Goal: Task Accomplishment & Management: Manage account settings

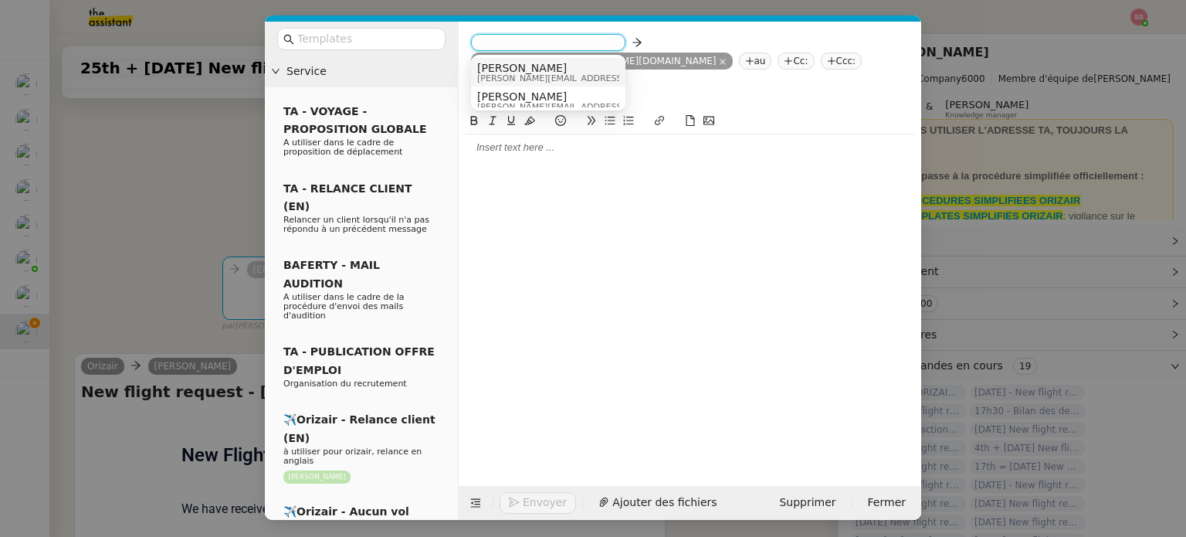
click at [536, 63] on span "[PERSON_NAME]" at bounding box center [586, 68] width 219 height 12
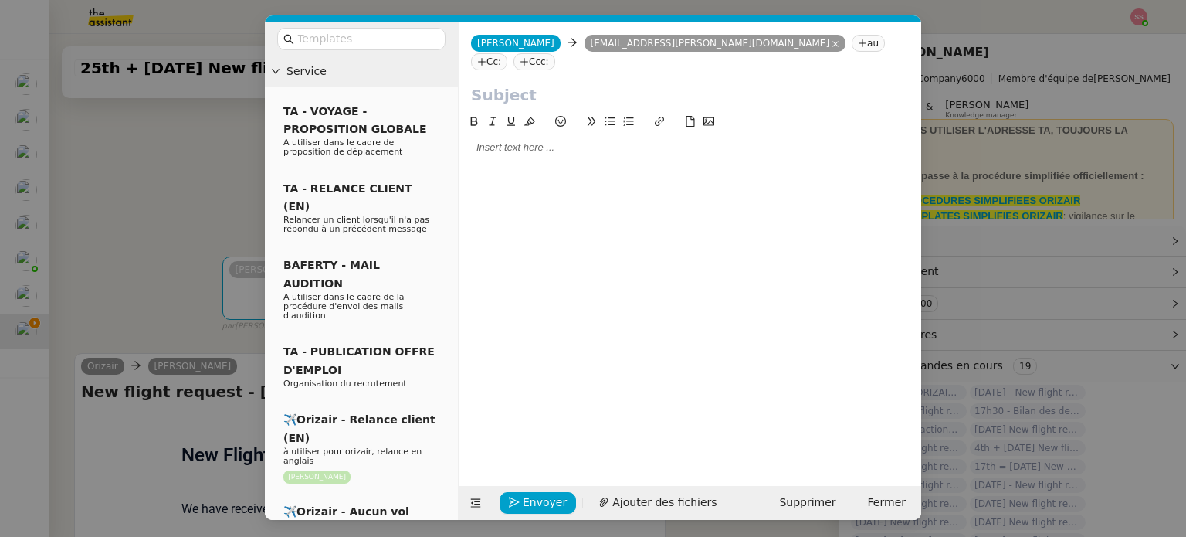
click at [555, 53] on nz-tag "Ccc:" at bounding box center [534, 61] width 42 height 17
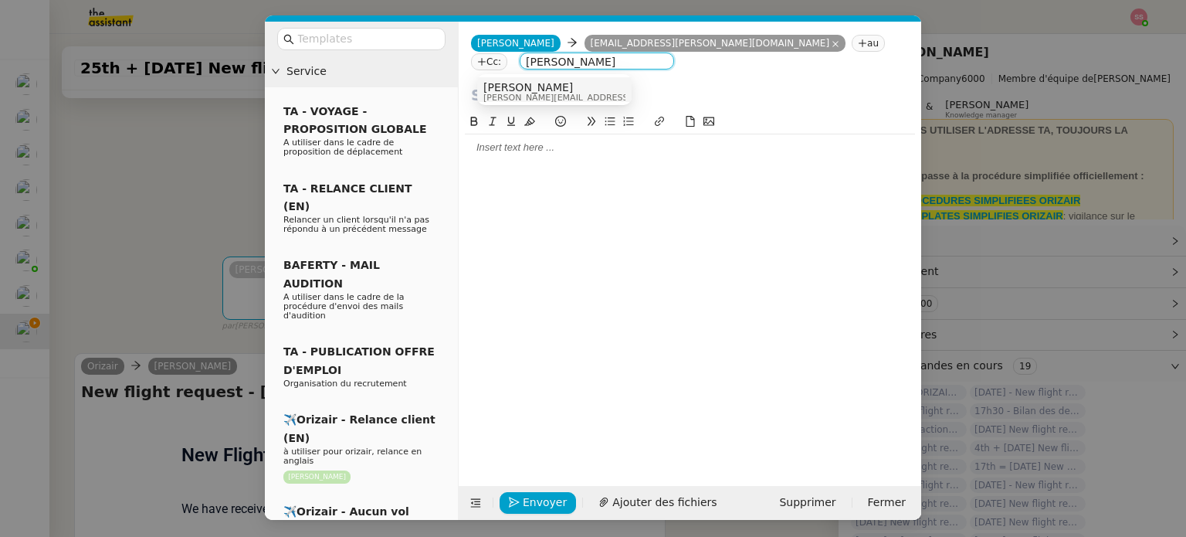
type input "[PERSON_NAME]"
click at [608, 82] on div "Louis Frei louis@orizair.com" at bounding box center [554, 91] width 142 height 21
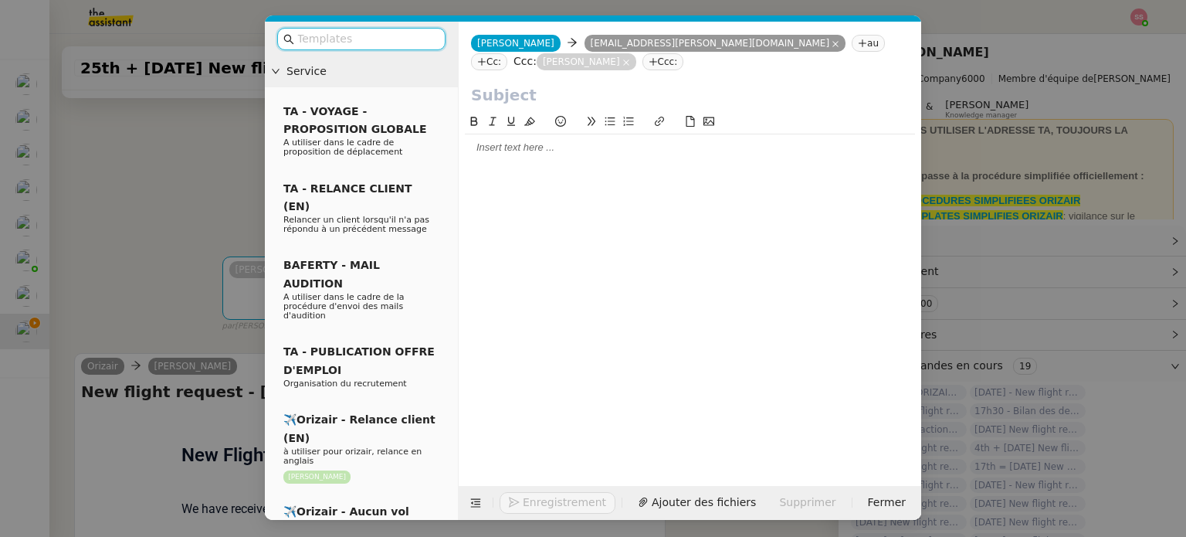
click at [405, 35] on input "text" at bounding box center [366, 39] width 139 height 18
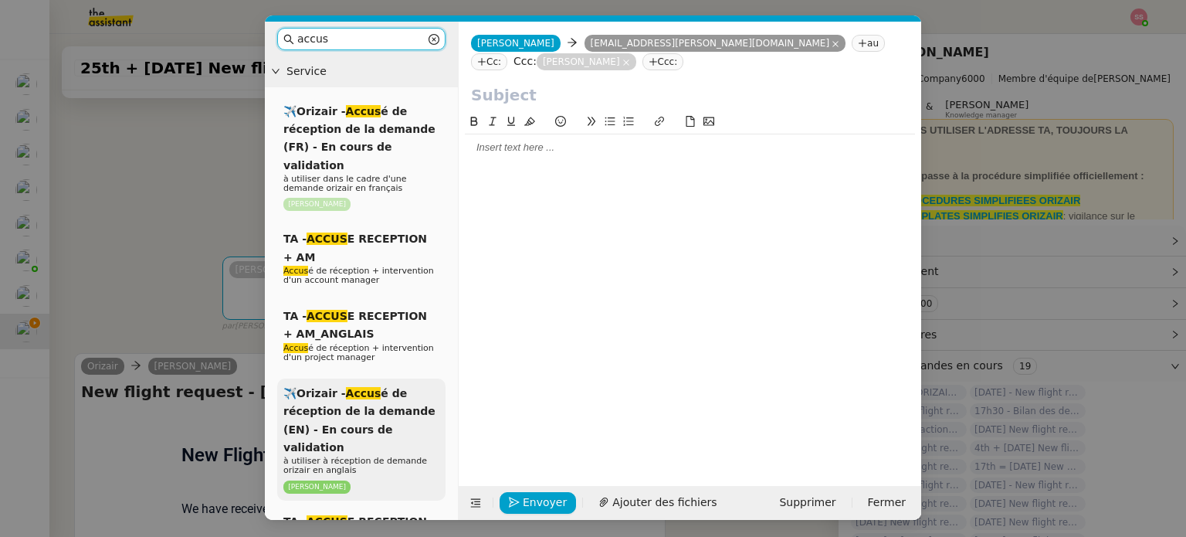
type input "accus"
click at [381, 387] on span "✈️Orizair - Accus é de réception de la demande (EN) - En cours de validation" at bounding box center [359, 420] width 152 height 66
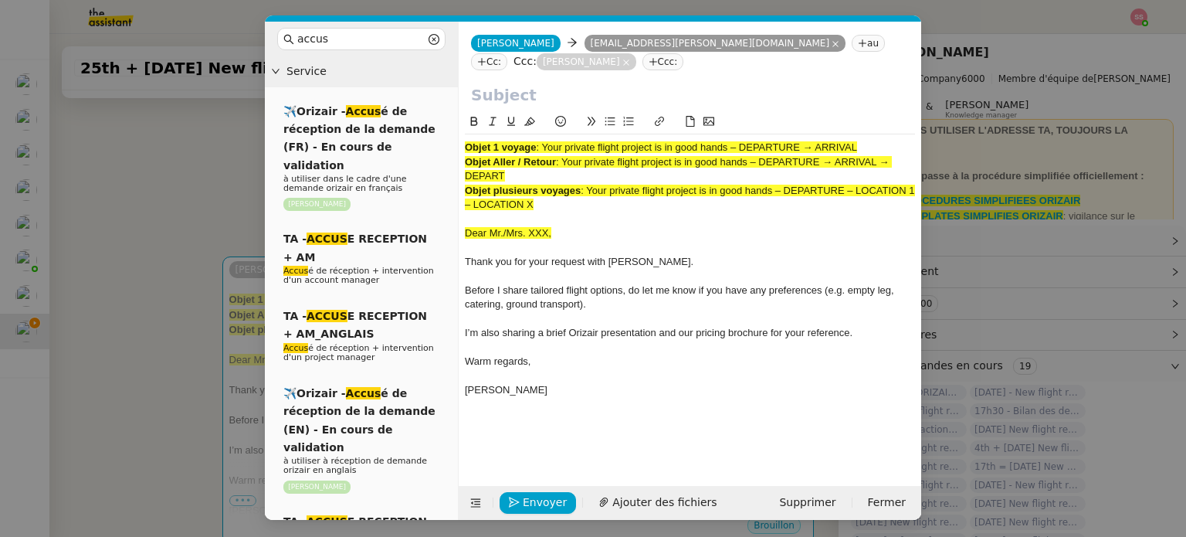
drag, startPoint x: 547, startPoint y: 126, endPoint x: 883, endPoint y: 119, distance: 336.6
click at [883, 134] on div "Objet 1 voyage : Your private flight project is in good hands – DEPARTURE → ARR…" at bounding box center [690, 275] width 450 height 283
click at [632, 83] on input "text" at bounding box center [690, 94] width 438 height 23
paste input "Your private flight project is in good hands – DEPARTURE → ARRIVAL"
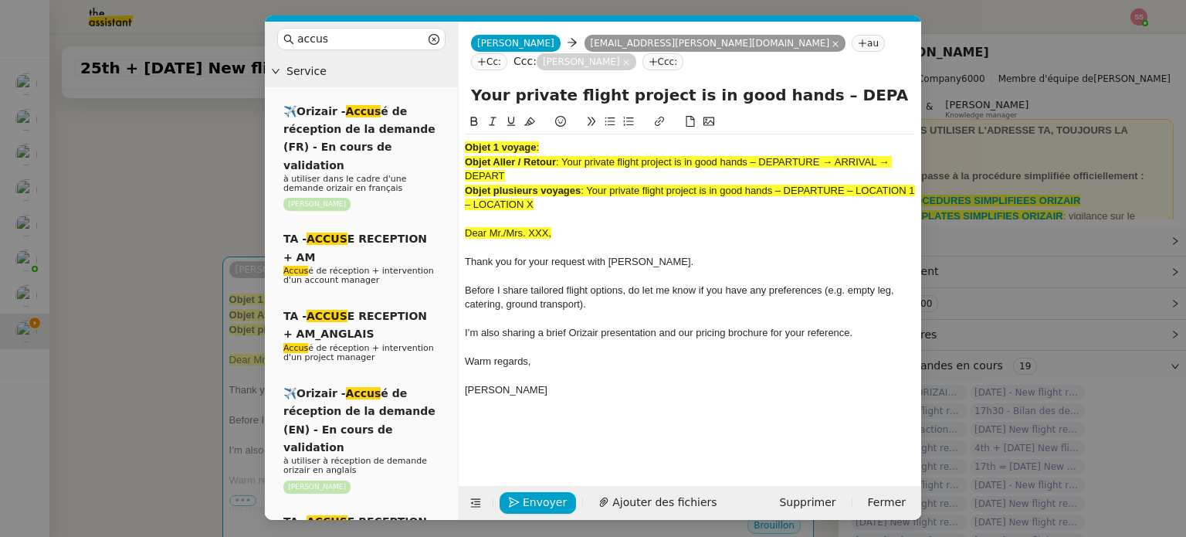
scroll to position [0, 66]
type input "Your private flight project is in good hands – DEPARTURE → ARRIVAL"
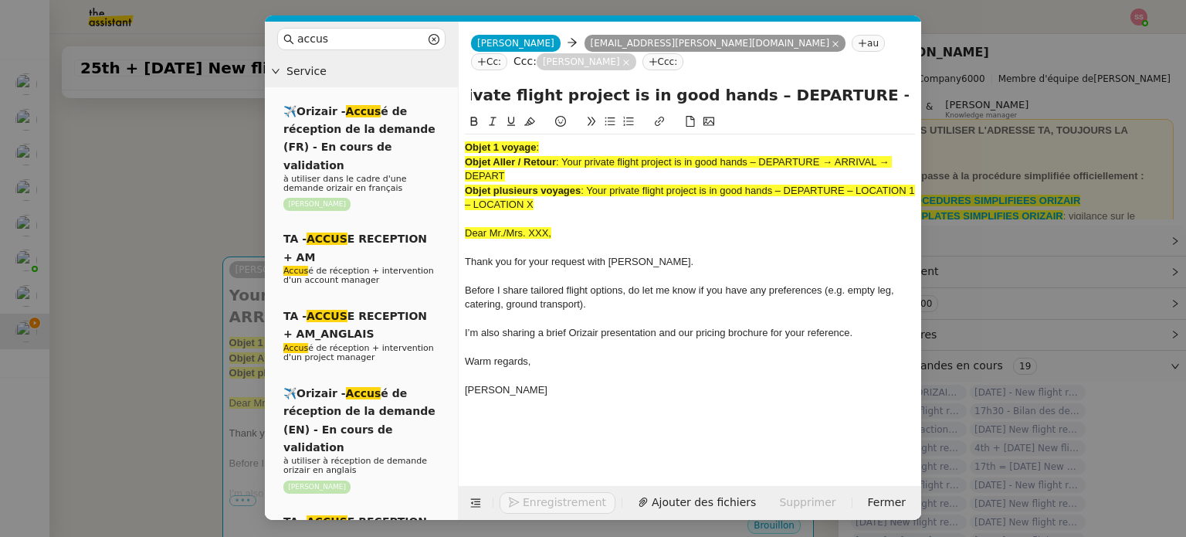
scroll to position [0, 0]
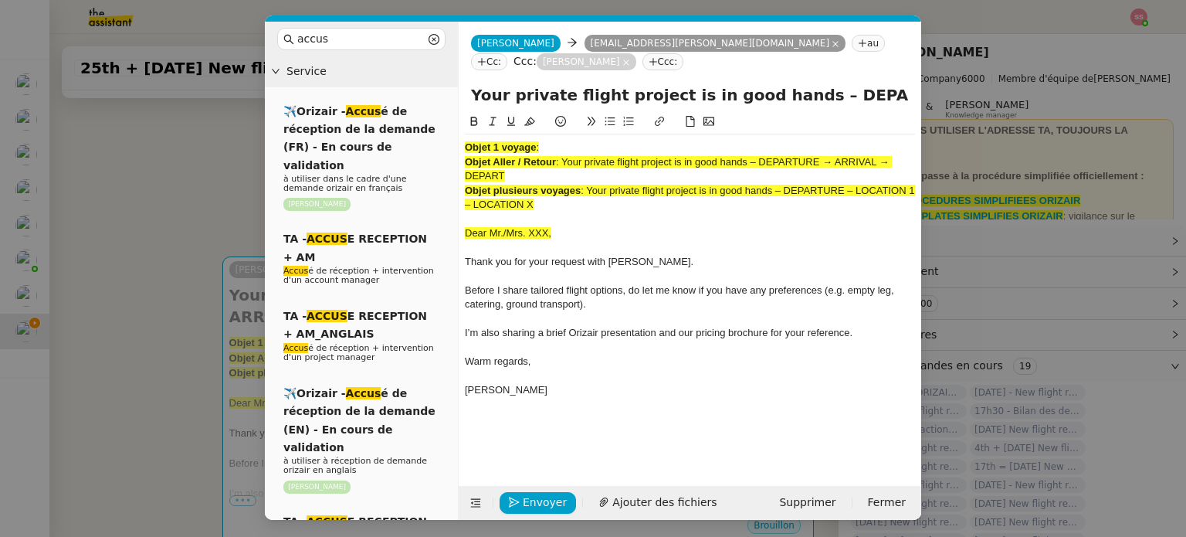
drag, startPoint x: 540, startPoint y: 178, endPoint x: 455, endPoint y: 116, distance: 105.6
click at [455, 116] on nz-layout "accus Service ✈️Orizair - Accus é de réception de la demande (FR) - En cours de…" at bounding box center [593, 271] width 656 height 498
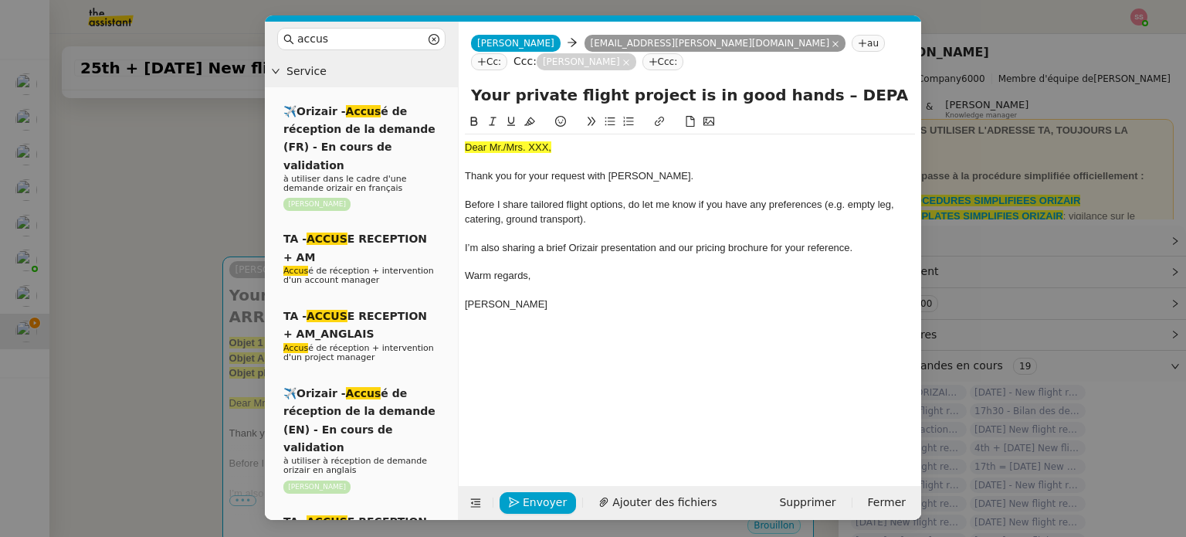
drag, startPoint x: 208, startPoint y: 208, endPoint x: 232, endPoint y: 208, distance: 24.7
click at [208, 208] on nz-modal-container "accus Service ✈️Orizair - Accus é de réception de la demande (FR) - En cours de…" at bounding box center [593, 268] width 1186 height 537
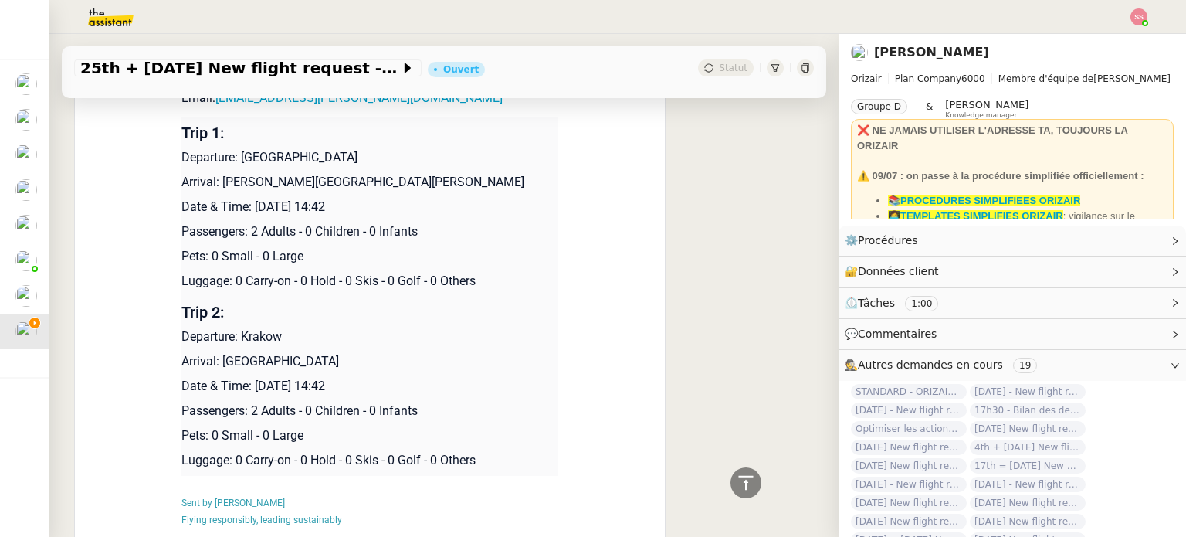
scroll to position [540, 0]
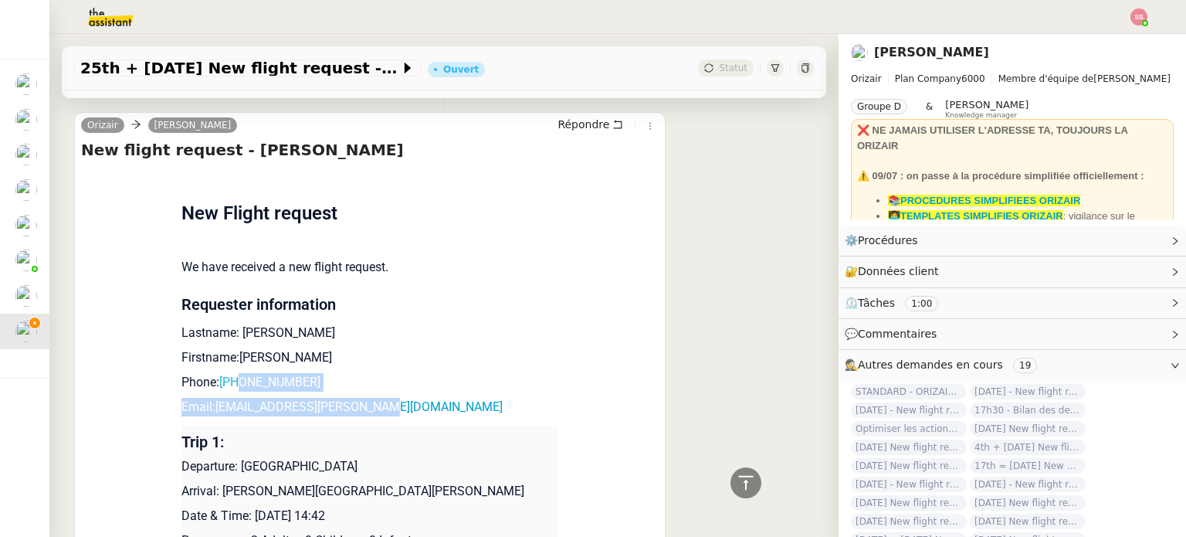
drag, startPoint x: 369, startPoint y: 391, endPoint x: 235, endPoint y: 371, distance: 135.8
click at [235, 371] on td "New Flight request We have received a new flight request. Requester information…" at bounding box center [369, 511] width 377 height 687
click at [266, 323] on td "New Flight request We have received a new flight request. Requester information…" at bounding box center [369, 511] width 377 height 687
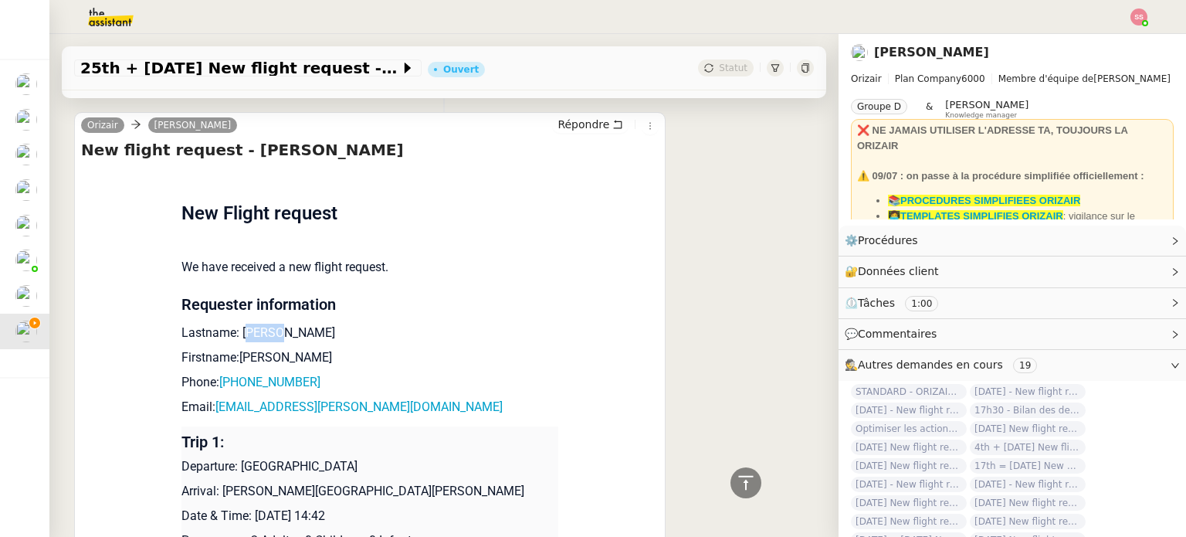
drag, startPoint x: 261, startPoint y: 317, endPoint x: 269, endPoint y: 314, distance: 8.3
click at [239, 323] on p "Lastname: Bieniek" at bounding box center [369, 332] width 377 height 19
drag, startPoint x: 271, startPoint y: 315, endPoint x: 232, endPoint y: 315, distance: 39.4
click at [232, 323] on p "Lastname: Bieniek" at bounding box center [369, 332] width 377 height 19
copy p "Bieniek"
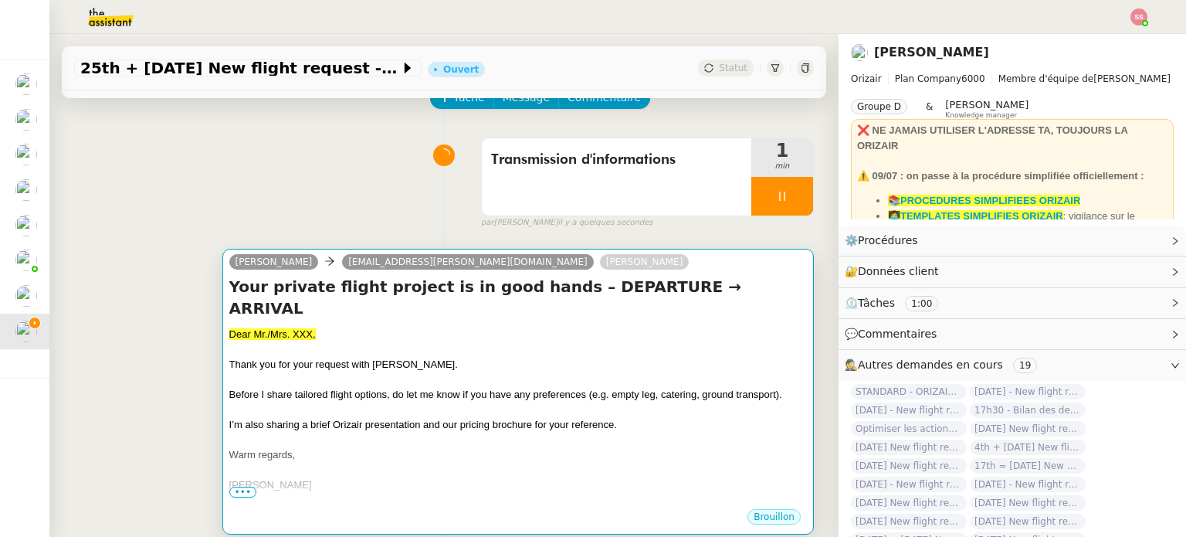
scroll to position [77, 0]
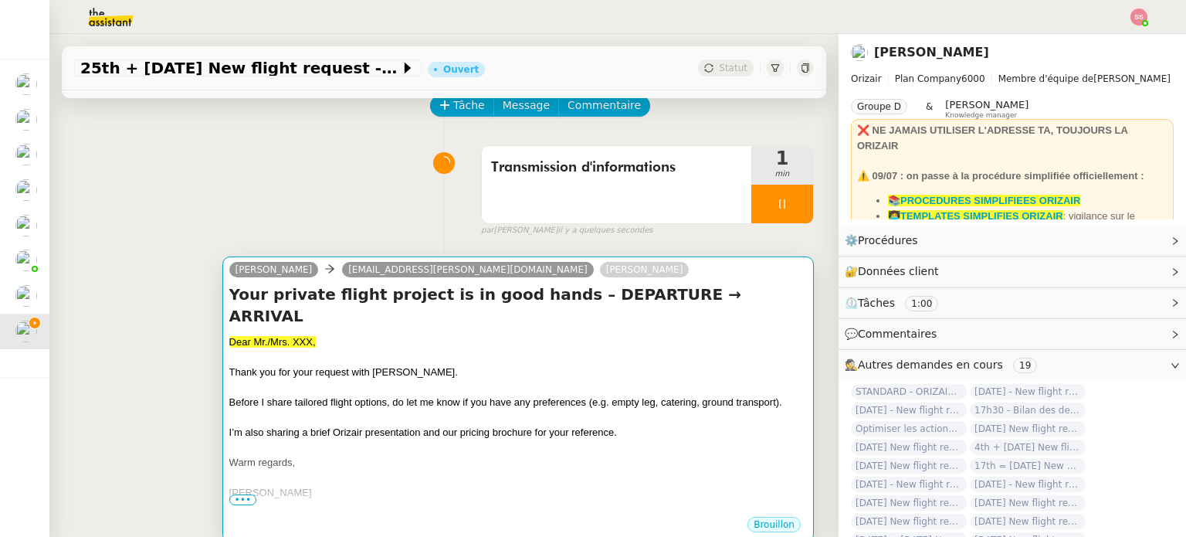
click at [329, 334] on div "Dear Mr./Mrs. XXX," at bounding box center [517, 341] width 577 height 15
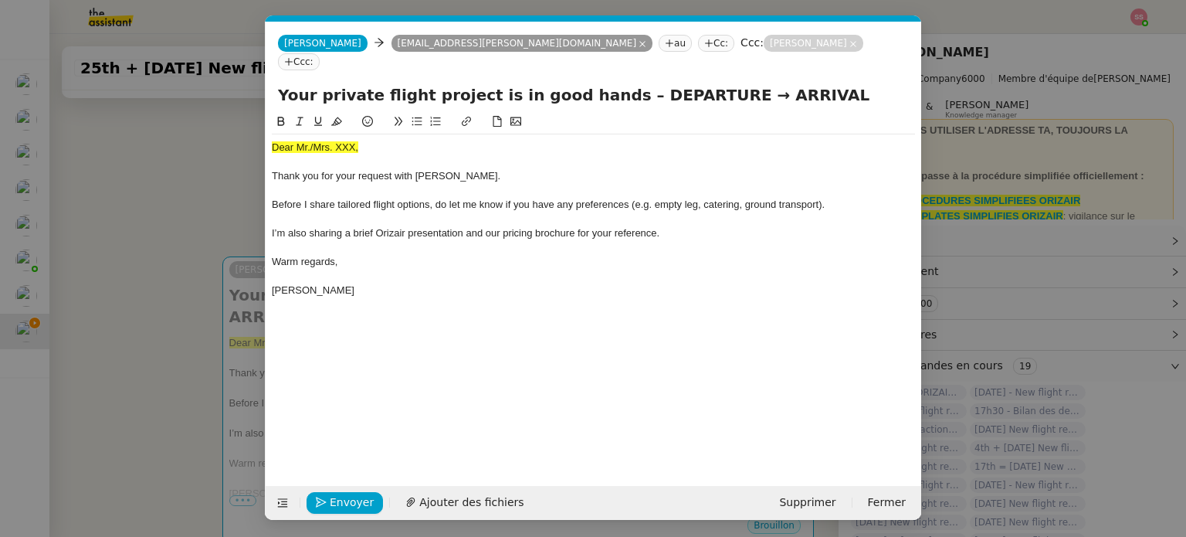
scroll to position [0, 59]
click at [323, 141] on span "Dear Mr./Mrs. XXX," at bounding box center [315, 147] width 86 height 12
click at [333, 116] on icon at bounding box center [336, 121] width 11 height 11
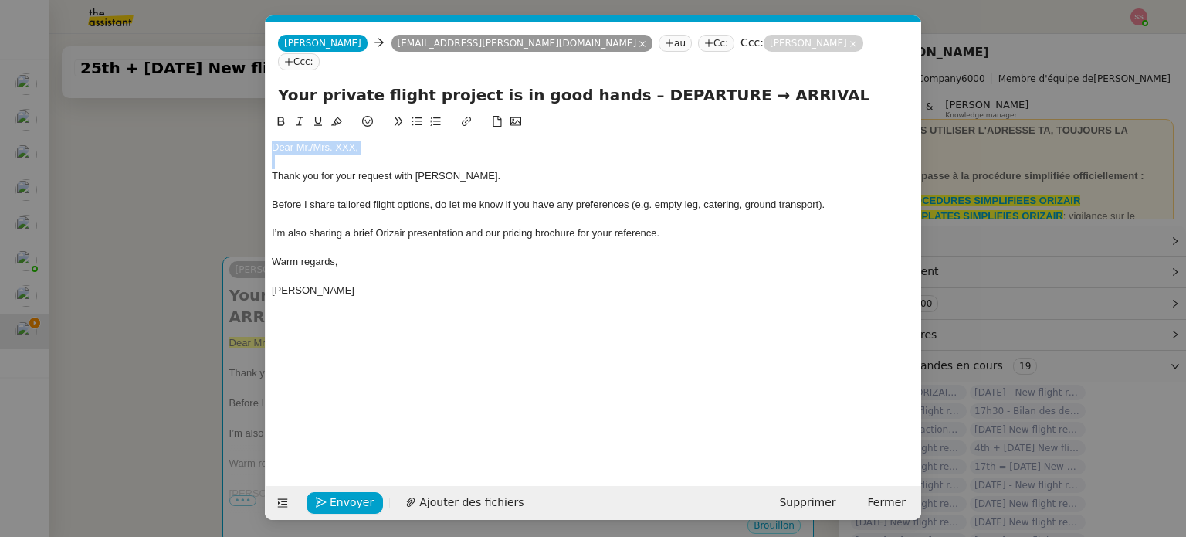
click at [384, 140] on div "Dear Mr./Mrs. XXX," at bounding box center [593, 147] width 643 height 14
click at [370, 140] on div "Dear Mr./Mrs. XXX," at bounding box center [593, 147] width 643 height 14
drag, startPoint x: 347, startPoint y: 127, endPoint x: 310, endPoint y: 124, distance: 37.1
click at [310, 140] on div "Dear Mr./Mrs. XXX," at bounding box center [593, 147] width 643 height 14
click at [314, 140] on div "Dear Mr./Mrs. XXX," at bounding box center [593, 147] width 643 height 14
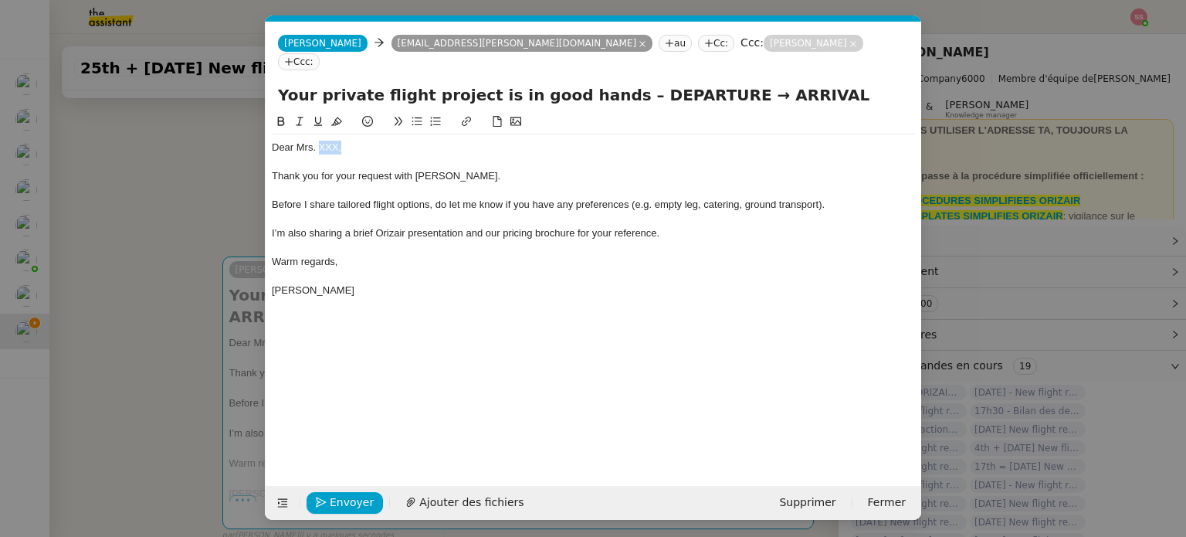
drag, startPoint x: 347, startPoint y: 127, endPoint x: 320, endPoint y: 127, distance: 27.0
click at [320, 140] on div "Dear Mrs. XXX," at bounding box center [593, 147] width 643 height 14
click at [317, 140] on div "Dear Mrs. Bieniek" at bounding box center [593, 147] width 643 height 14
click at [454, 511] on button "Ajouter des fichiers" at bounding box center [464, 503] width 137 height 22
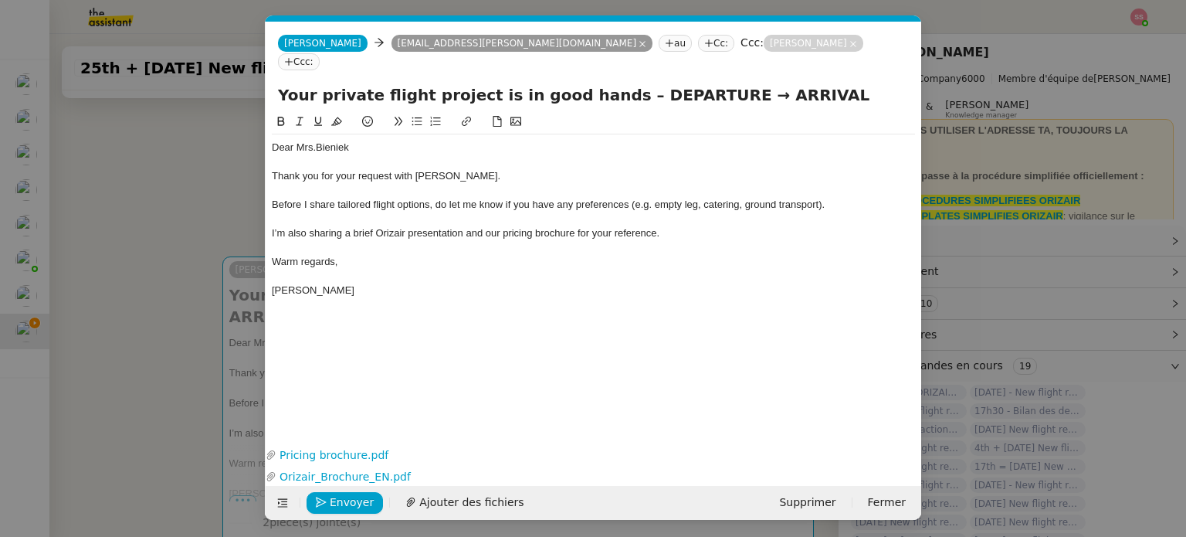
click at [205, 292] on nz-modal-container "accus Service ✈️Orizair - Accus é de réception de la demande (FR) - En cours de…" at bounding box center [593, 268] width 1186 height 537
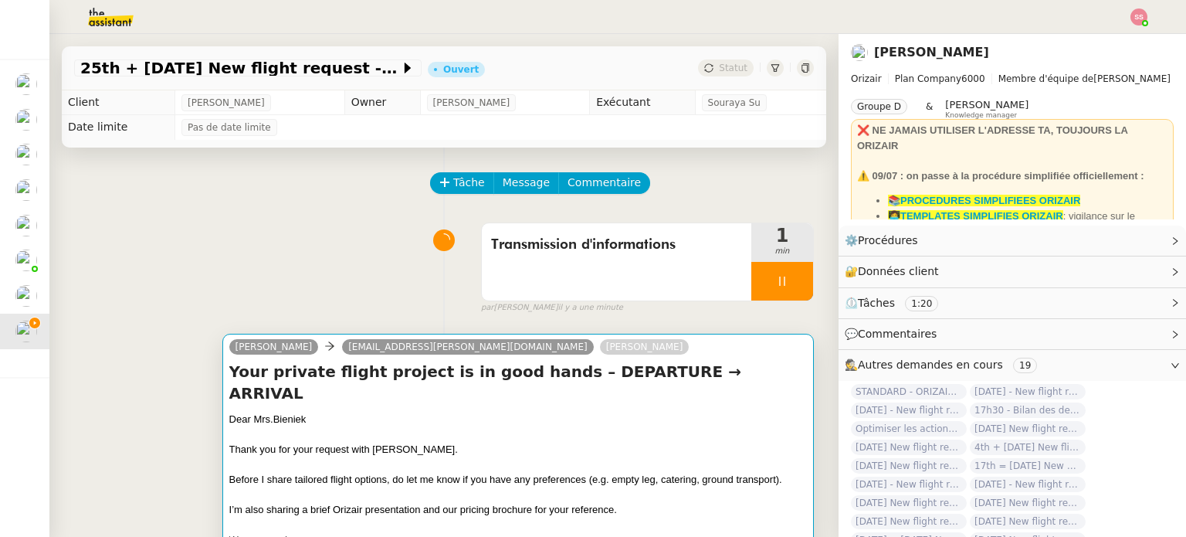
click at [482, 347] on div "Josephine violetta.bieniek@gmail.com Louis Frei" at bounding box center [462, 348] width 466 height 23
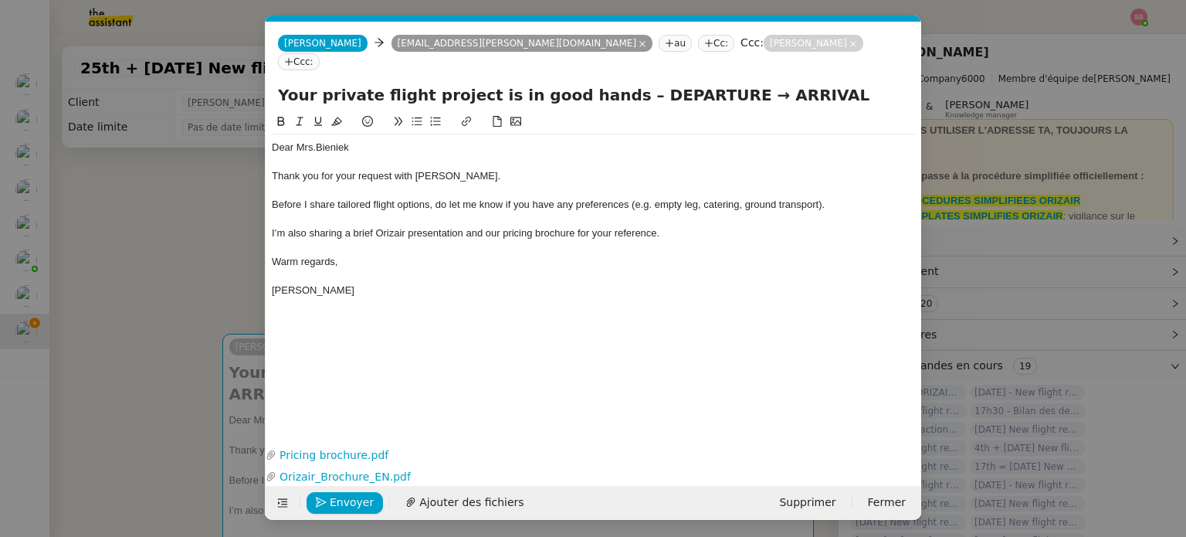
scroll to position [0, 59]
drag, startPoint x: 692, startPoint y: 78, endPoint x: 604, endPoint y: 73, distance: 88.1
click at [604, 83] on input "Your private flight project is in good hands – DEPARTURE → ARRIVAL" at bounding box center [593, 94] width 631 height 23
drag, startPoint x: 741, startPoint y: 73, endPoint x: 726, endPoint y: 74, distance: 15.5
click at [726, 83] on input "Your private flight project is in good hands – London → ARRIVAL" at bounding box center [593, 94] width 631 height 23
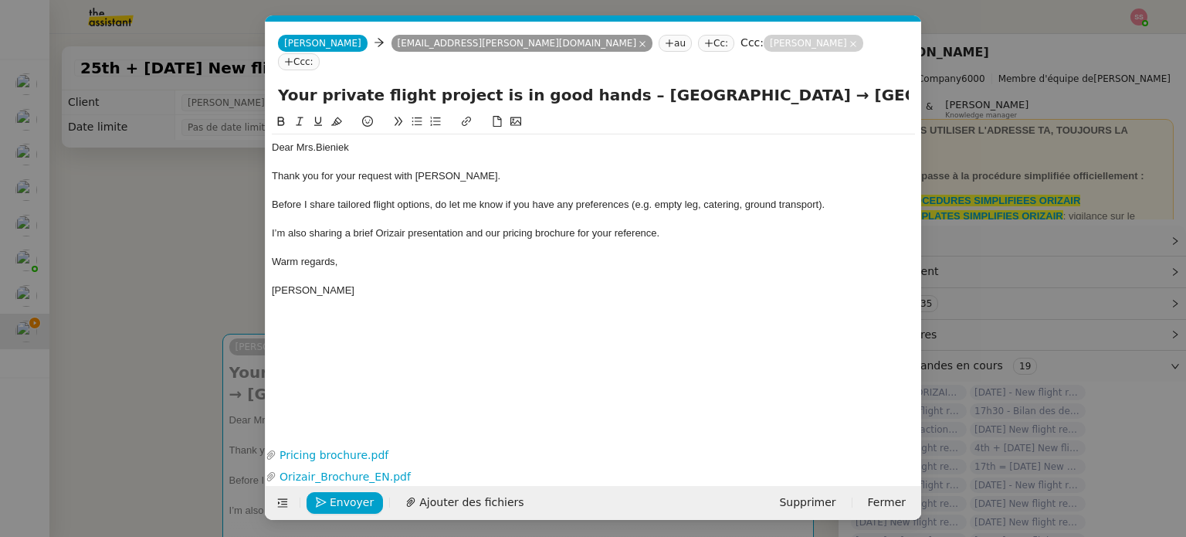
click at [667, 83] on input "Your private flight project is in good hands – London → Krakox ->London" at bounding box center [593, 94] width 631 height 23
drag, startPoint x: 749, startPoint y: 75, endPoint x: 738, endPoint y: 75, distance: 10.8
click at [738, 83] on input "Your private flight project is in good hands – London → Krakox ->London" at bounding box center [593, 94] width 631 height 23
paste input "→"
type input "Your private flight project is in good hands – London → Krakox → London"
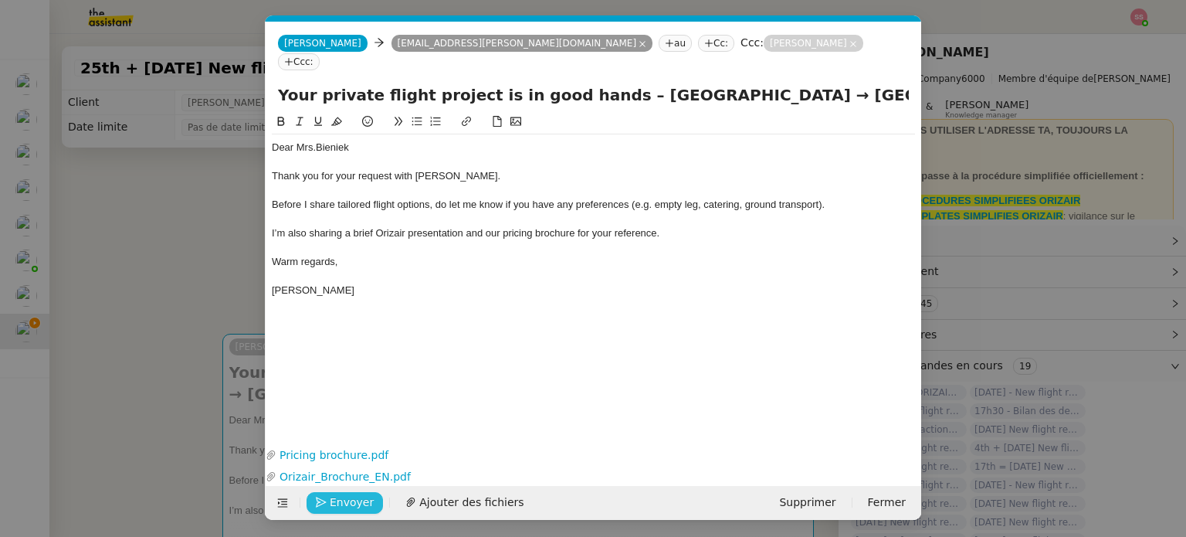
click at [320, 506] on icon "button" at bounding box center [321, 501] width 11 height 11
click at [319, 506] on icon "button" at bounding box center [321, 501] width 11 height 11
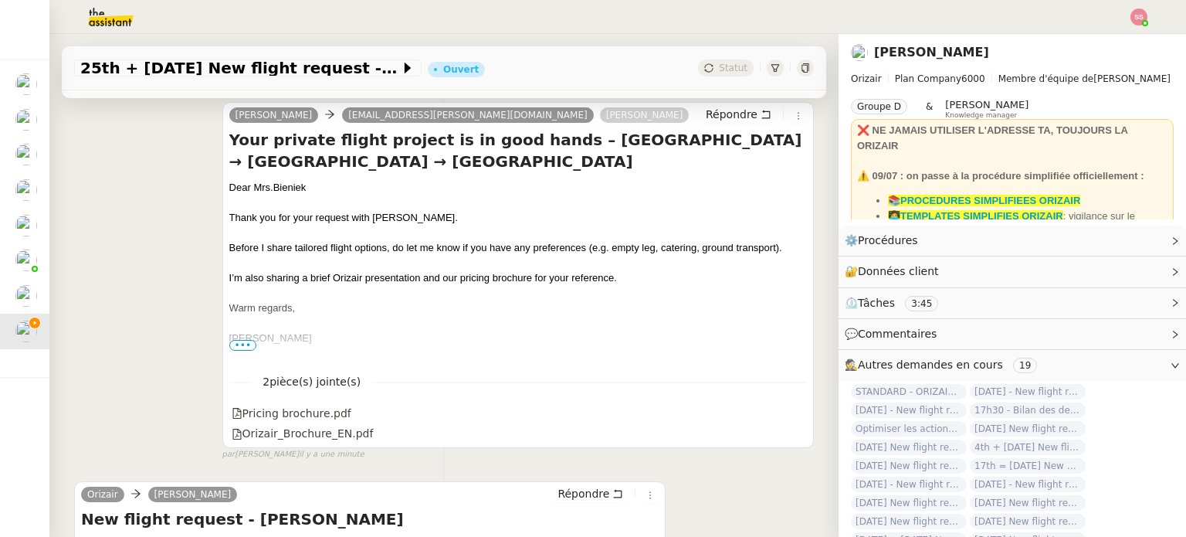
scroll to position [0, 0]
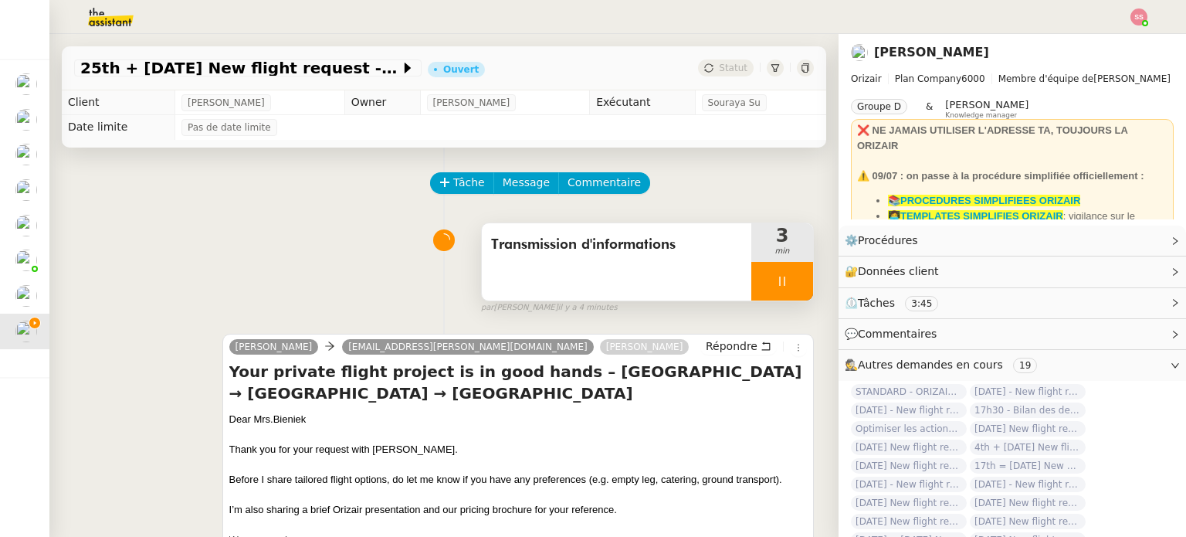
click at [773, 286] on div at bounding box center [782, 281] width 62 height 39
click at [787, 283] on button at bounding box center [797, 281] width 31 height 39
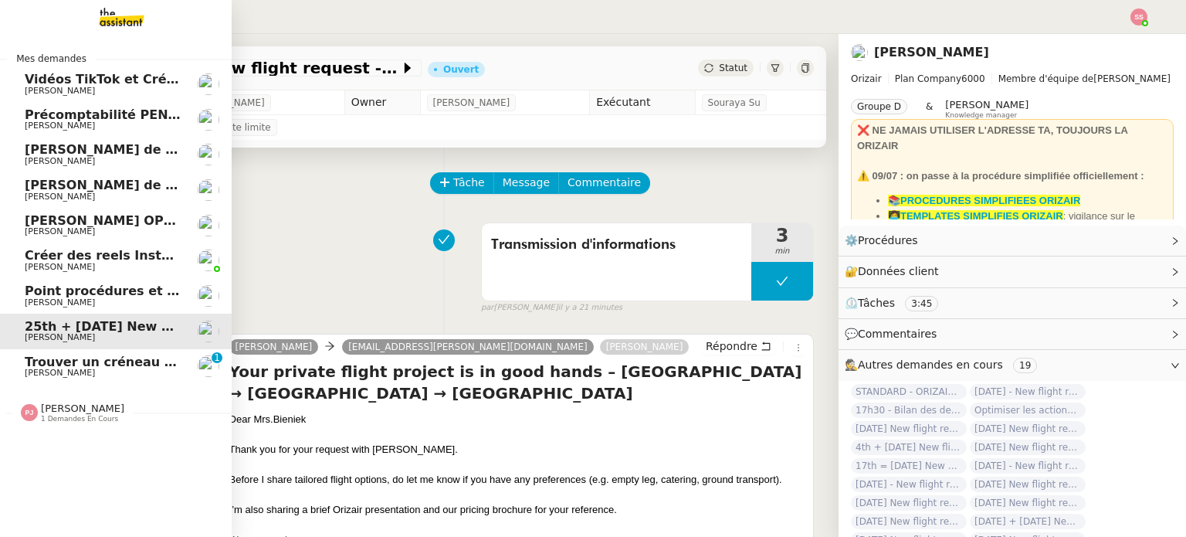
click at [93, 364] on span "Trouver un créneau pour la réunion" at bounding box center [148, 361] width 246 height 15
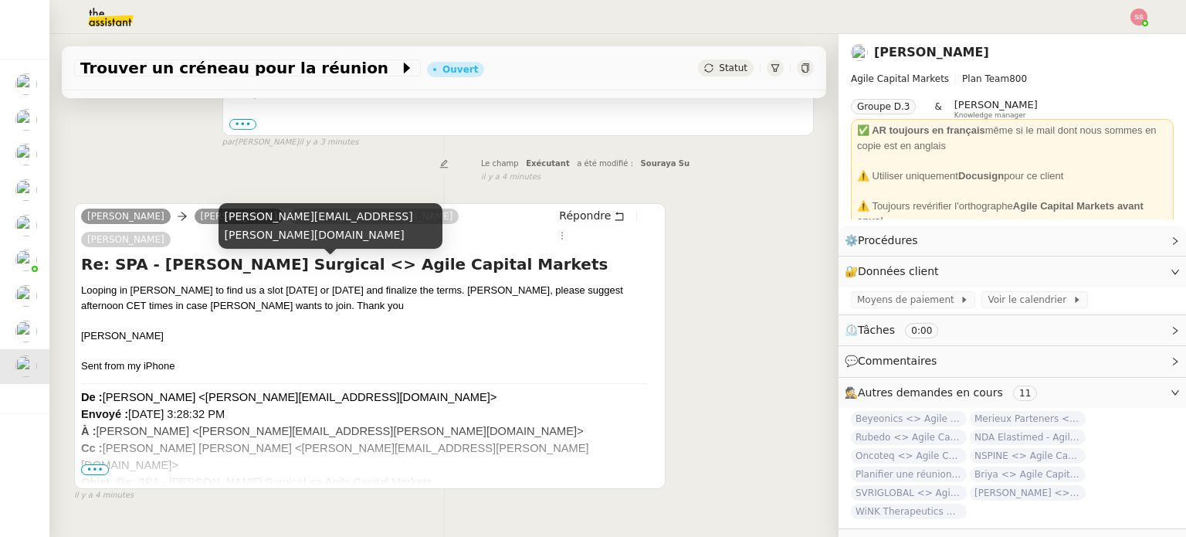
scroll to position [383, 0]
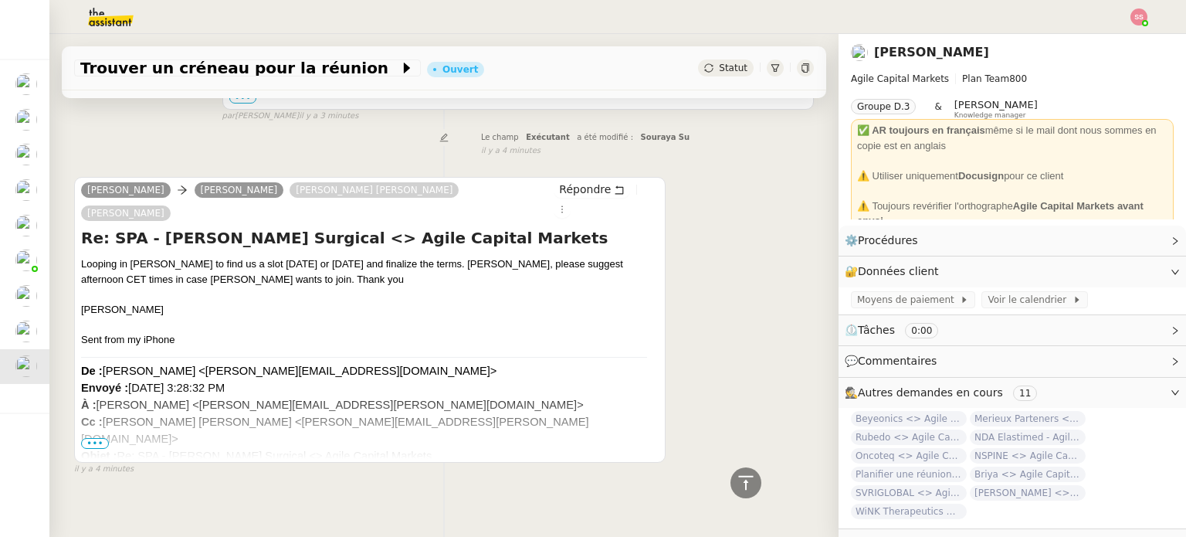
click at [94, 438] on span "•••" at bounding box center [95, 443] width 28 height 11
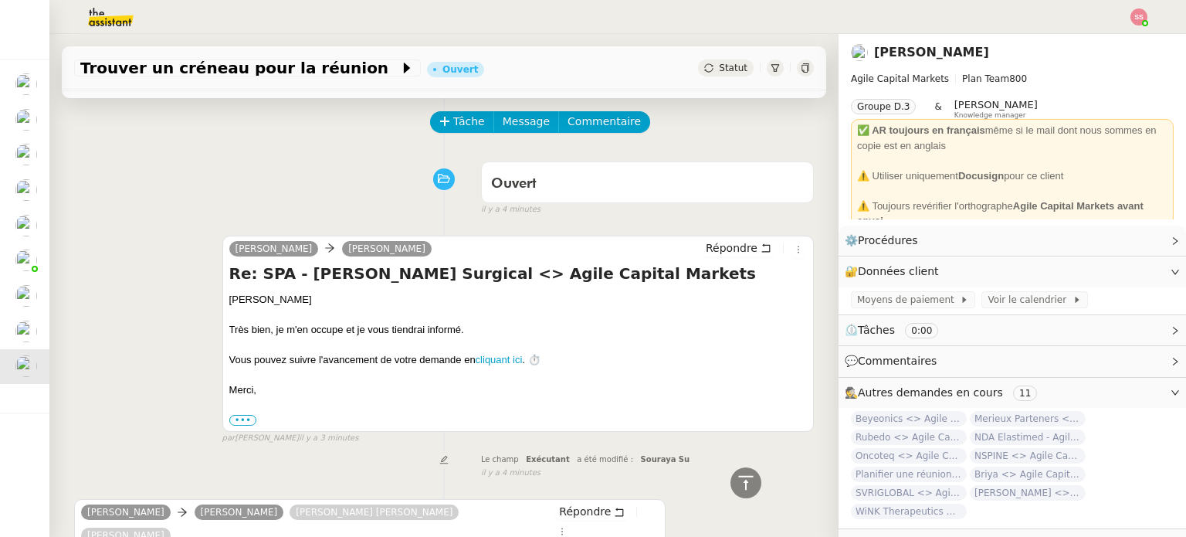
scroll to position [0, 0]
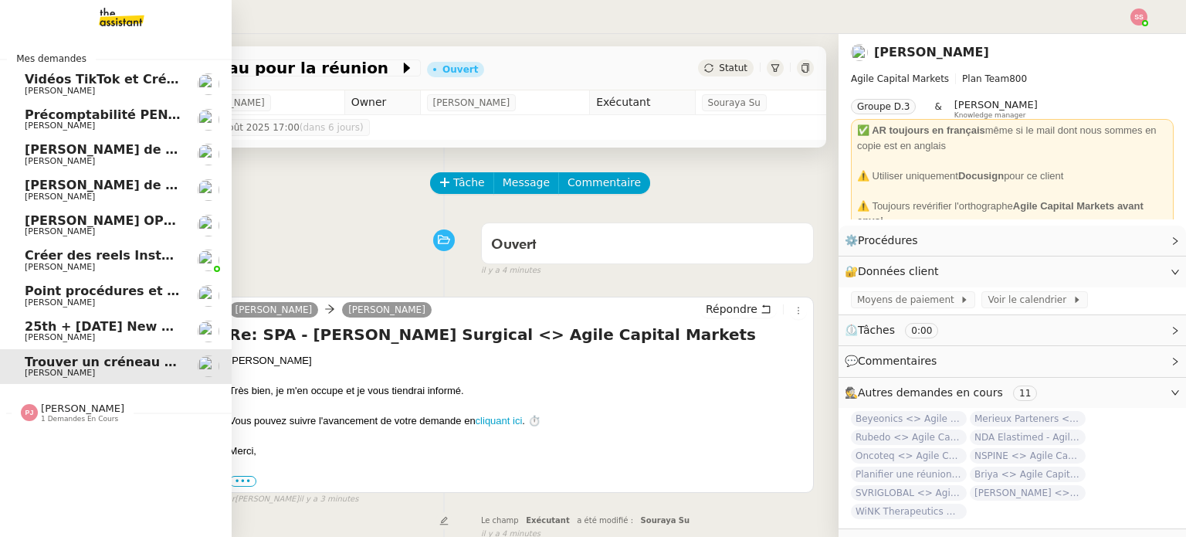
click at [69, 324] on span "25th + [DATE] New flight request - [PERSON_NAME]" at bounding box center [205, 326] width 360 height 15
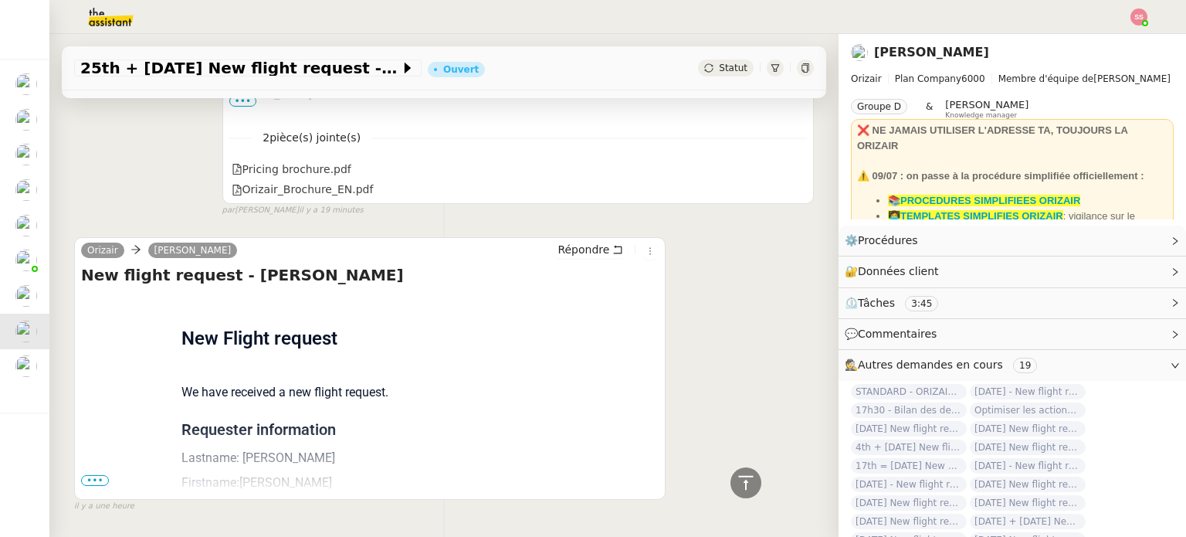
scroll to position [529, 0]
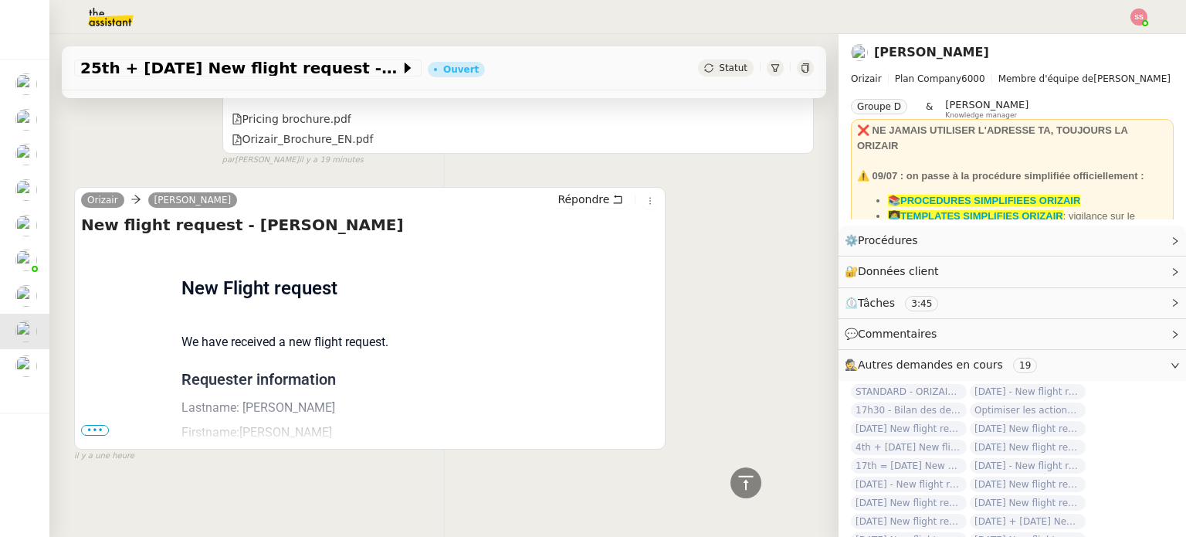
click at [101, 425] on span "•••" at bounding box center [95, 430] width 28 height 11
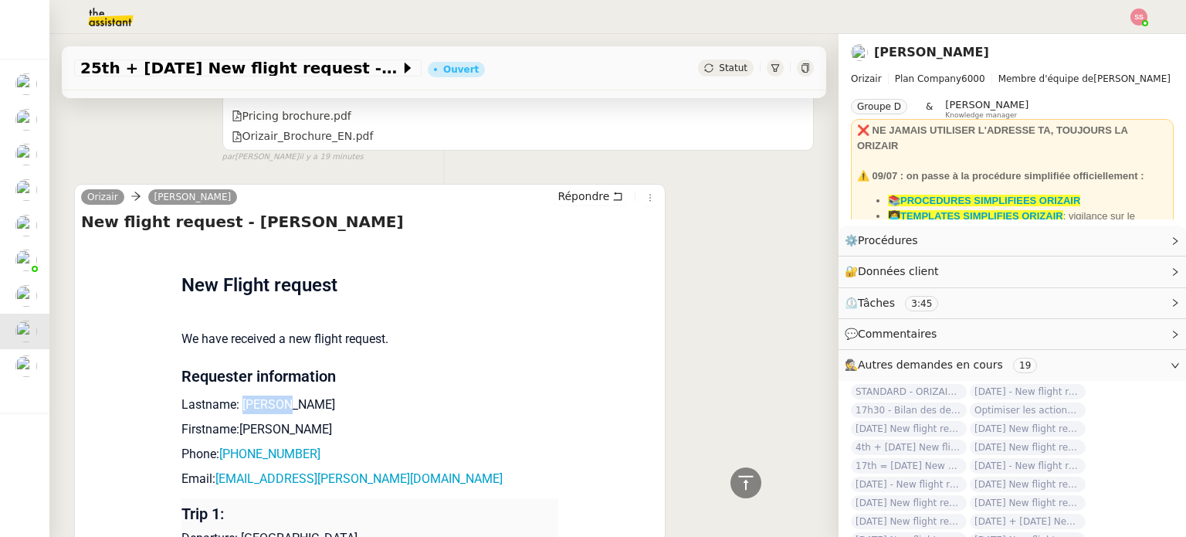
drag, startPoint x: 288, startPoint y: 400, endPoint x: 232, endPoint y: 397, distance: 55.7
click at [232, 397] on p "Lastname: Bieniek" at bounding box center [369, 404] width 377 height 19
copy p "Bieniek"
drag, startPoint x: 287, startPoint y: 428, endPoint x: 234, endPoint y: 420, distance: 53.9
click at [234, 420] on p "Firstname:Wioletta" at bounding box center [369, 429] width 377 height 19
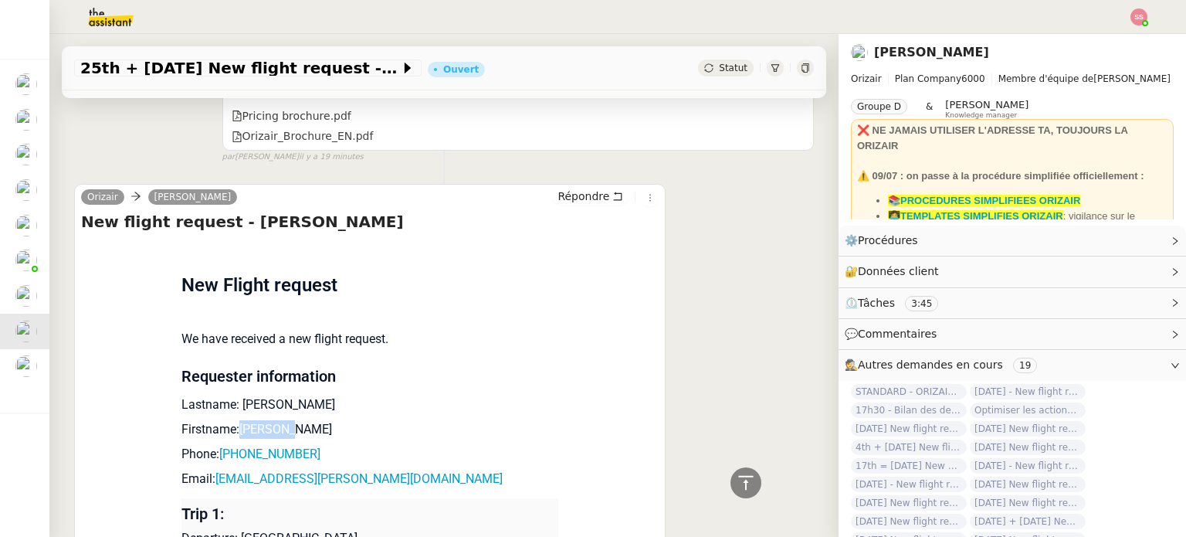
copy p "Wioletta"
drag, startPoint x: 318, startPoint y: 454, endPoint x: 225, endPoint y: 449, distance: 93.5
click at [225, 449] on p "Phone: +447507132787" at bounding box center [369, 454] width 377 height 19
copy link "447507132787"
drag, startPoint x: 364, startPoint y: 476, endPoint x: 209, endPoint y: 480, distance: 154.5
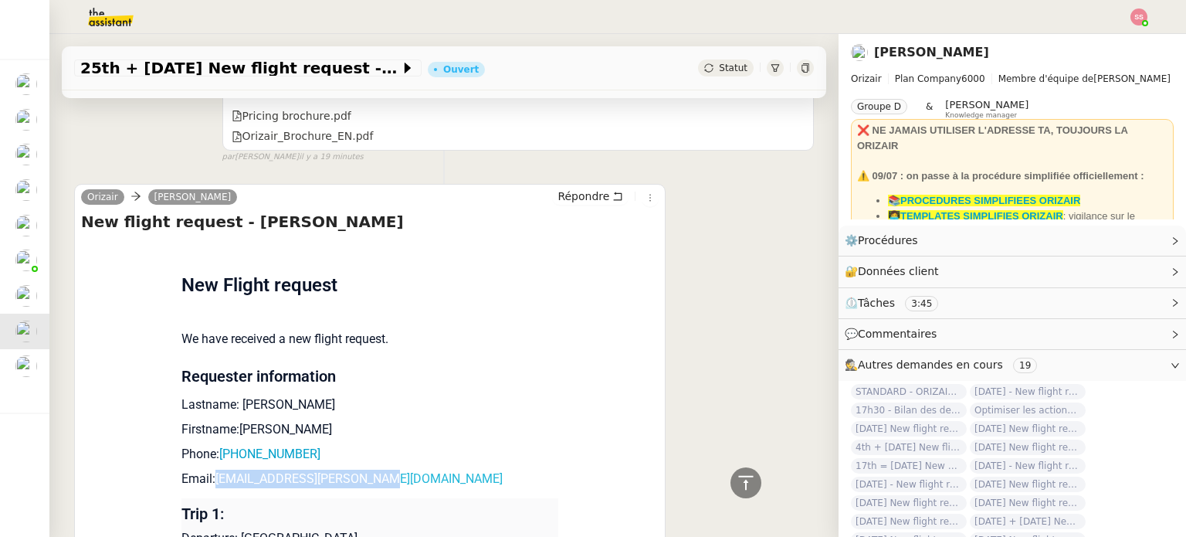
click at [209, 480] on p "Email: violetta.bieniek@gmail.com" at bounding box center [369, 478] width 377 height 19
copy link "violetta.bieniek@gmail.com"
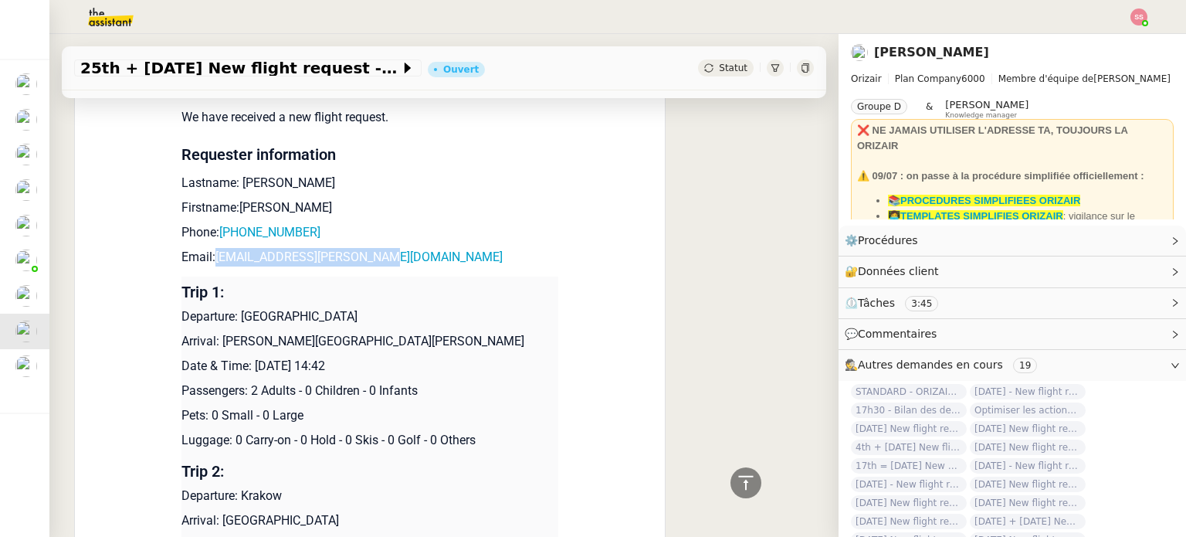
scroll to position [760, 0]
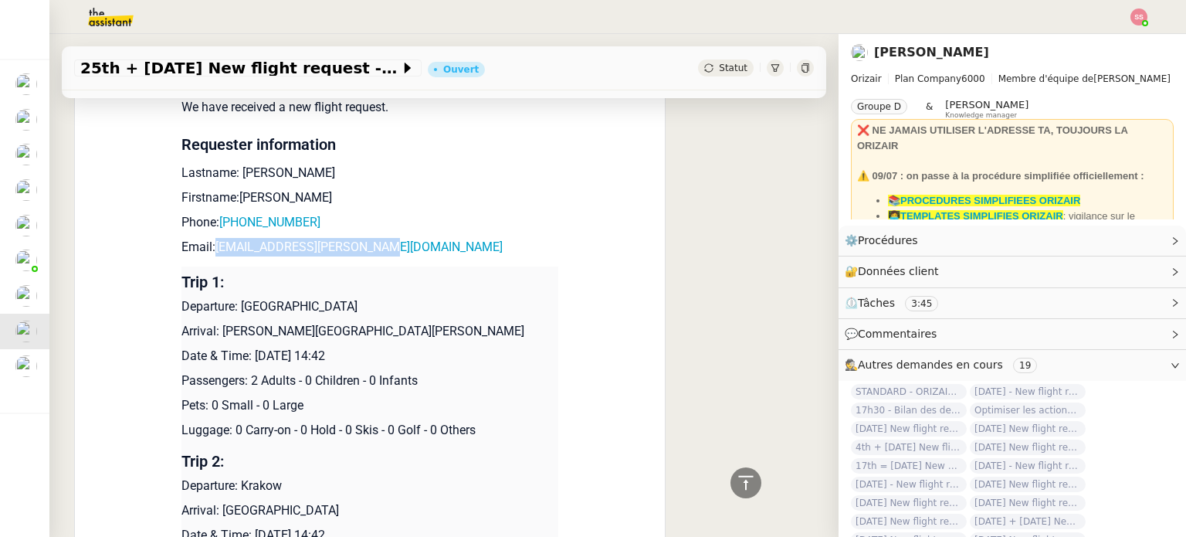
drag, startPoint x: 232, startPoint y: 303, endPoint x: 381, endPoint y: 302, distance: 149.8
click at [381, 302] on p "Departure: London Gatwick Airport" at bounding box center [369, 306] width 377 height 19
copy p "London Gatwick Airport"
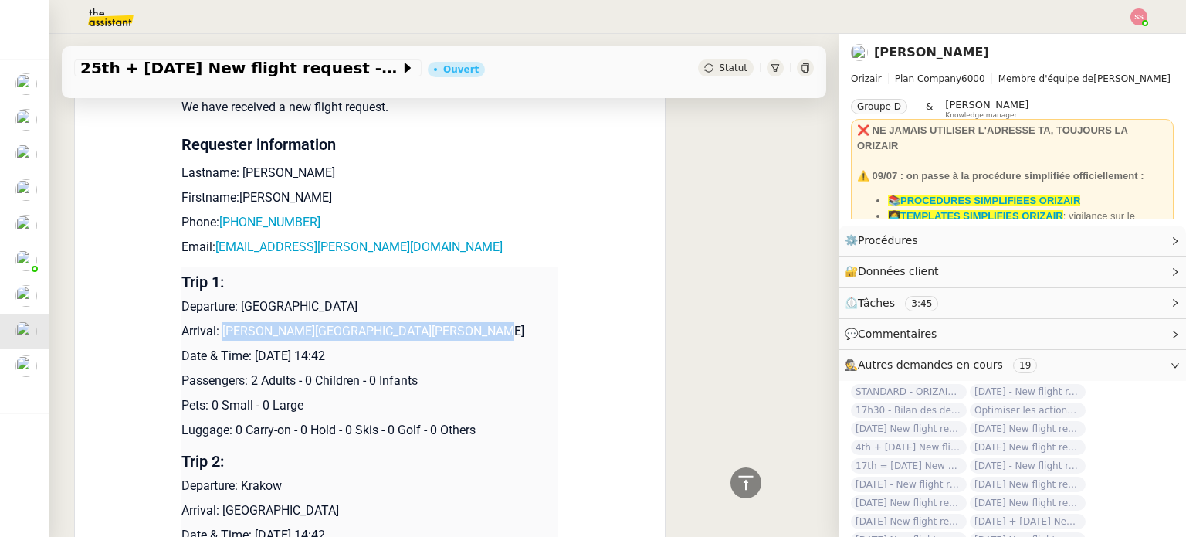
drag, startPoint x: 213, startPoint y: 329, endPoint x: 509, endPoint y: 329, distance: 296.4
click at [509, 329] on p "Arrival: Kraków John Paul II International Airport" at bounding box center [369, 331] width 377 height 19
copy p "Kraków John Paul II International Airport"
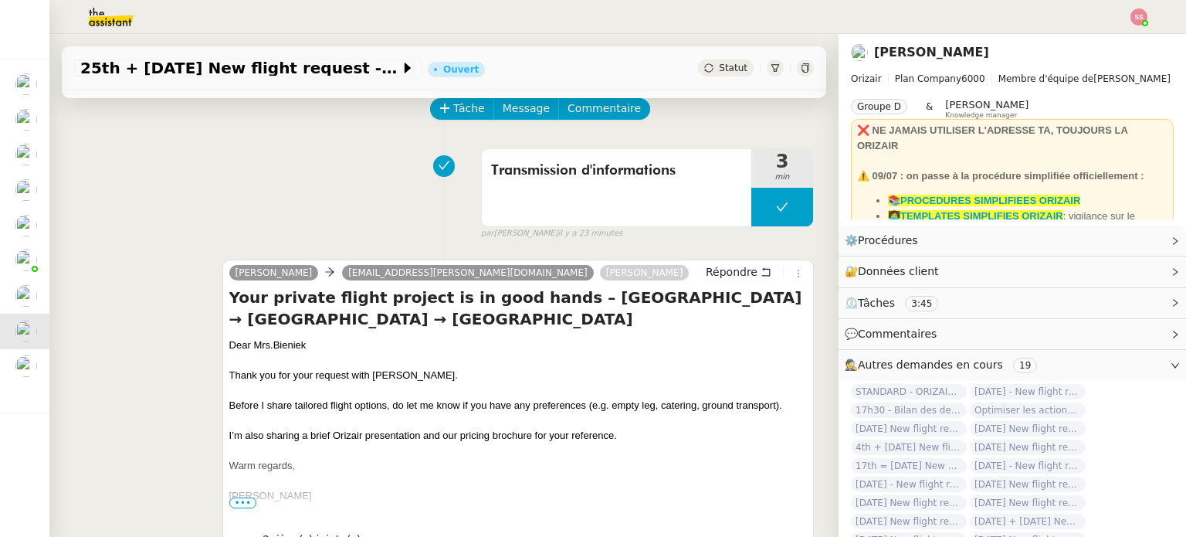
scroll to position [66, 0]
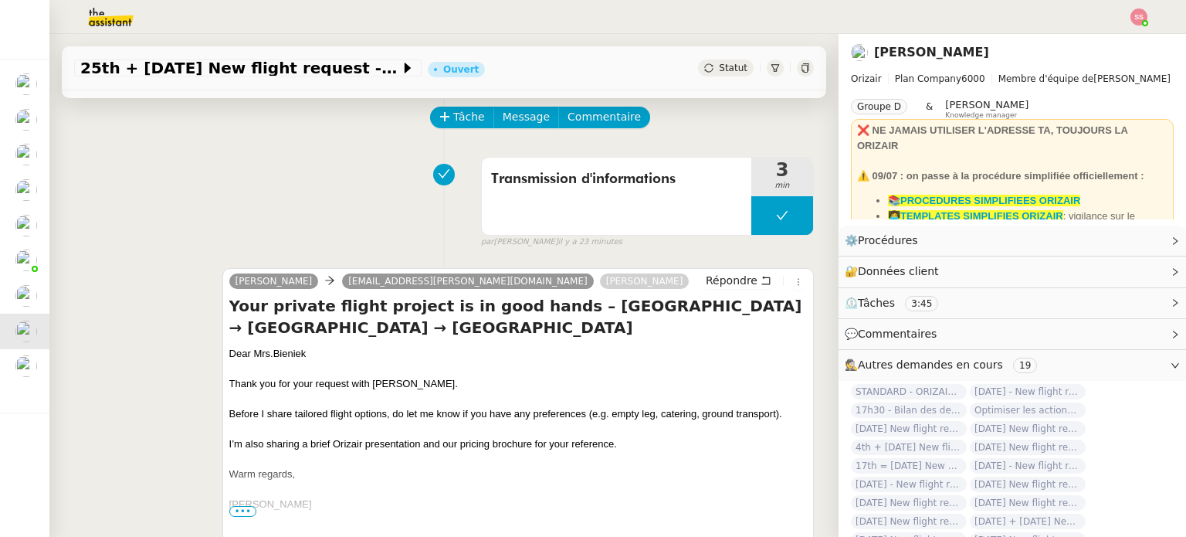
click at [719, 67] on span "Statut" at bounding box center [733, 68] width 29 height 11
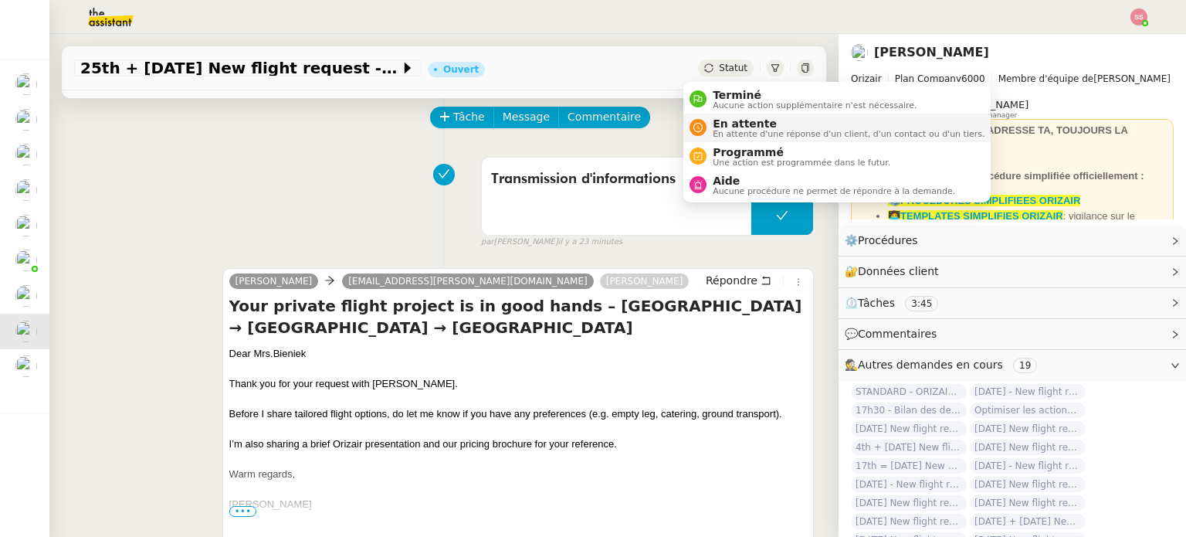
click at [710, 124] on div "En attente En attente d'une réponse d'un client, d'un contact ou d'un tiers." at bounding box center [845, 127] width 278 height 21
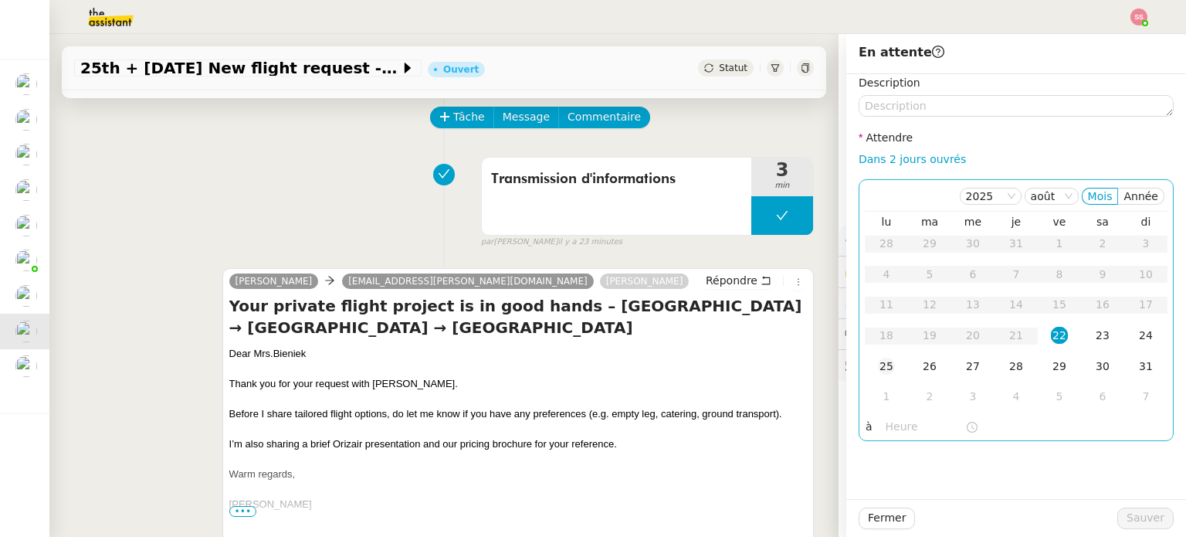
click at [878, 362] on div "25" at bounding box center [886, 365] width 17 height 17
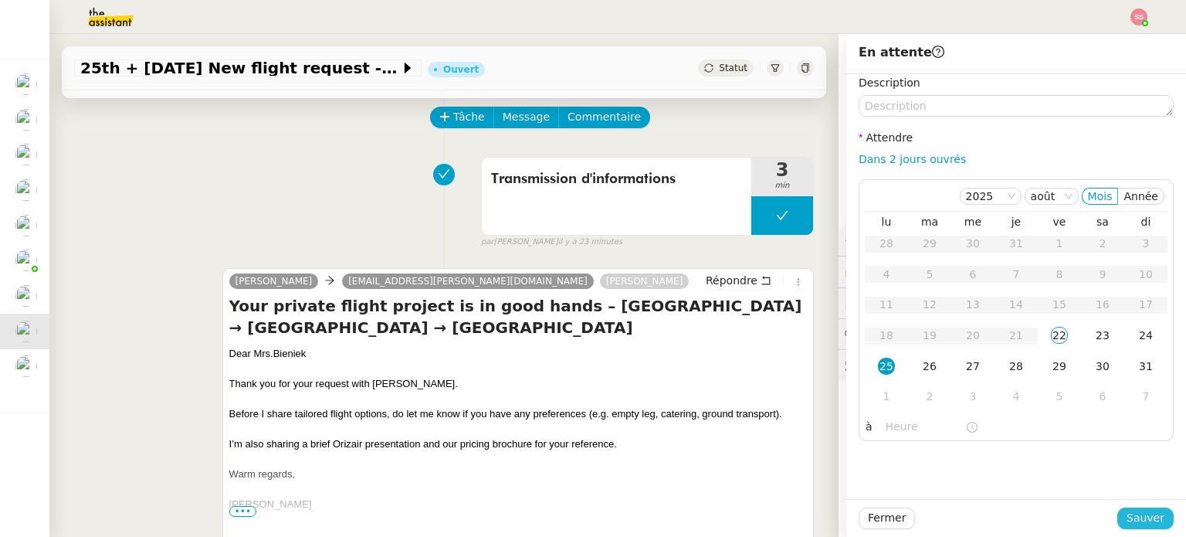
click at [1156, 515] on button "Sauver" at bounding box center [1145, 518] width 56 height 22
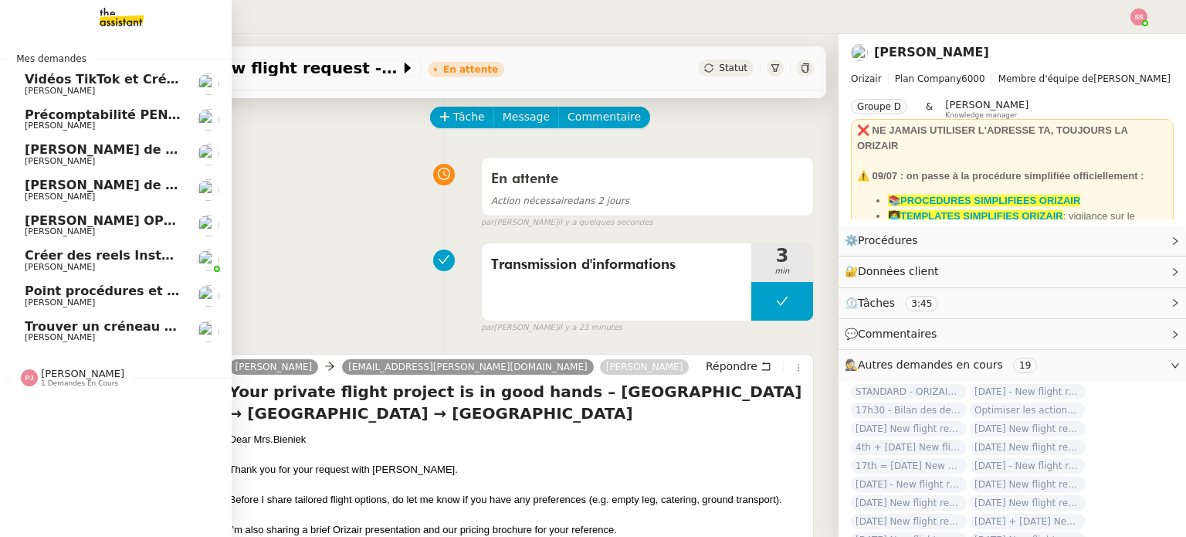
click at [87, 290] on span "Point procédures et FAQ" at bounding box center [109, 290] width 169 height 15
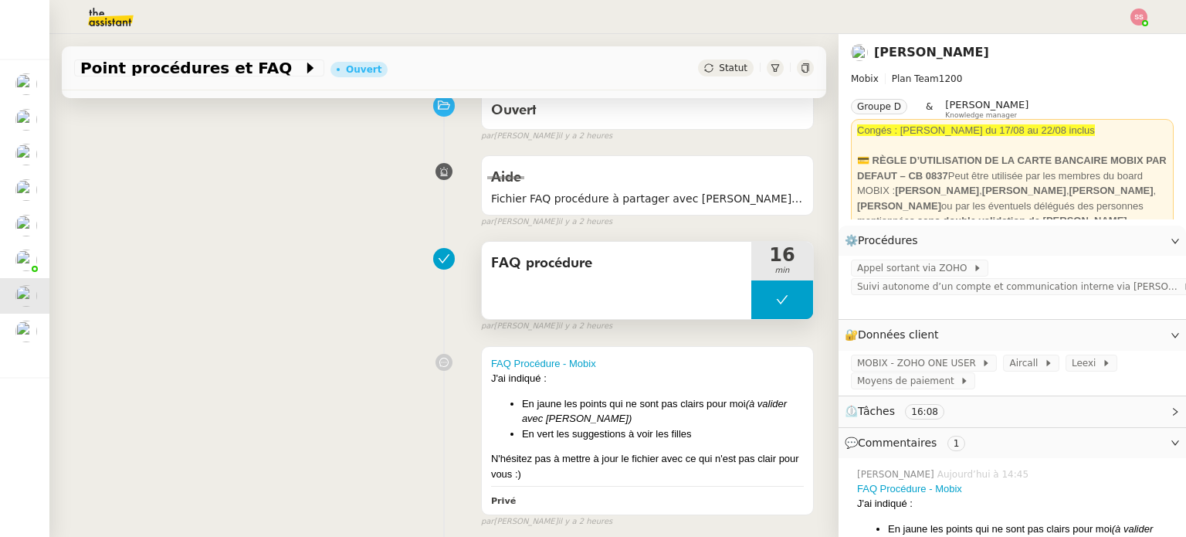
scroll to position [208, 0]
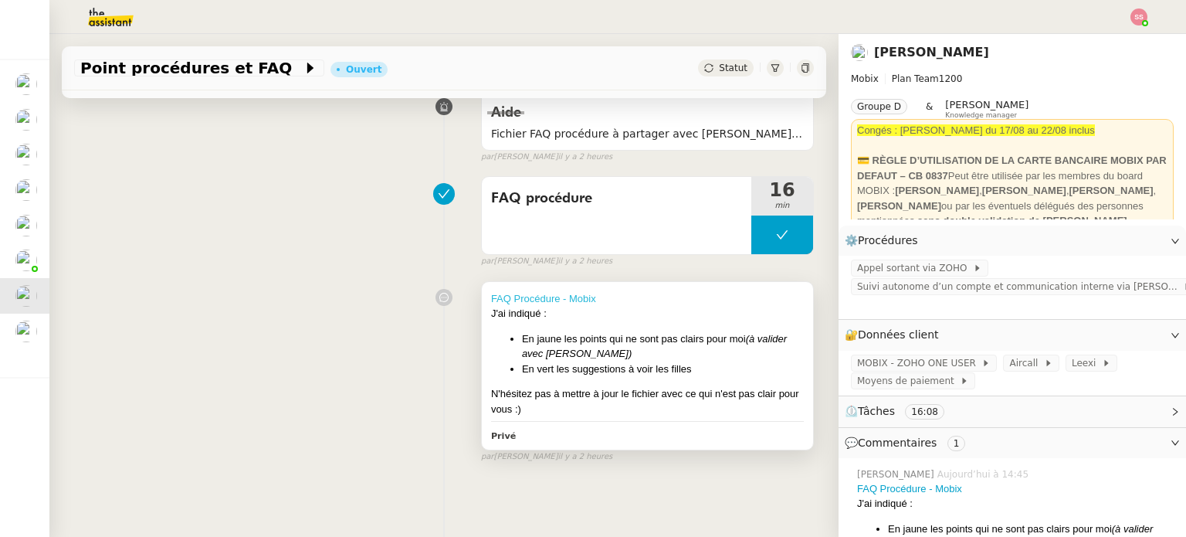
click at [574, 291] on div "FAQ Procédure - Mobix" at bounding box center [647, 298] width 313 height 15
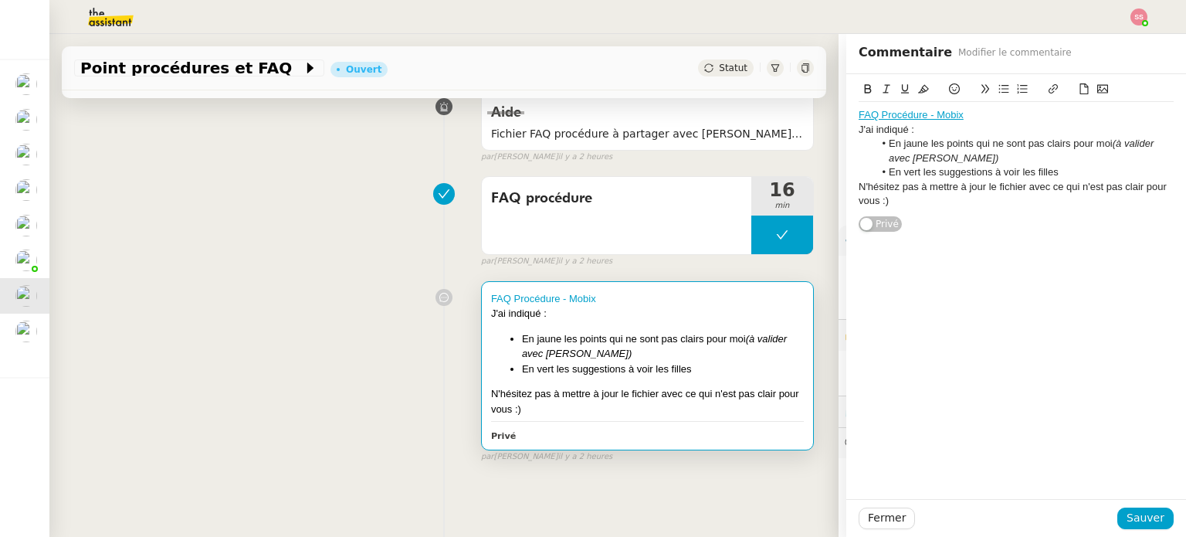
click at [936, 120] on div "FAQ Procédure - Mobix" at bounding box center [1015, 115] width 315 height 14
click at [936, 112] on link "FAQ Procédure - Mobix" at bounding box center [910, 115] width 105 height 12
click at [906, 138] on link "https://docs.google.com/document/d/11XZAoNw_H0x_9qgQEykwd2L85zM0R58TXAwOMmN0HU4…" at bounding box center [872, 143] width 106 height 20
click at [295, 318] on div "FAQ Procédure - Mobix J'ai indiqué : En jaune les points qui ne sont pas clairs…" at bounding box center [444, 368] width 740 height 188
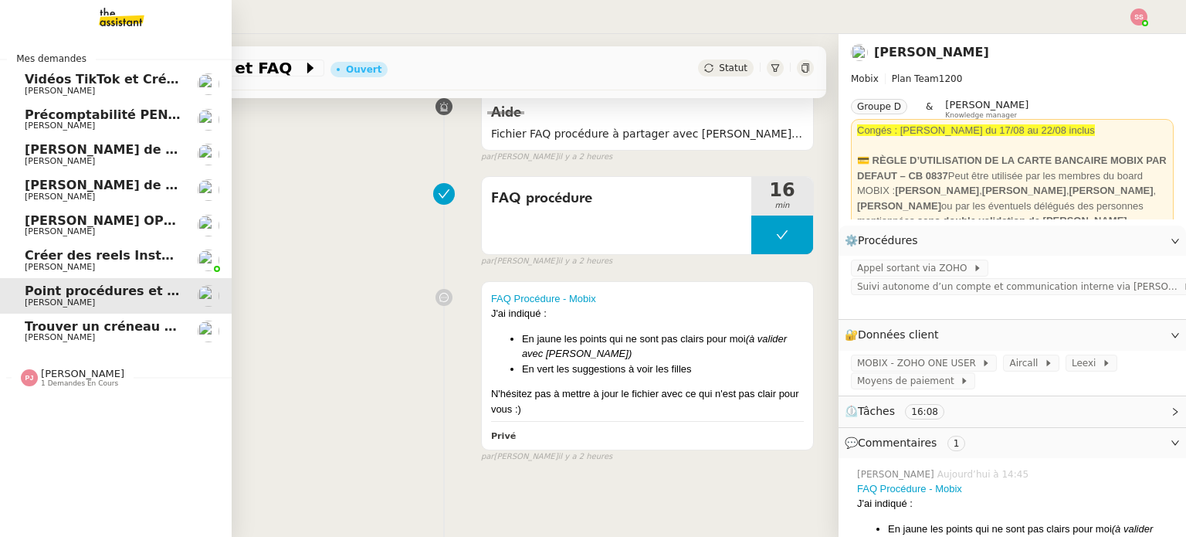
click at [117, 259] on span "Créer des reels Instagram" at bounding box center [115, 255] width 181 height 15
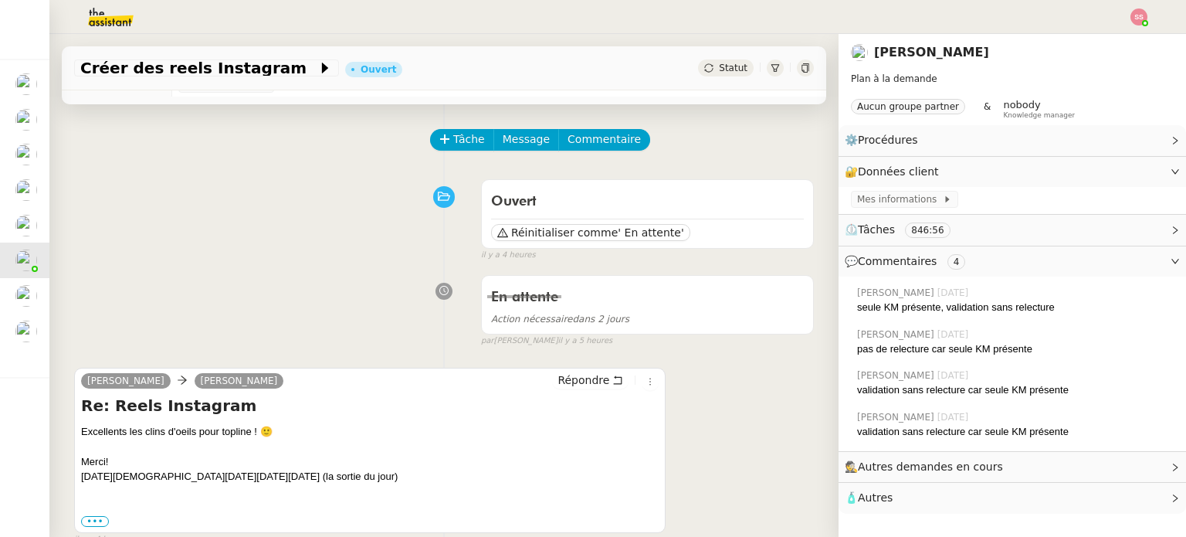
scroll to position [77, 0]
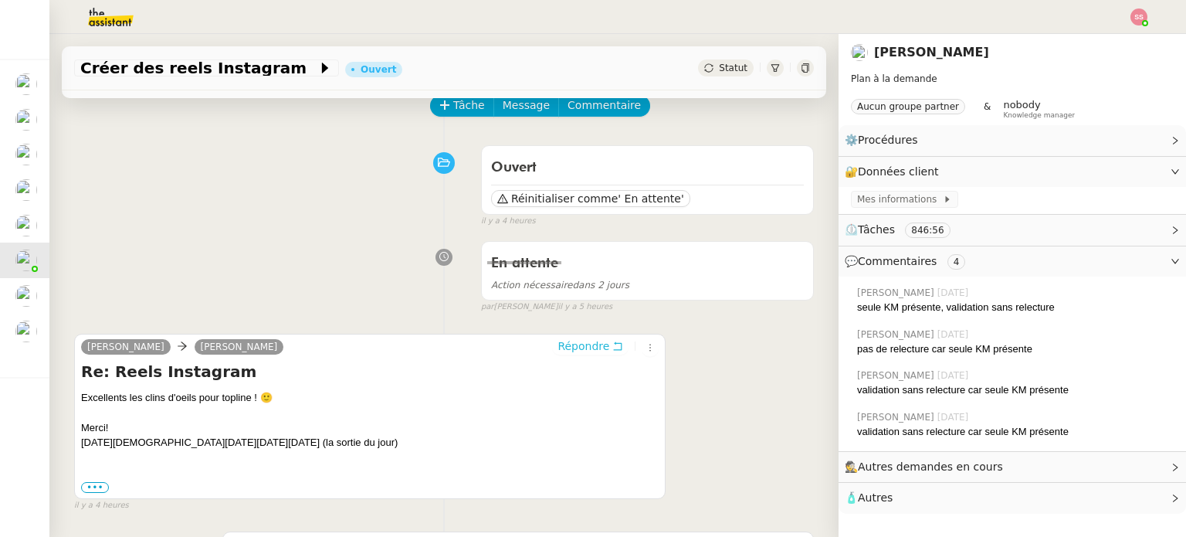
click at [574, 347] on span "Répondre" at bounding box center [583, 345] width 52 height 15
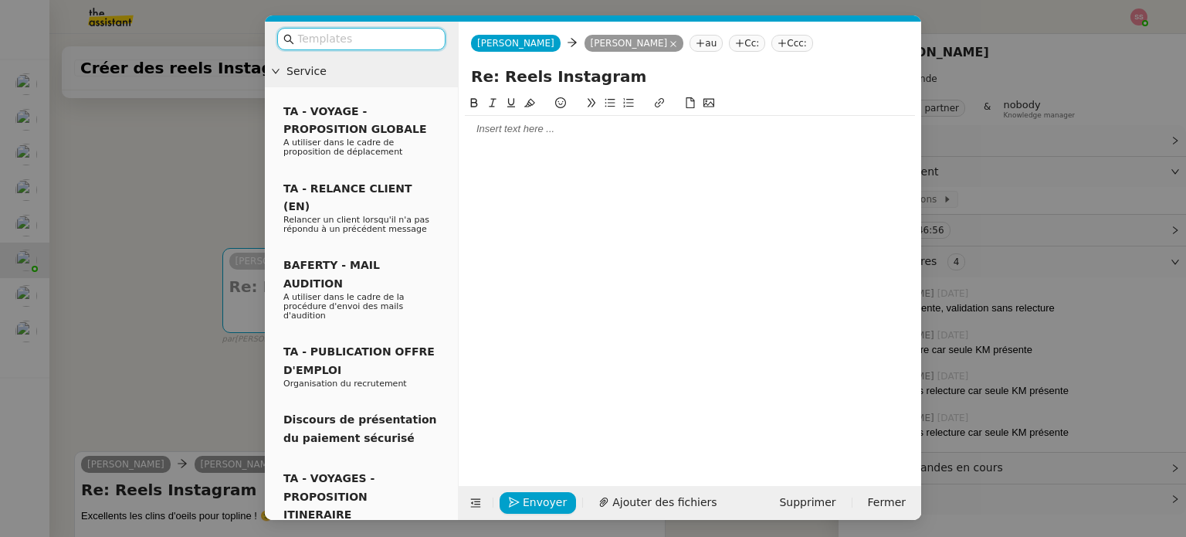
click at [543, 129] on div at bounding box center [690, 129] width 450 height 14
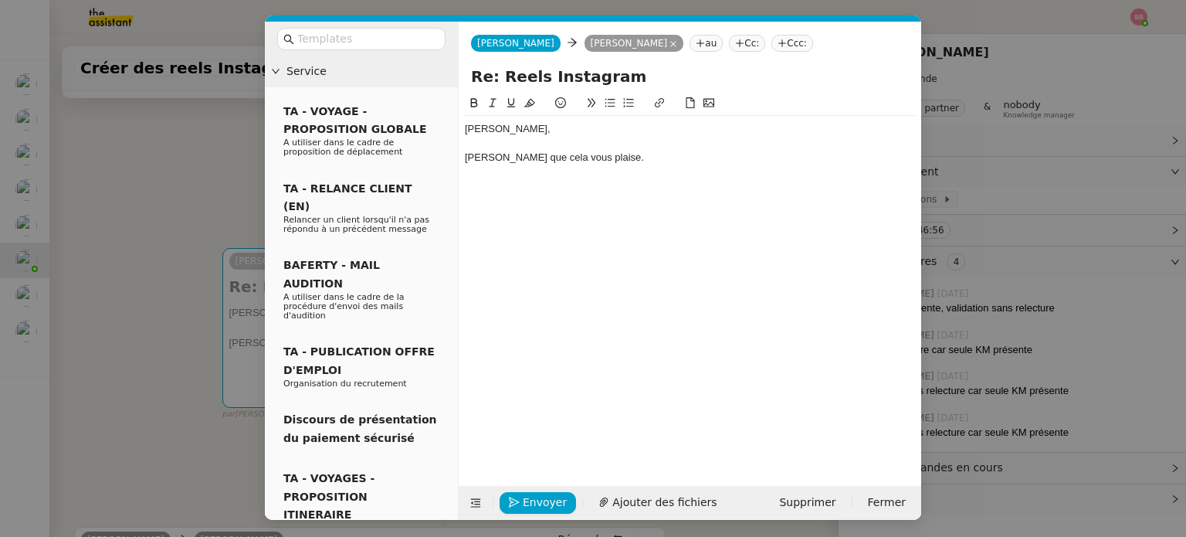
click at [603, 104] on button at bounding box center [610, 103] width 19 height 18
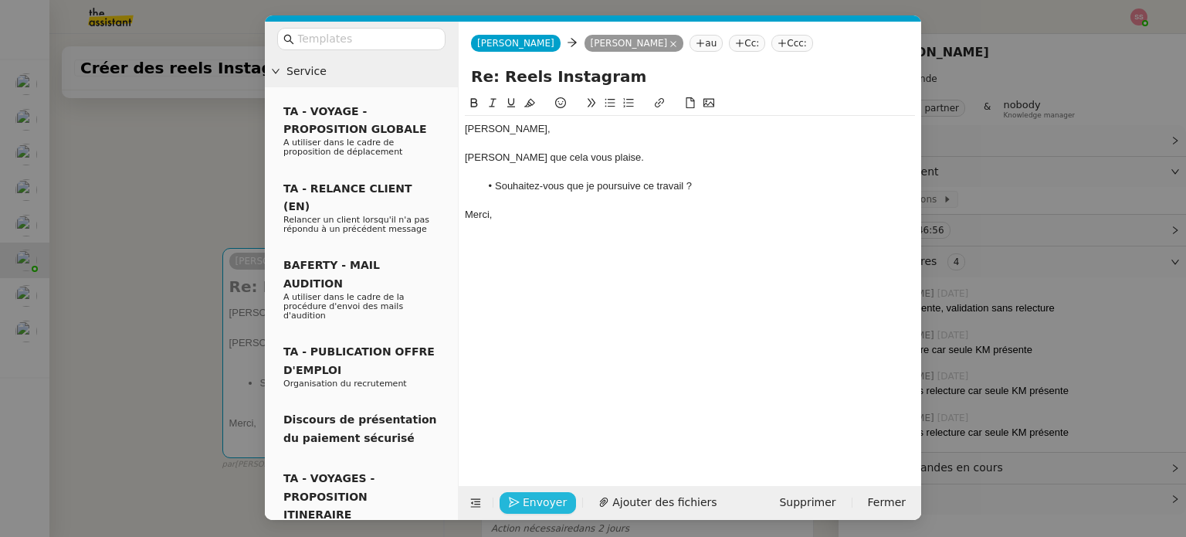
click at [541, 508] on span "Envoyer" at bounding box center [545, 502] width 44 height 18
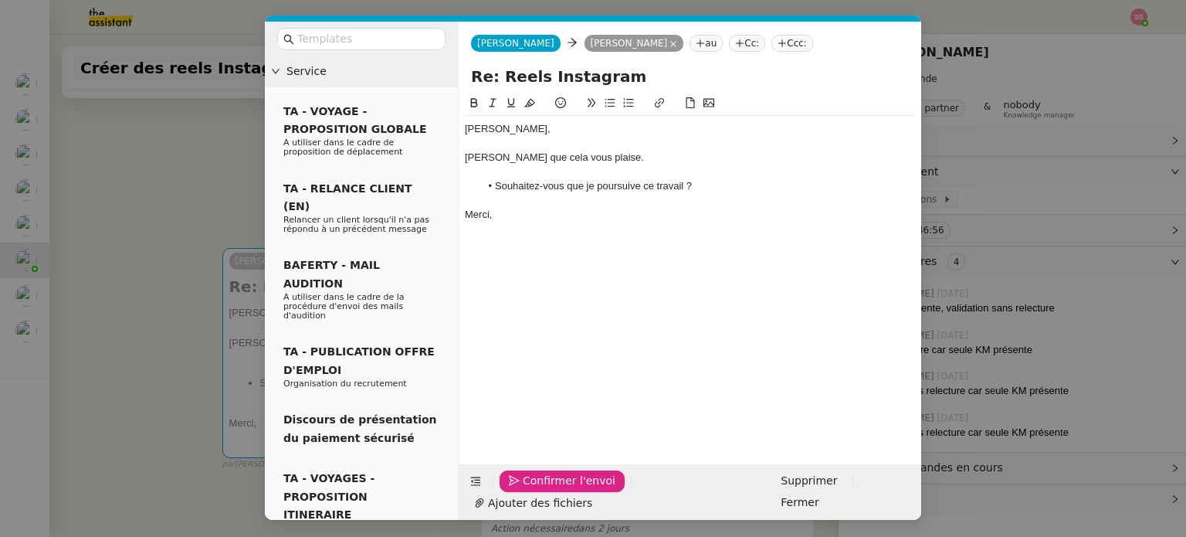
click at [541, 489] on span "Confirmer l'envoi" at bounding box center [569, 481] width 93 height 18
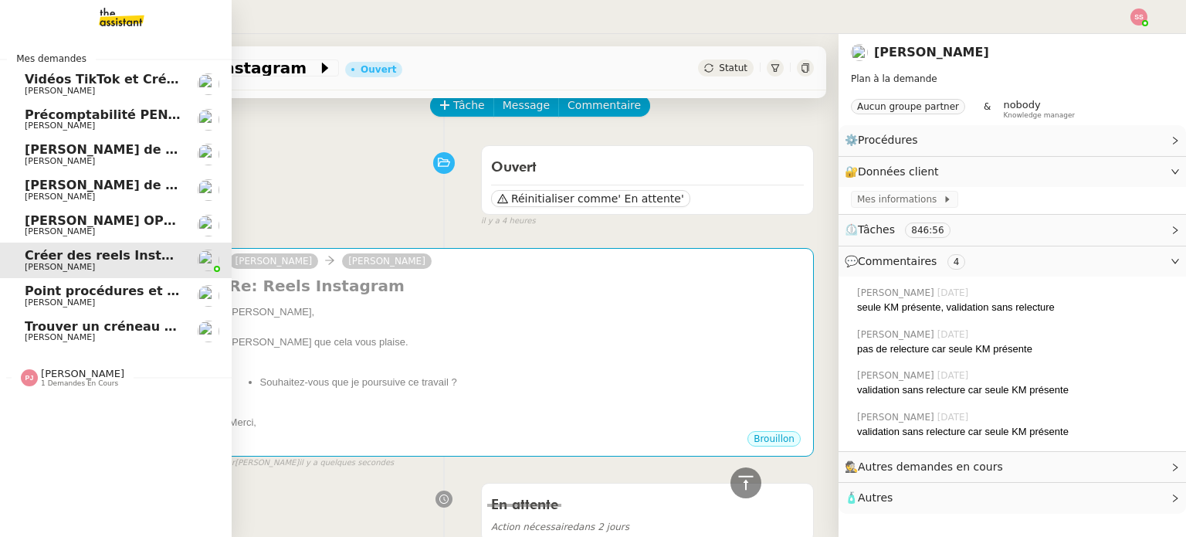
scroll to position [387, 0]
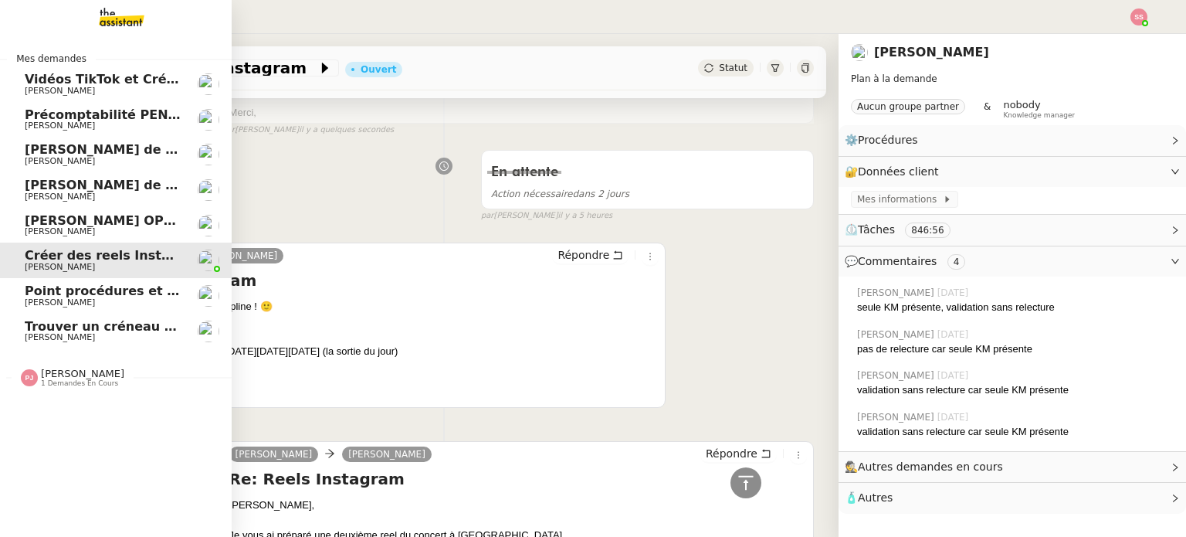
click at [117, 308] on link "Point procédures et FAQ [PERSON_NAME]" at bounding box center [116, 296] width 232 height 36
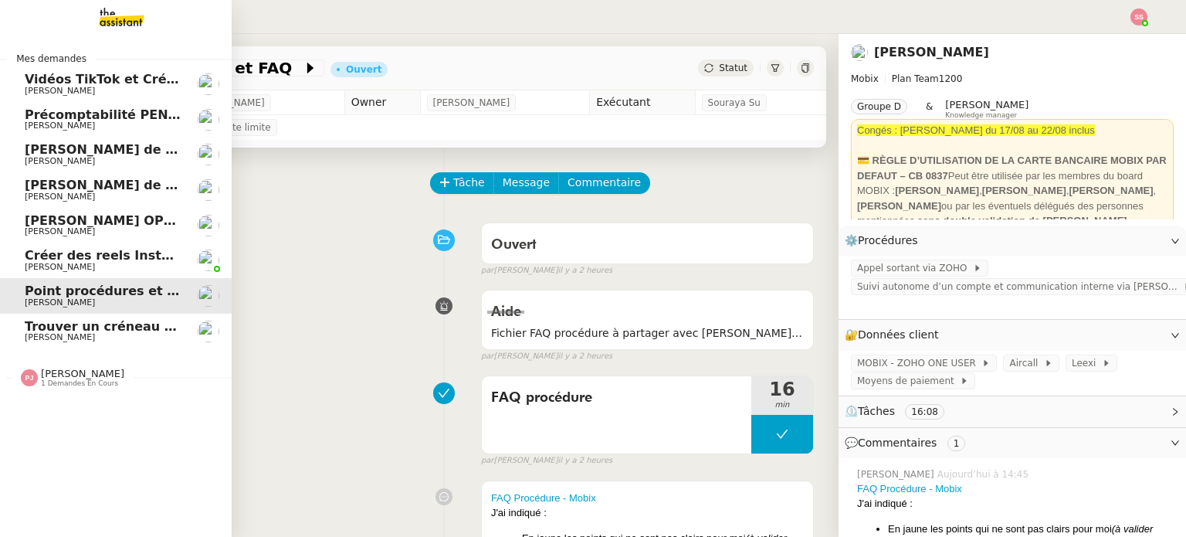
click at [79, 320] on span "Trouver un créneau pour la réunion" at bounding box center [148, 326] width 246 height 15
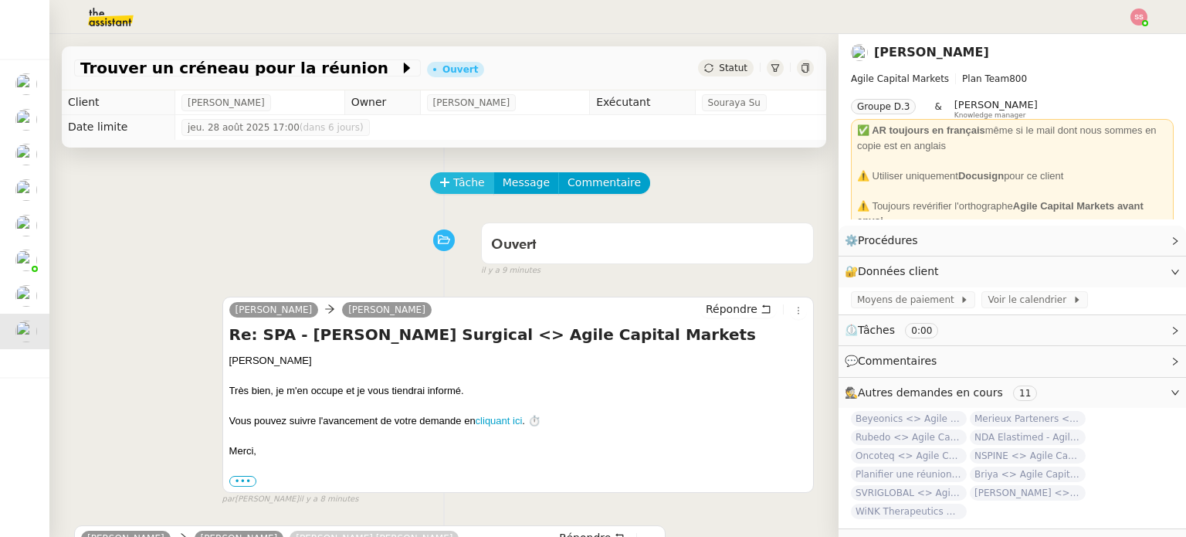
click at [463, 189] on span "Tâche" at bounding box center [469, 183] width 32 height 18
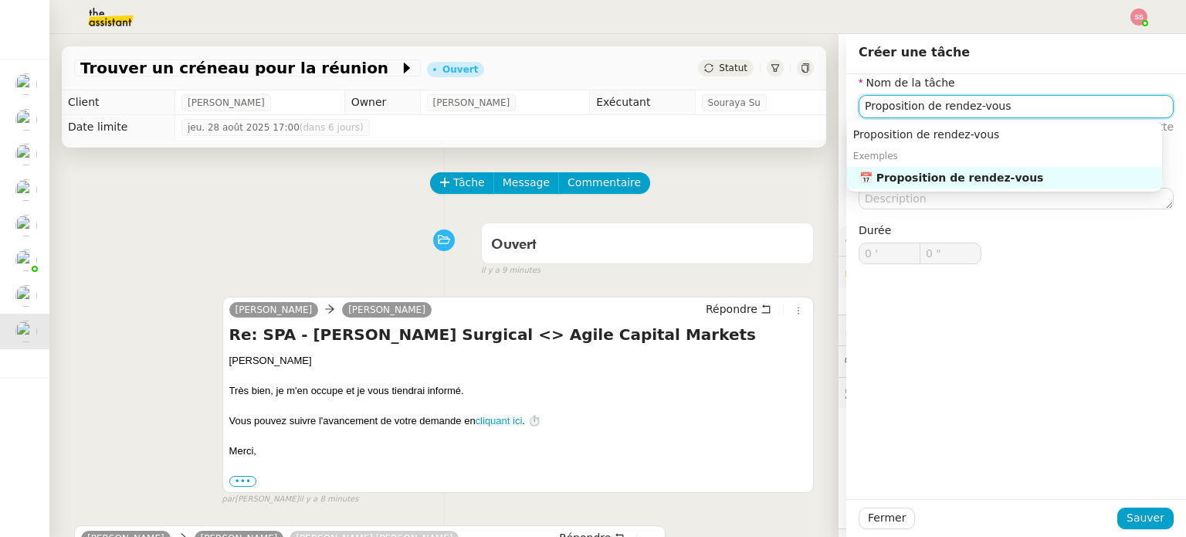
click at [958, 175] on div "📅 Proposition de rendez-vous" at bounding box center [1007, 178] width 296 height 14
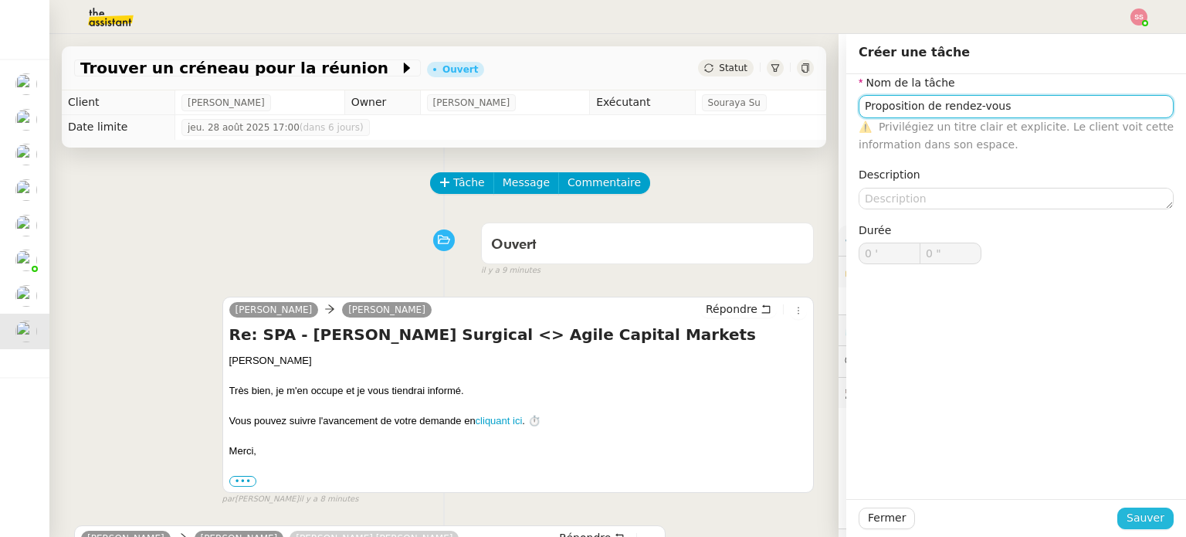
type input "Proposition de rendez-vous"
click at [1137, 514] on span "Sauver" at bounding box center [1145, 518] width 38 height 18
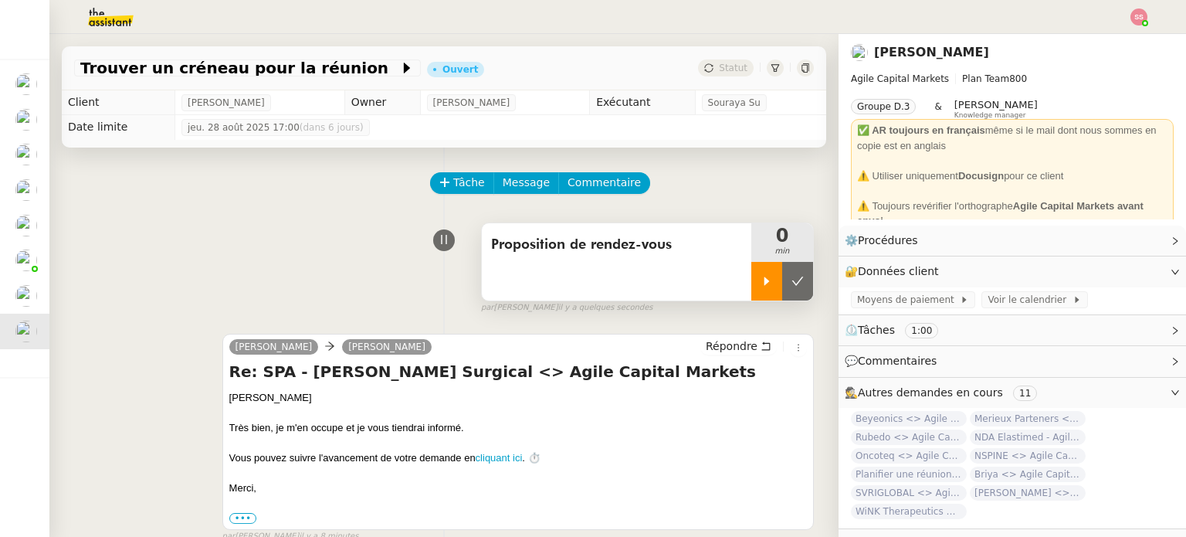
click at [751, 278] on div at bounding box center [766, 281] width 31 height 39
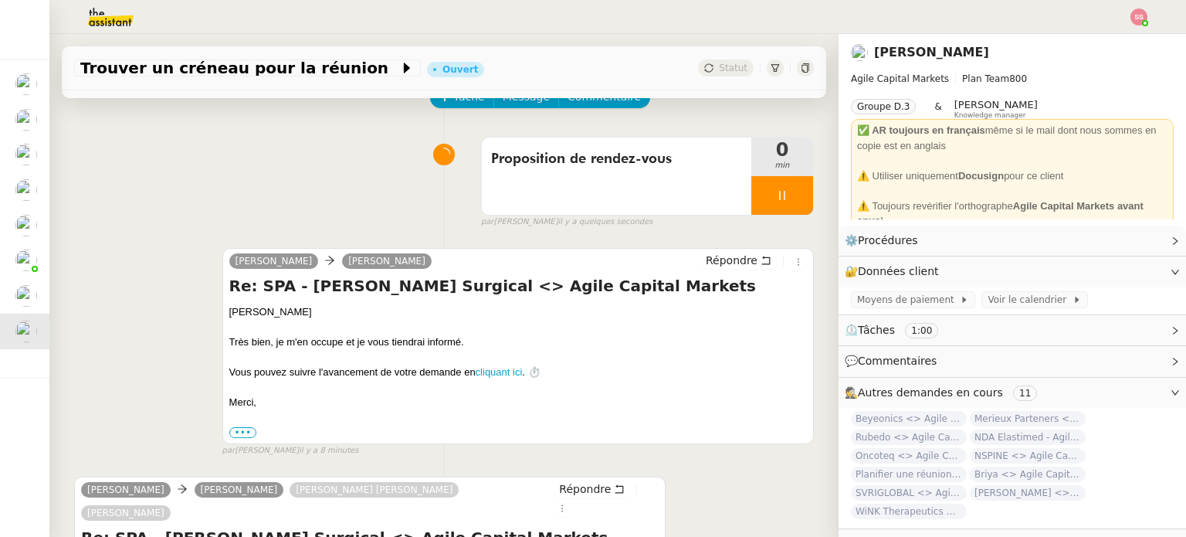
scroll to position [309, 0]
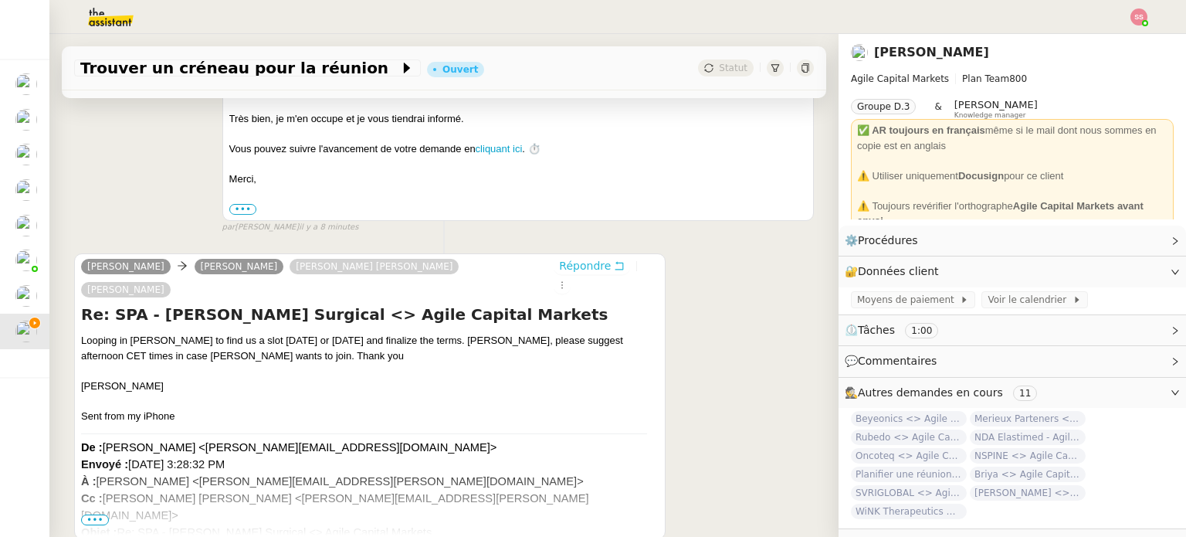
click at [571, 272] on span "Répondre" at bounding box center [585, 265] width 52 height 15
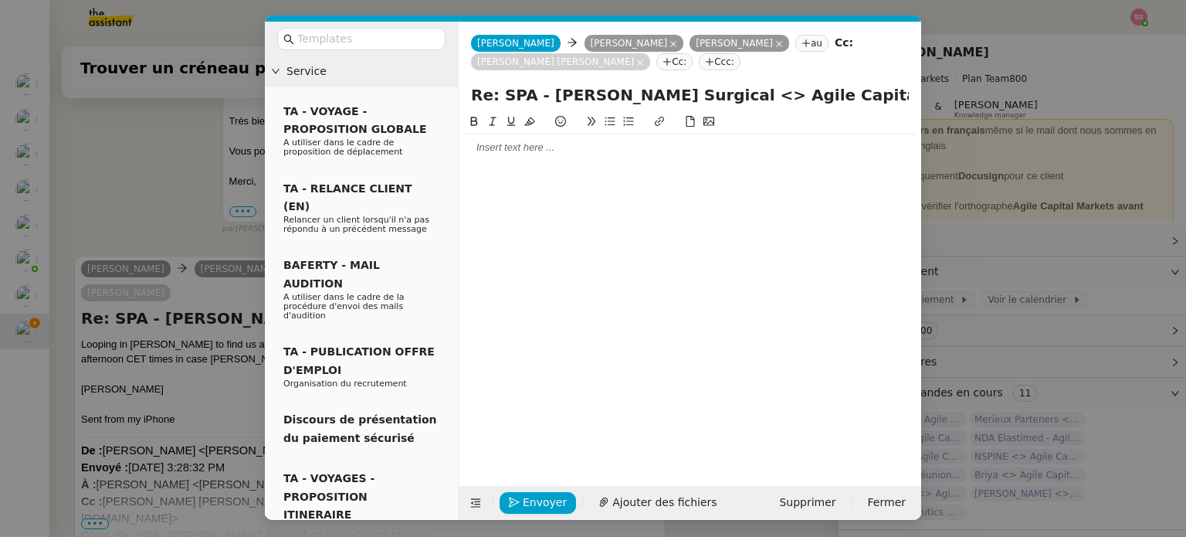
click at [184, 353] on nz-modal-container "Service TA - VOYAGE - PROPOSITION GLOBALE A utiliser dans le cadre de propositi…" at bounding box center [593, 268] width 1186 height 537
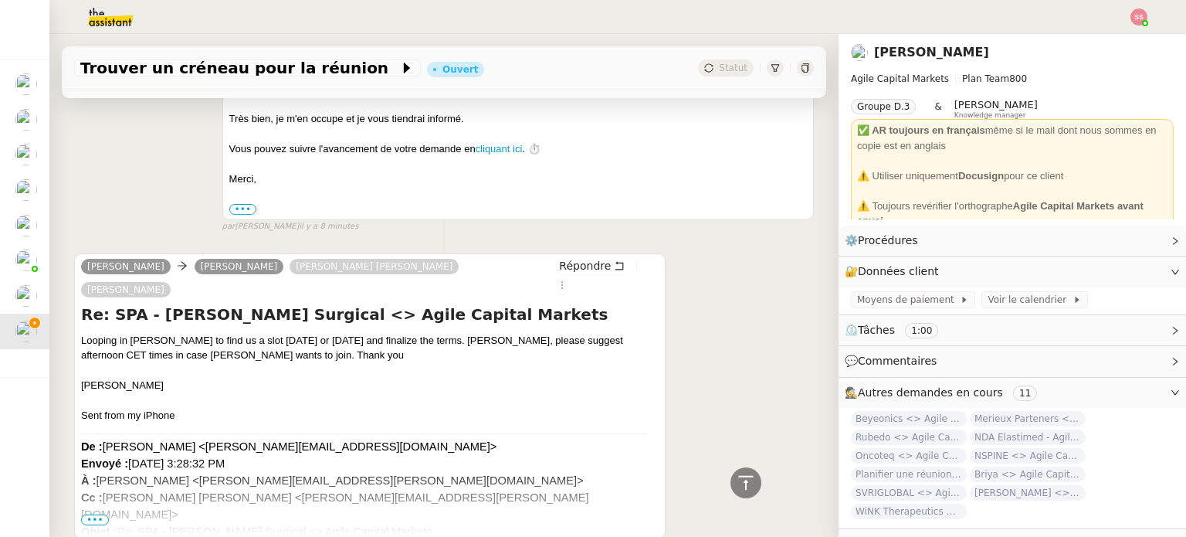
click at [95, 514] on span "•••" at bounding box center [95, 519] width 28 height 11
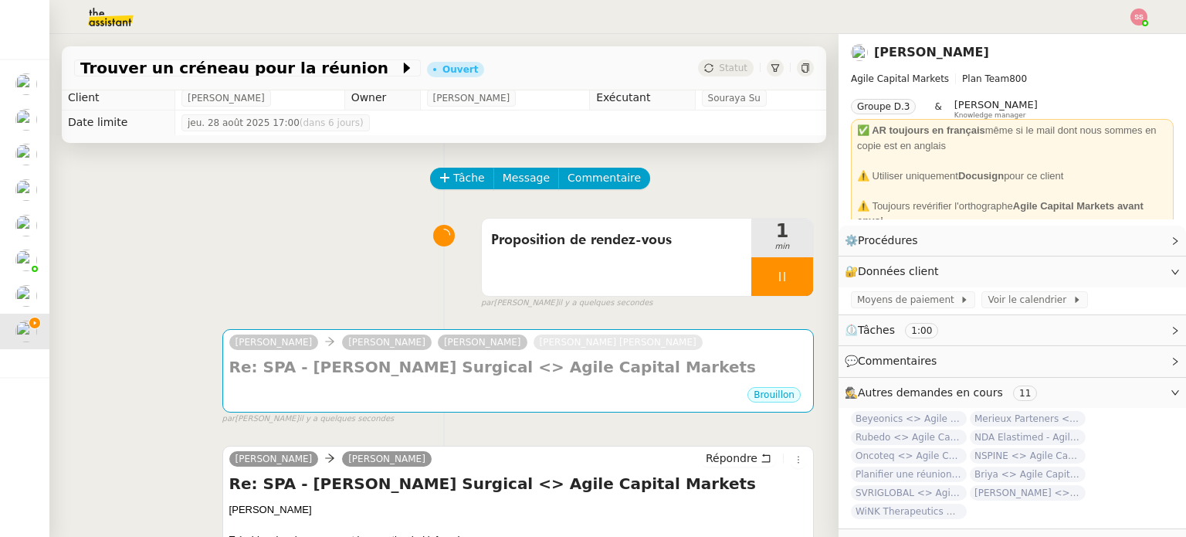
scroll to position [0, 0]
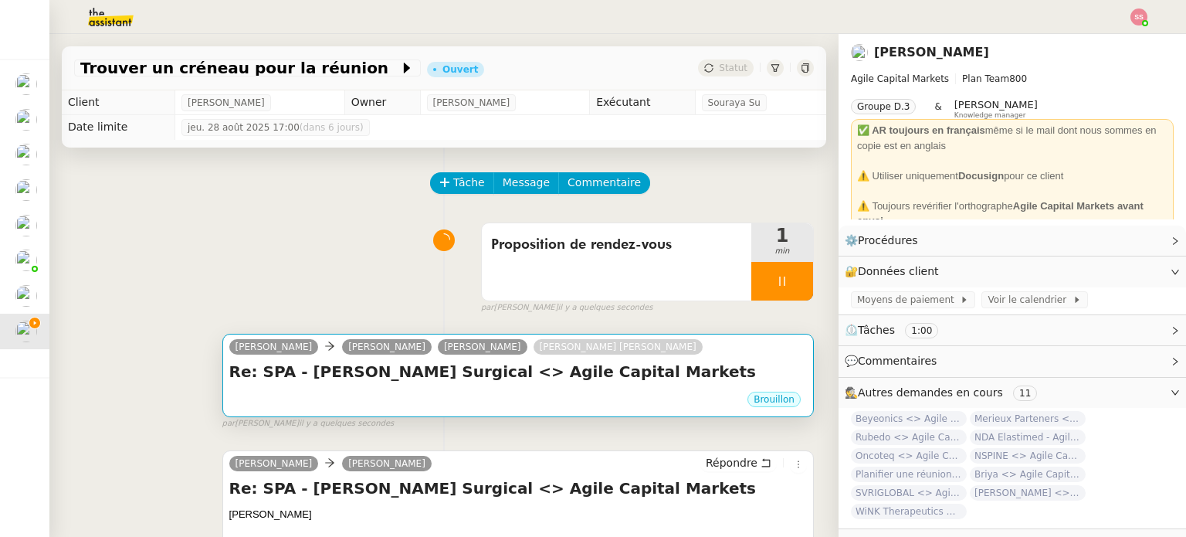
click at [408, 397] on div "Brouillon" at bounding box center [517, 401] width 577 height 23
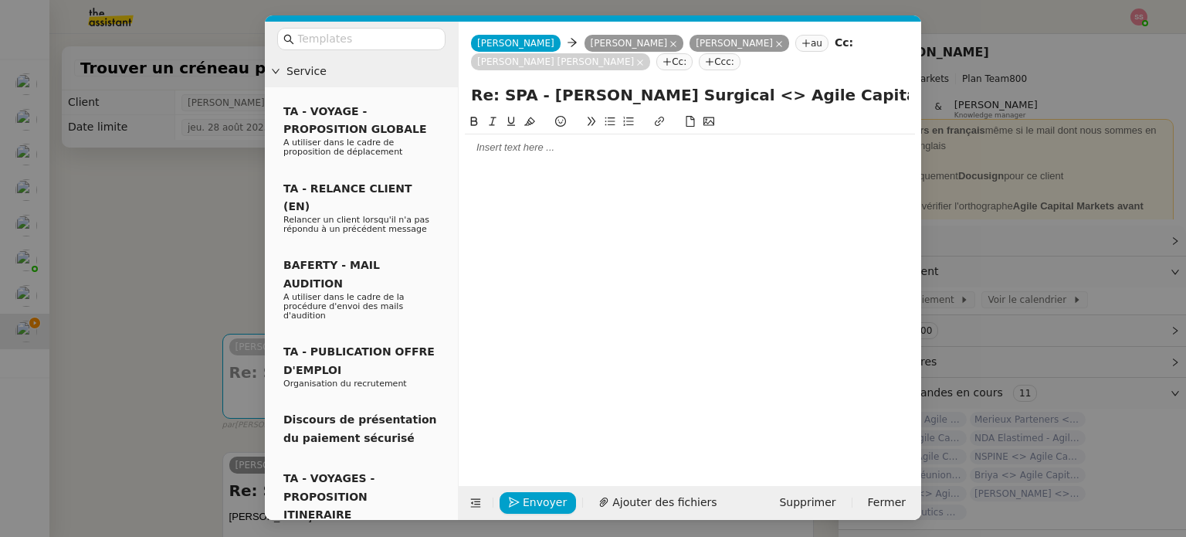
click at [497, 144] on div at bounding box center [690, 147] width 450 height 14
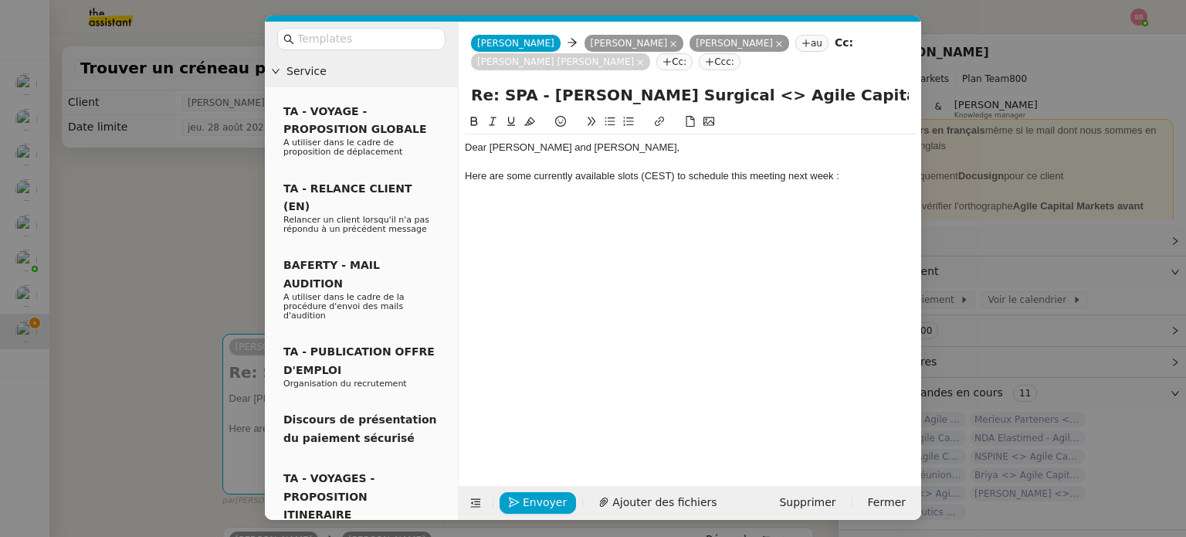
click at [620, 117] on button at bounding box center [628, 122] width 19 height 18
click at [608, 124] on icon at bounding box center [610, 121] width 10 height 8
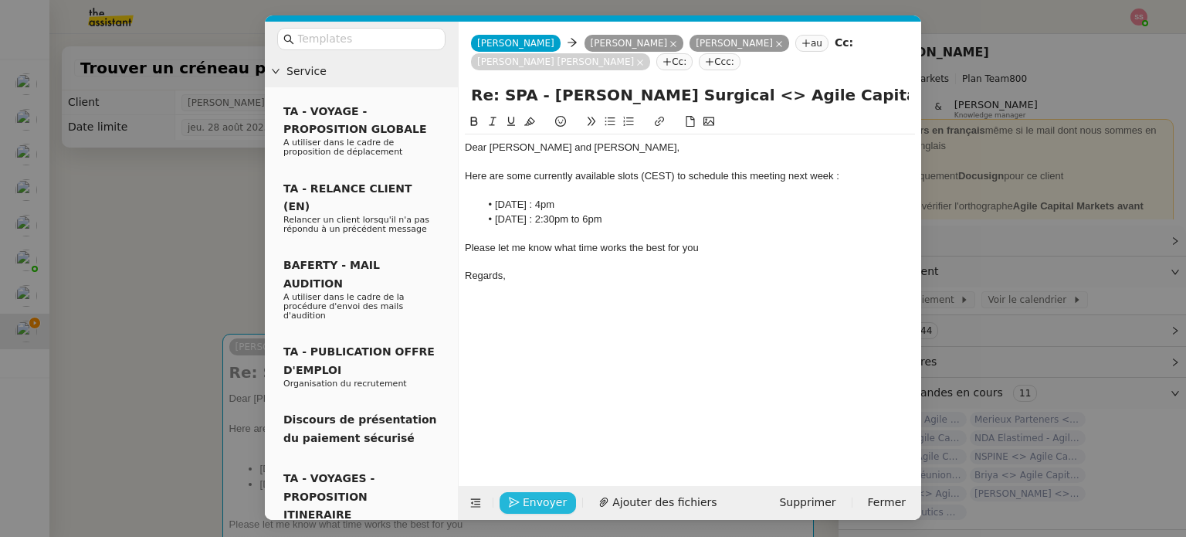
click at [523, 496] on span "Envoyer" at bounding box center [545, 502] width 44 height 18
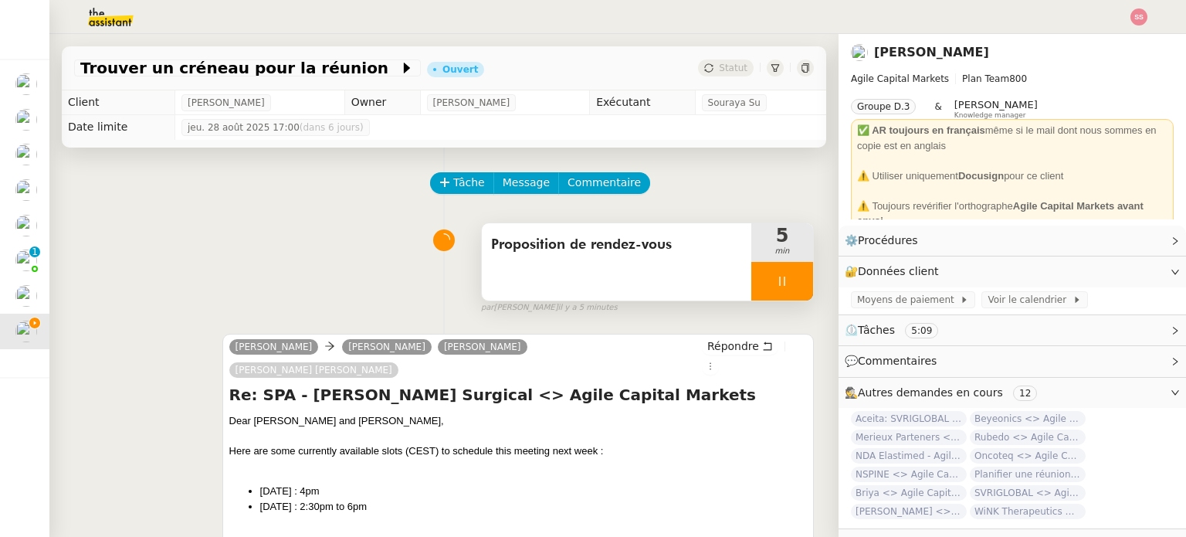
click at [779, 278] on icon at bounding box center [781, 280] width 5 height 9
click at [782, 278] on button at bounding box center [797, 281] width 31 height 39
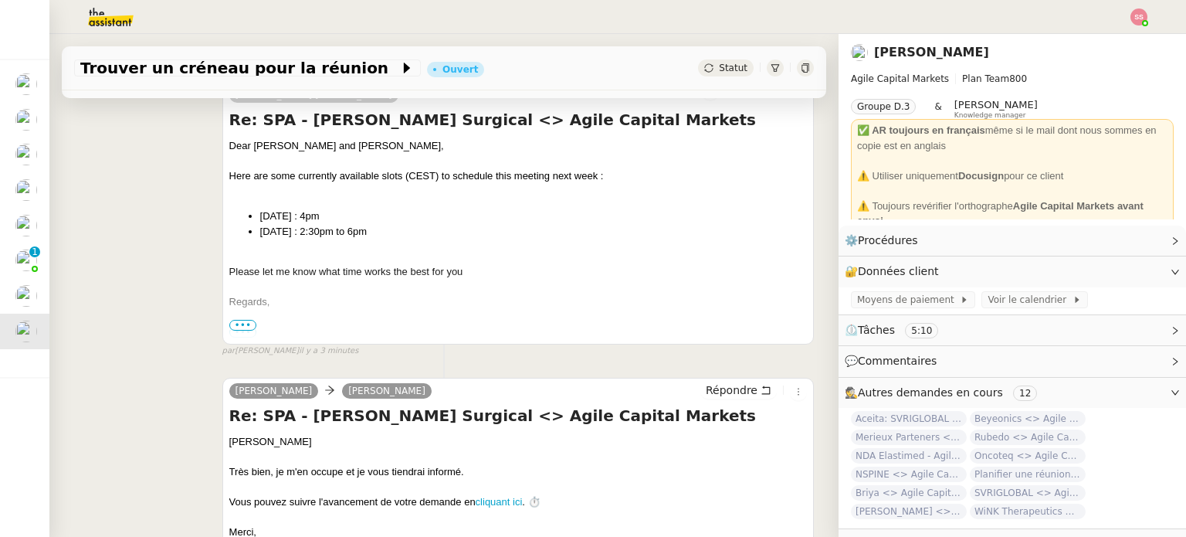
scroll to position [309, 0]
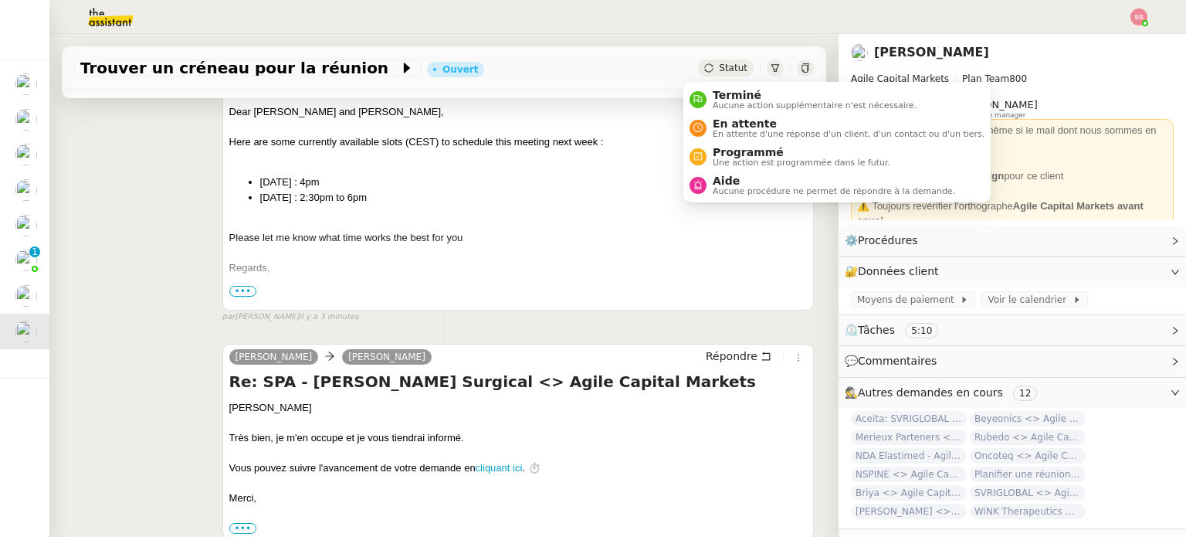
click at [704, 64] on icon at bounding box center [708, 67] width 9 height 9
click at [710, 121] on div "En attente En attente d'une réponse d'un client, d'un contact ou d'un tiers." at bounding box center [845, 127] width 278 height 21
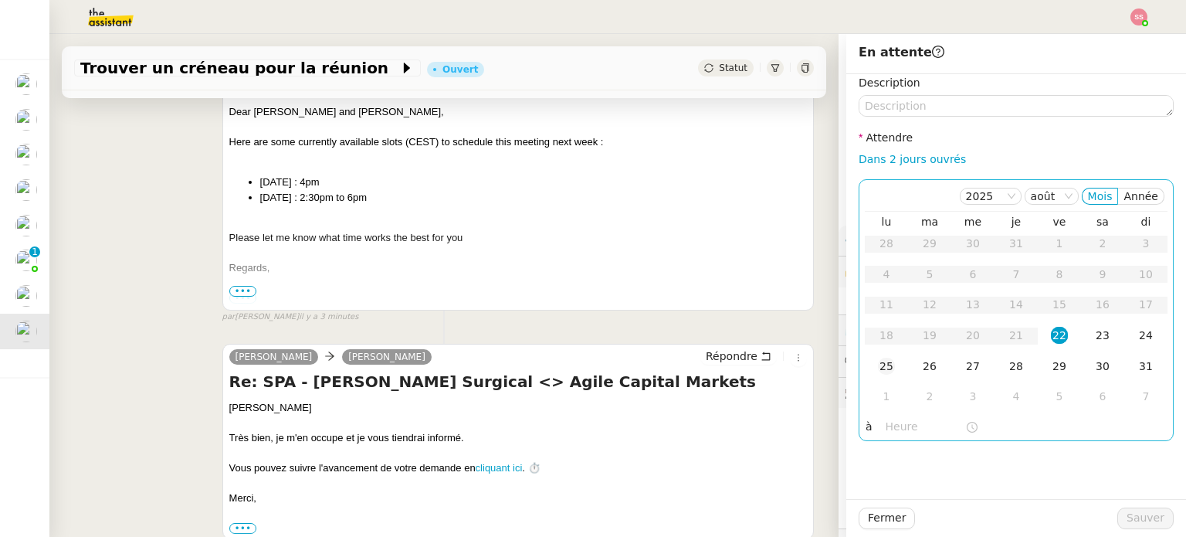
click at [889, 364] on td "25" at bounding box center [886, 366] width 43 height 31
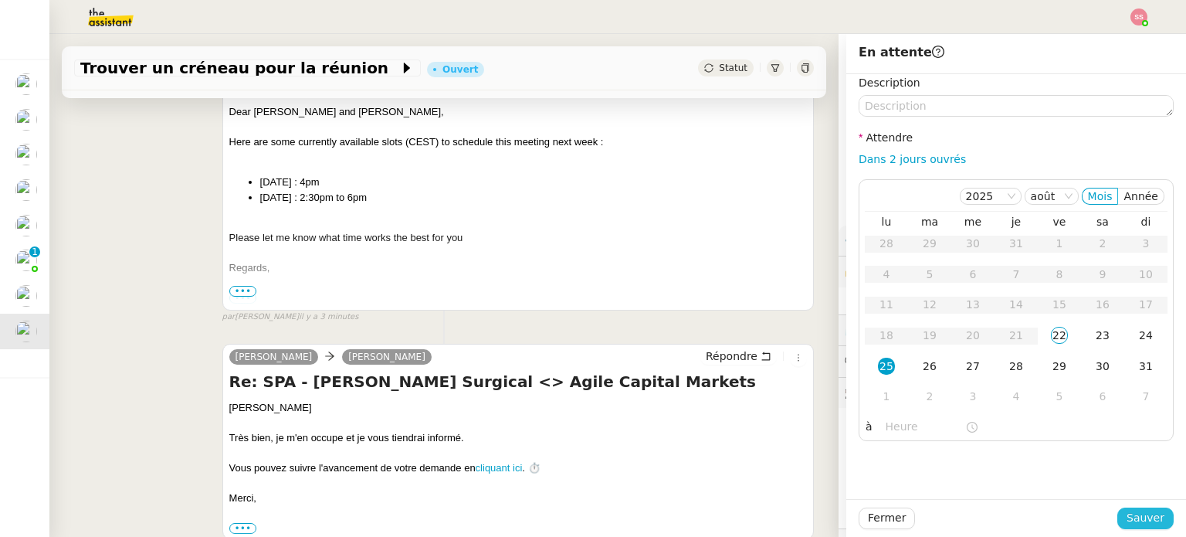
click at [1132, 521] on span "Sauver" at bounding box center [1145, 518] width 38 height 18
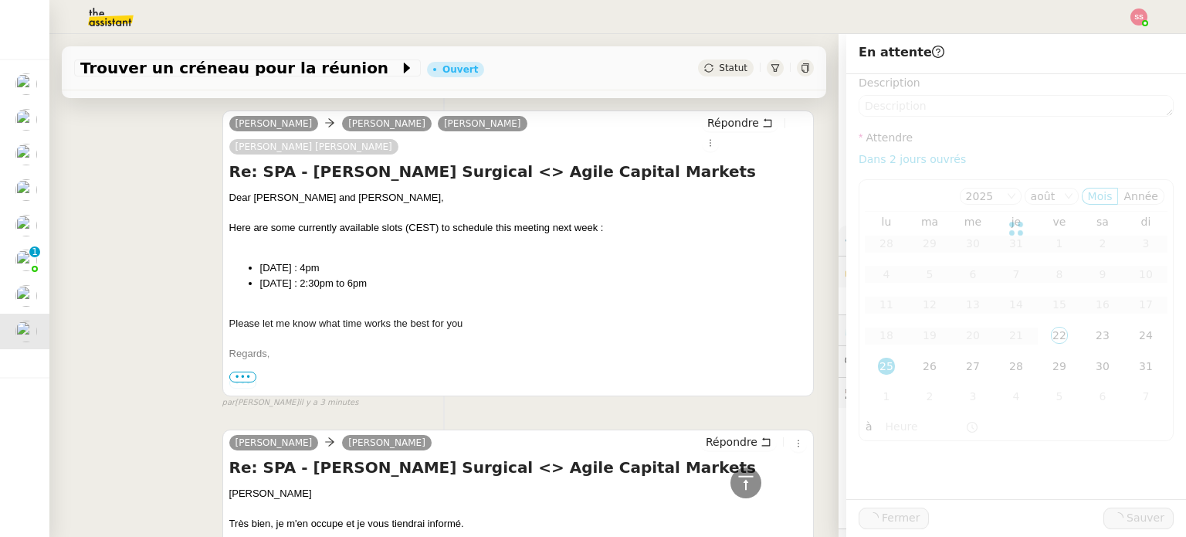
scroll to position [394, 0]
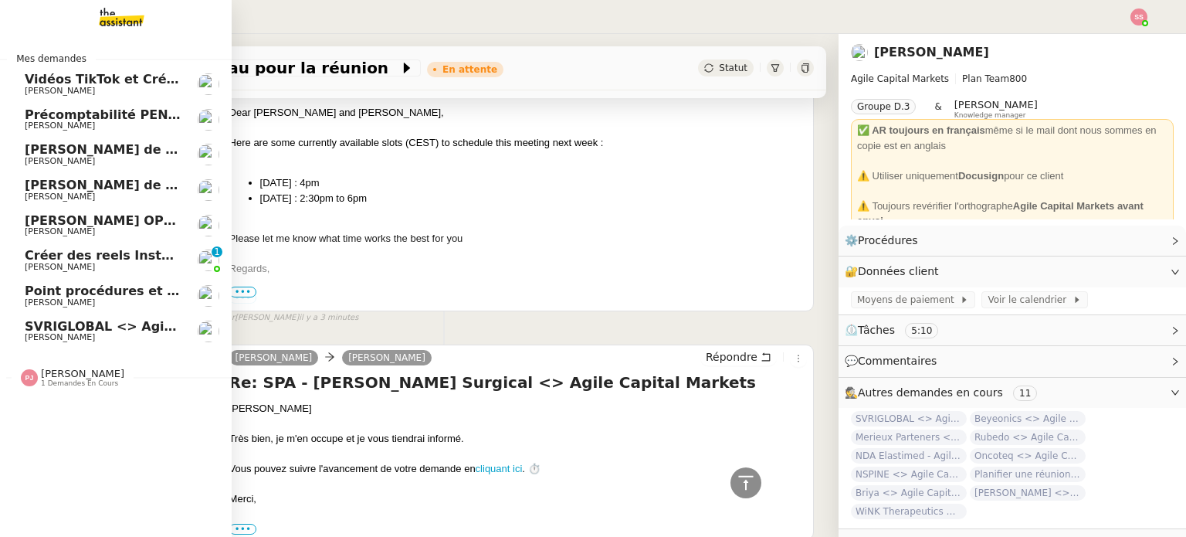
click at [71, 322] on span "SVRIGLOBAL <> Agile Capital Markets" at bounding box center [158, 326] width 266 height 15
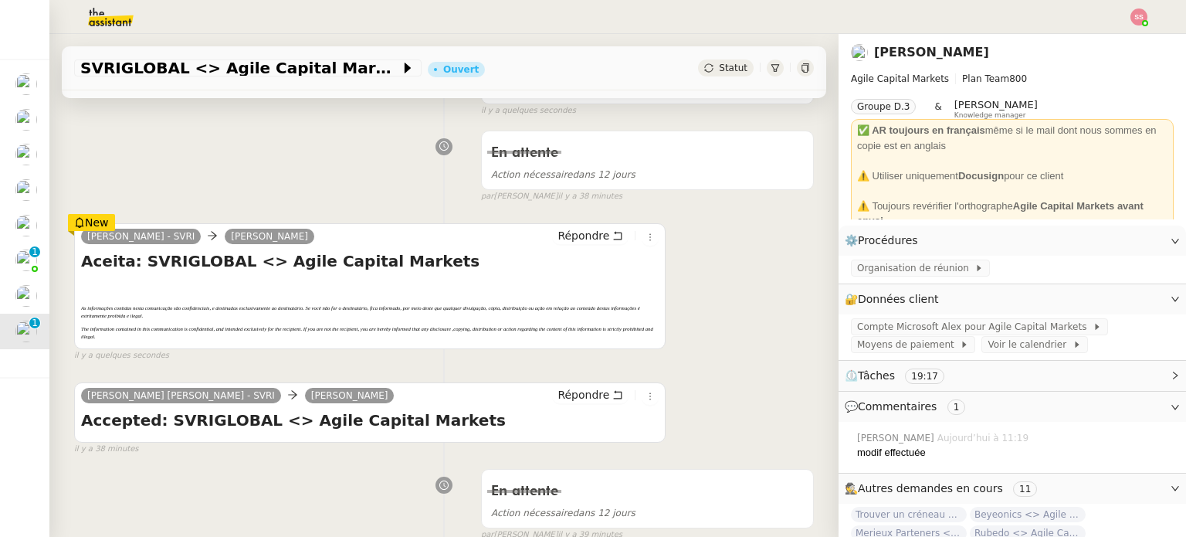
scroll to position [309, 0]
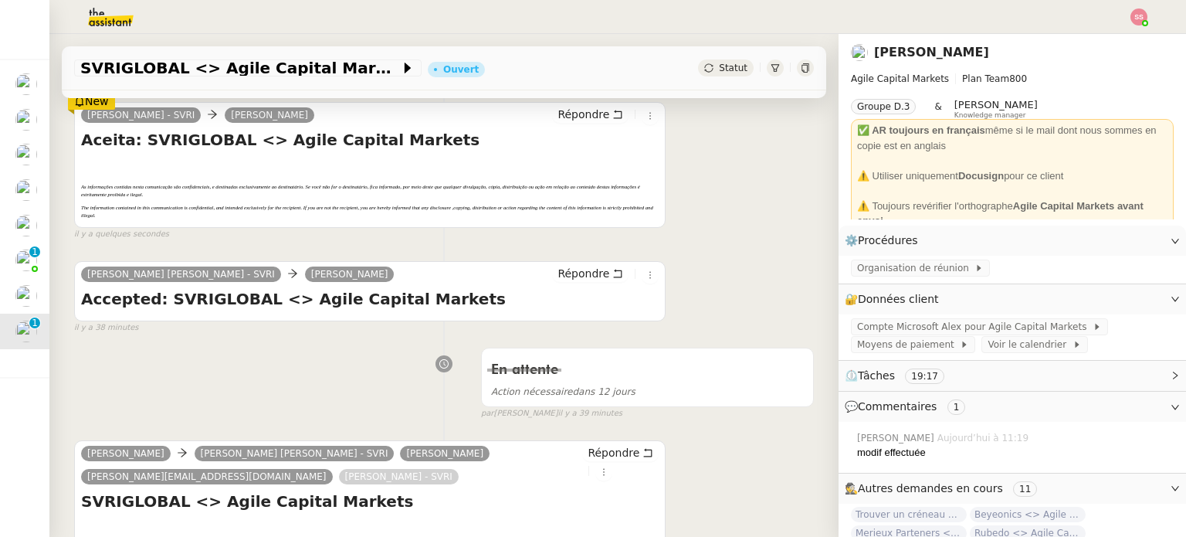
click at [728, 63] on div "Statut" at bounding box center [726, 67] width 56 height 17
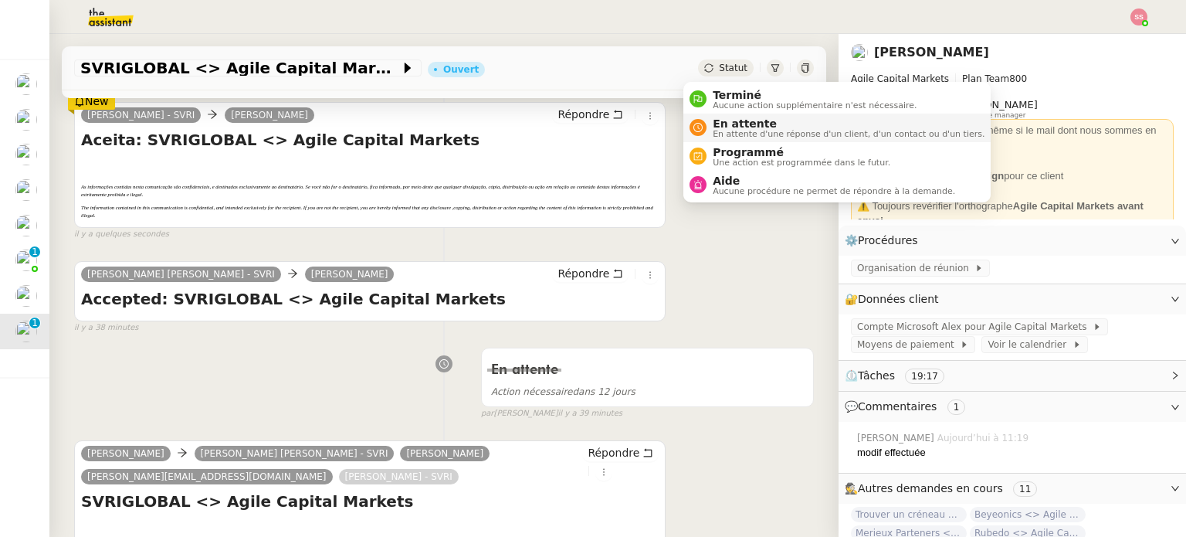
click at [742, 130] on span "En attente d'une réponse d'un client, d'un contact ou d'un tiers." at bounding box center [849, 134] width 272 height 8
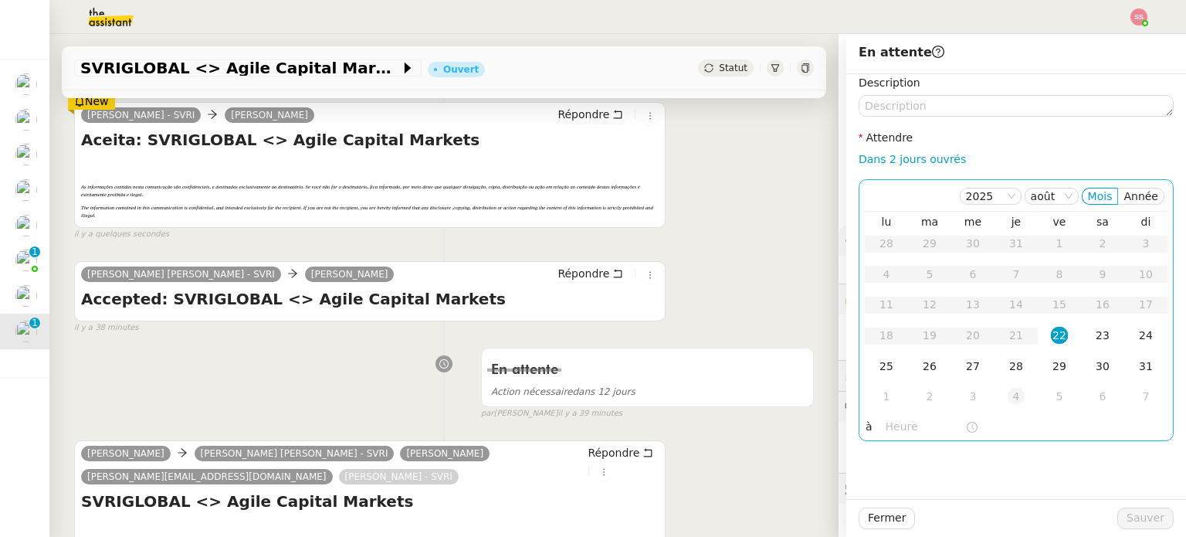
click at [1007, 394] on div "4" at bounding box center [1015, 396] width 17 height 17
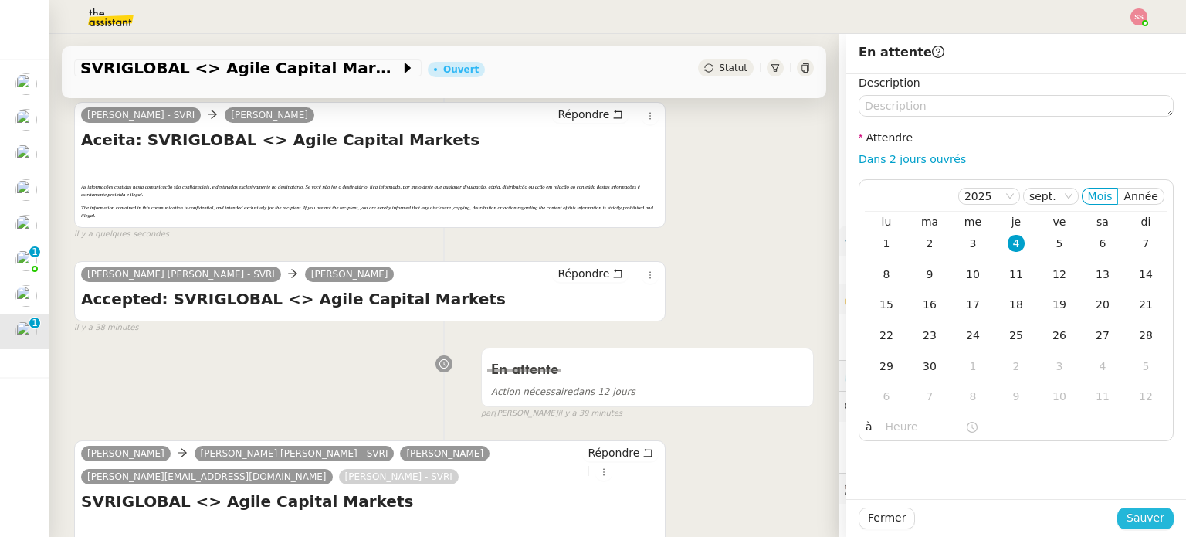
click at [1117, 518] on button "Sauver" at bounding box center [1145, 518] width 56 height 22
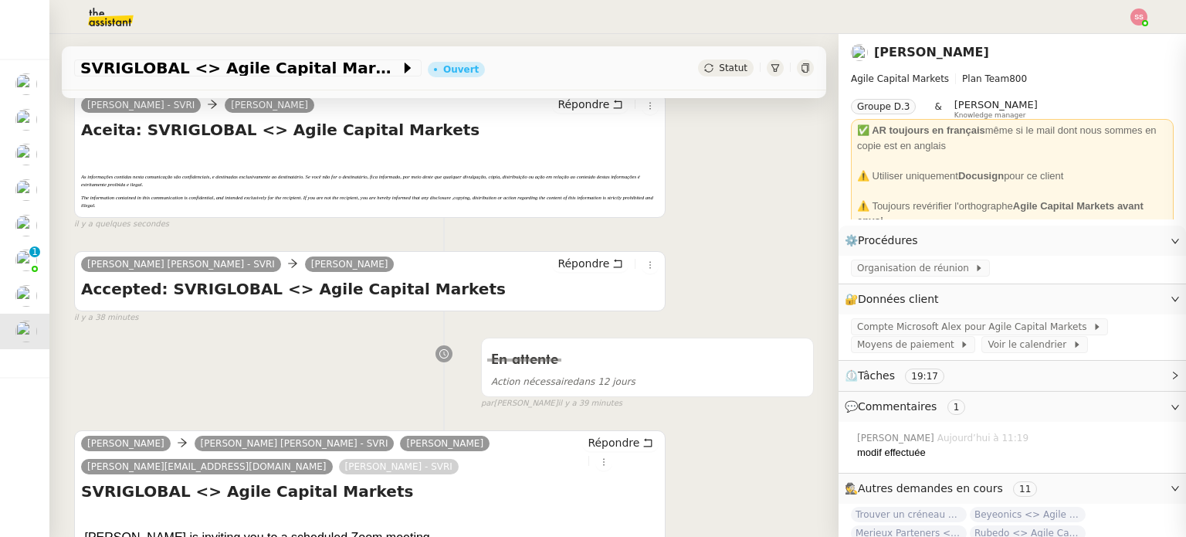
scroll to position [299, 0]
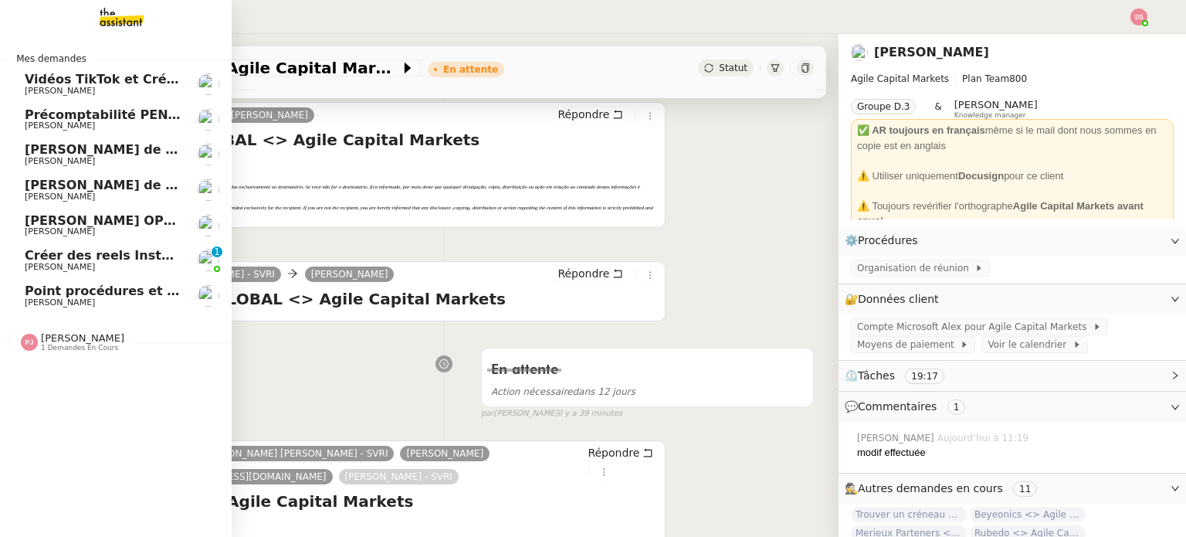
click at [79, 260] on span "Créer des reels Instagram" at bounding box center [115, 255] width 181 height 15
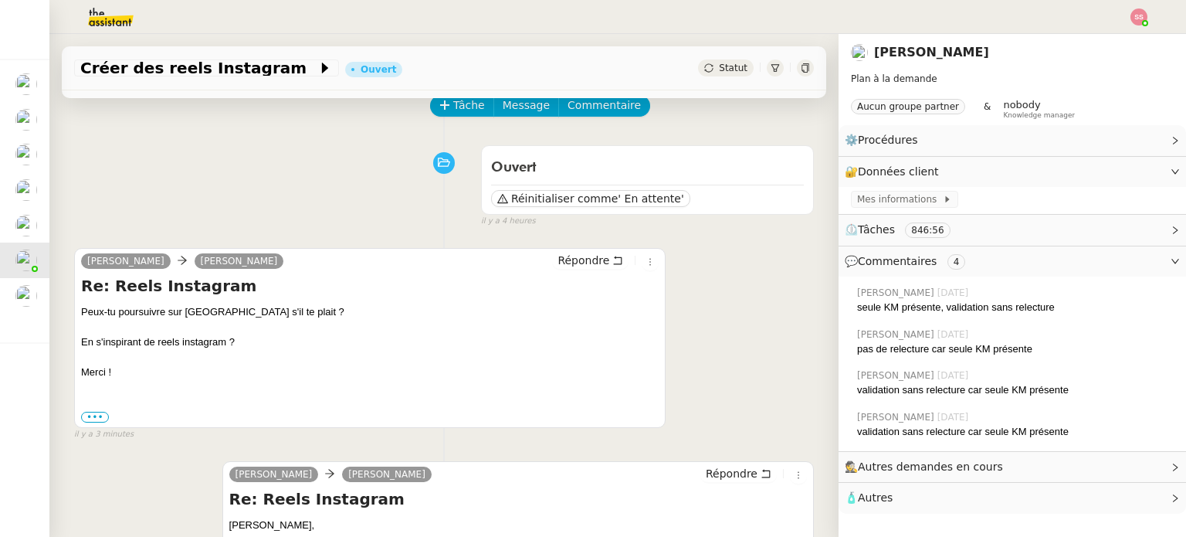
scroll to position [154, 0]
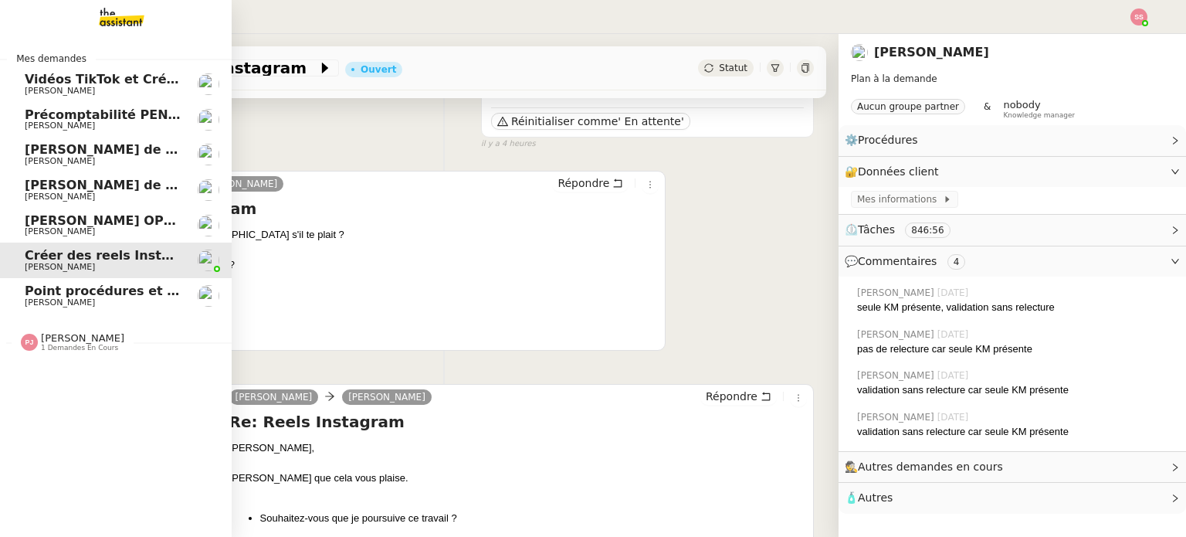
click at [122, 230] on span "[PERSON_NAME]" at bounding box center [103, 231] width 156 height 9
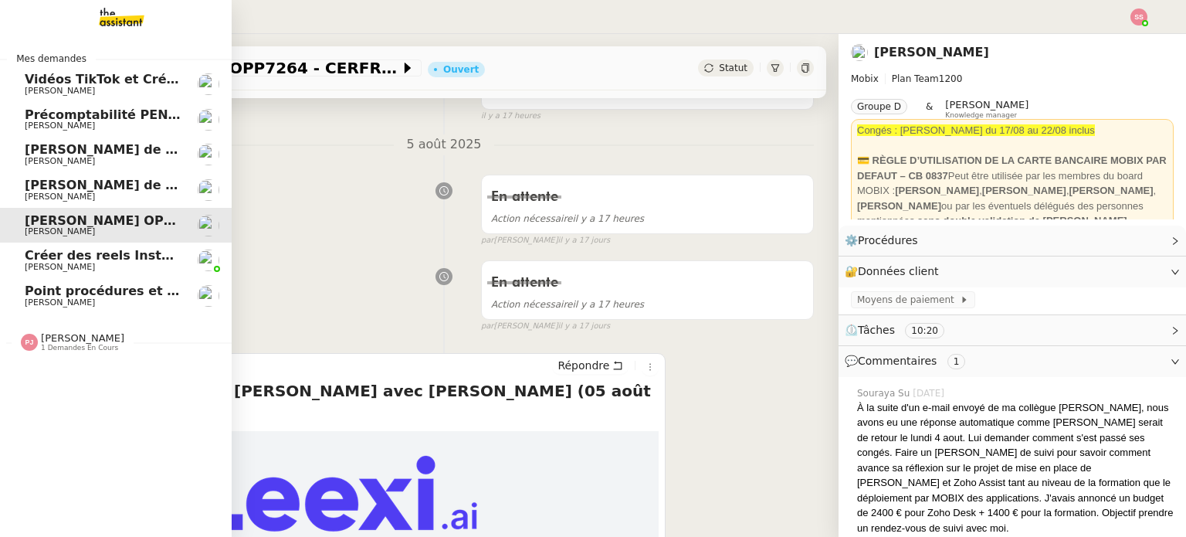
click at [134, 113] on span "Précomptabilité PENNYLANE - août 2025" at bounding box center [166, 114] width 283 height 15
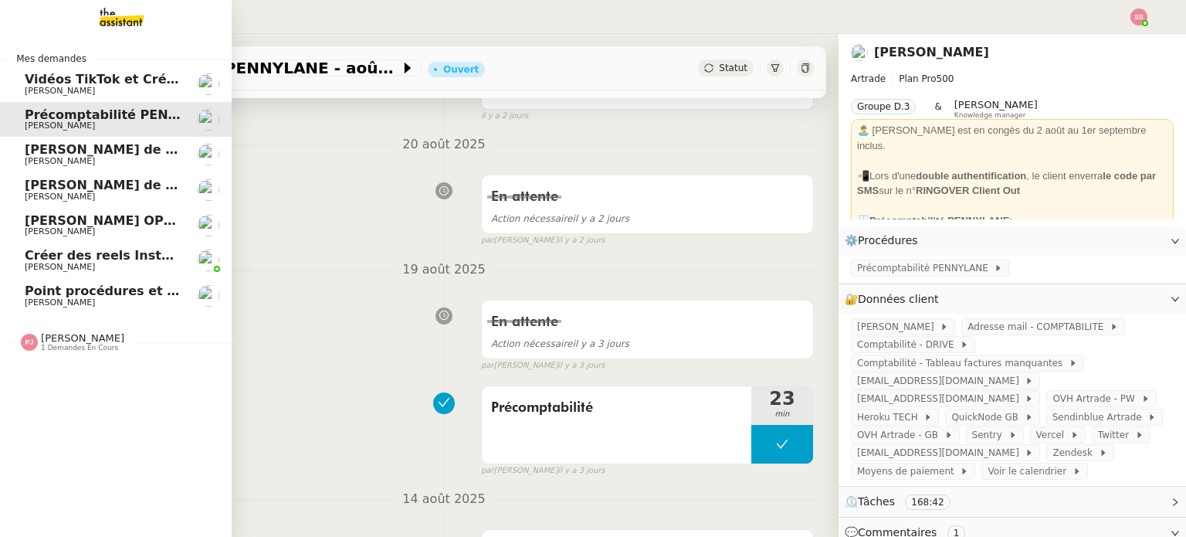
click at [133, 306] on span "[PERSON_NAME]" at bounding box center [103, 302] width 156 height 9
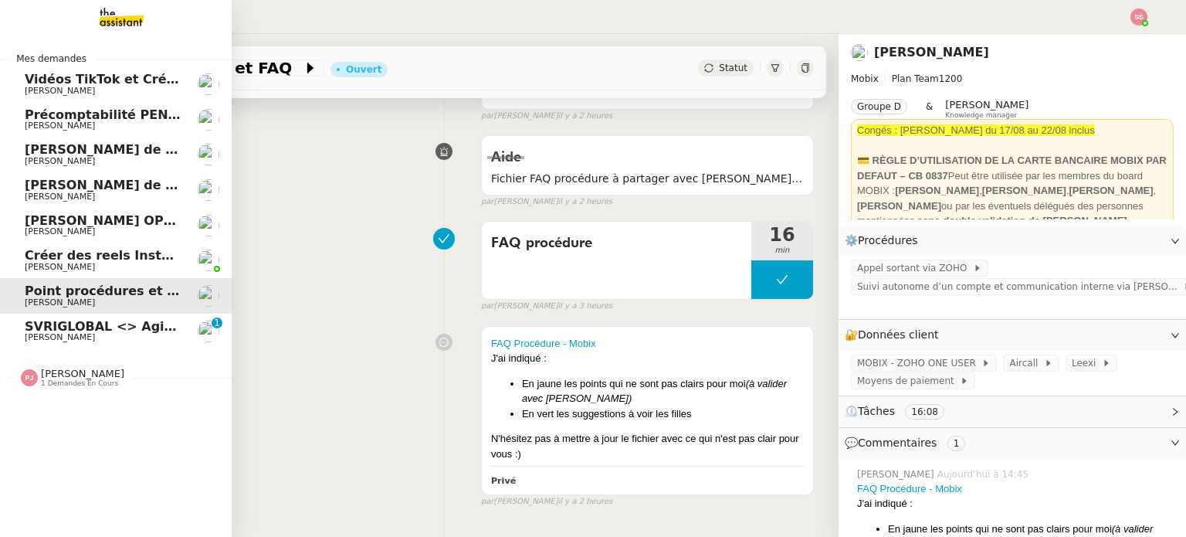
click at [75, 324] on span "SVRIGLOBAL <> Agile Capital Markets" at bounding box center [158, 326] width 266 height 15
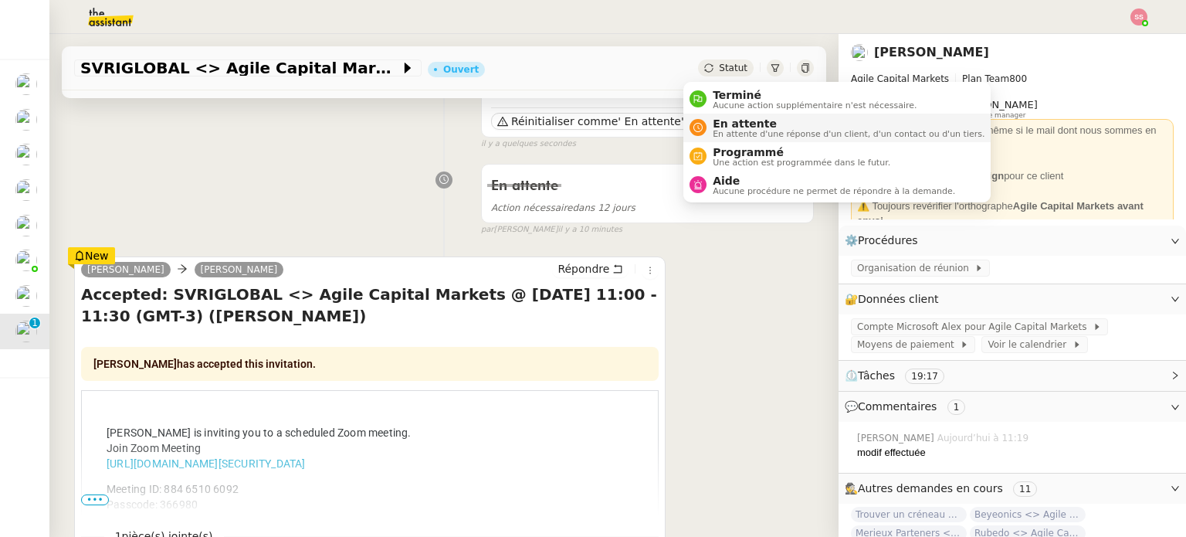
click at [725, 121] on span "En attente" at bounding box center [849, 123] width 272 height 12
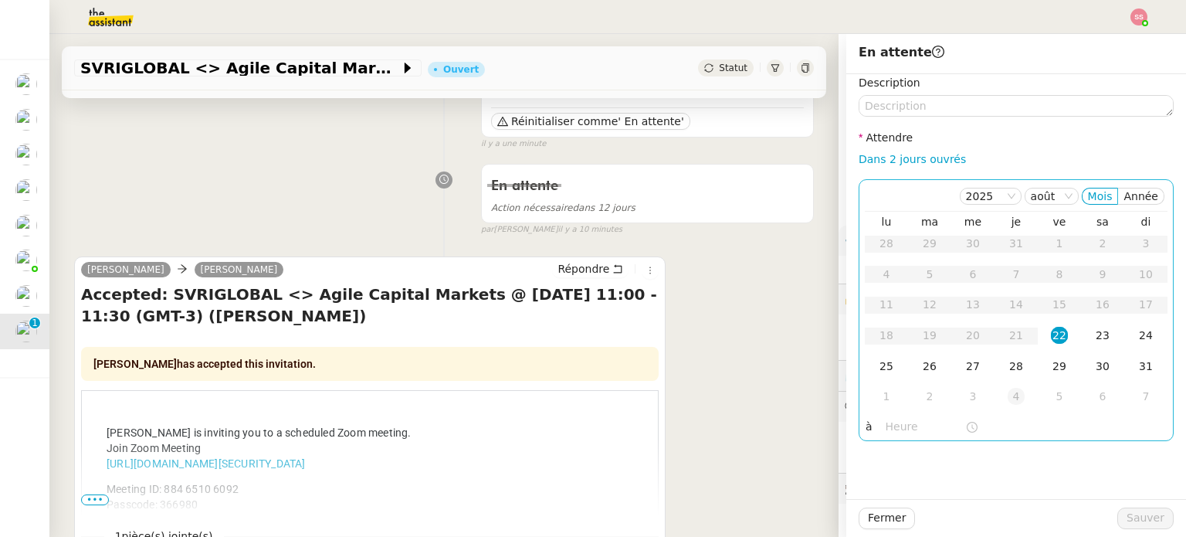
click at [1007, 398] on div "4" at bounding box center [1015, 396] width 17 height 17
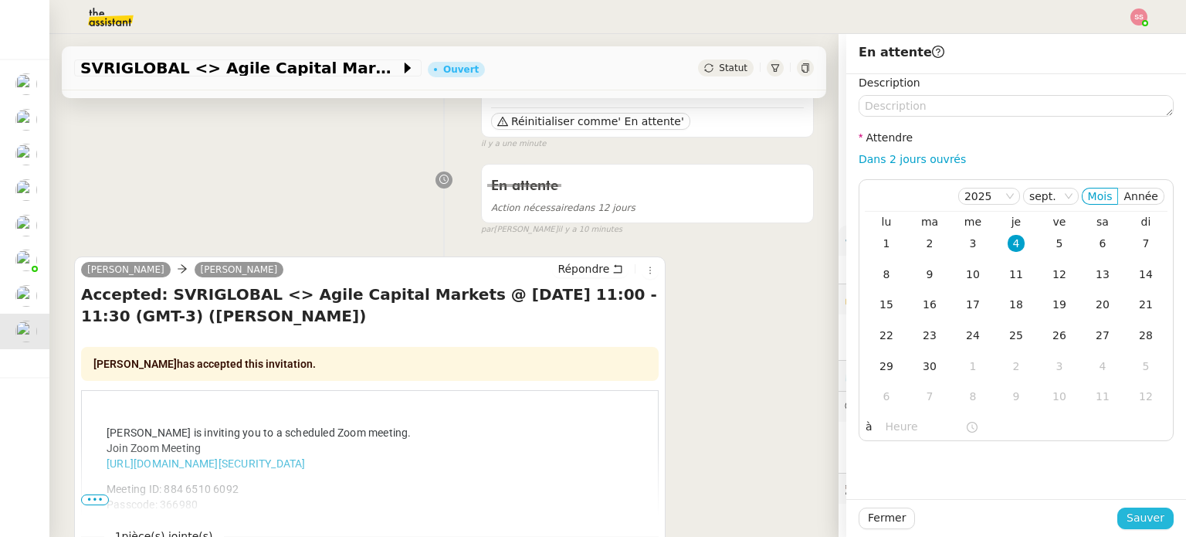
click at [1140, 513] on span "Sauver" at bounding box center [1145, 518] width 38 height 18
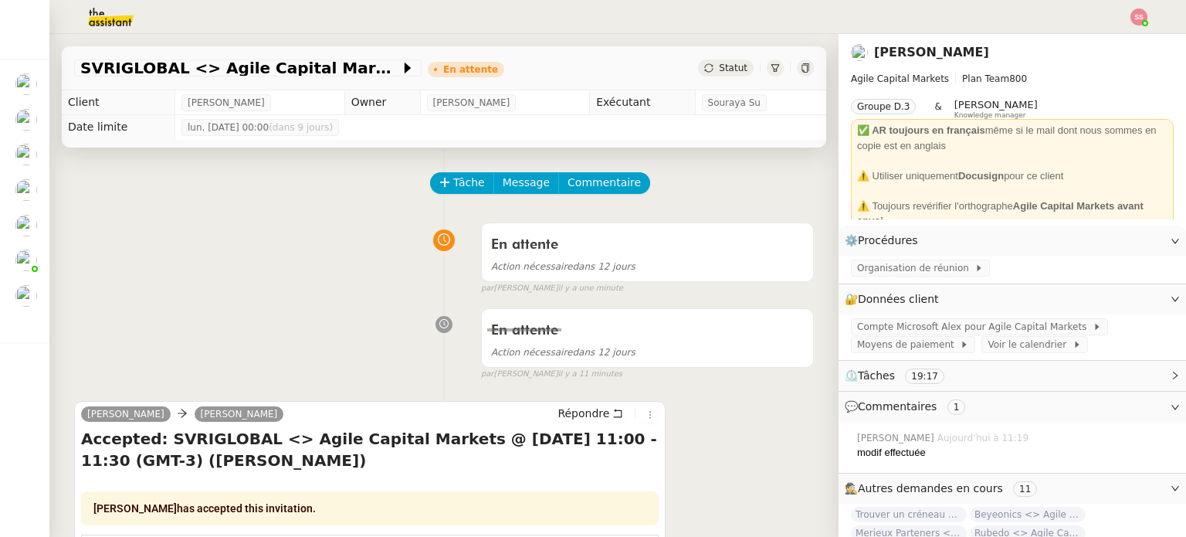
click at [1134, 18] on img at bounding box center [1138, 16] width 17 height 17
click at [1132, 39] on li "Suivi" at bounding box center [1097, 44] width 100 height 22
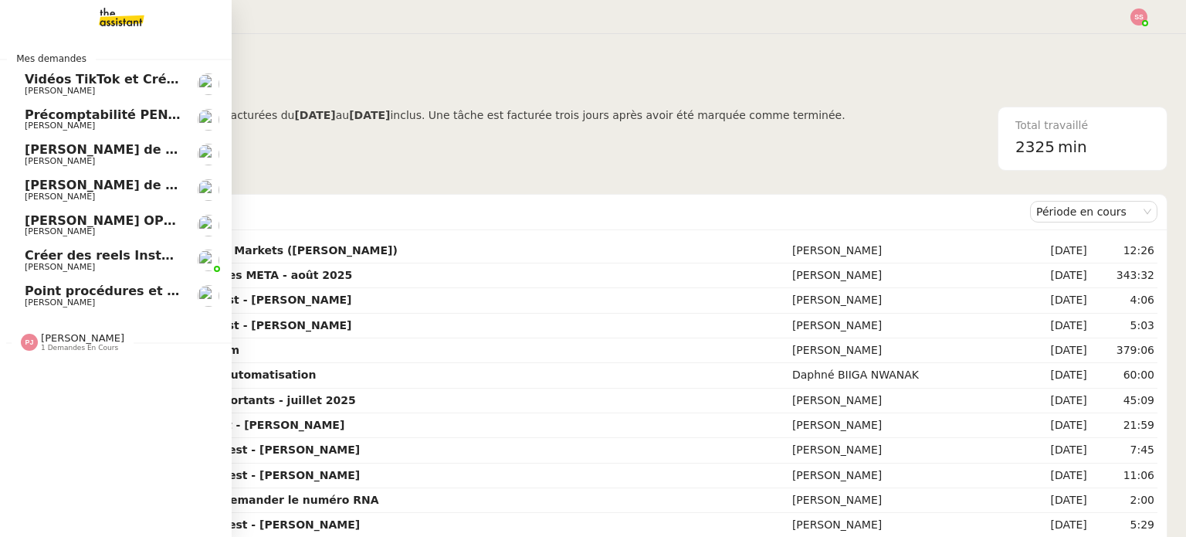
click at [106, 147] on span "Appel de suivi - [PERSON_NAME]" at bounding box center [269, 149] width 488 height 15
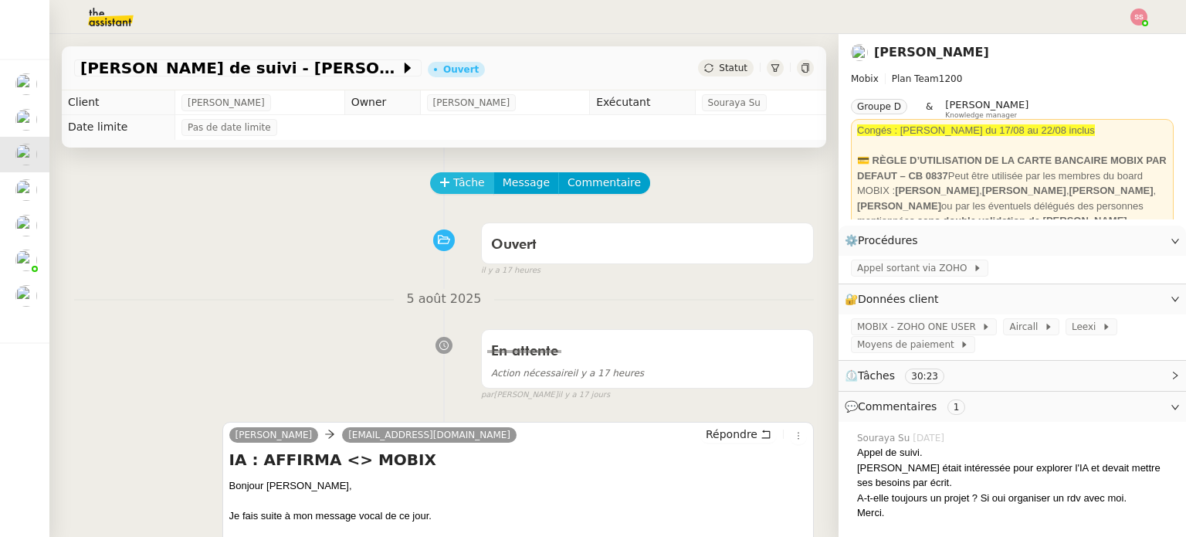
click at [460, 184] on span "Tâche" at bounding box center [469, 183] width 32 height 18
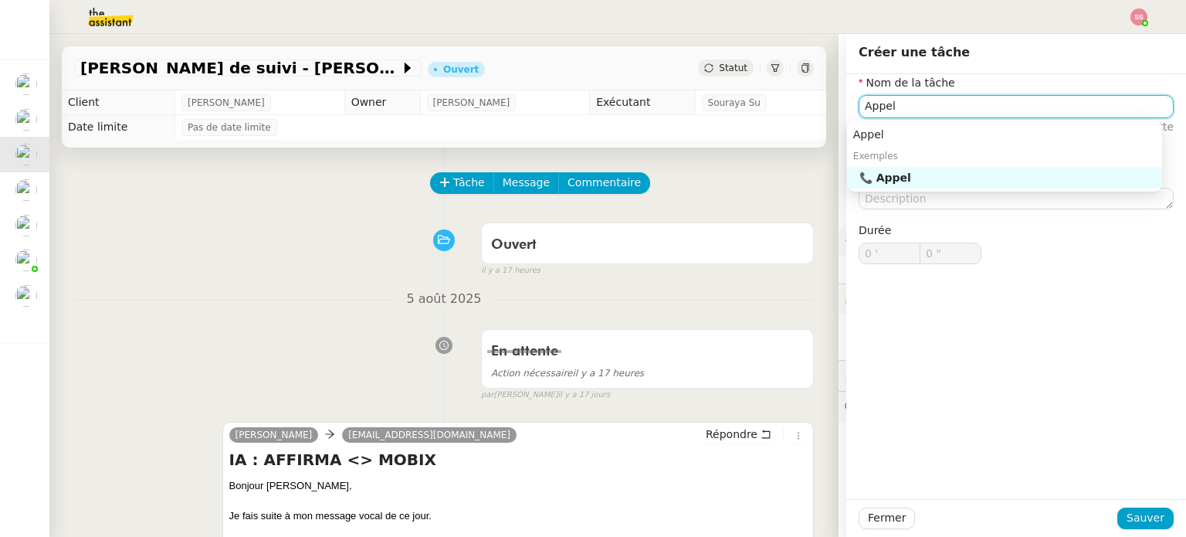
click at [892, 172] on div "📞 Appel" at bounding box center [1007, 178] width 296 height 14
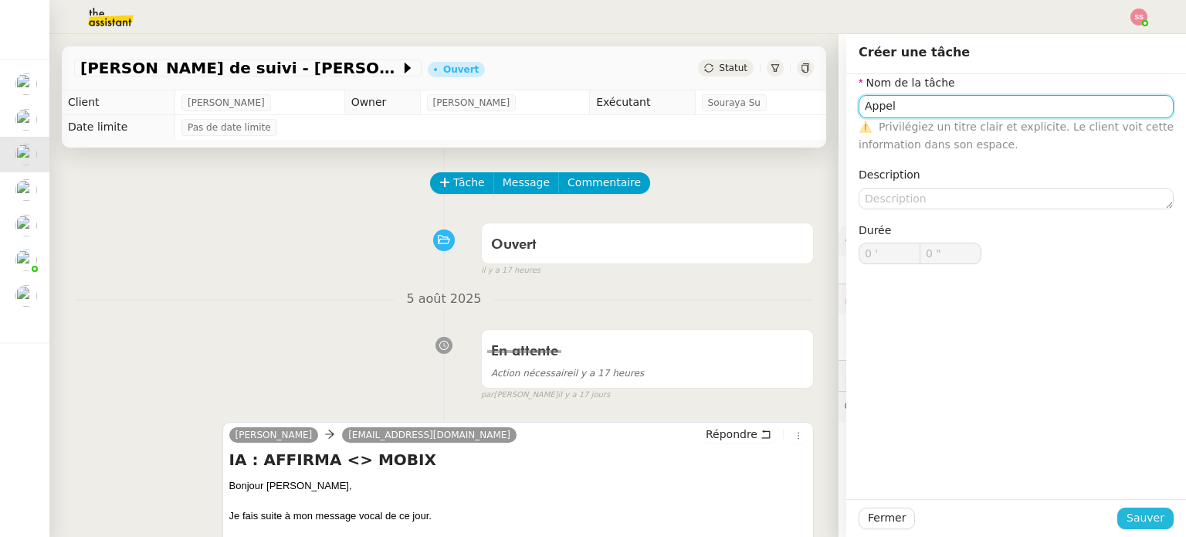
type input "Appel"
click at [1126, 521] on span "Sauver" at bounding box center [1145, 518] width 38 height 18
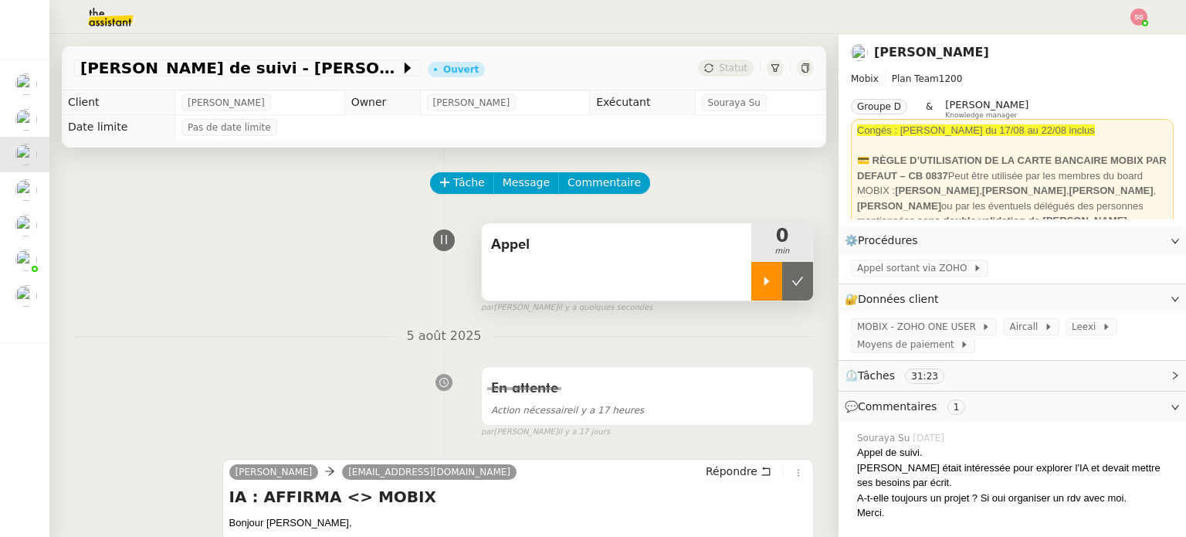
click at [764, 280] on icon at bounding box center [766, 280] width 5 height 8
click at [1009, 333] on span "Aircall" at bounding box center [1026, 326] width 34 height 15
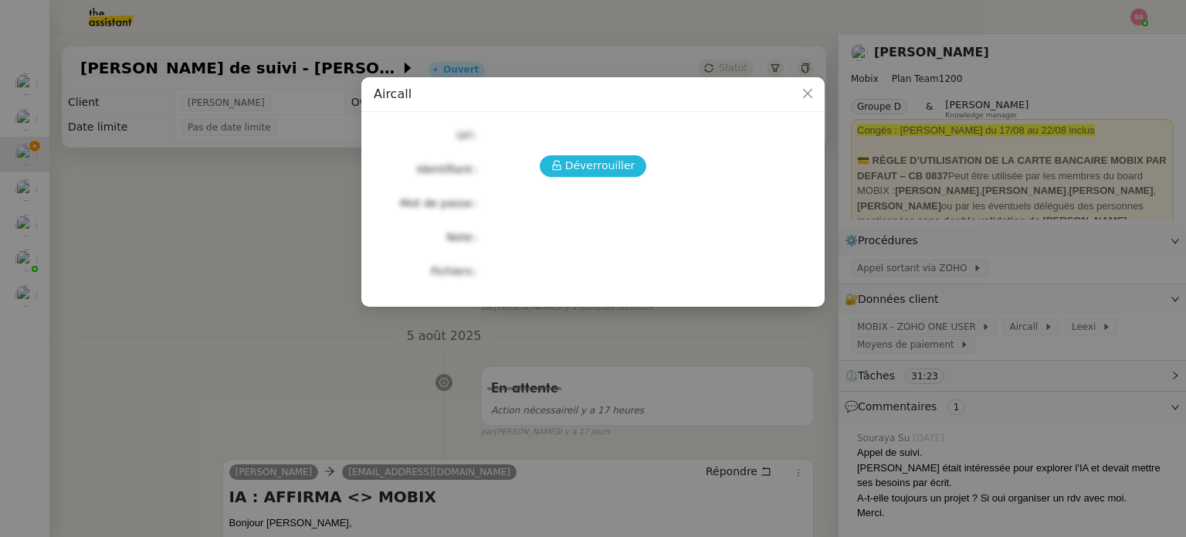
click at [608, 160] on span "Déverrouiller" at bounding box center [600, 166] width 70 height 18
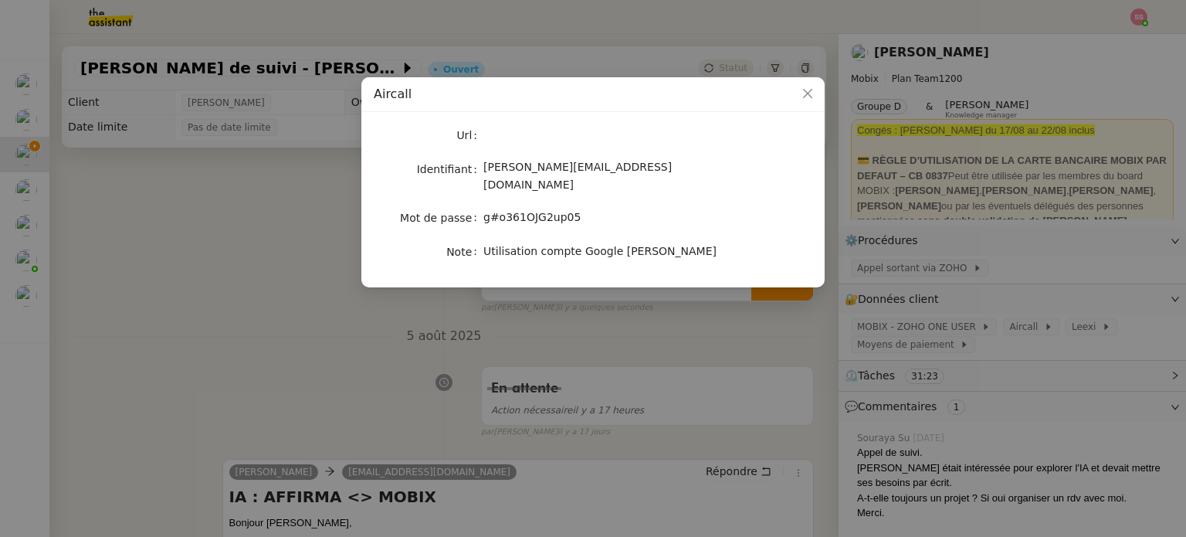
click at [525, 211] on span "g#o361OJG2up05" at bounding box center [531, 217] width 97 height 12
copy span "g#o361OJG2up05"
drag, startPoint x: 113, startPoint y: 300, endPoint x: 96, endPoint y: 299, distance: 16.3
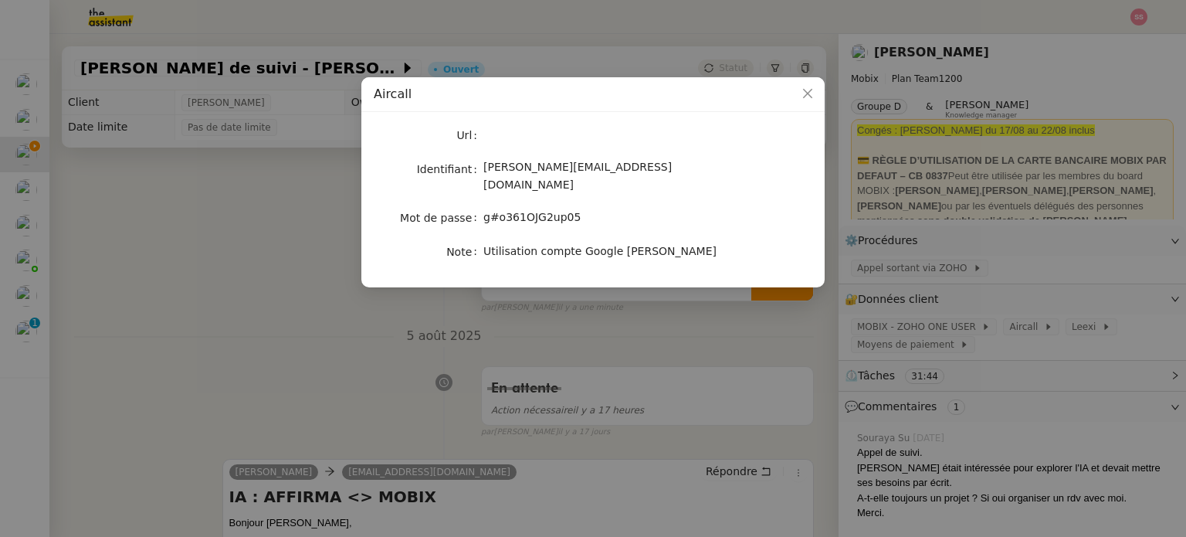
click at [113, 300] on nz-modal-container "Aircall Url Identifiant alex@mobix.fr Mot de passe g#o361OJG2up05 Note Utilisat…" at bounding box center [593, 268] width 1186 height 537
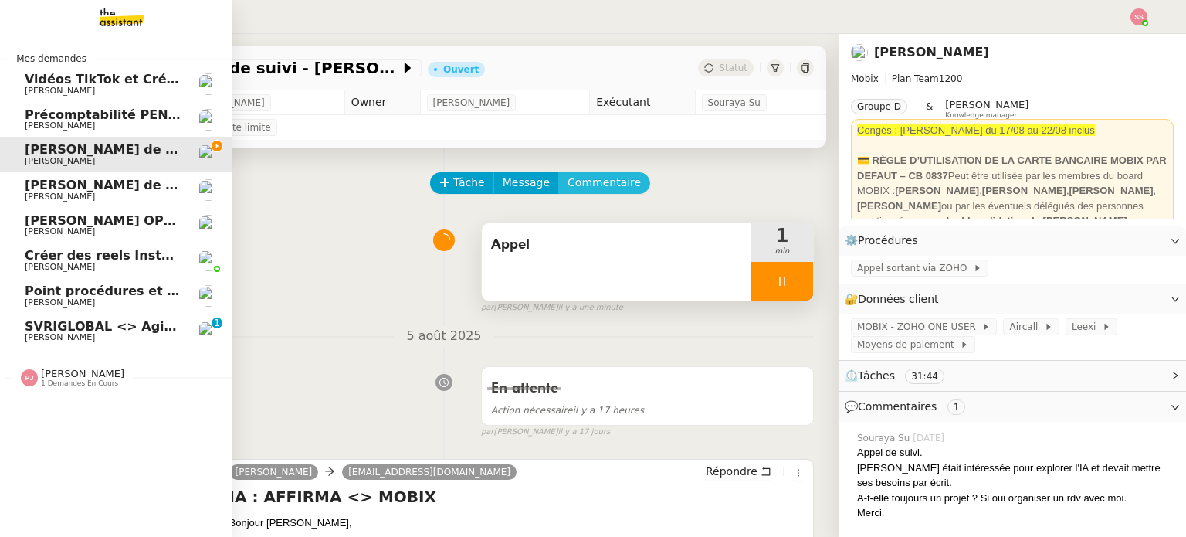
drag, startPoint x: 58, startPoint y: 324, endPoint x: 540, endPoint y: 193, distance: 500.0
click at [59, 324] on span "SVRIGLOBAL <> Agile Capital Markets" at bounding box center [158, 326] width 266 height 15
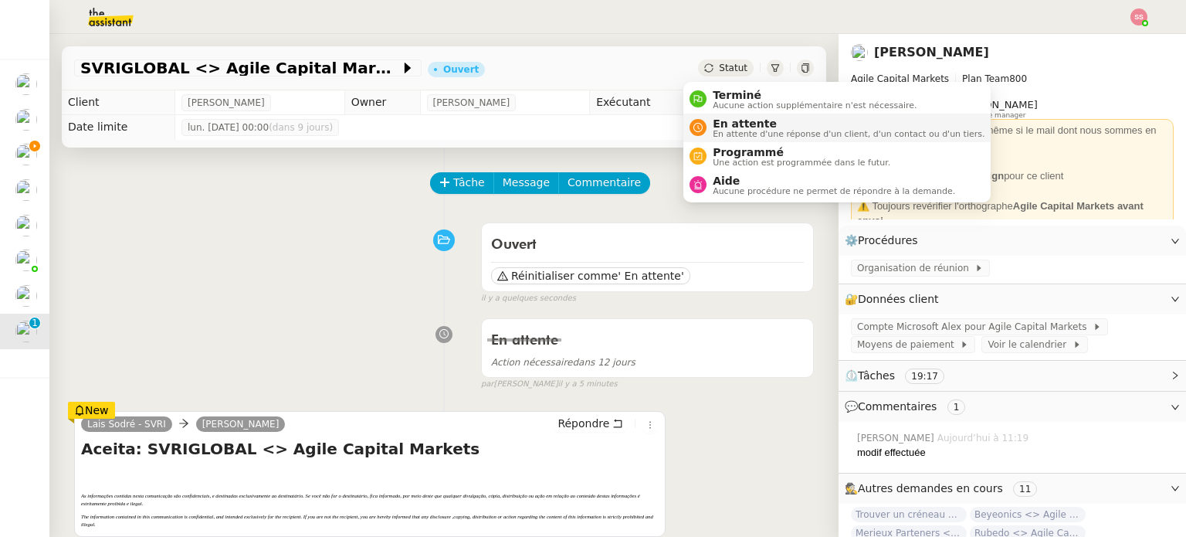
click at [731, 123] on span "En attente" at bounding box center [849, 123] width 272 height 12
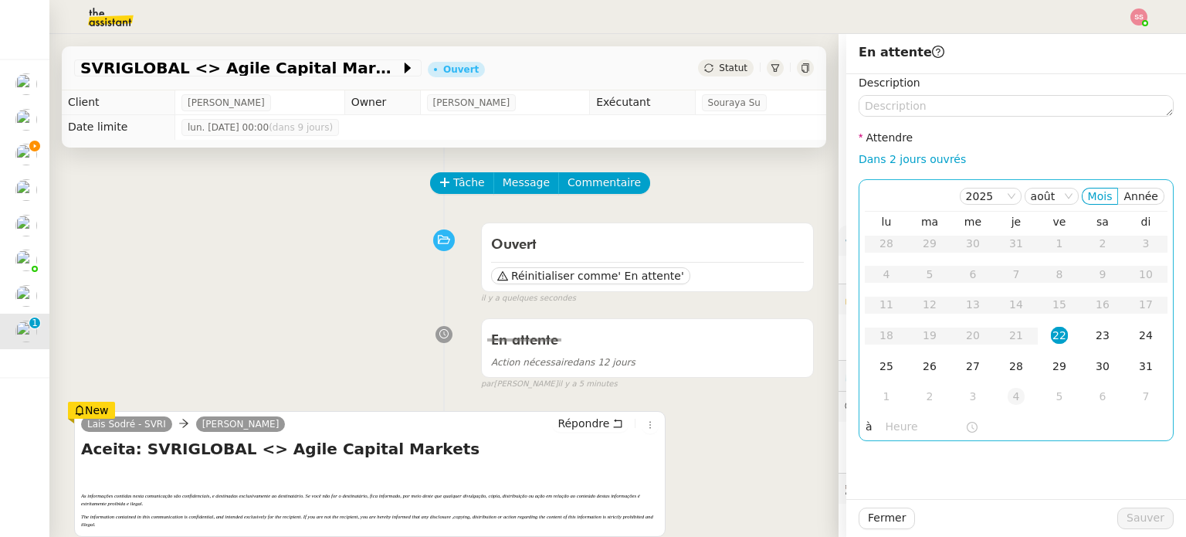
click at [1009, 388] on td "4" at bounding box center [1015, 396] width 43 height 31
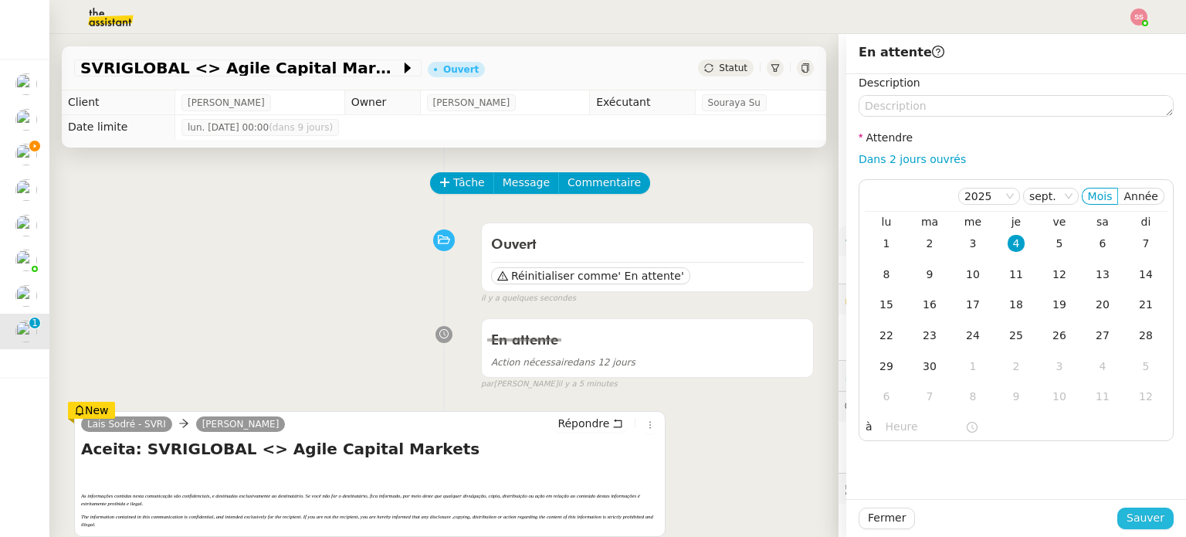
click at [1133, 524] on span "Sauver" at bounding box center [1145, 518] width 38 height 18
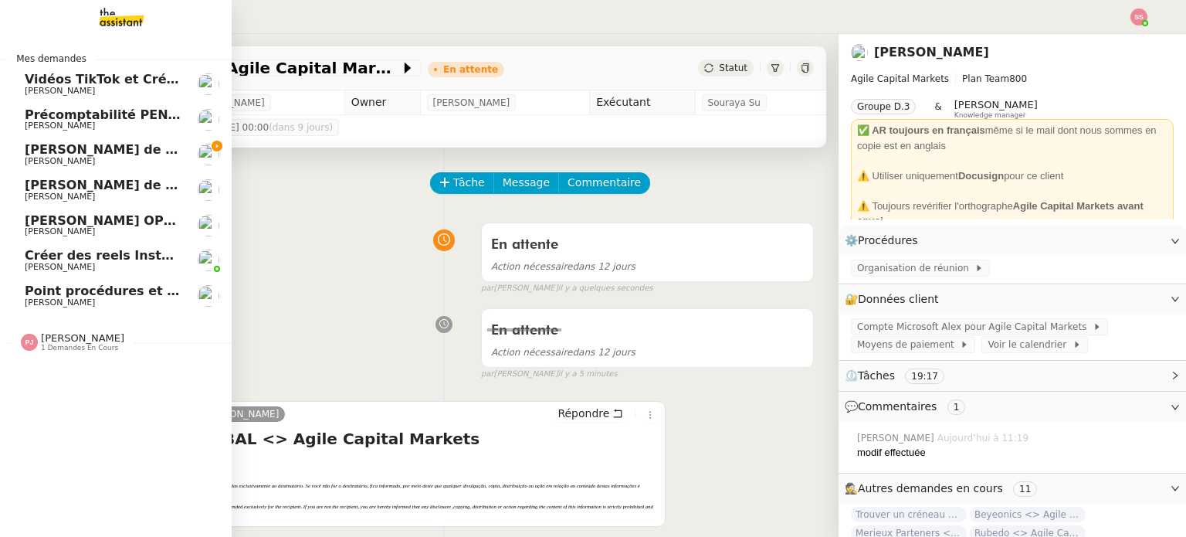
click at [157, 144] on span "Appel de suivi - [PERSON_NAME]" at bounding box center [269, 149] width 488 height 15
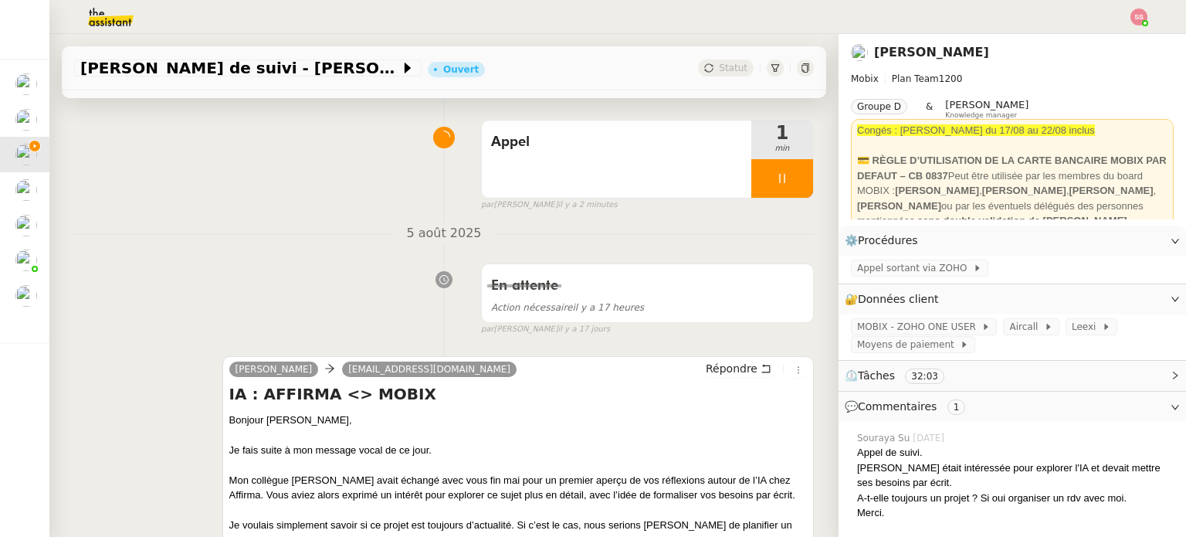
scroll to position [232, 0]
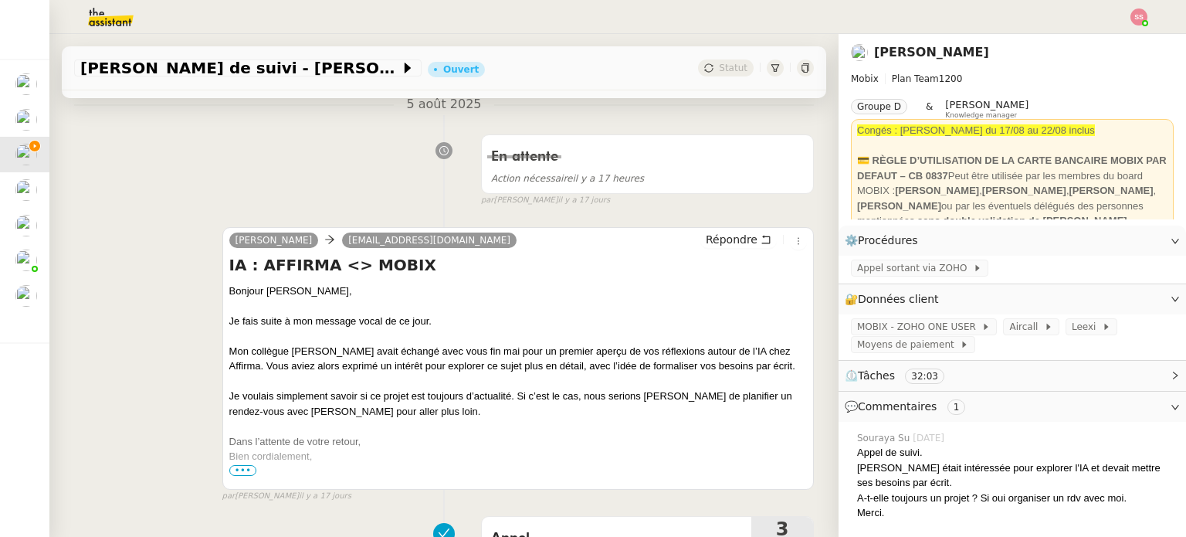
click at [162, 373] on div "Alex Mobix ajannet@affirma.fr Répondre IA : AFFIRMA <> MOBIX Bonjour Mme JANNET…" at bounding box center [444, 357] width 740 height 289
click at [248, 470] on span "•••" at bounding box center [243, 470] width 28 height 11
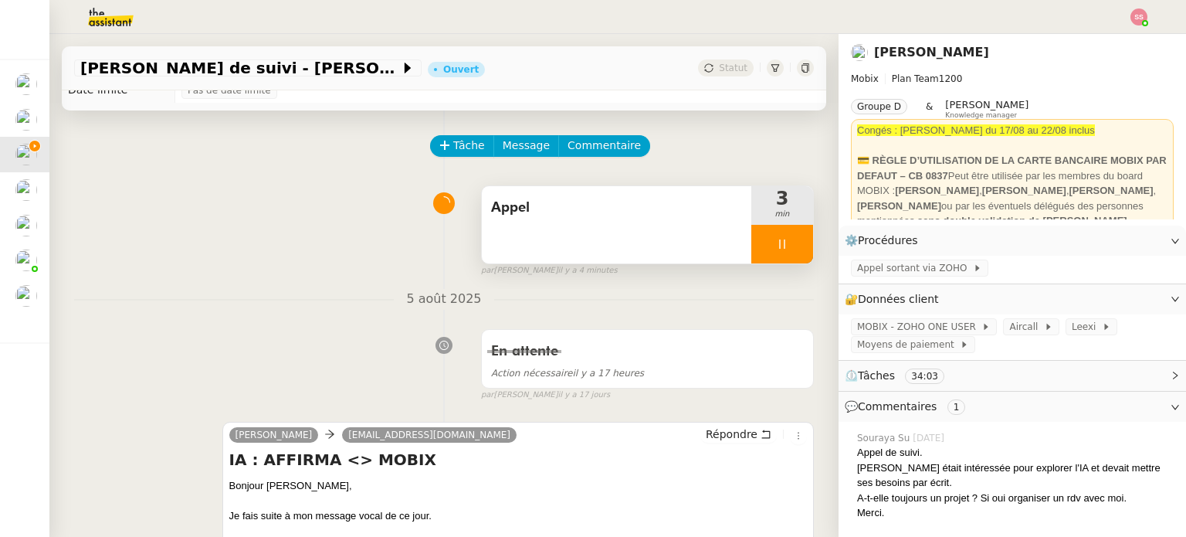
scroll to position [0, 0]
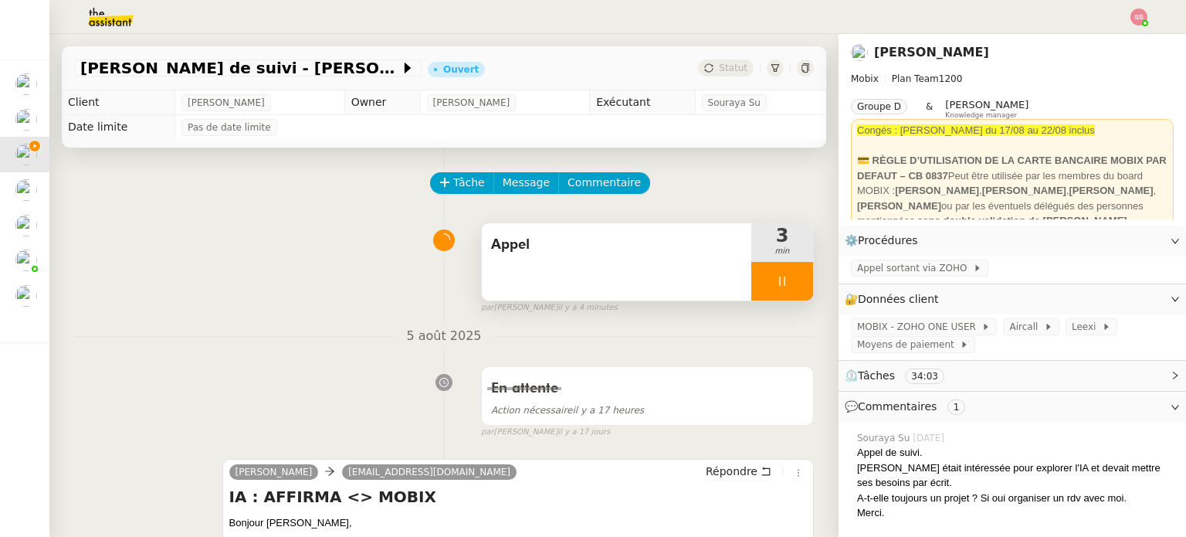
click at [785, 286] on div at bounding box center [782, 281] width 62 height 39
click at [785, 286] on button at bounding box center [797, 281] width 31 height 39
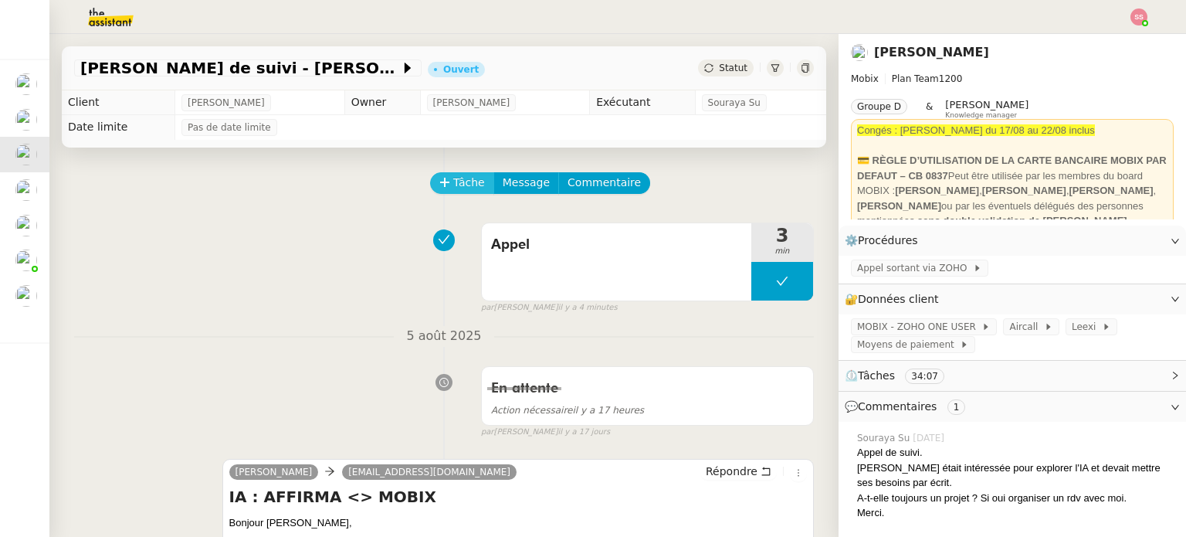
click at [458, 190] on span "Tâche" at bounding box center [469, 183] width 32 height 18
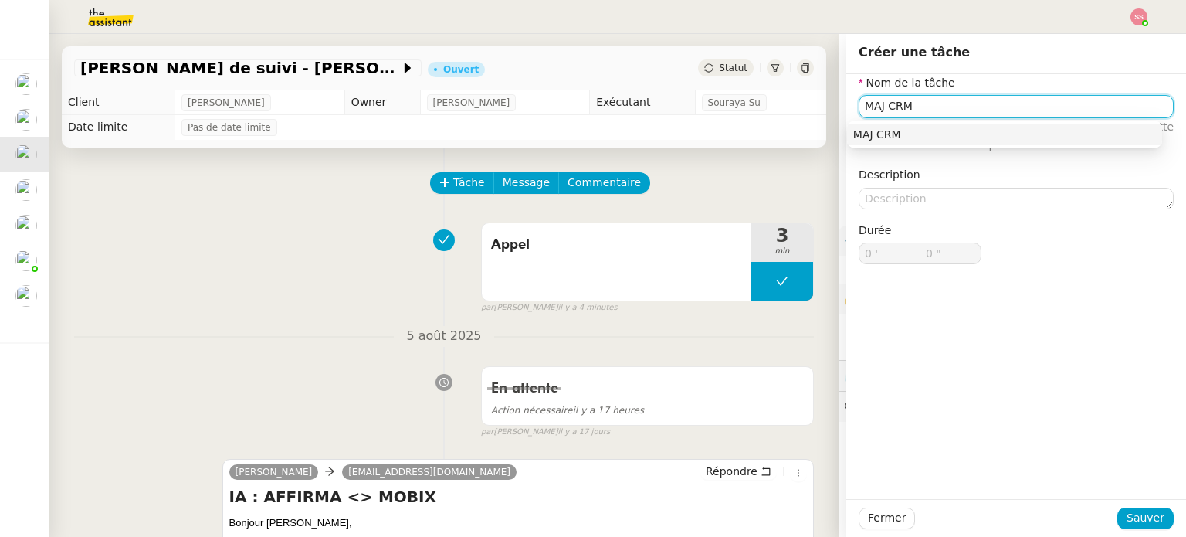
click at [889, 130] on div "MAJ CRM" at bounding box center [1004, 134] width 303 height 14
type input "MAJ CRM"
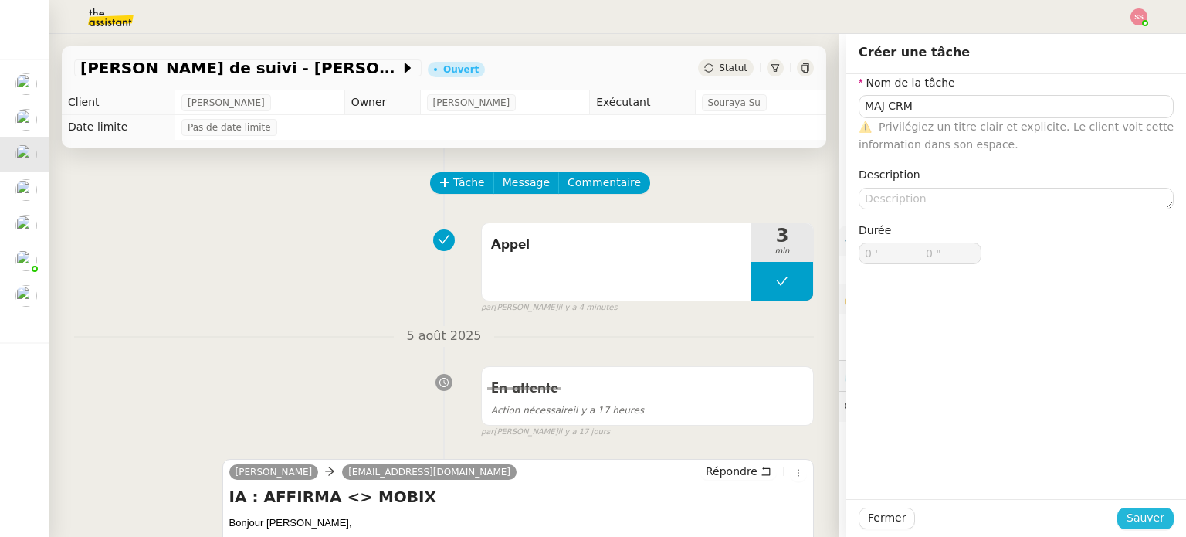
click at [1118, 513] on button "Sauver" at bounding box center [1145, 518] width 56 height 22
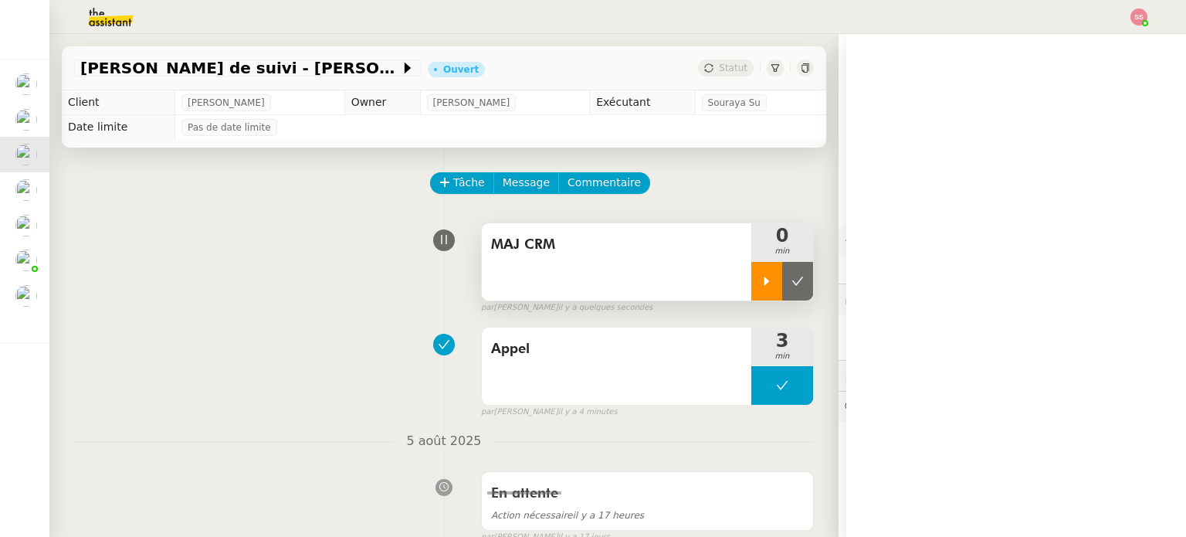
click at [764, 282] on icon at bounding box center [766, 280] width 5 height 8
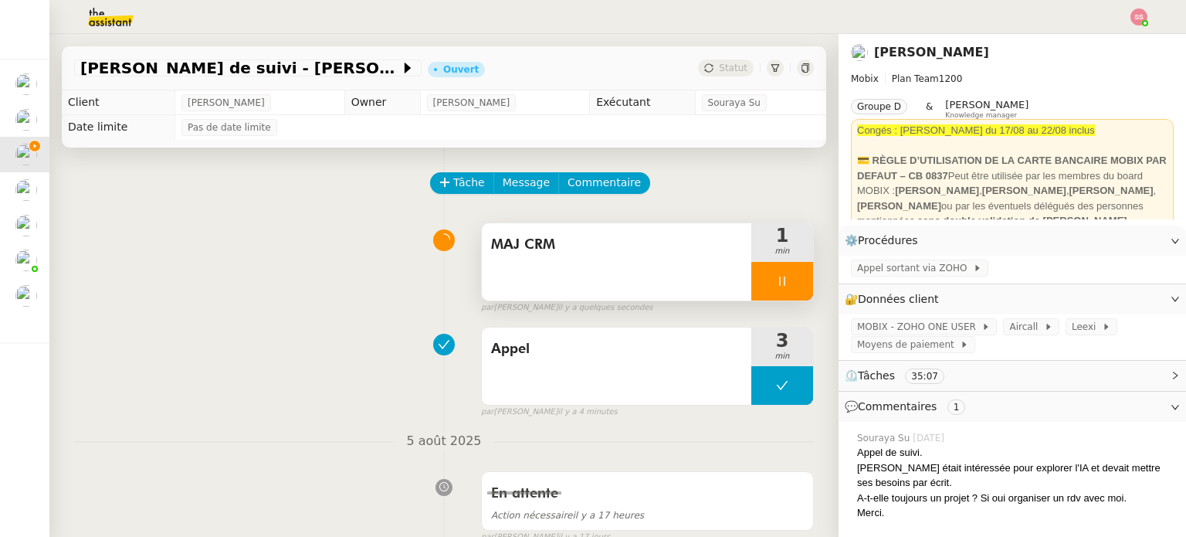
click at [776, 285] on icon at bounding box center [782, 281] width 12 height 12
click at [791, 280] on icon at bounding box center [797, 281] width 12 height 12
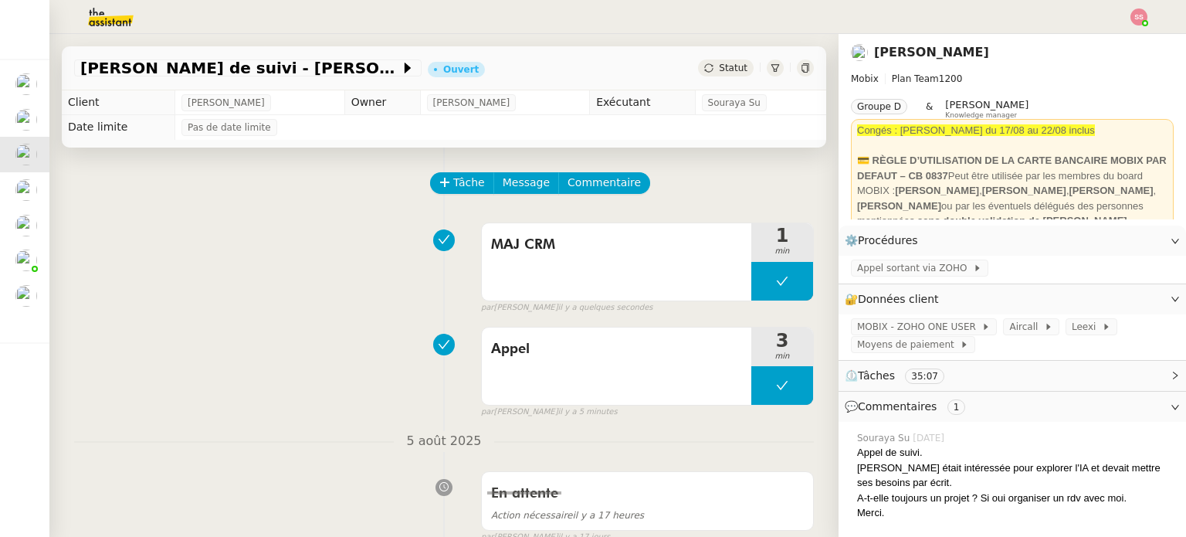
click at [729, 63] on div "Statut" at bounding box center [726, 67] width 56 height 17
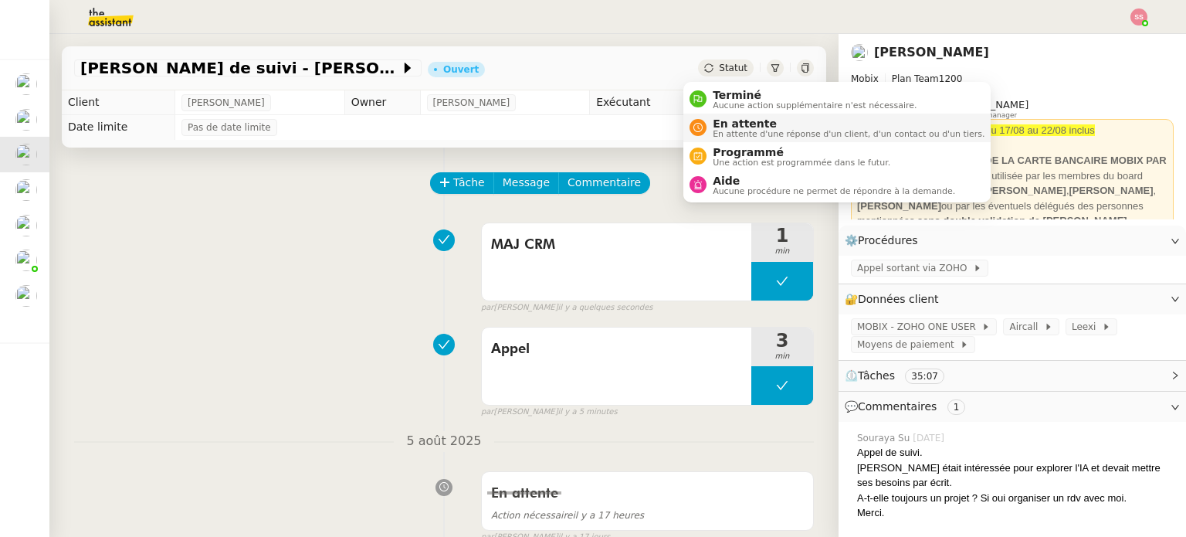
click at [719, 116] on li "En attente En attente d'une réponse d'un client, d'un contact ou d'un tiers." at bounding box center [836, 127] width 307 height 29
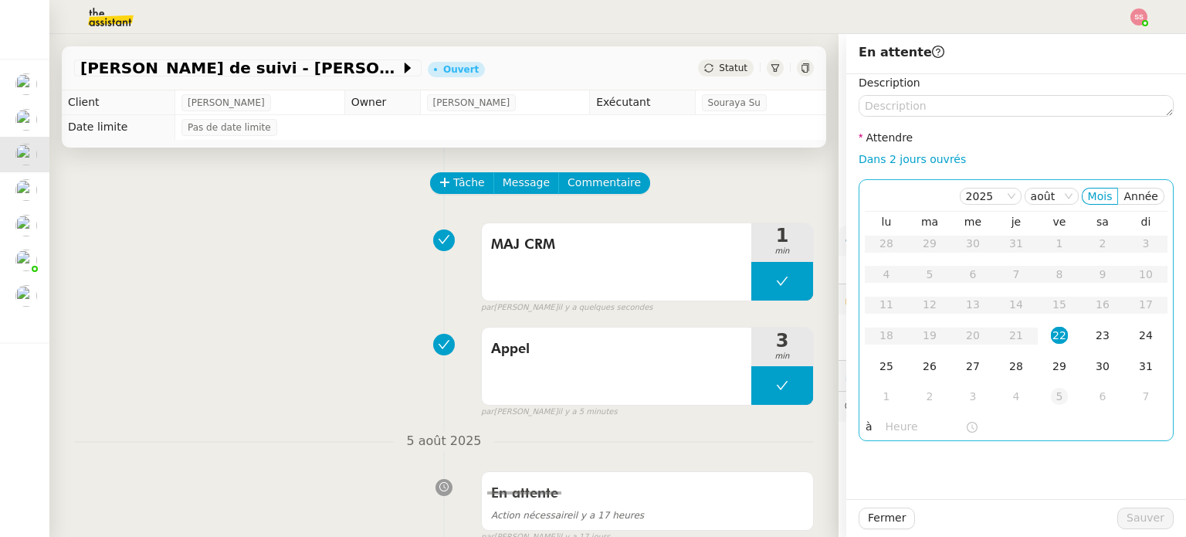
click at [1038, 396] on td "5" at bounding box center [1059, 396] width 43 height 31
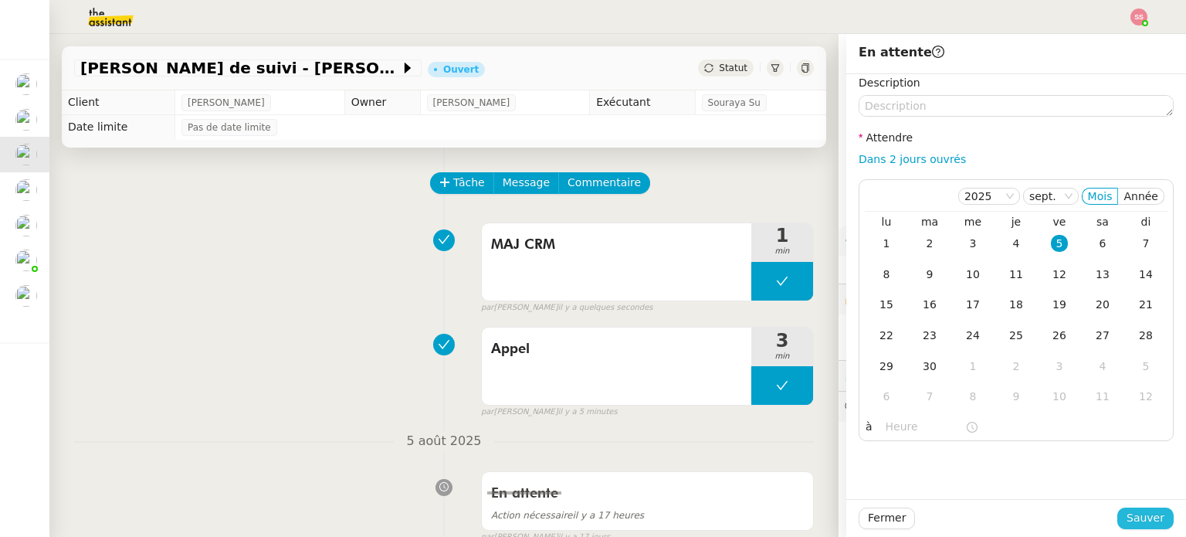
click at [1126, 523] on span "Sauver" at bounding box center [1145, 518] width 38 height 18
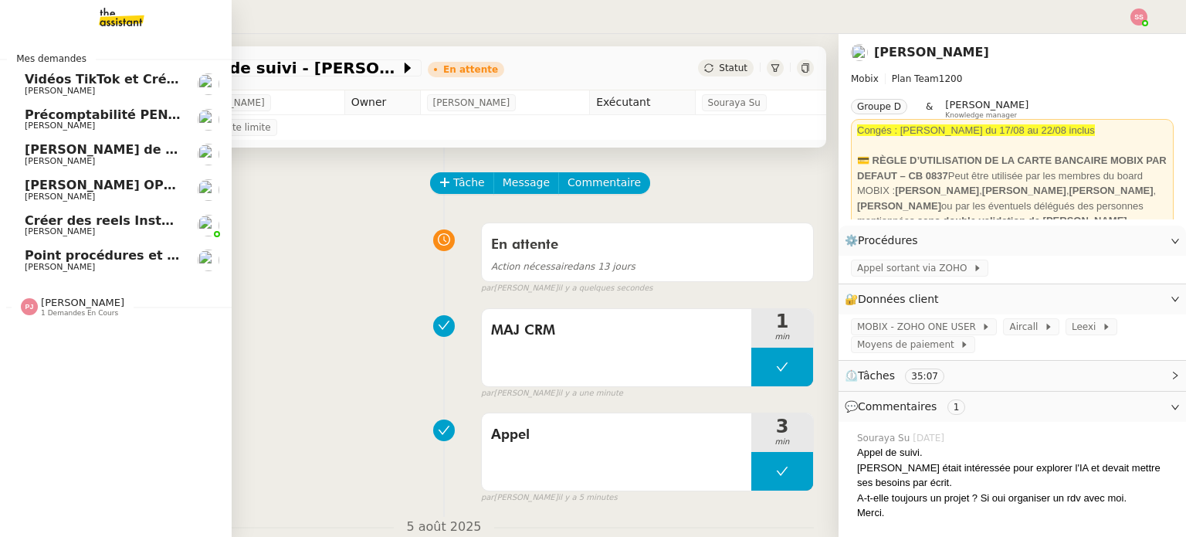
click at [108, 144] on span "Appel de Suivi - [PERSON_NAME] - BS Protection" at bounding box center [231, 149] width 412 height 15
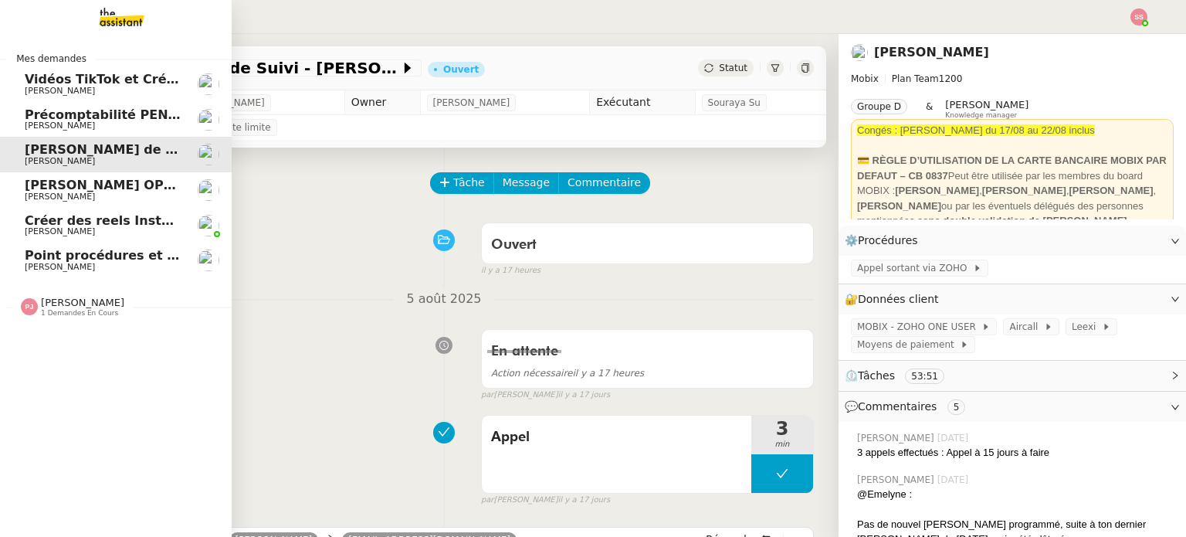
click at [101, 188] on span "Appel [PERSON_NAME] OPP7264 - CERFRANCE RHÔNE & LYON - FORMATION OPCO" at bounding box center [288, 185] width 526 height 15
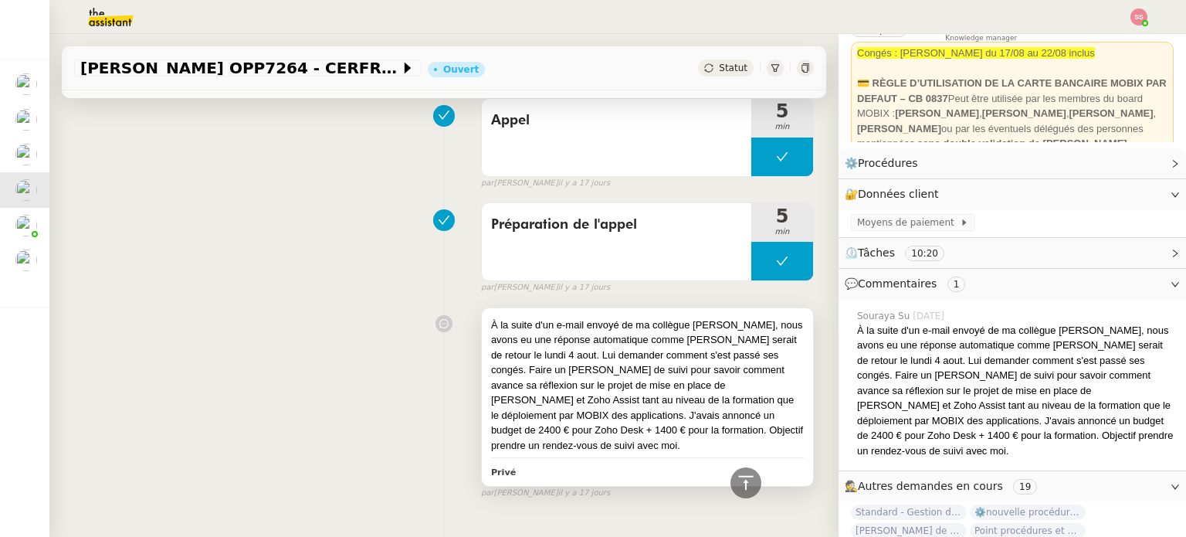
scroll to position [743, 0]
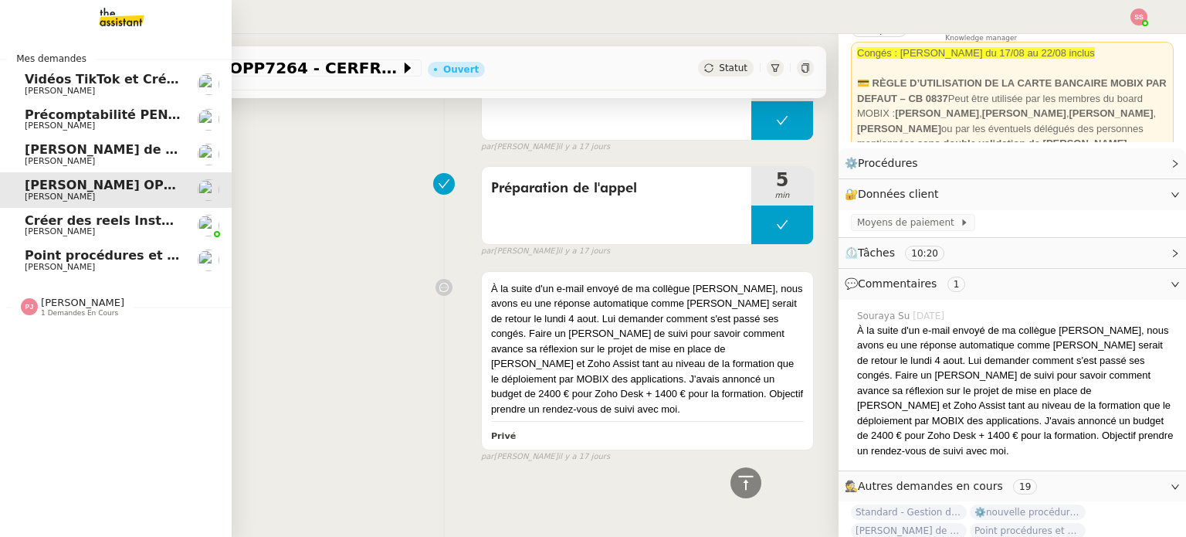
click at [58, 155] on span "Appel de Suivi - [PERSON_NAME] - BS Protection" at bounding box center [231, 149] width 412 height 15
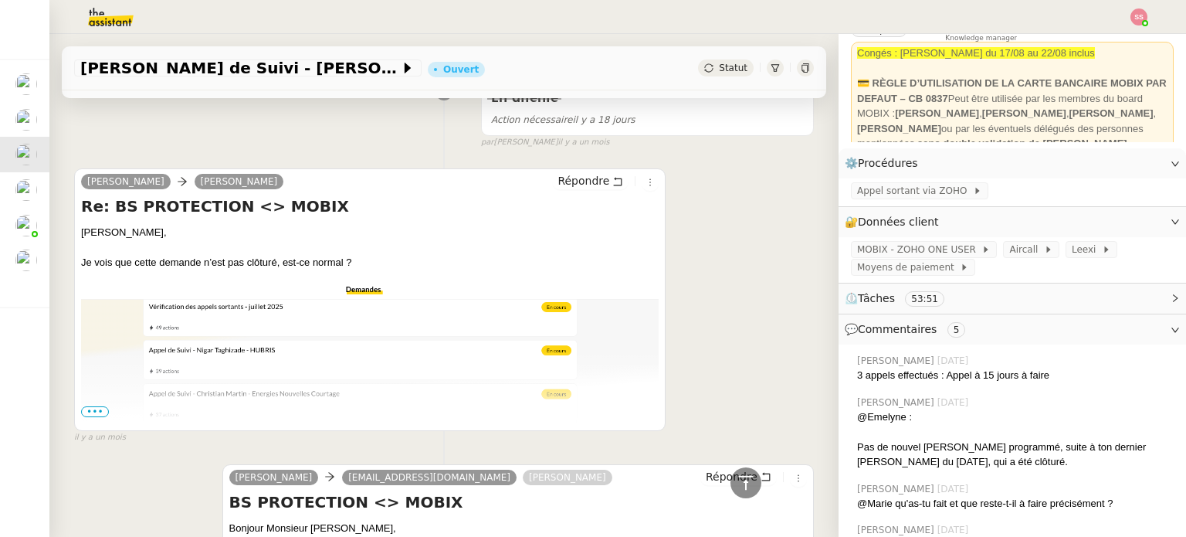
scroll to position [3136, 0]
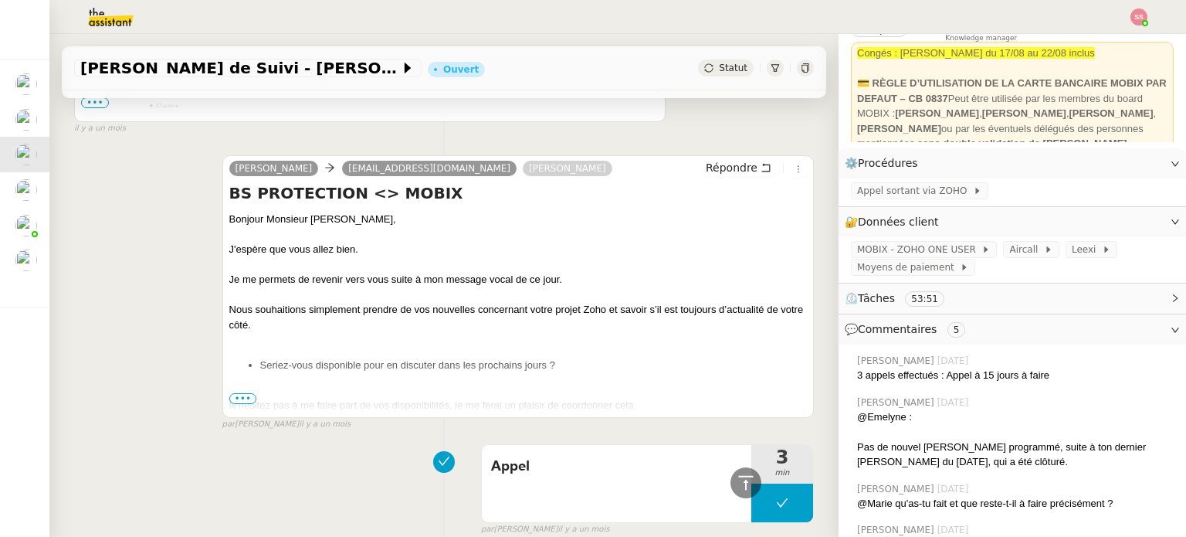
click at [243, 398] on span "•••" at bounding box center [243, 398] width 28 height 11
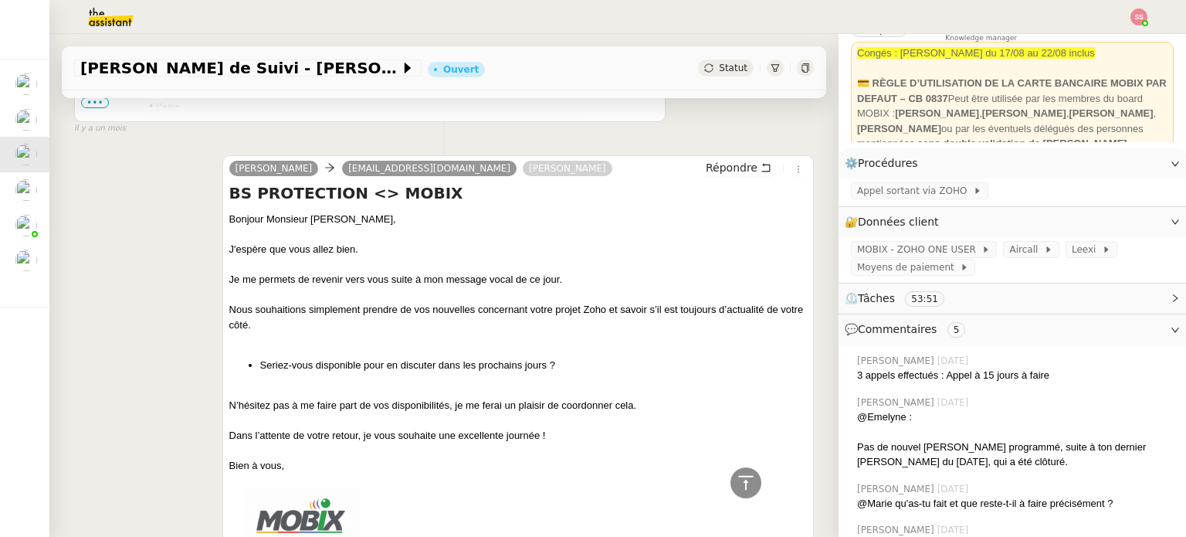
click at [592, 383] on div "Bonjour Monsieur Bathily, J'espère que vous allez bien. Je me permets de reveni…" at bounding box center [517, 542] width 577 height 661
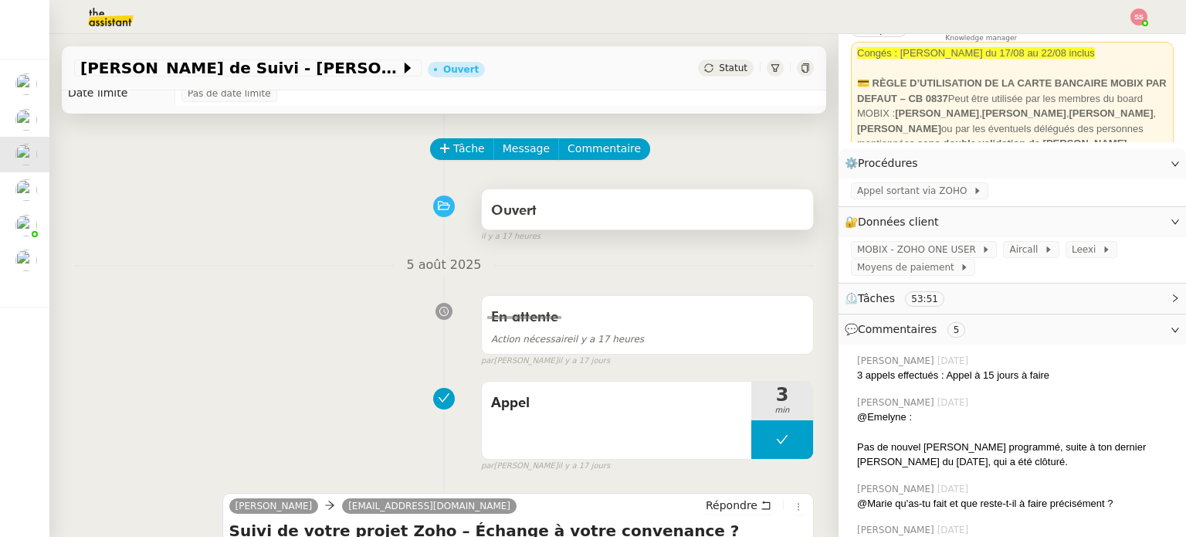
scroll to position [0, 0]
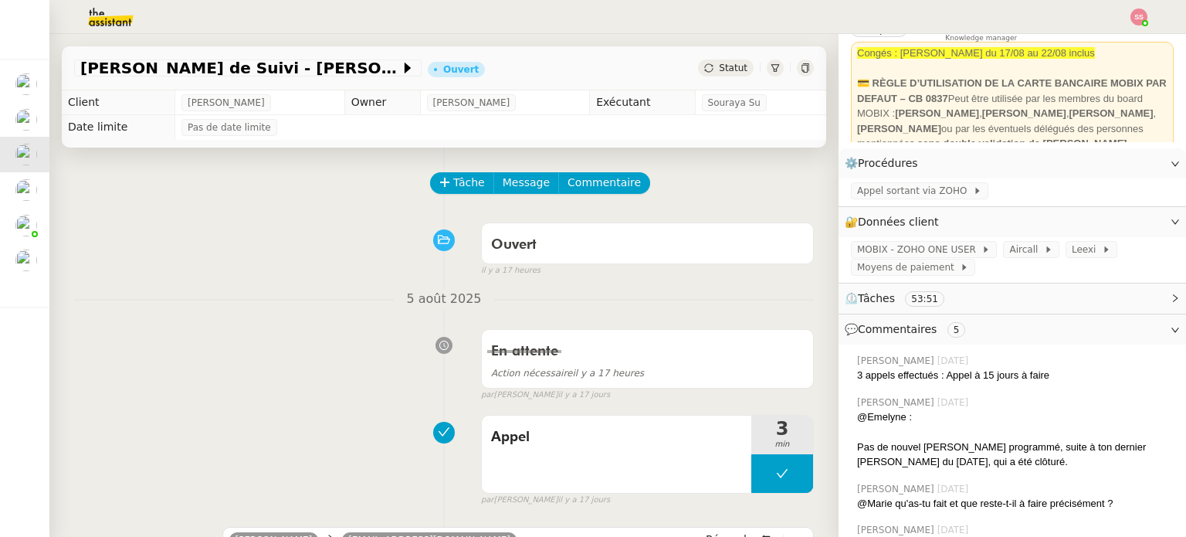
click at [454, 196] on div "Tâche Message Commentaire" at bounding box center [623, 190] width 382 height 37
click at [466, 181] on span "Tâche" at bounding box center [469, 183] width 32 height 18
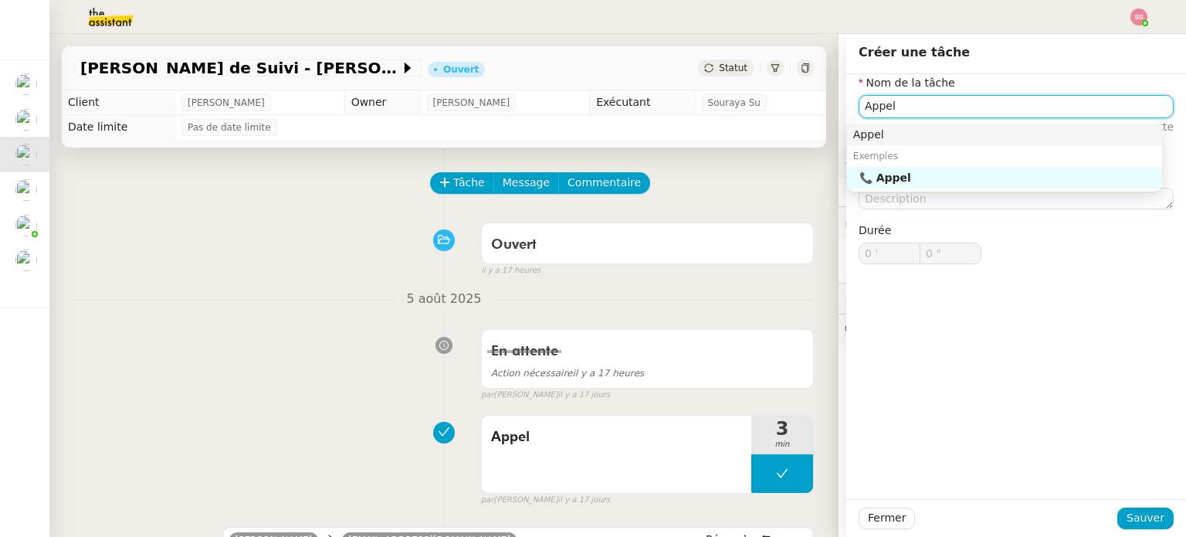
click at [855, 130] on div "Appel" at bounding box center [1004, 134] width 303 height 14
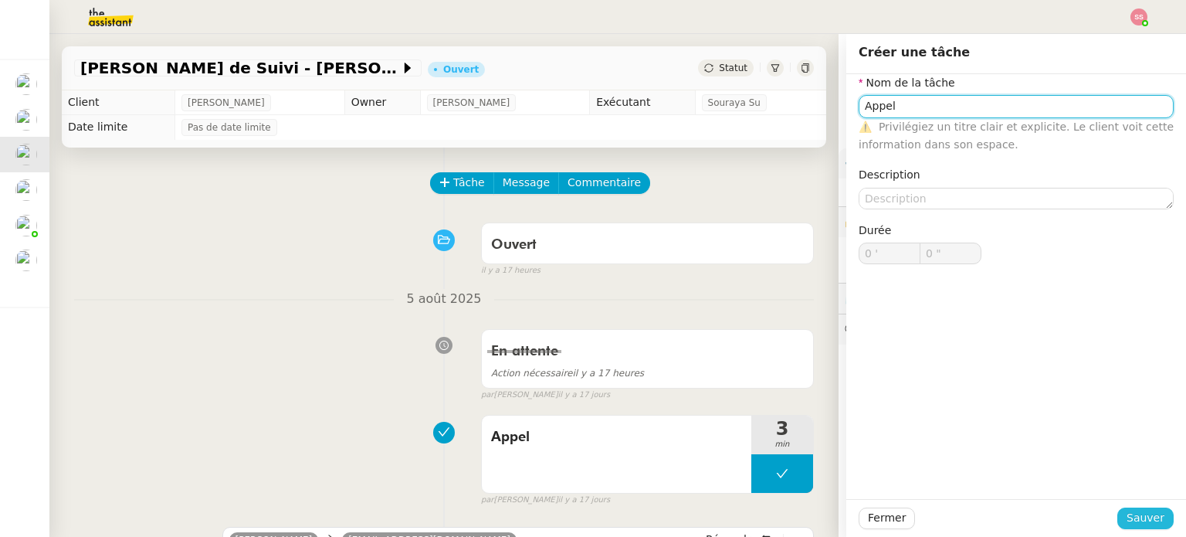
type input "Appel"
drag, startPoint x: 1136, startPoint y: 512, endPoint x: 1119, endPoint y: 505, distance: 18.3
click at [1136, 513] on span "Sauver" at bounding box center [1145, 518] width 38 height 18
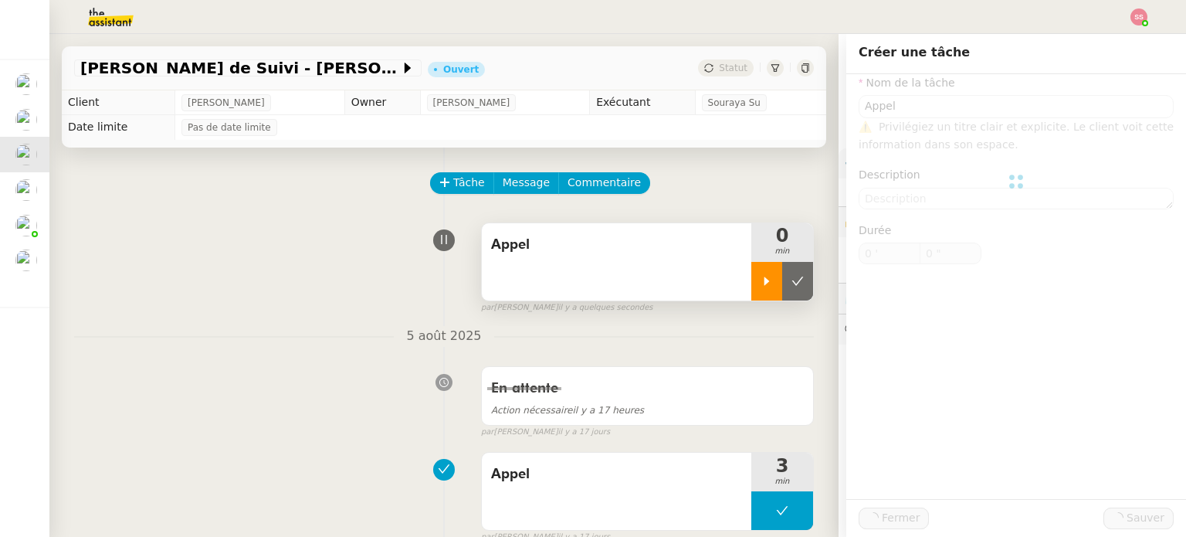
click at [751, 291] on div at bounding box center [766, 281] width 31 height 39
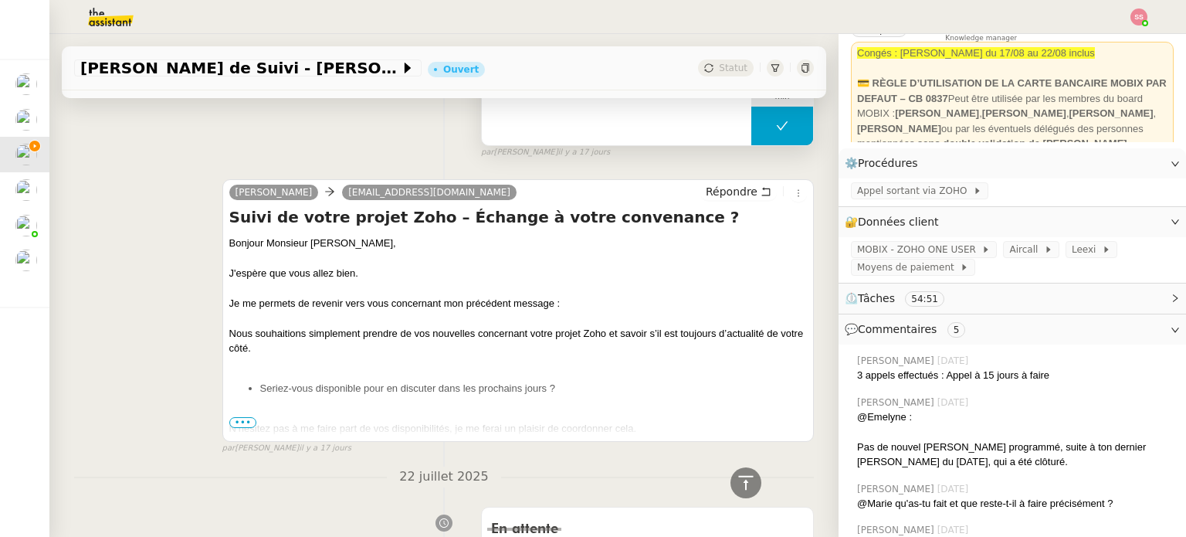
scroll to position [386, 0]
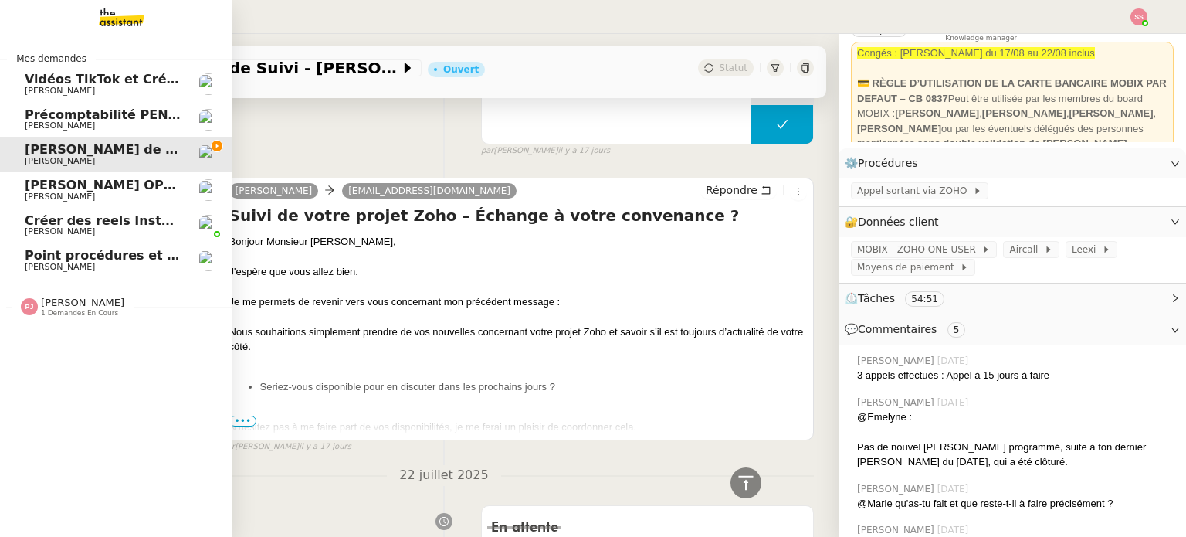
click at [108, 28] on img at bounding box center [109, 17] width 120 height 34
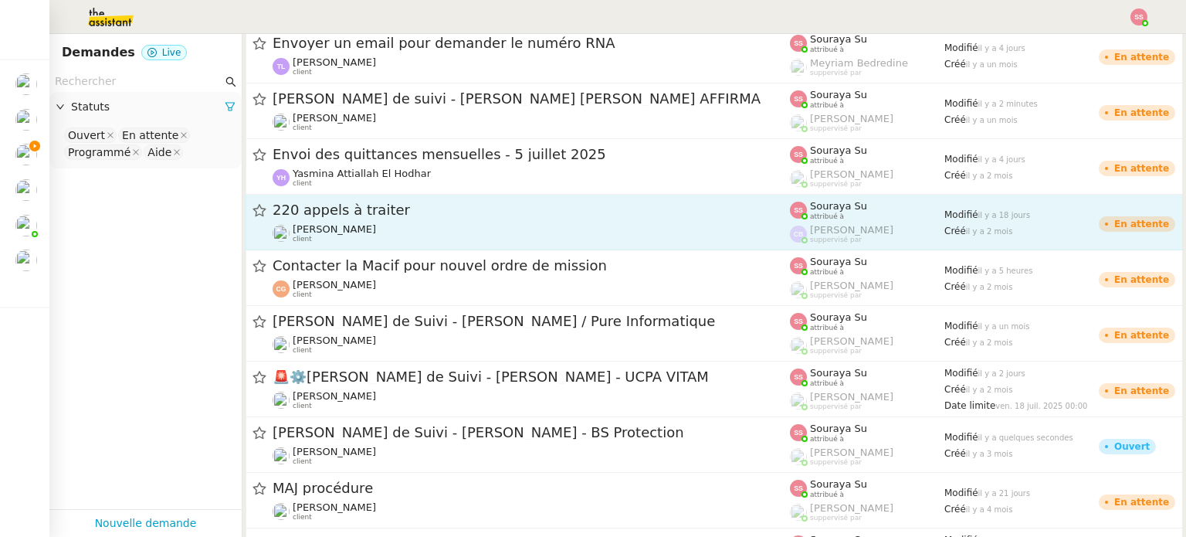
scroll to position [2199, 0]
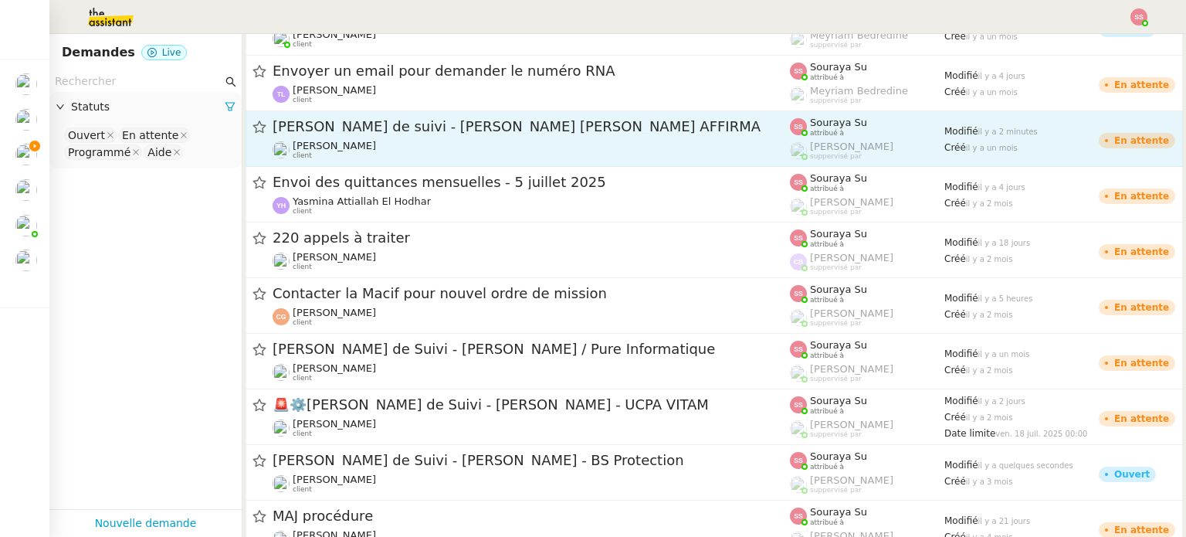
click at [590, 154] on div "Florian Parant client" at bounding box center [531, 150] width 517 height 20
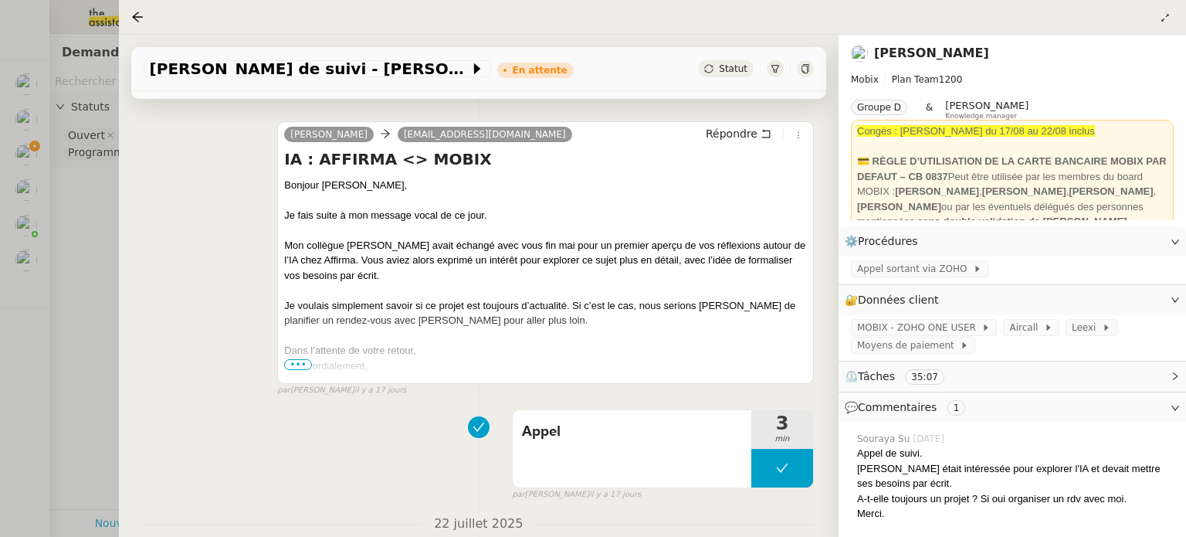
scroll to position [540, 0]
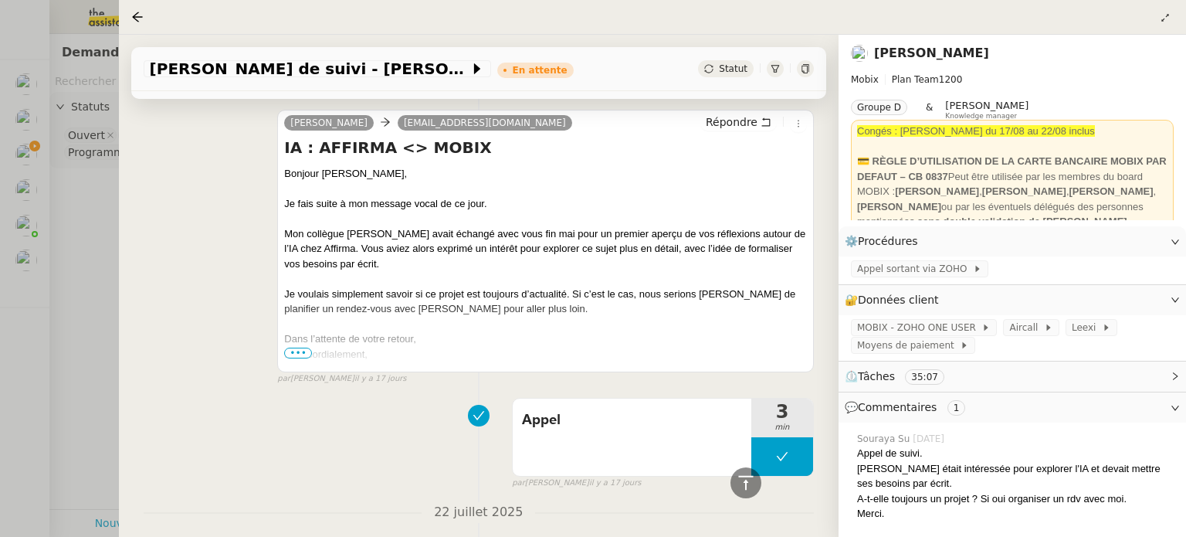
click at [297, 351] on span "•••" at bounding box center [298, 352] width 28 height 11
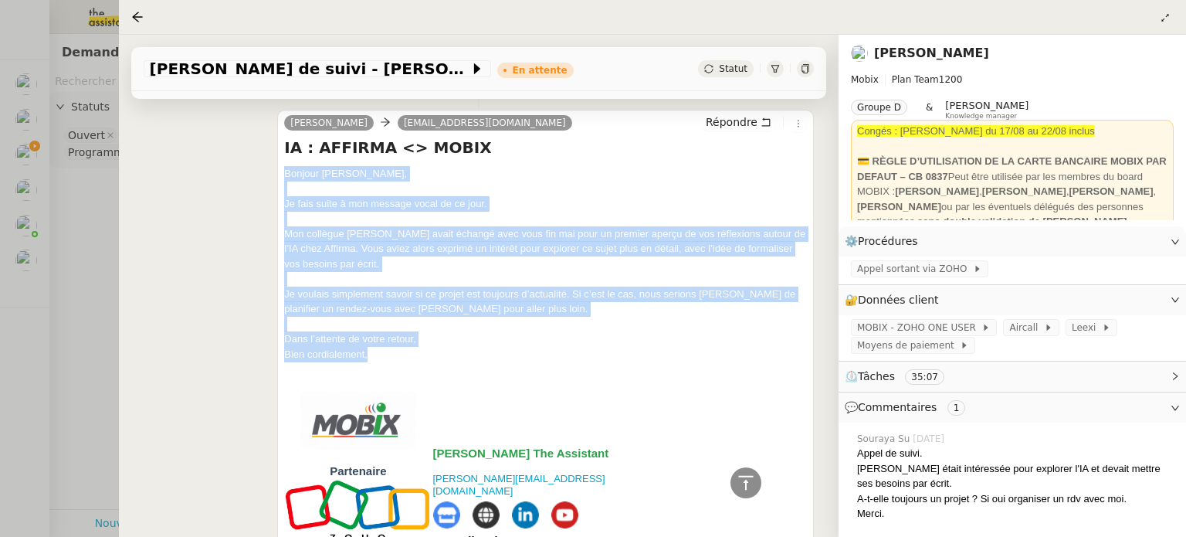
drag, startPoint x: 373, startPoint y: 361, endPoint x: 335, endPoint y: 175, distance: 189.1
copy div "Bonjour Mme JANNET, Je fais suite à mon message vocal de ce jour. Mon collègue …"
click at [711, 124] on span "Répondre" at bounding box center [732, 121] width 52 height 15
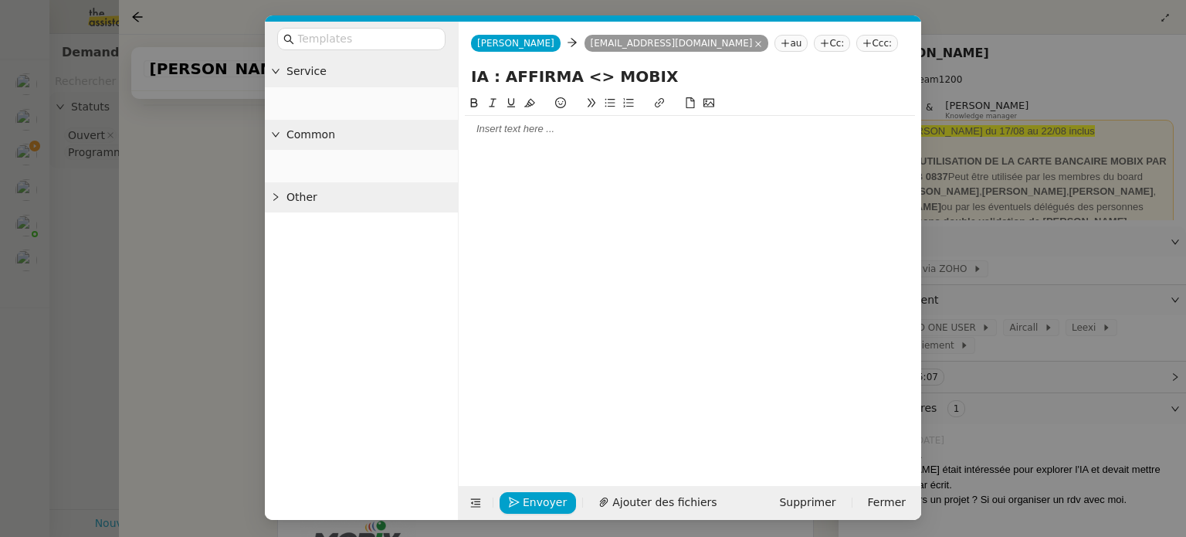
scroll to position [659, 0]
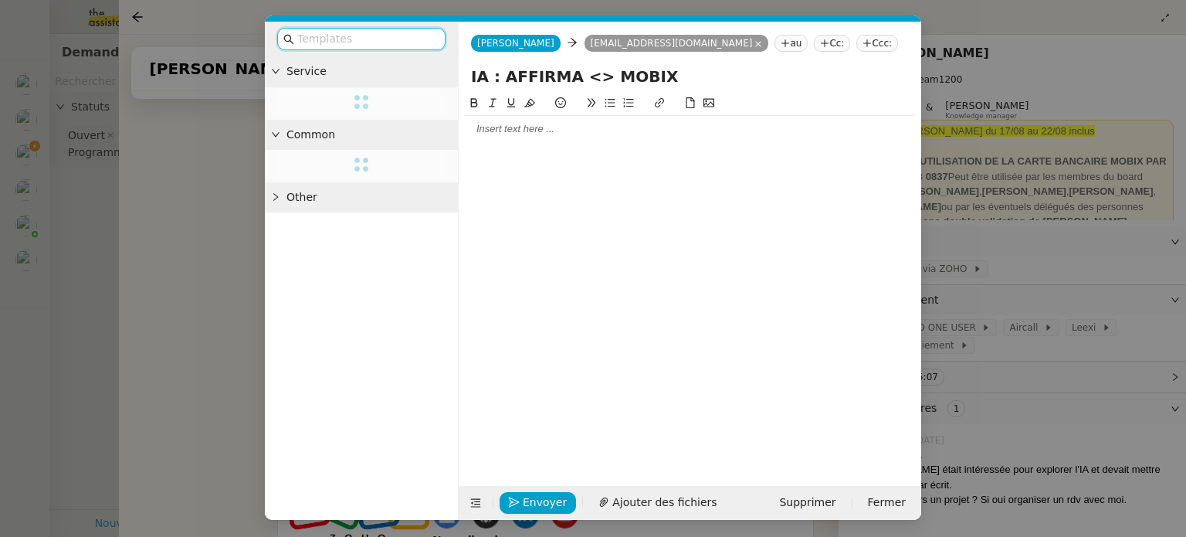
click at [522, 124] on div at bounding box center [690, 129] width 450 height 14
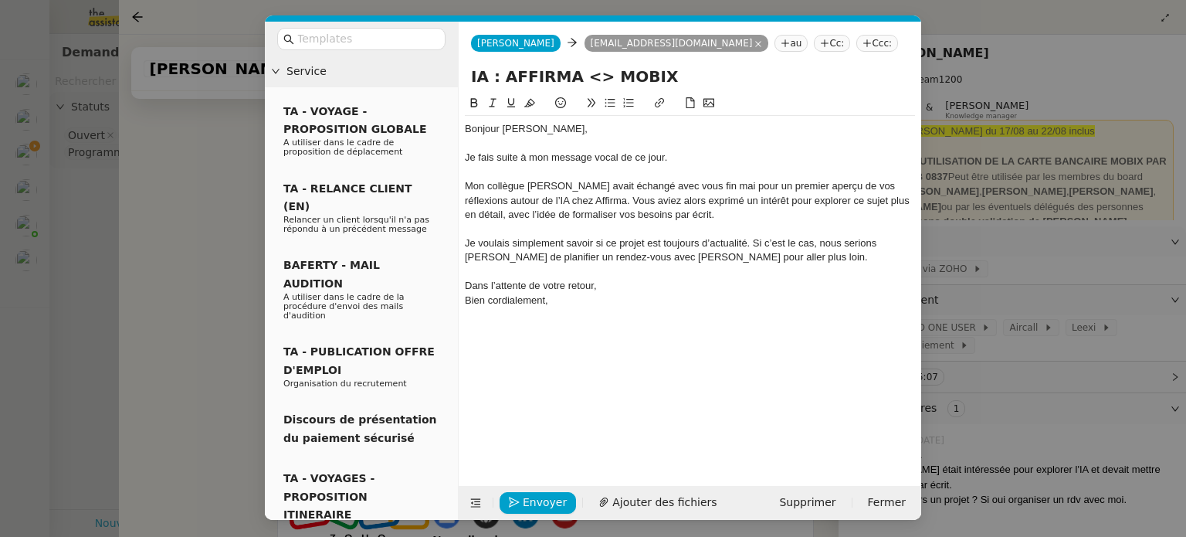
scroll to position [855, 0]
click at [552, 506] on span "Envoyer" at bounding box center [545, 502] width 44 height 18
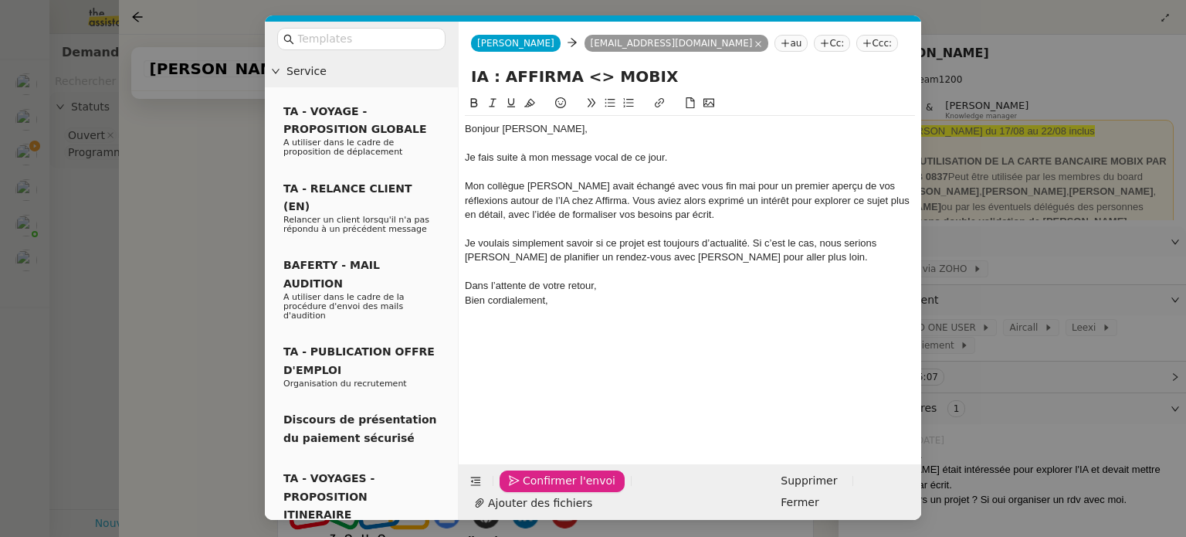
click at [531, 489] on span "Confirmer l'envoi" at bounding box center [569, 481] width 93 height 18
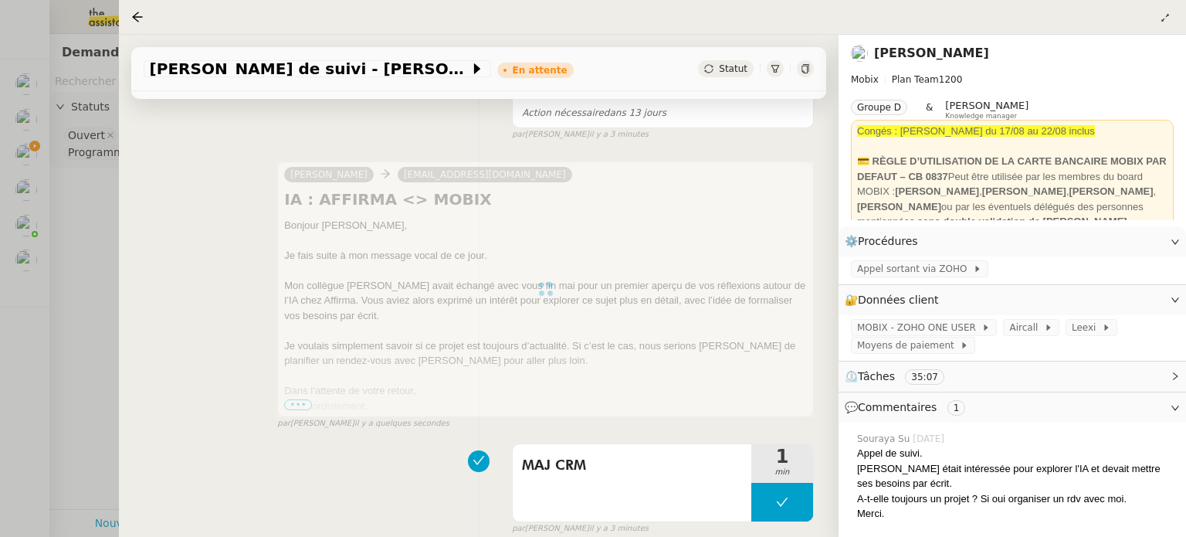
scroll to position [154, 0]
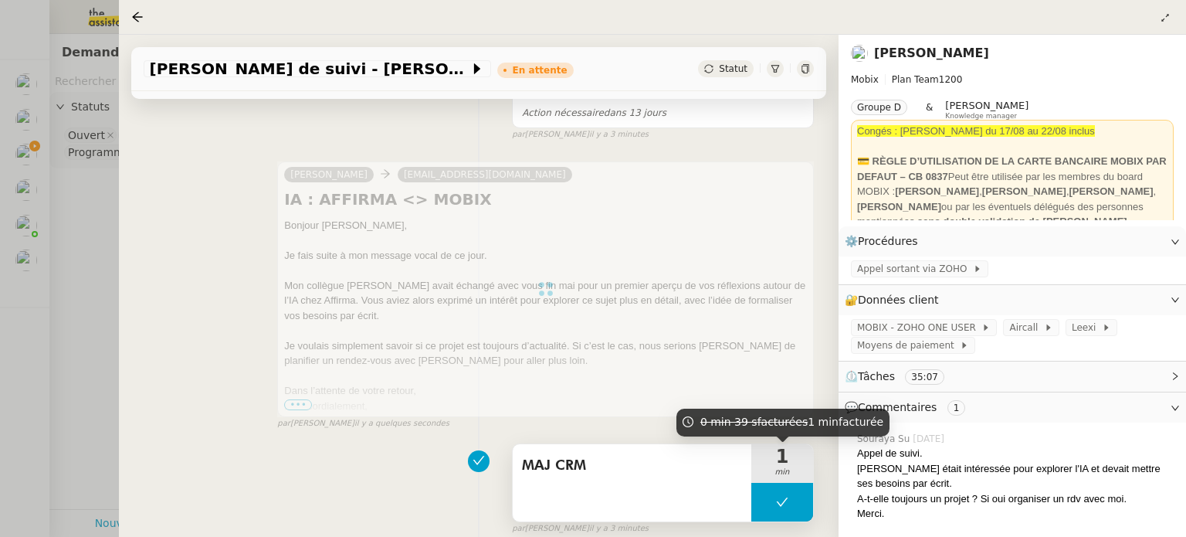
click at [759, 507] on button at bounding box center [782, 501] width 62 height 39
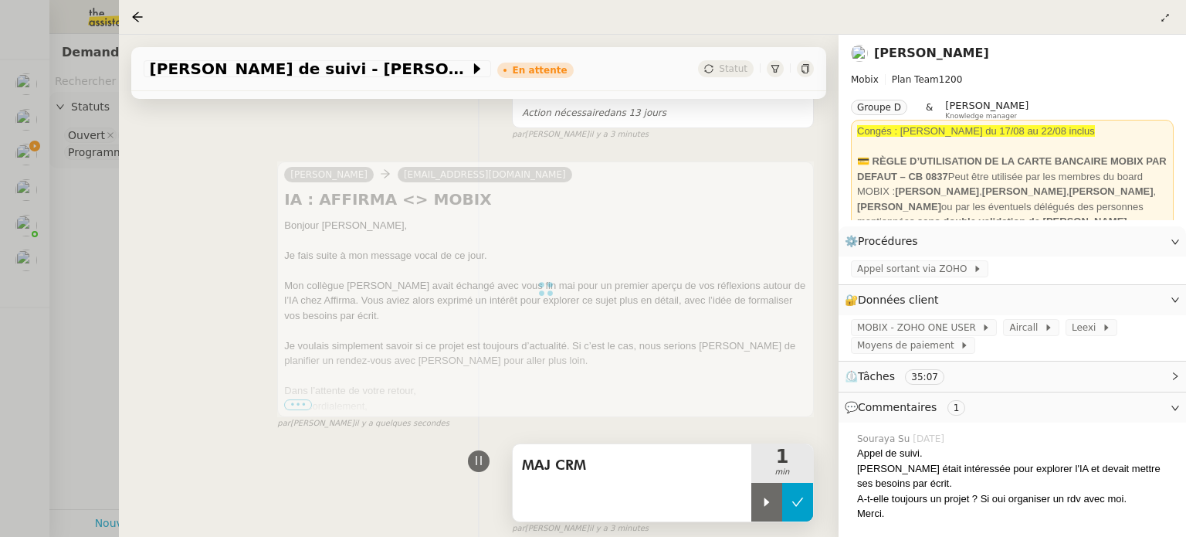
click at [760, 507] on icon at bounding box center [766, 502] width 12 height 12
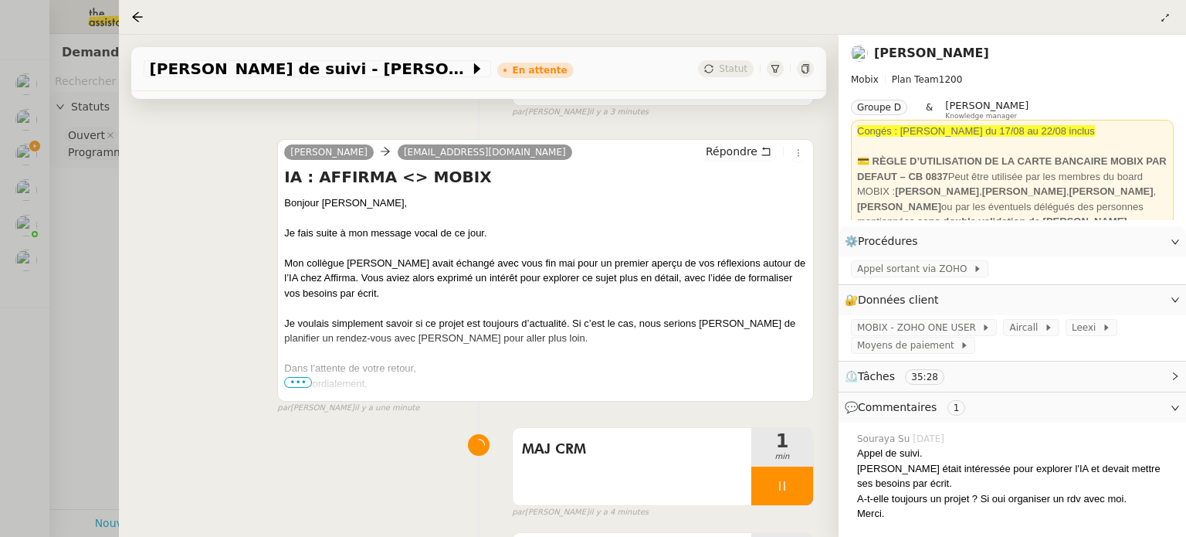
scroll to position [309, 0]
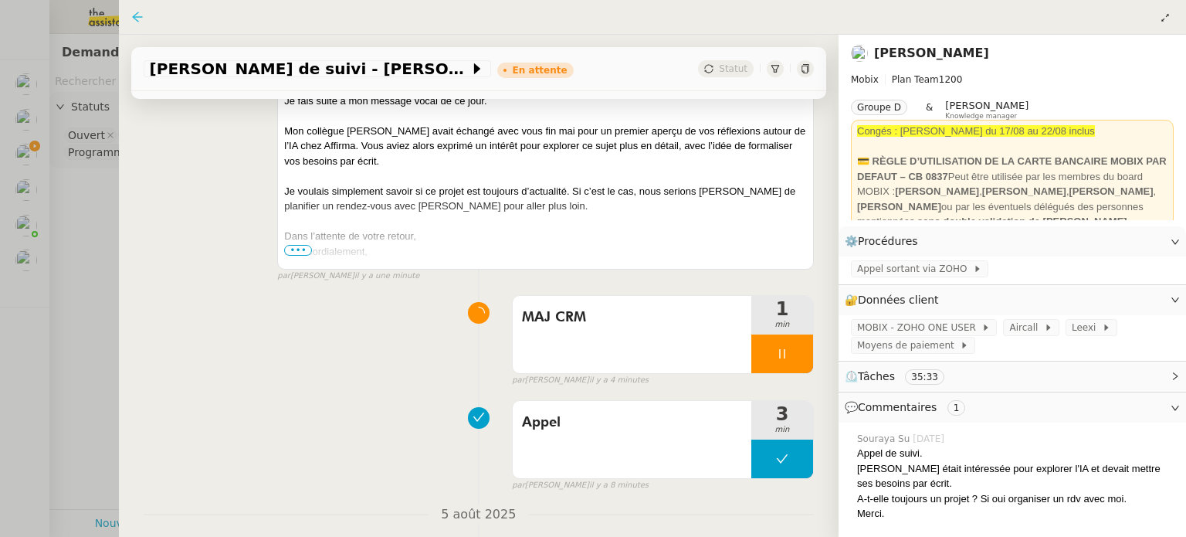
click at [142, 19] on icon at bounding box center [137, 17] width 12 height 12
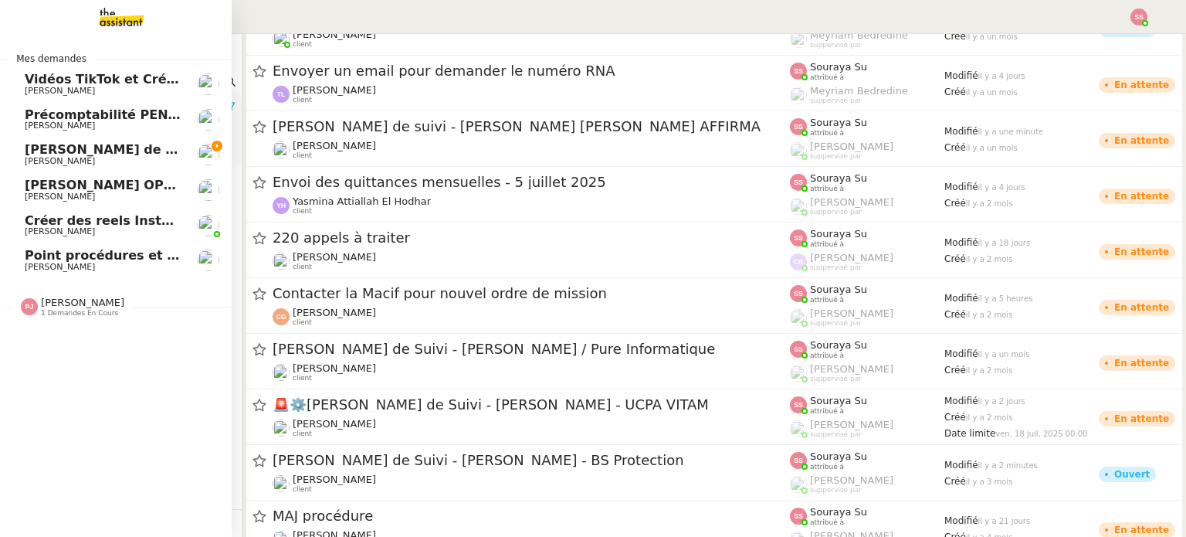
click at [66, 153] on span "Appel de Suivi - [PERSON_NAME] - BS Protection" at bounding box center [231, 149] width 412 height 15
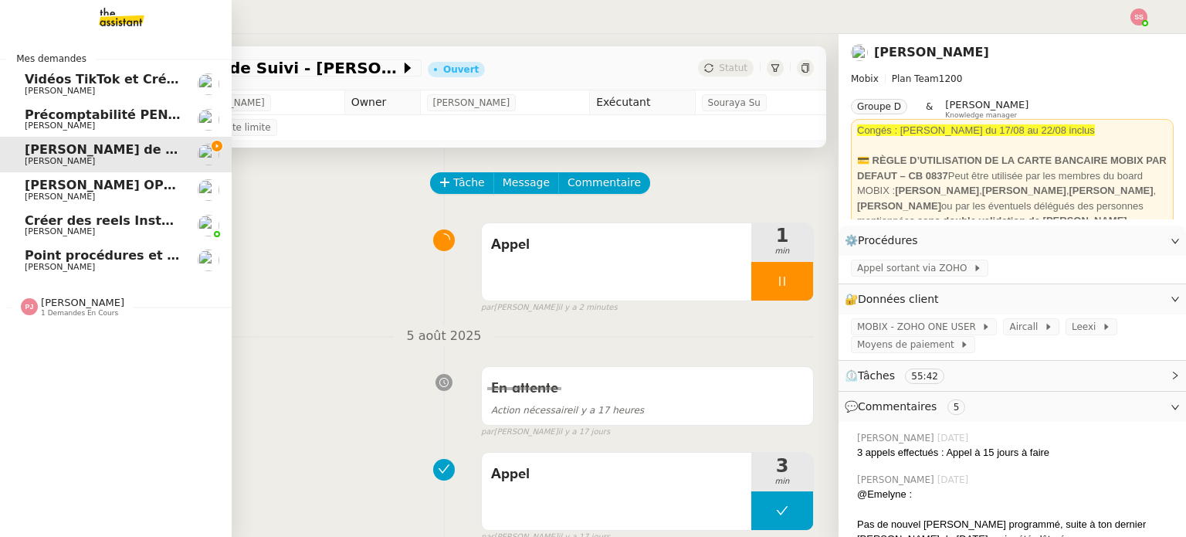
click at [114, 25] on img at bounding box center [109, 17] width 120 height 34
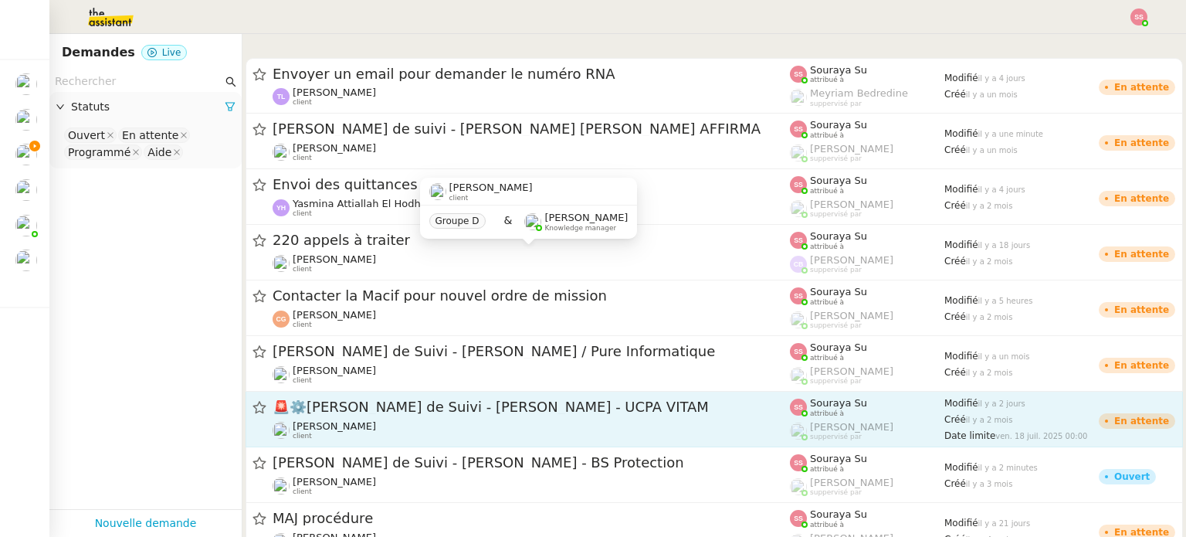
scroll to position [2121, 0]
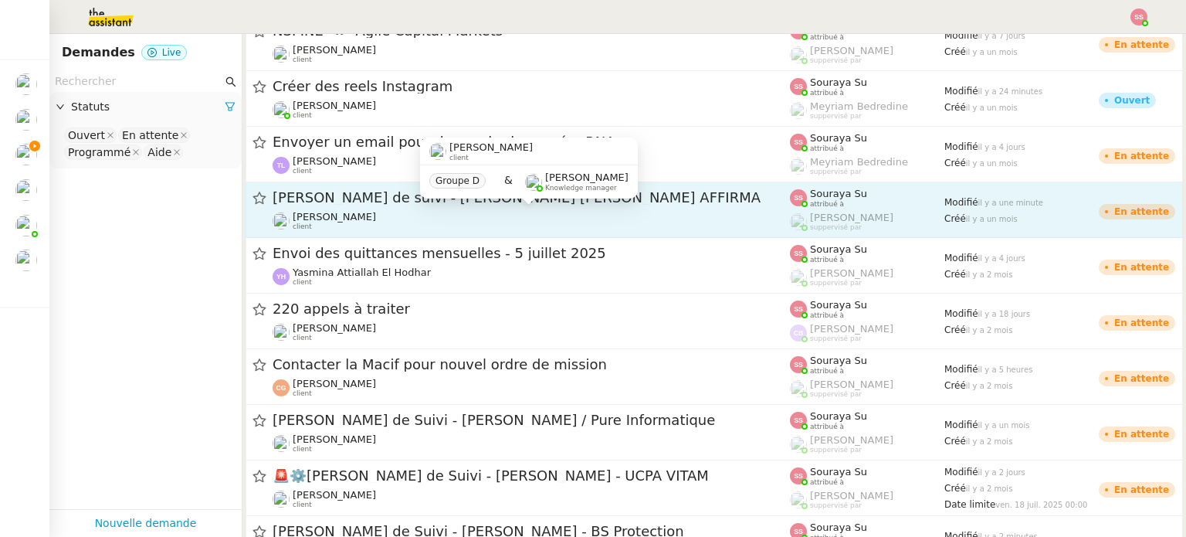
click at [564, 222] on div "Florian Parant client" at bounding box center [531, 221] width 517 height 20
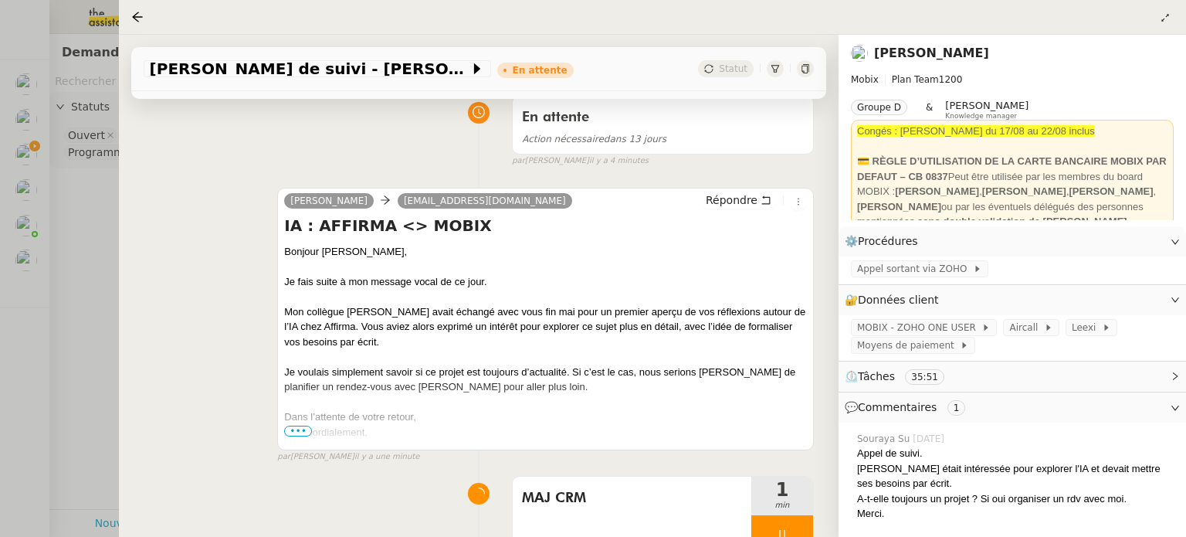
scroll to position [232, 0]
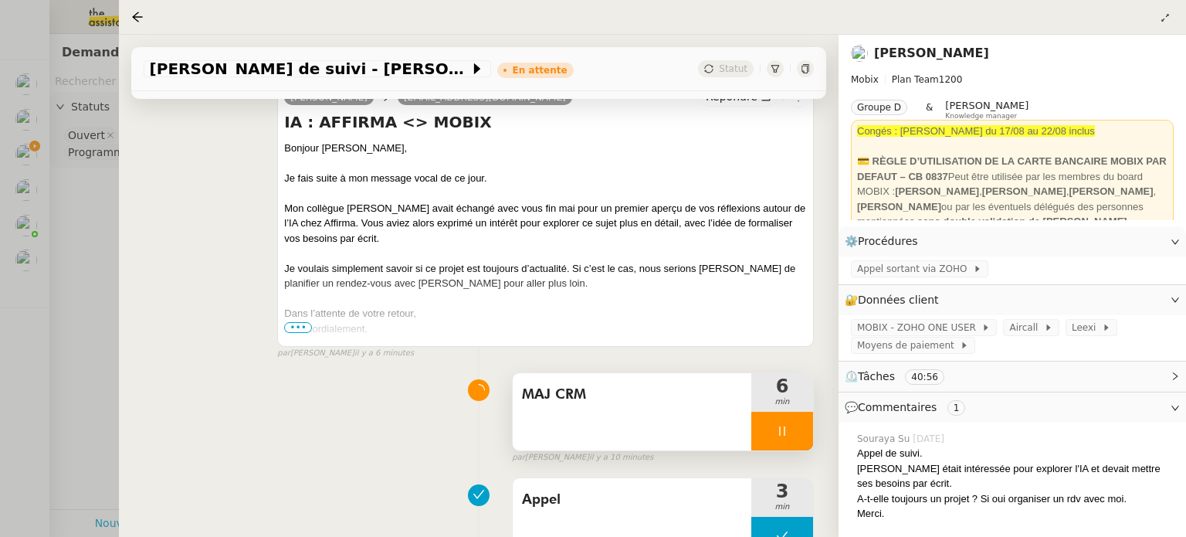
click at [796, 442] on div at bounding box center [782, 430] width 62 height 39
click at [813, 442] on button at bounding box center [813, 430] width 0 height 39
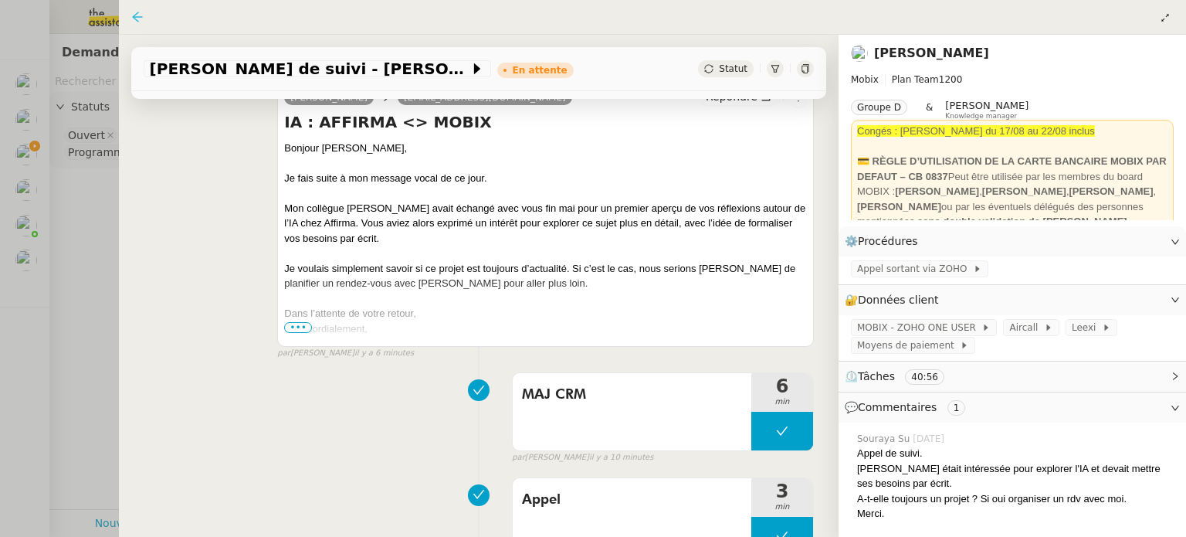
click at [137, 18] on icon at bounding box center [137, 17] width 10 height 10
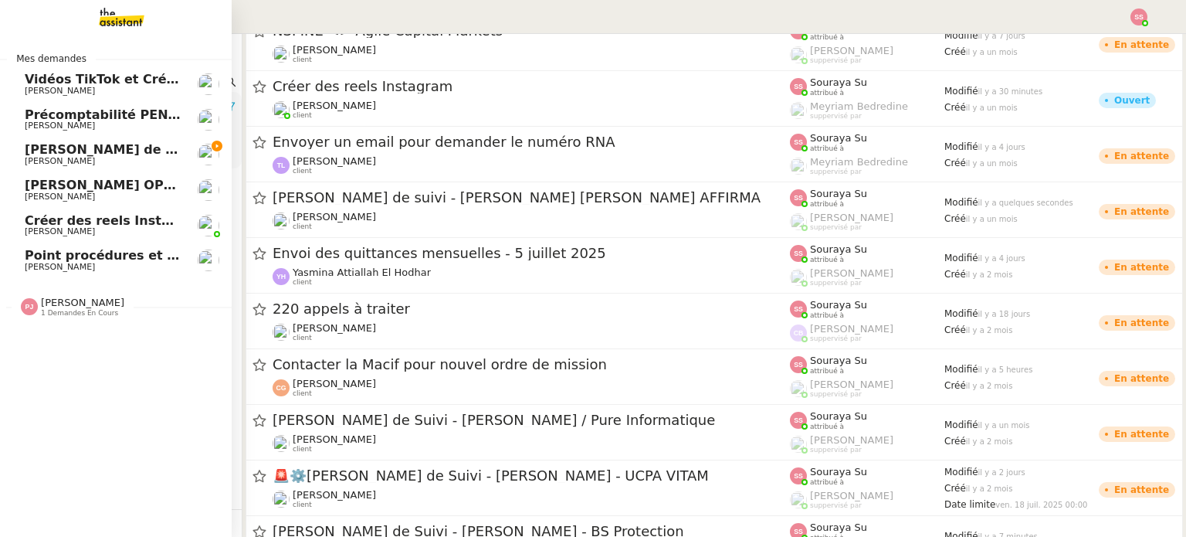
click at [60, 163] on span "[PERSON_NAME]" at bounding box center [60, 161] width 70 height 10
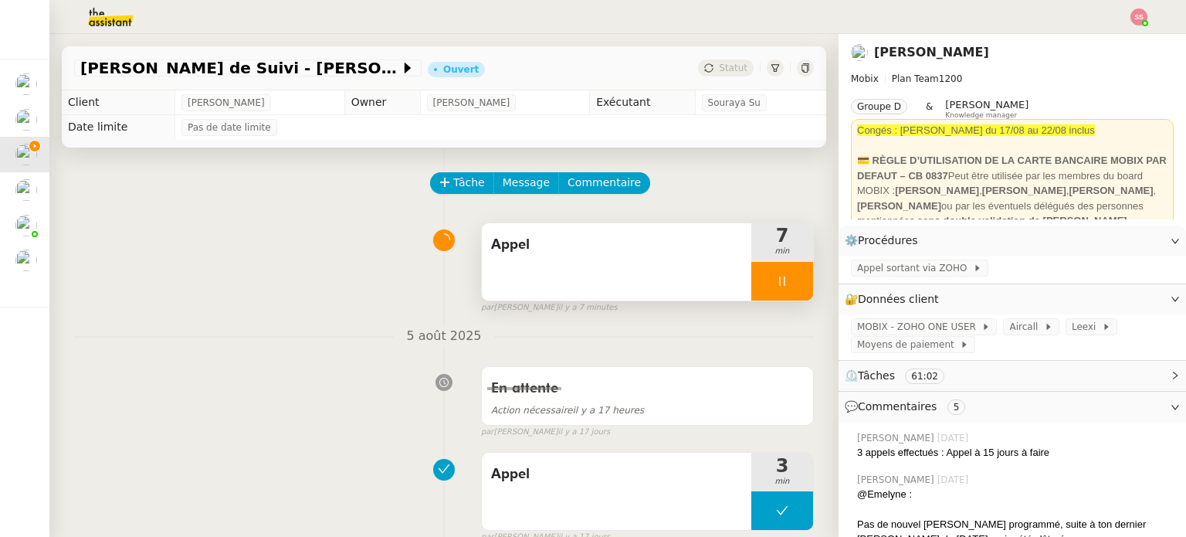
click at [791, 300] on div at bounding box center [782, 281] width 62 height 39
click at [657, 259] on div "Appel" at bounding box center [616, 261] width 269 height 77
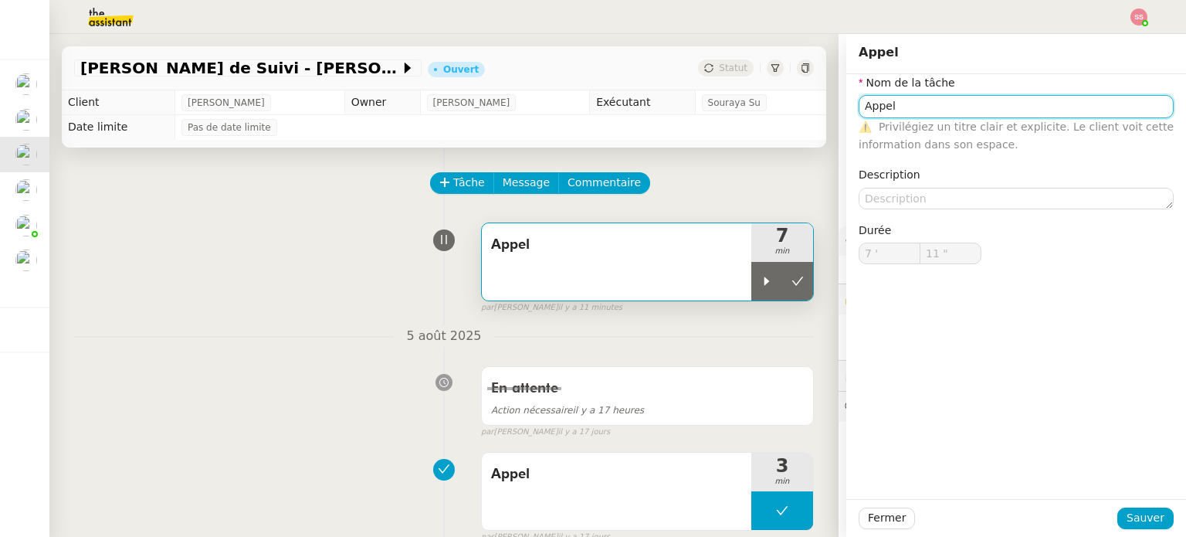
click at [957, 109] on input "Appel" at bounding box center [1015, 106] width 315 height 22
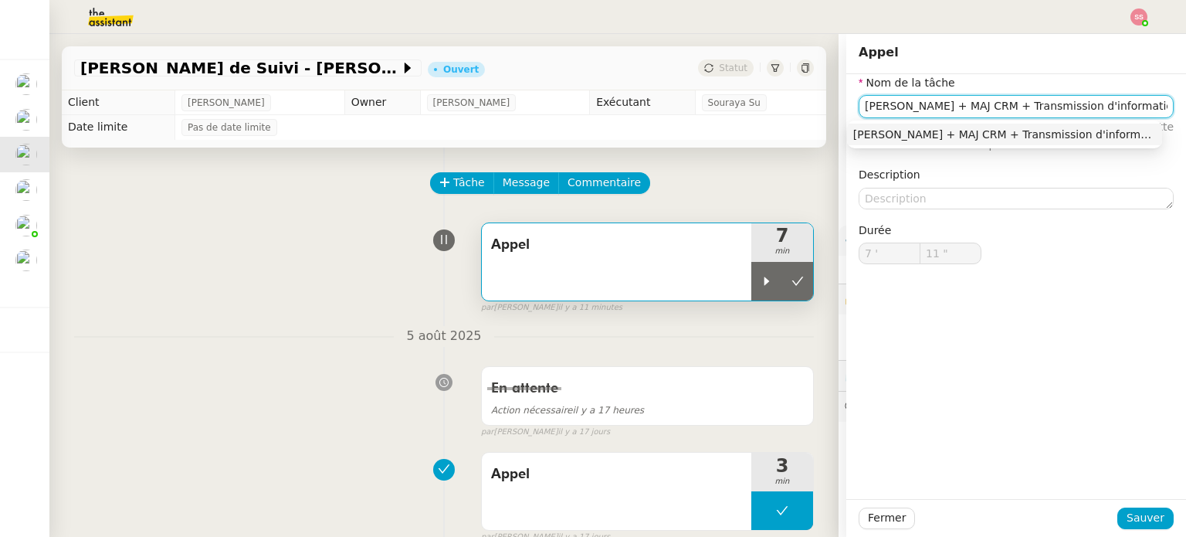
click at [926, 131] on div "Appel + MAJ CRM + Transmission d'informations" at bounding box center [1004, 134] width 303 height 14
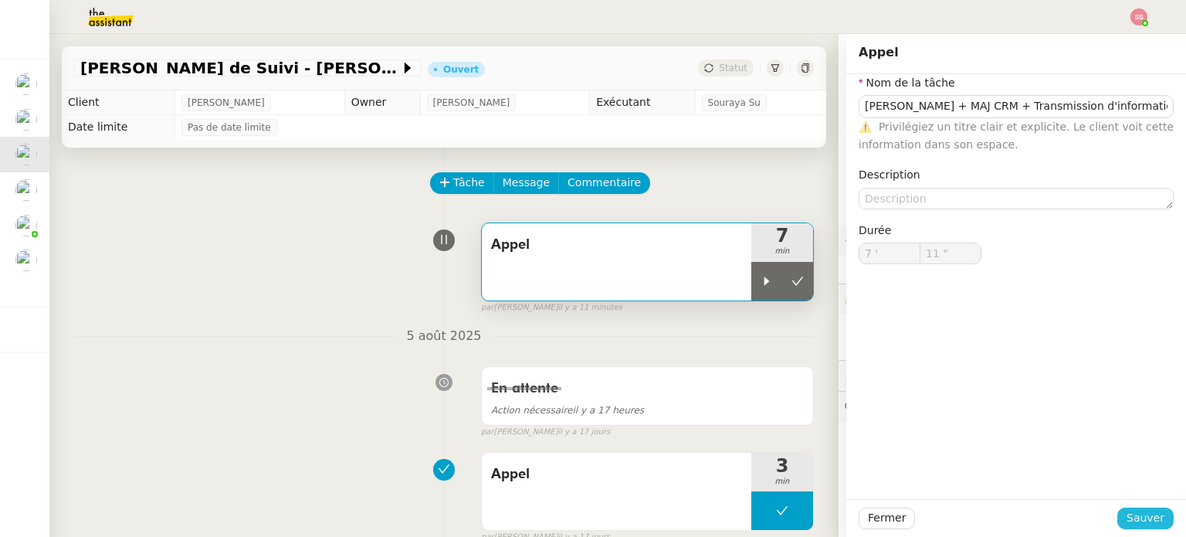
click at [1139, 512] on span "Sauver" at bounding box center [1145, 518] width 38 height 18
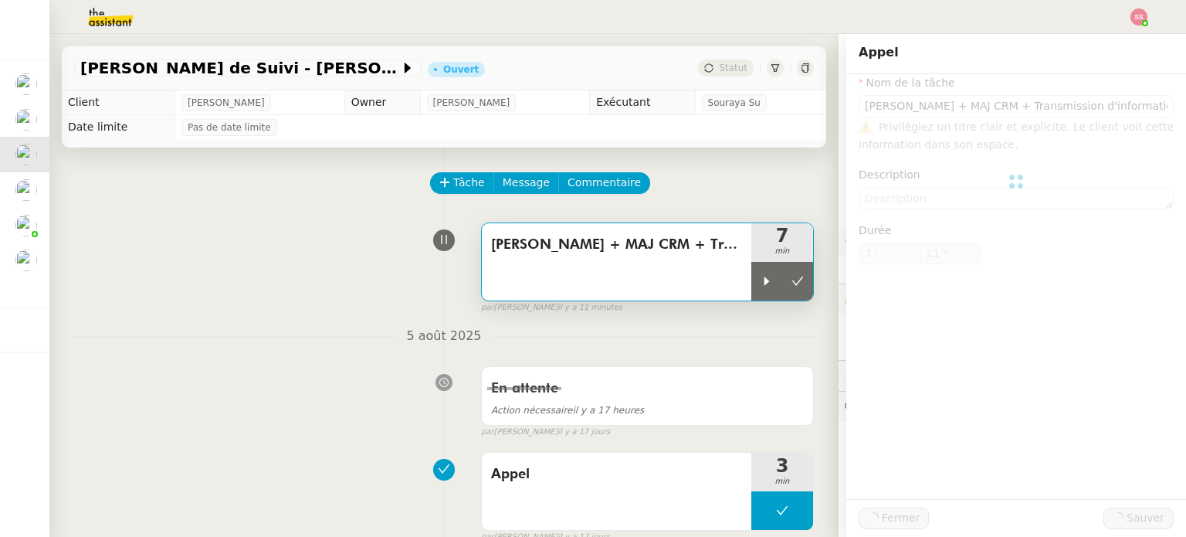
type input "Appel + MAJ CRM + Transmission d'informations"
type input "7 '"
type input "11 ""
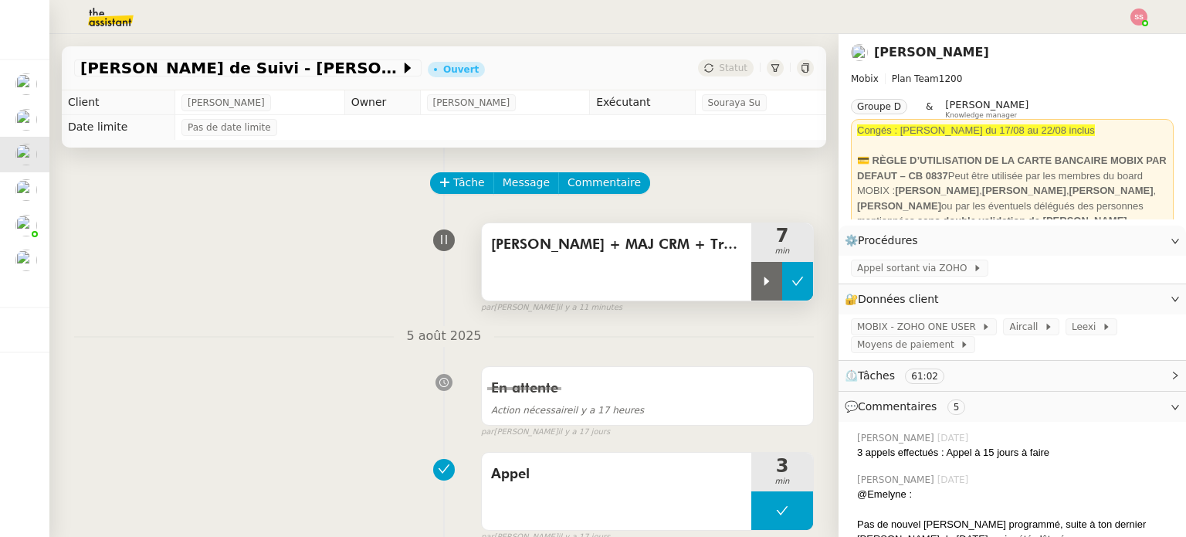
click at [784, 291] on button at bounding box center [797, 281] width 31 height 39
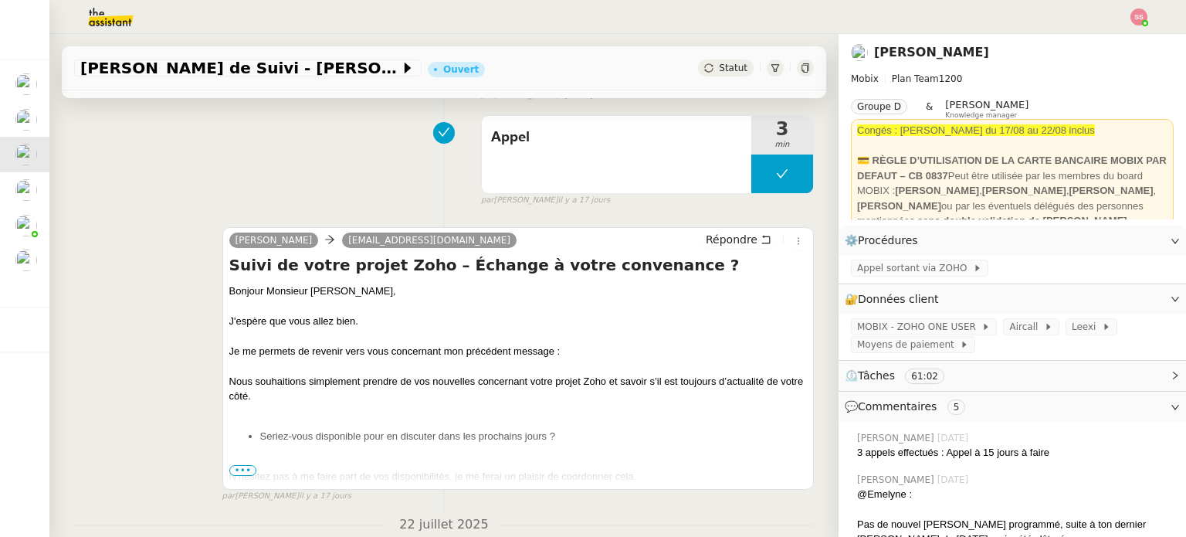
scroll to position [386, 0]
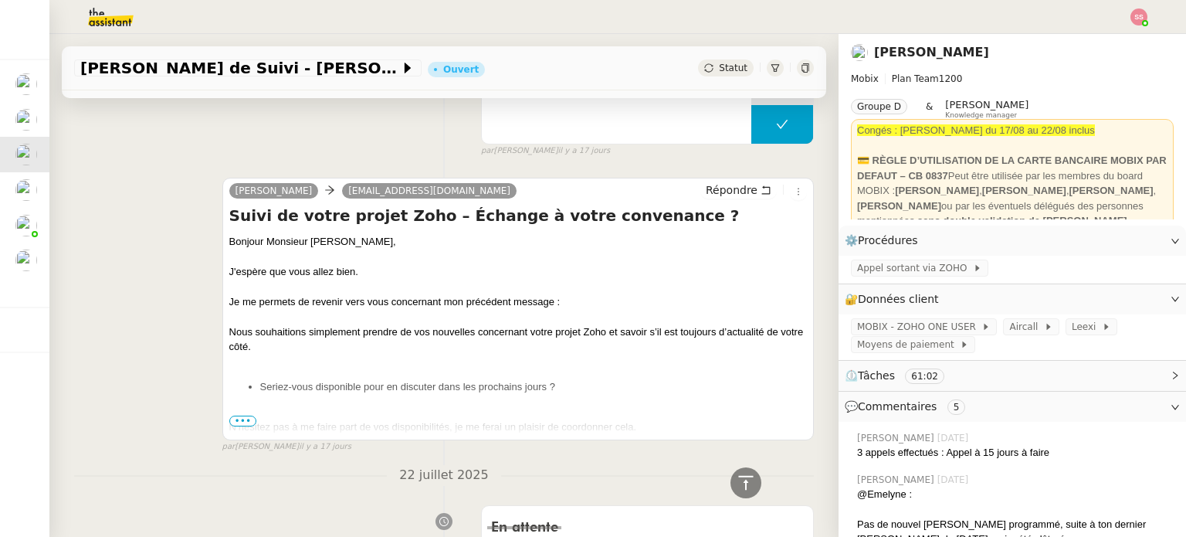
click at [246, 419] on span "•••" at bounding box center [243, 420] width 28 height 11
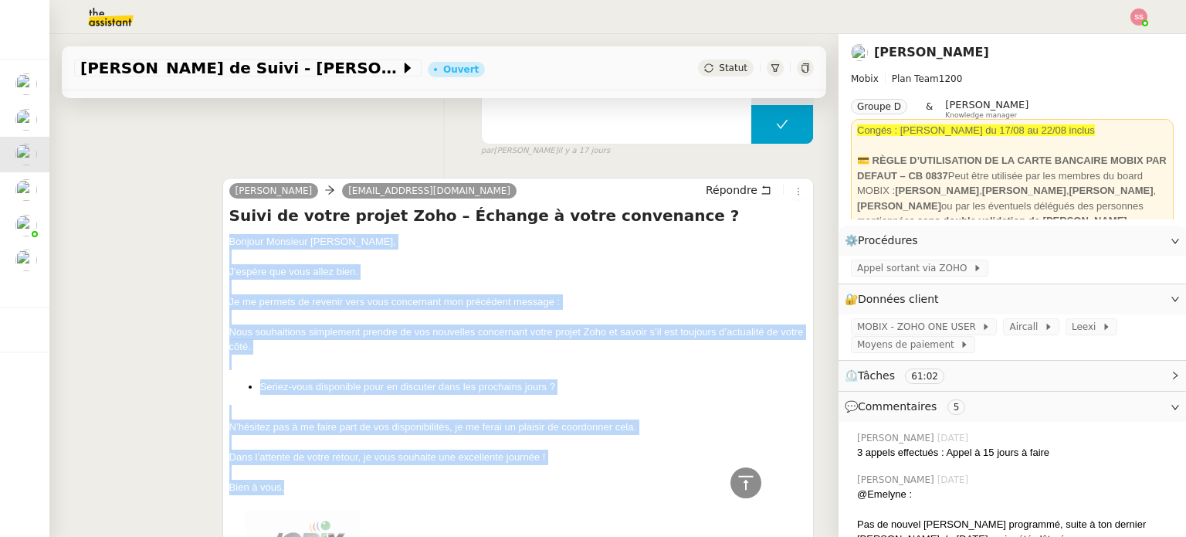
drag, startPoint x: 310, startPoint y: 486, endPoint x: 214, endPoint y: 237, distance: 267.1
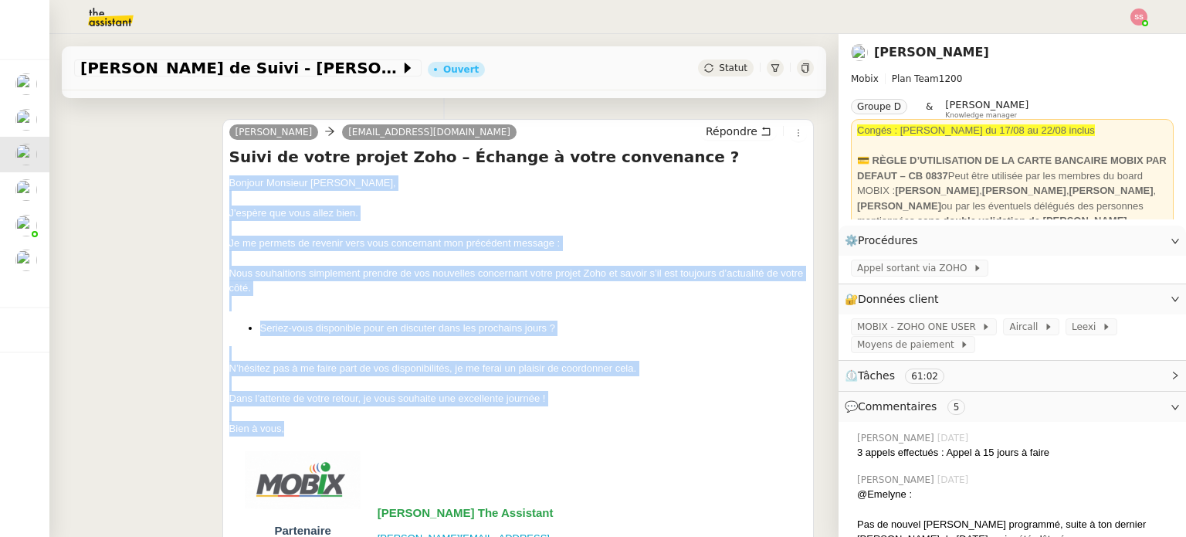
scroll to position [309, 0]
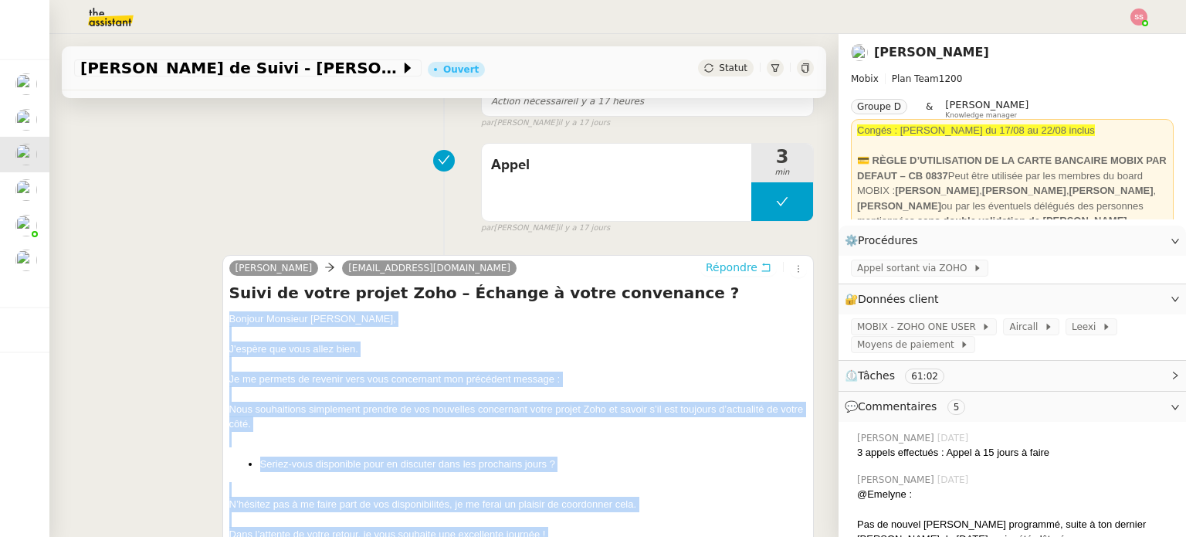
click at [712, 267] on span "Répondre" at bounding box center [732, 266] width 52 height 15
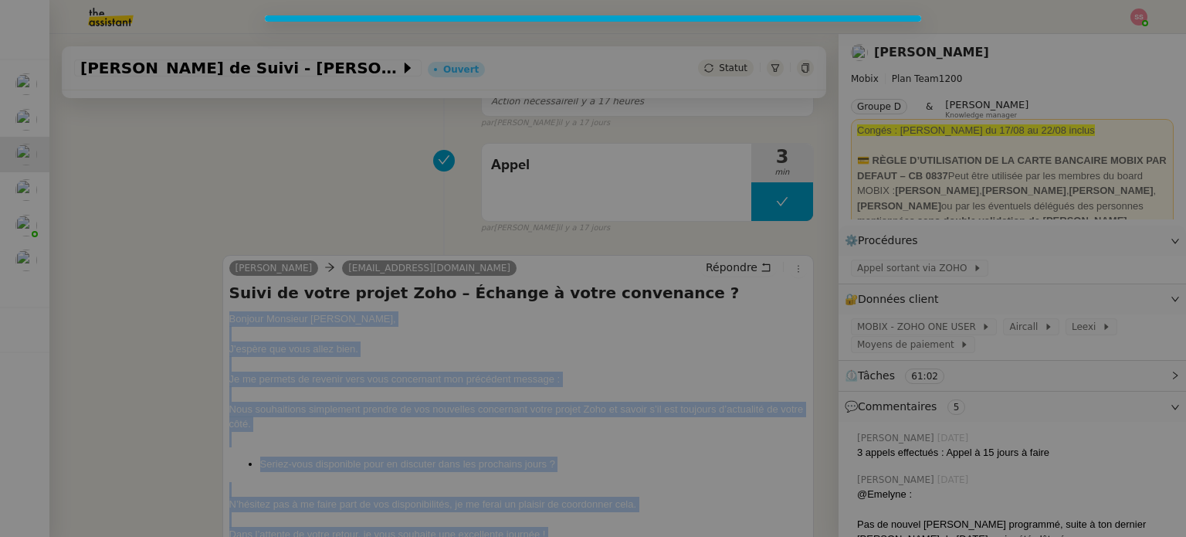
scroll to position [427, 0]
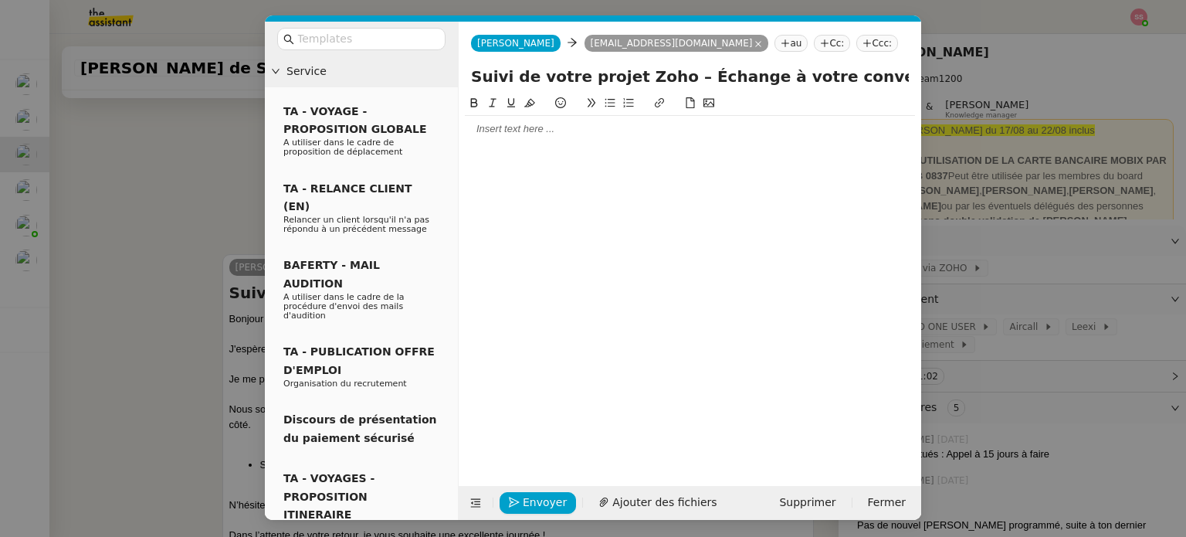
click at [492, 122] on div at bounding box center [690, 129] width 450 height 14
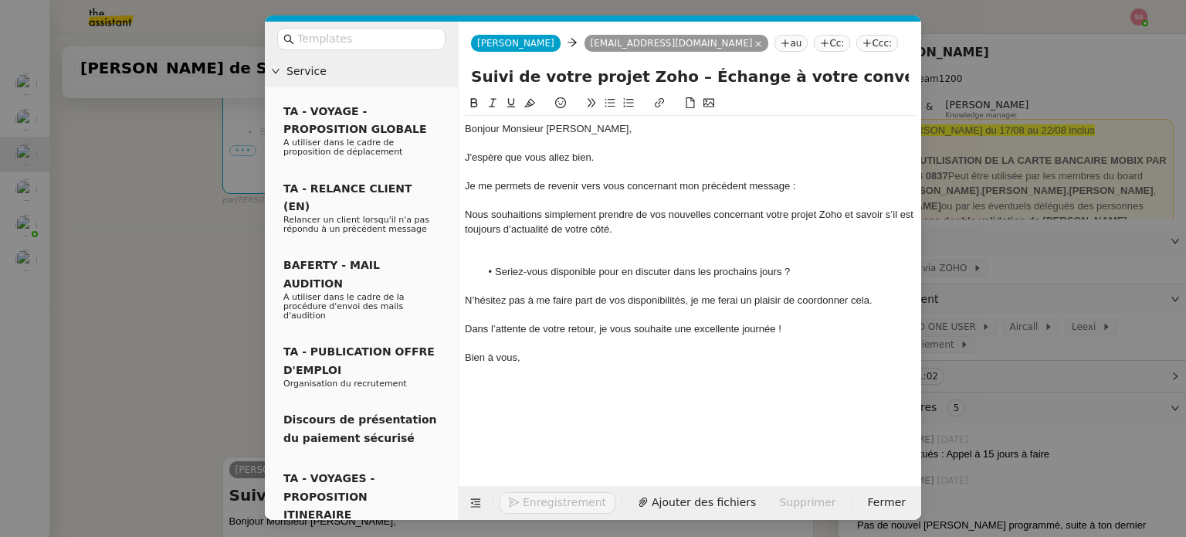
scroll to position [630, 0]
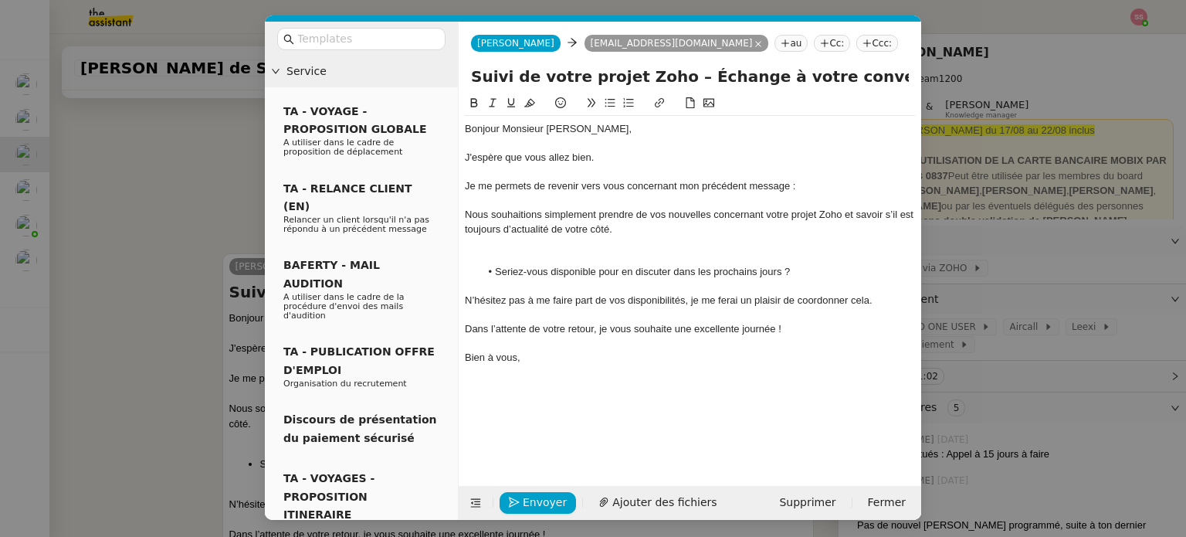
click at [548, 239] on div at bounding box center [690, 243] width 450 height 14
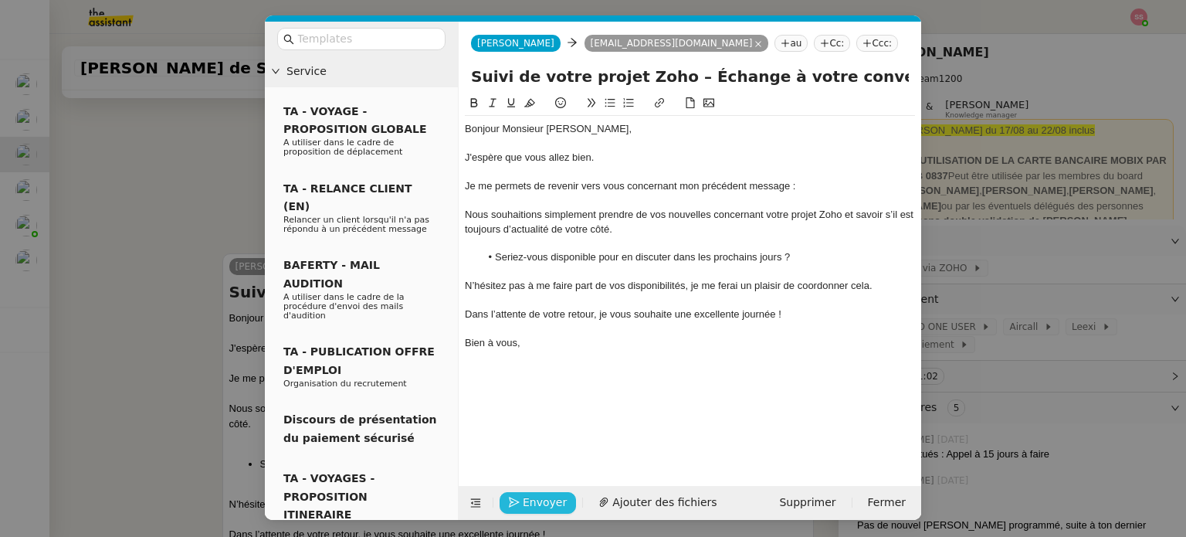
click at [537, 493] on span "Envoyer" at bounding box center [545, 502] width 44 height 18
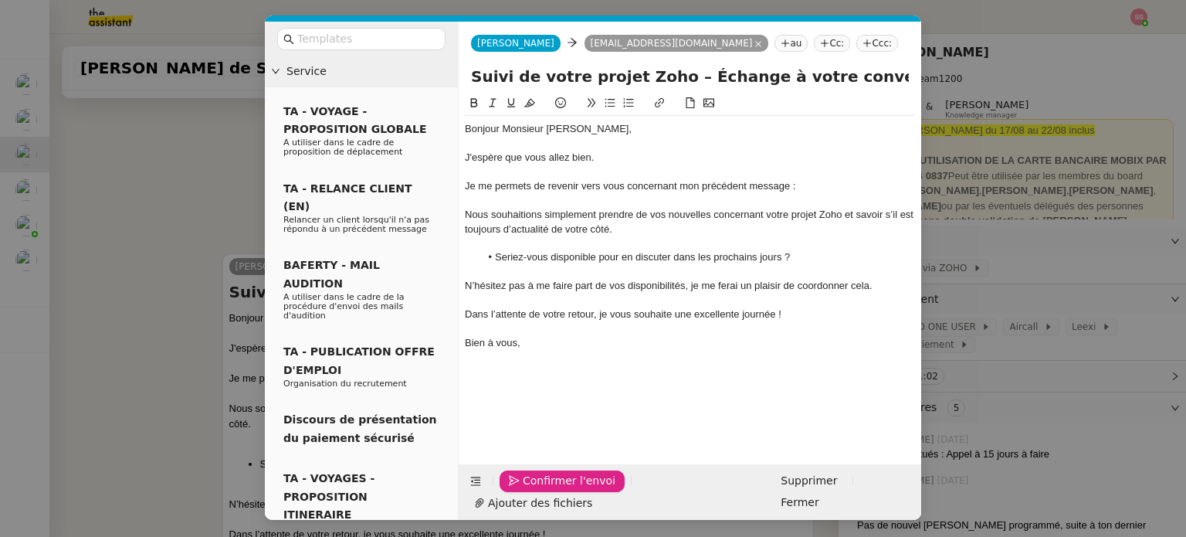
click at [537, 489] on span "Confirmer l'envoi" at bounding box center [569, 481] width 93 height 18
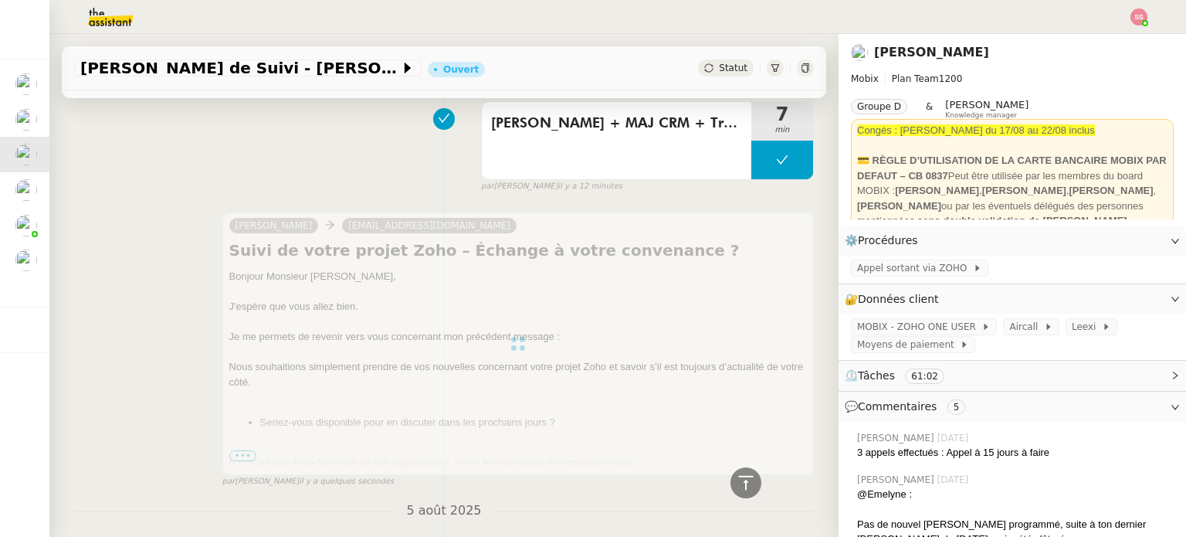
scroll to position [0, 0]
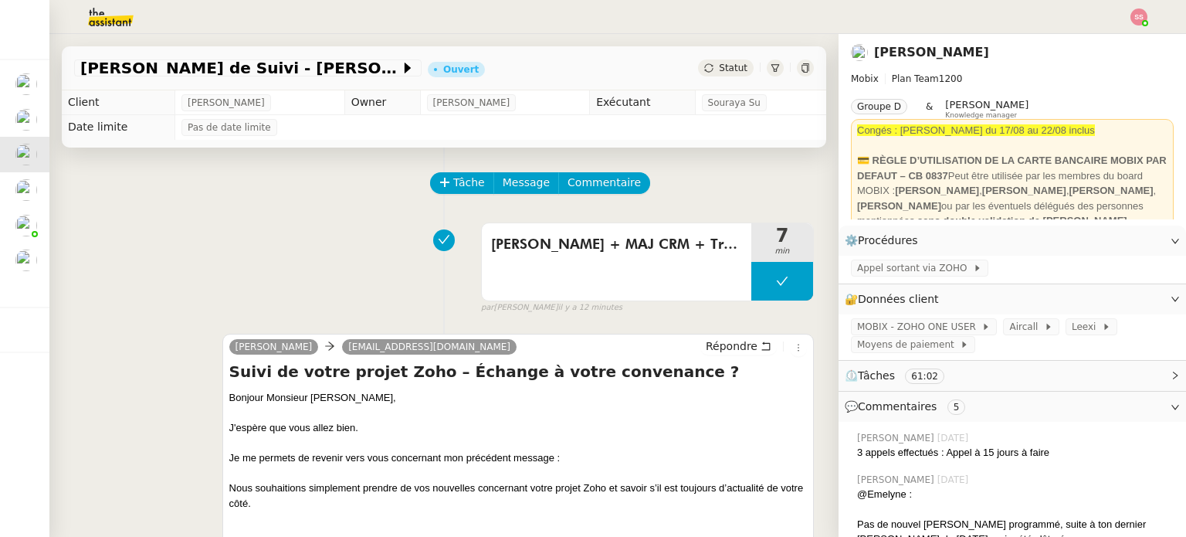
click at [702, 66] on div "Statut" at bounding box center [726, 67] width 56 height 17
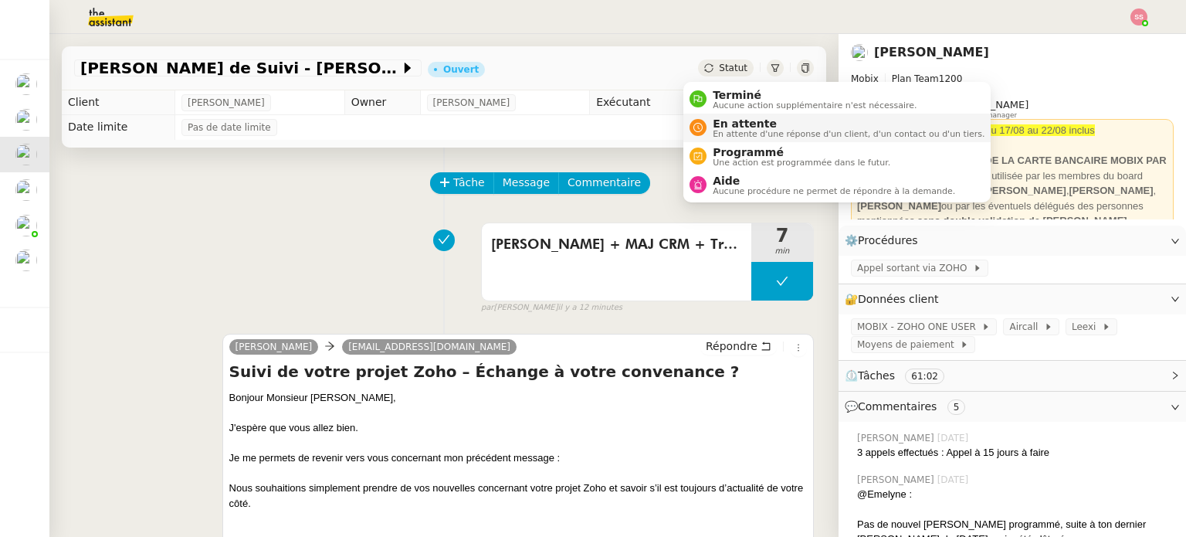
click at [723, 126] on span "En attente" at bounding box center [849, 123] width 272 height 12
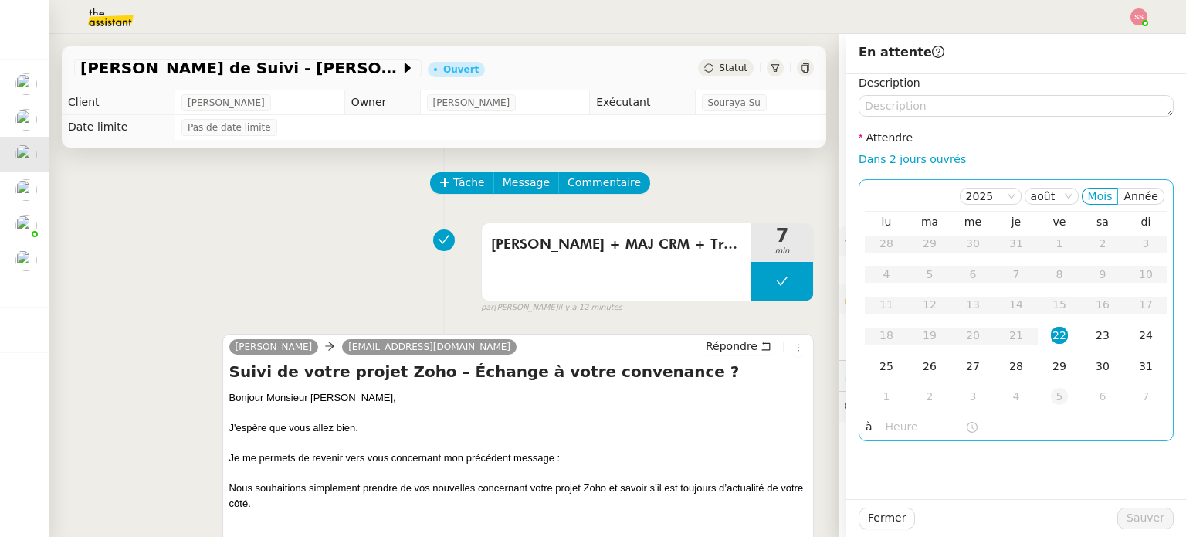
click at [1053, 399] on div "5" at bounding box center [1059, 396] width 17 height 17
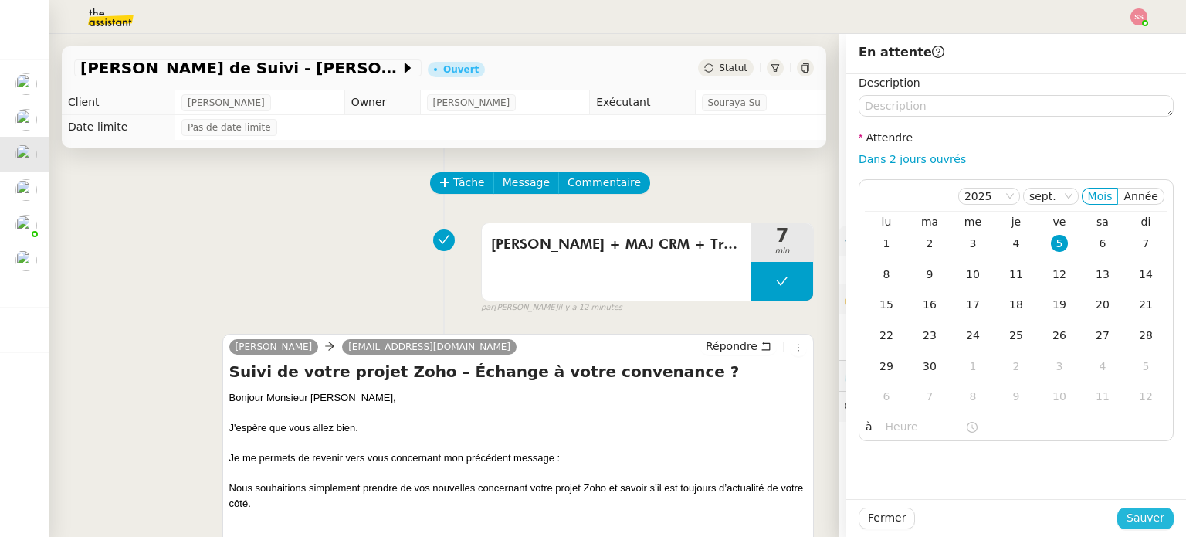
click at [1139, 522] on span "Sauver" at bounding box center [1145, 518] width 38 height 18
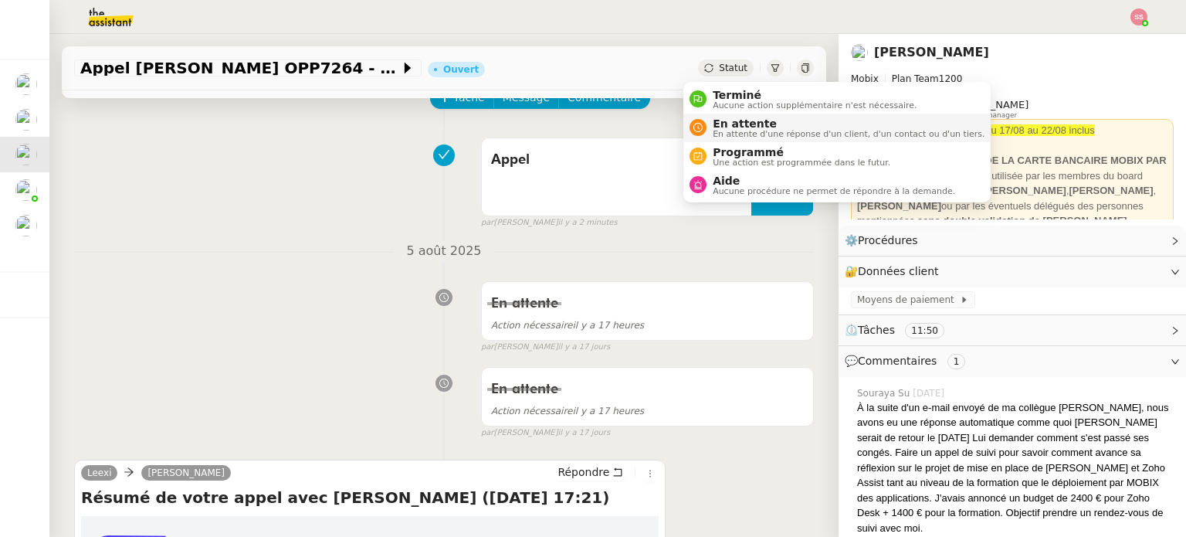
click at [719, 120] on span "En attente" at bounding box center [849, 123] width 272 height 12
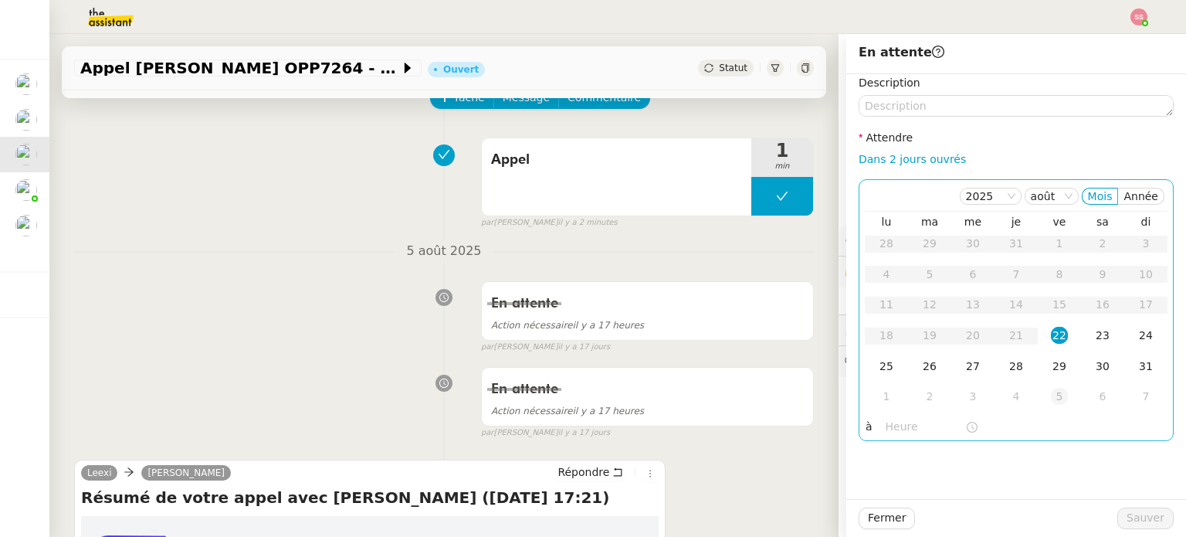
click at [1051, 396] on div "5" at bounding box center [1059, 396] width 17 height 17
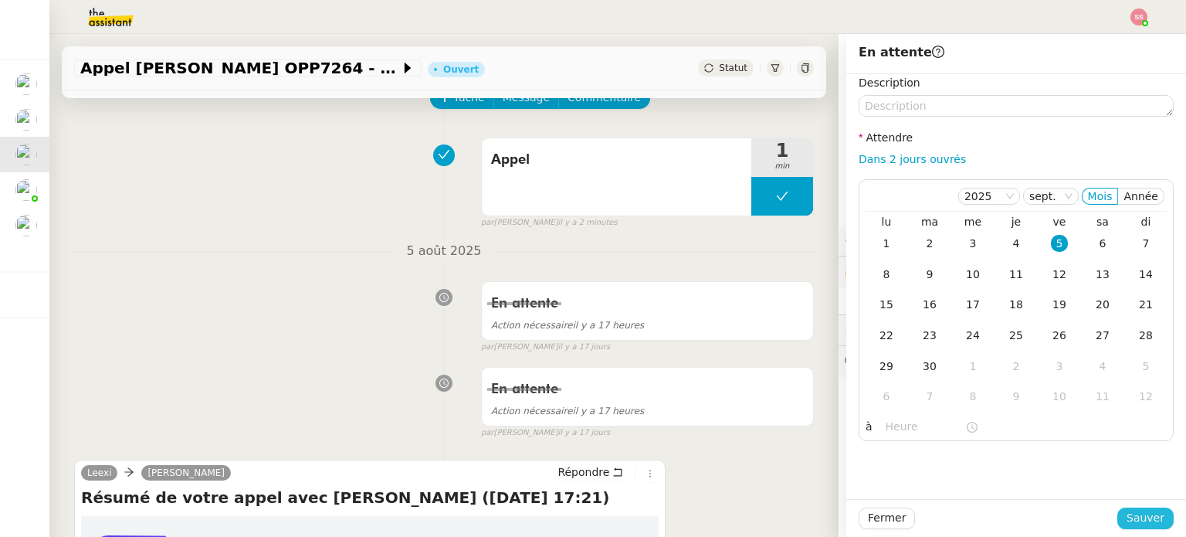
click at [1139, 520] on span "Sauver" at bounding box center [1145, 518] width 38 height 18
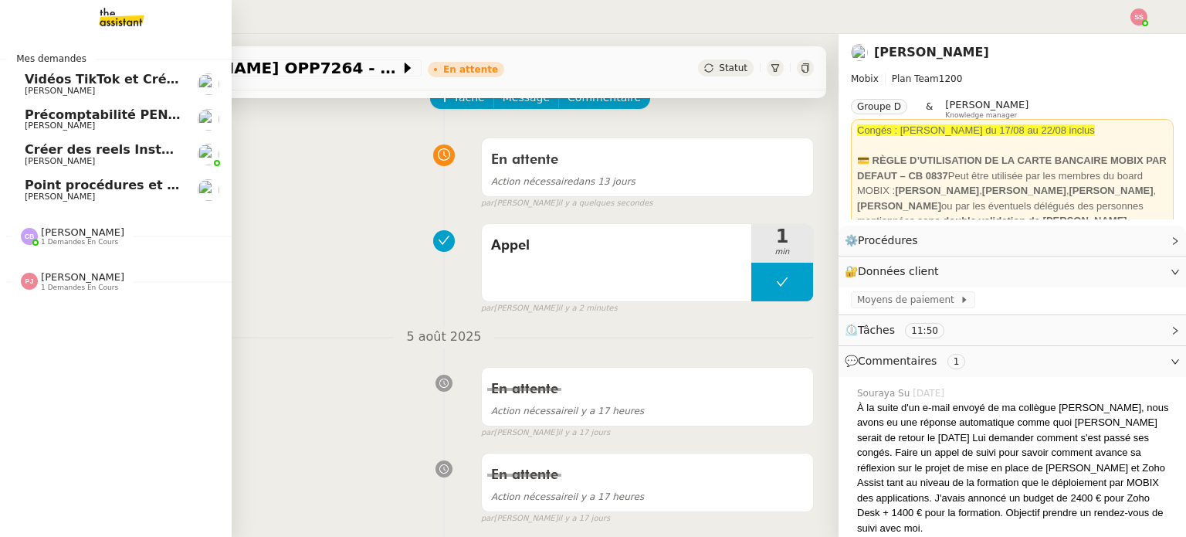
click at [106, 188] on span "Point procédures et FAQ" at bounding box center [109, 185] width 169 height 15
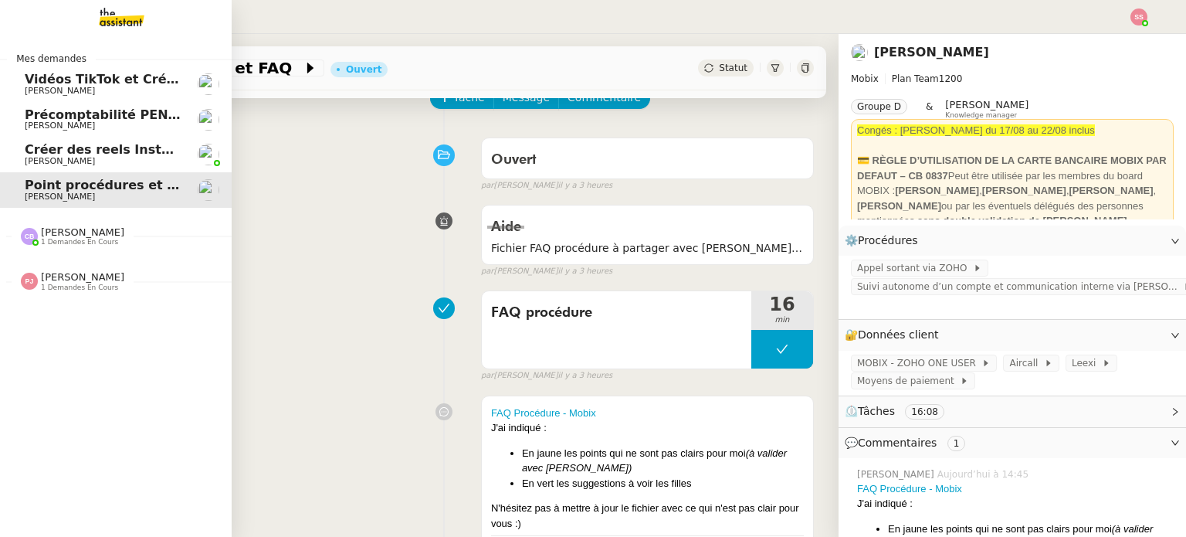
click at [116, 160] on span "[PERSON_NAME]" at bounding box center [103, 161] width 156 height 9
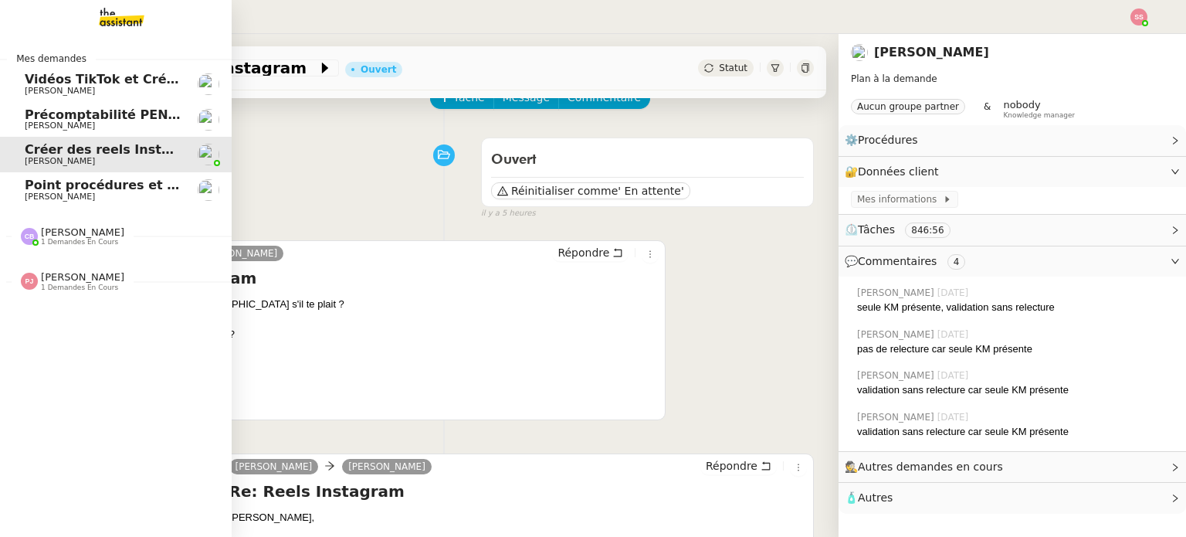
click at [56, 113] on span "Précomptabilité PENNYLANE - août 2025" at bounding box center [166, 114] width 283 height 15
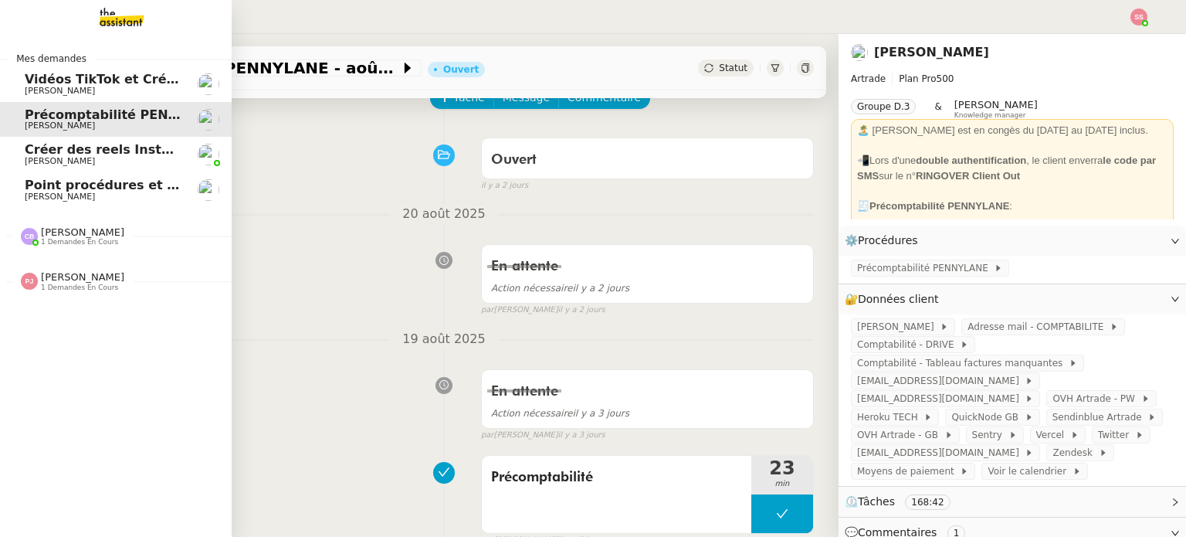
click at [124, 85] on span "Vidéos TikTok et Créatives META - août 2025" at bounding box center [180, 79] width 310 height 15
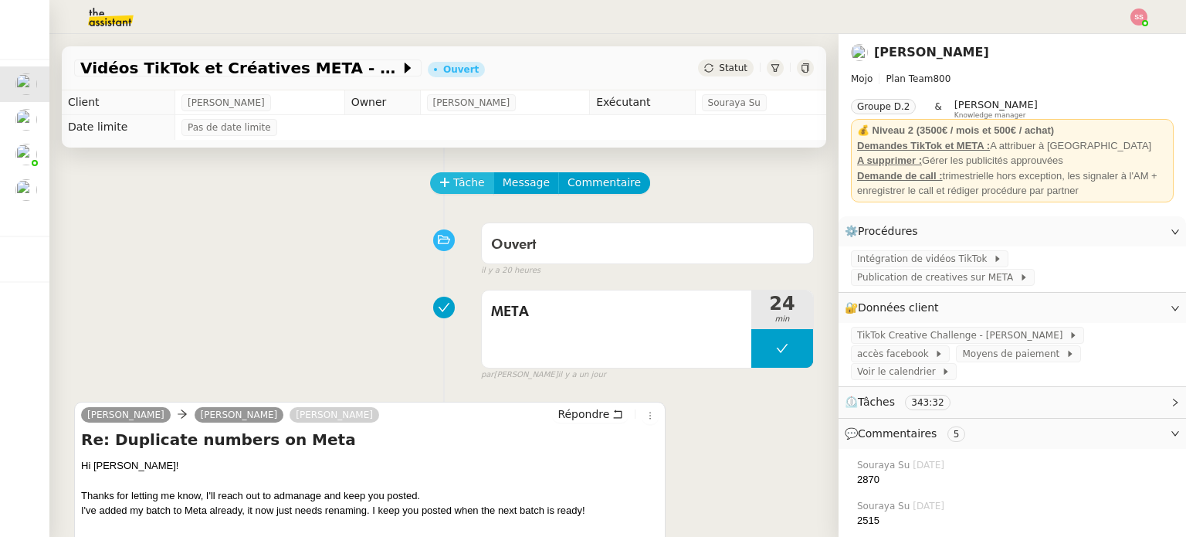
click at [433, 178] on button "Tâche" at bounding box center [462, 183] width 64 height 22
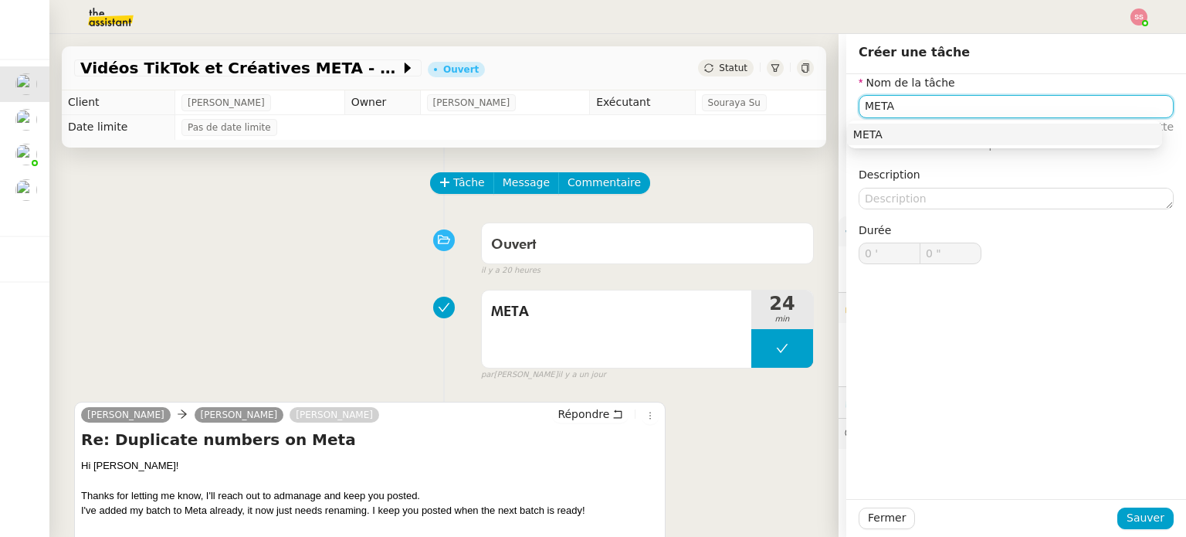
click at [971, 126] on nz-auto-option "META" at bounding box center [1004, 135] width 315 height 22
type input "META"
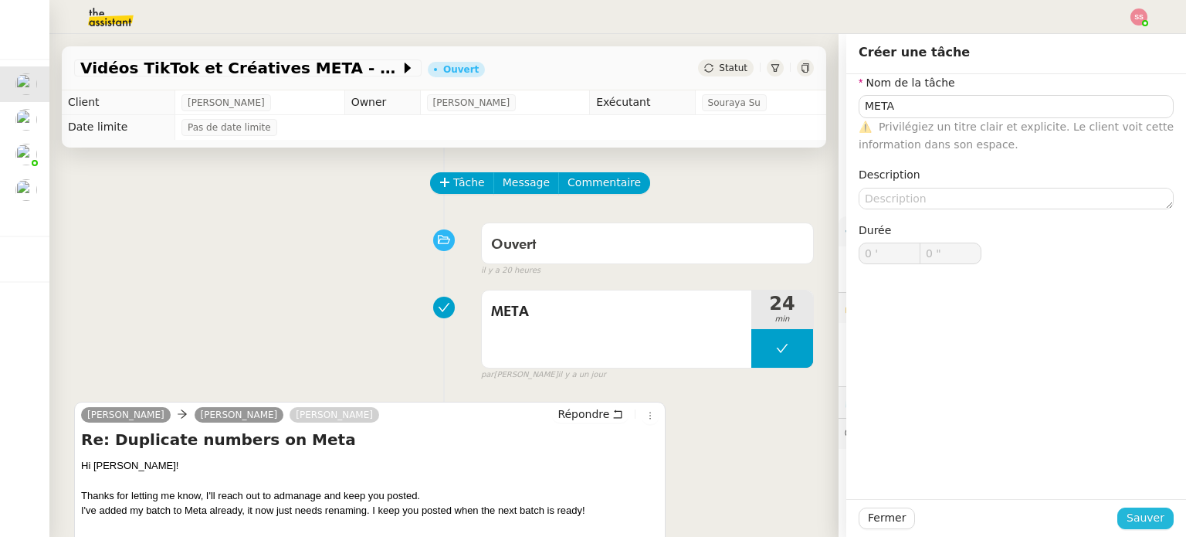
click at [1137, 511] on span "Sauver" at bounding box center [1145, 518] width 38 height 18
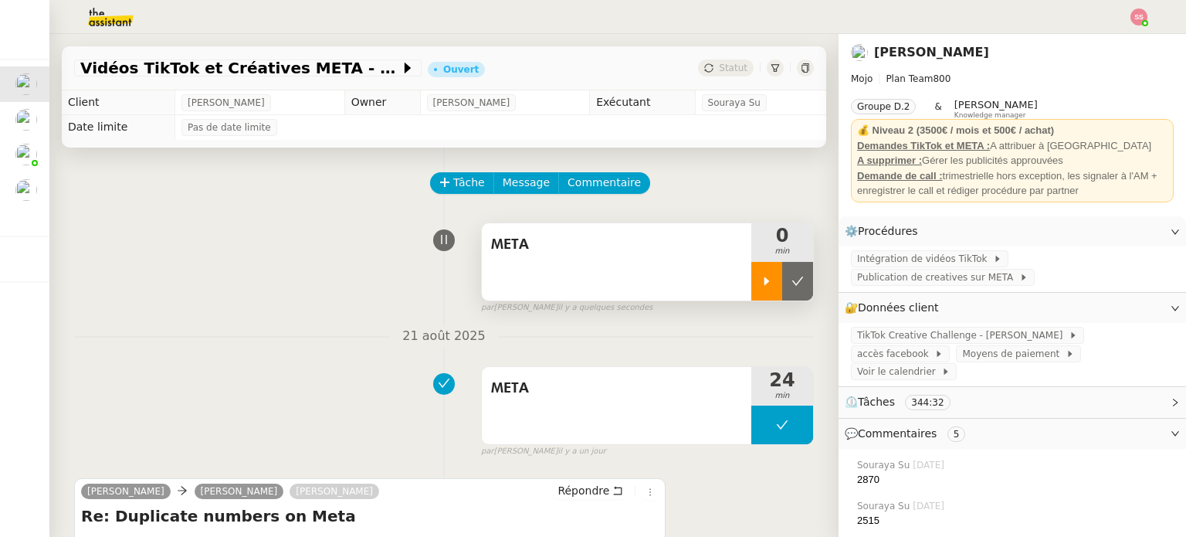
click at [751, 275] on div at bounding box center [766, 281] width 31 height 39
click at [1140, 14] on img at bounding box center [1138, 16] width 17 height 17
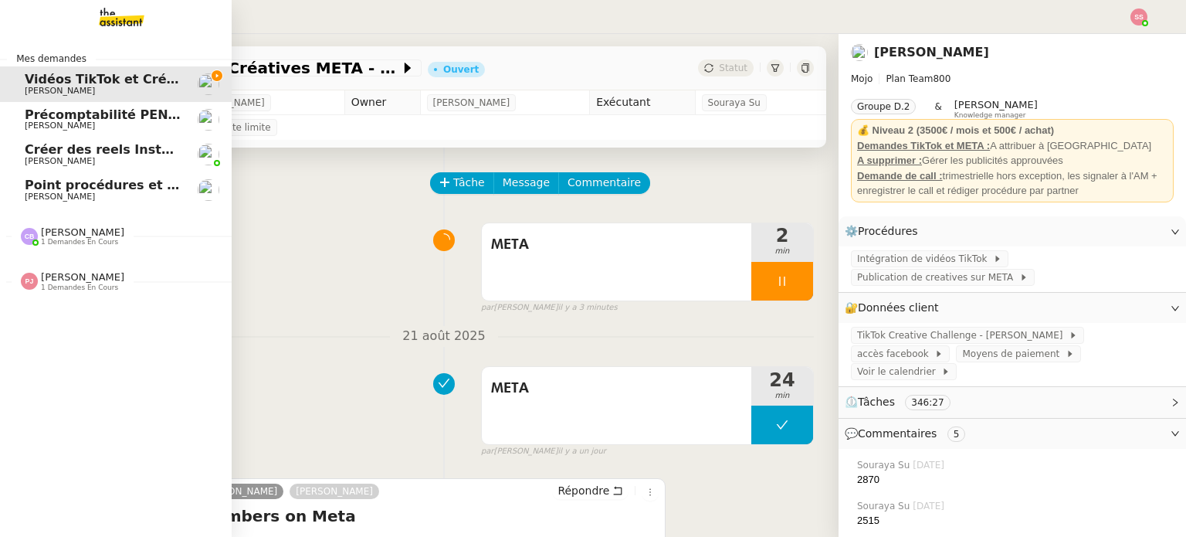
click at [111, 284] on nz-divider "[PERSON_NAME] 1 demandes en cours" at bounding box center [122, 281] width 232 height 20
click at [101, 225] on span "[PERSON_NAME] 1 demandes en cours" at bounding box center [122, 230] width 232 height 32
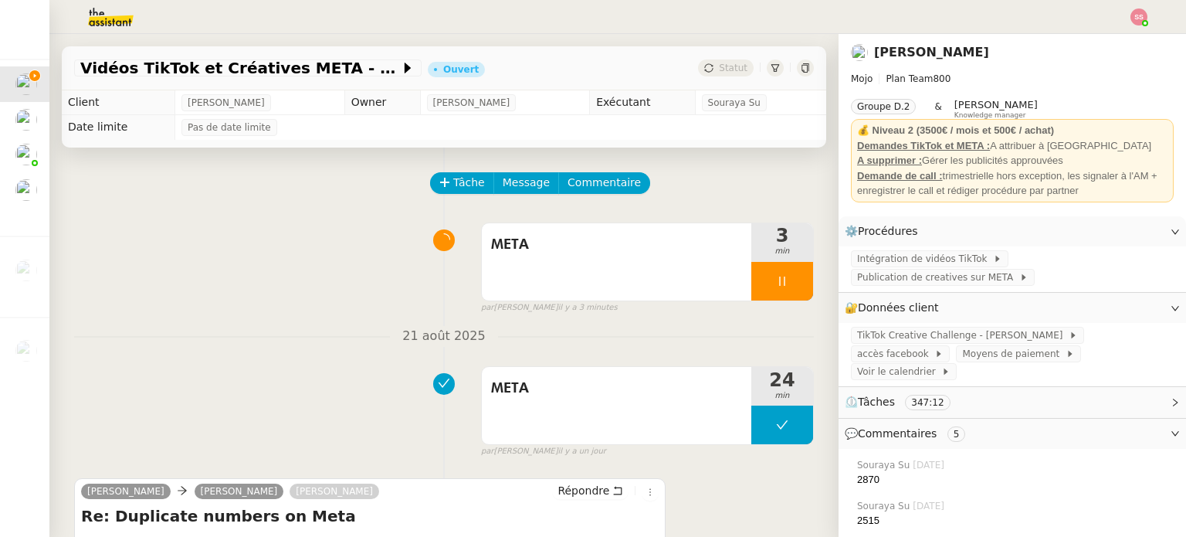
click at [1143, 9] on img at bounding box center [1138, 16] width 17 height 17
click at [1119, 43] on li "Suivi" at bounding box center [1097, 44] width 100 height 22
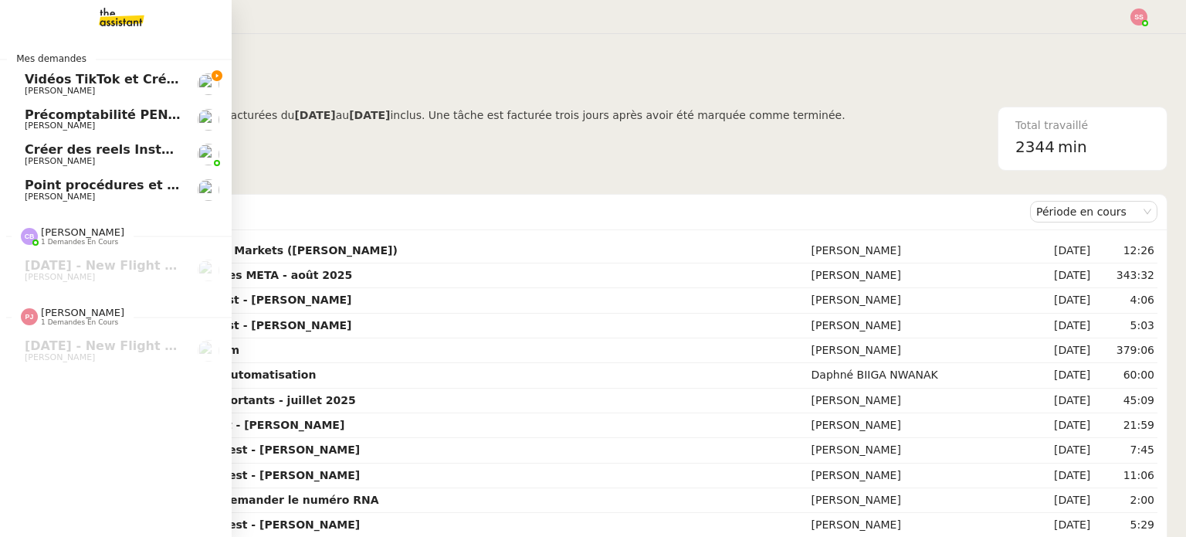
click at [147, 90] on span "[PERSON_NAME]" at bounding box center [103, 90] width 156 height 9
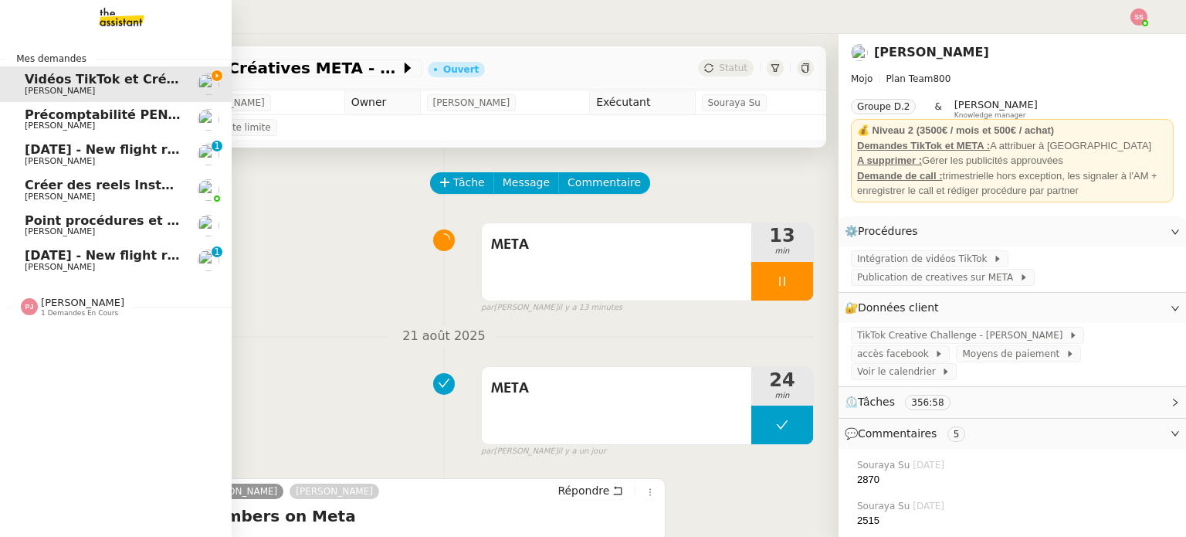
click at [57, 264] on span "[PERSON_NAME]" at bounding box center [103, 266] width 156 height 9
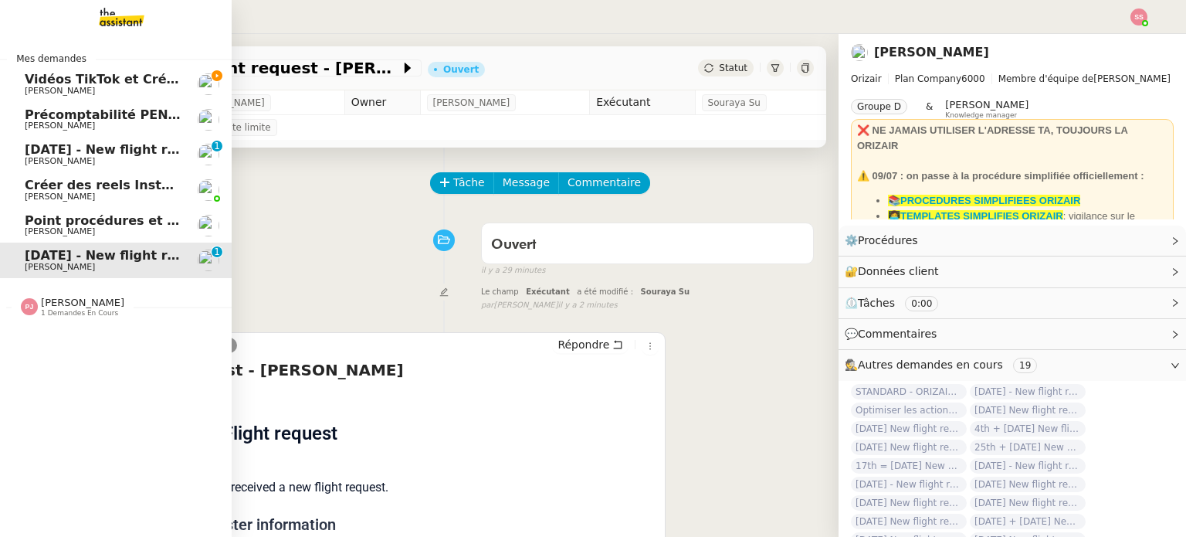
click at [61, 88] on span "[PERSON_NAME]" at bounding box center [60, 91] width 70 height 10
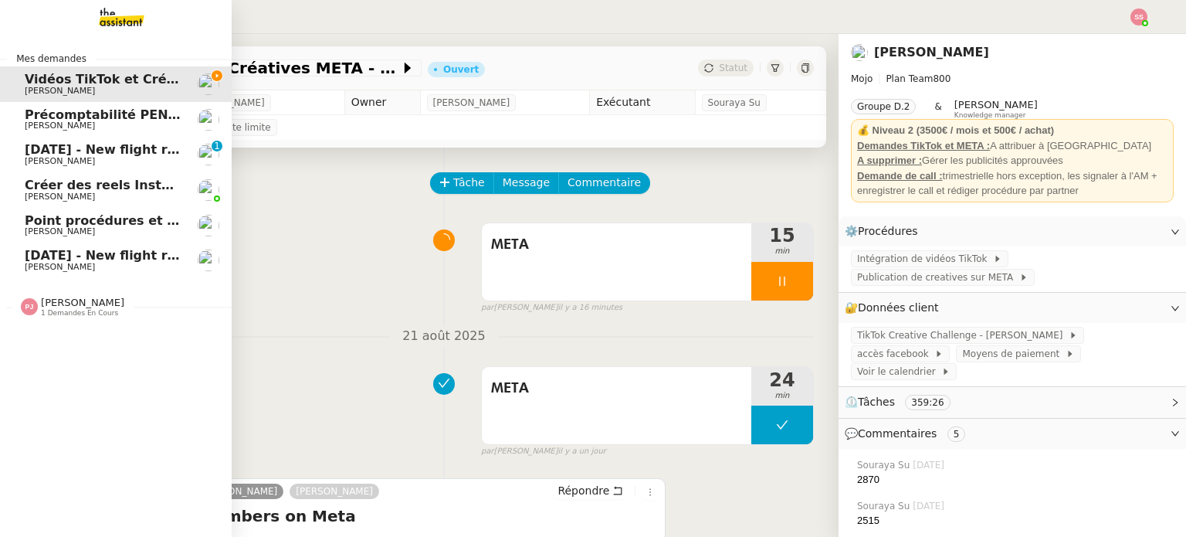
click at [34, 258] on span "[DATE] - New flight request - [PERSON_NAME]" at bounding box center [184, 255] width 319 height 15
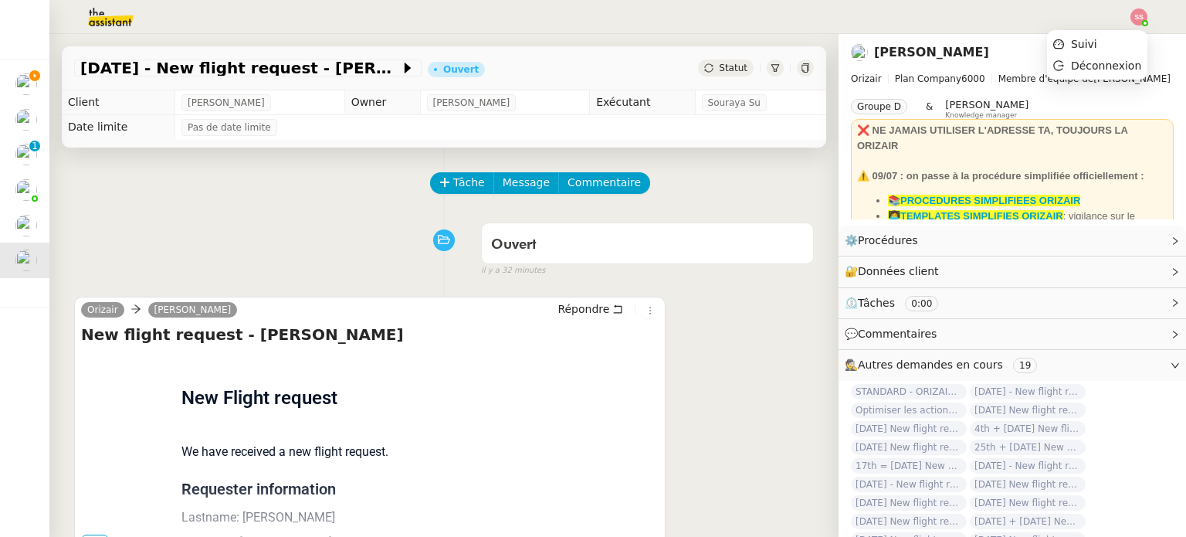
click at [1137, 15] on img at bounding box center [1138, 16] width 17 height 17
click at [1120, 32] on ul "Suivi Déconnexion" at bounding box center [1097, 54] width 100 height 49
click at [1119, 36] on li "Suivi" at bounding box center [1097, 44] width 100 height 22
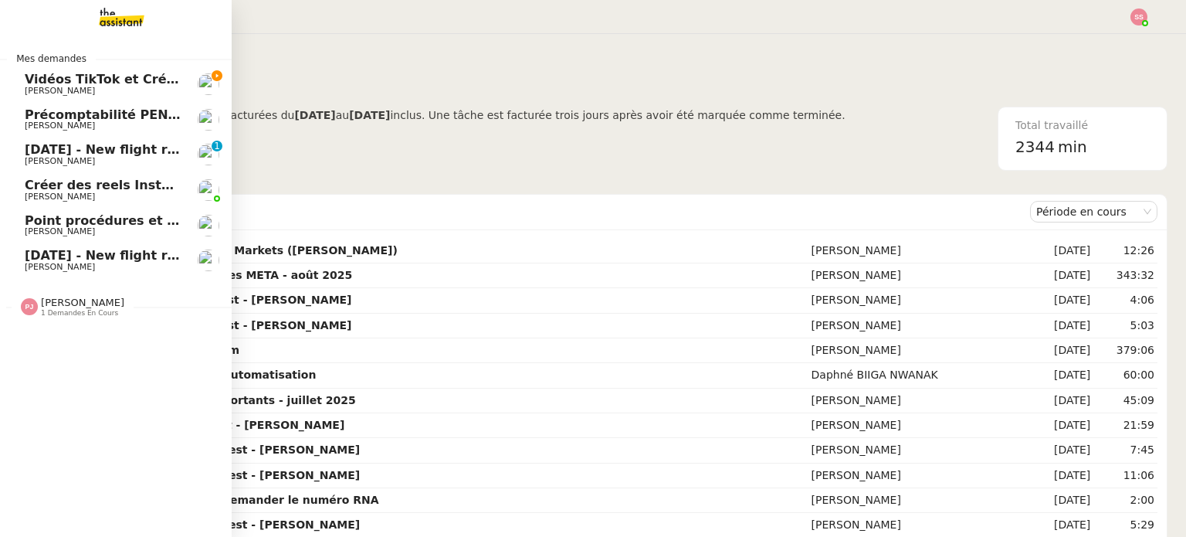
click at [56, 82] on span "Vidéos TikTok et Créatives META - août 2025" at bounding box center [180, 79] width 310 height 15
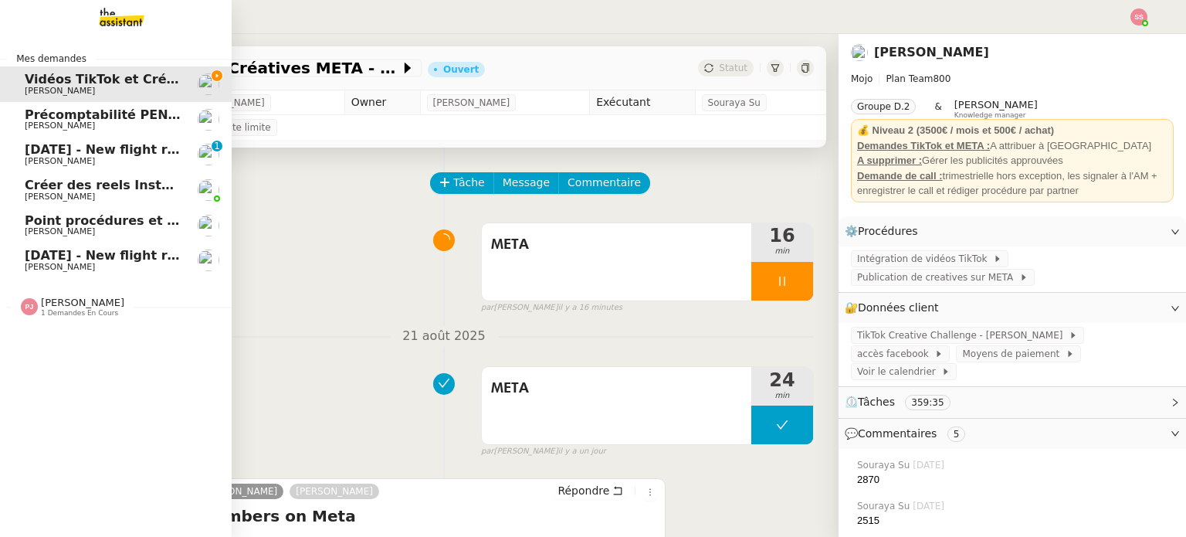
click at [80, 254] on span "[DATE] - New flight request - [PERSON_NAME]" at bounding box center [184, 255] width 319 height 15
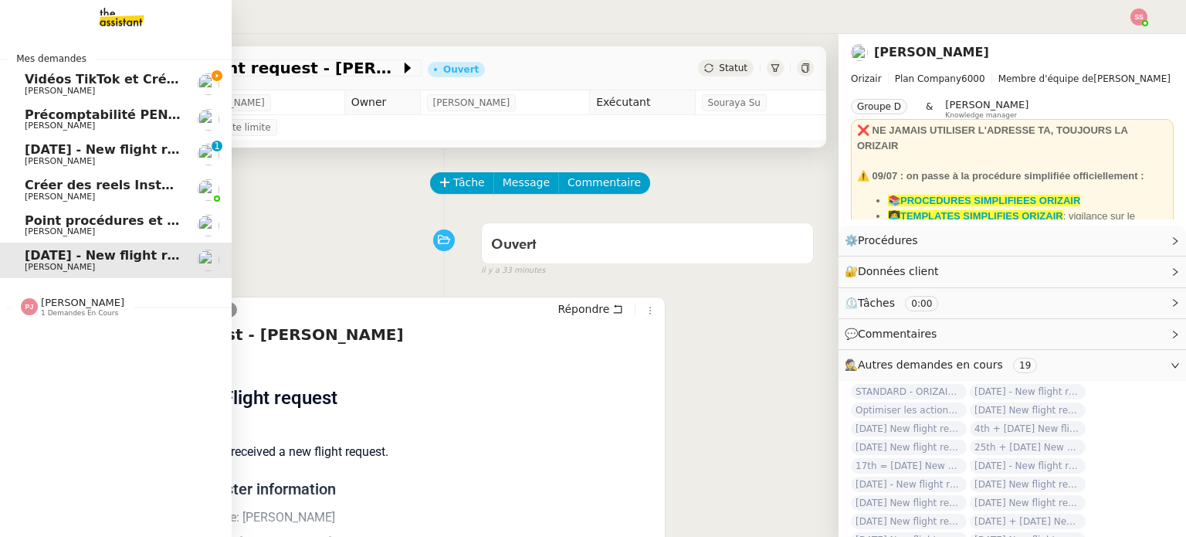
click at [164, 71] on link "Vidéos TikTok et Créatives META - [DATE] [PERSON_NAME]" at bounding box center [116, 84] width 232 height 36
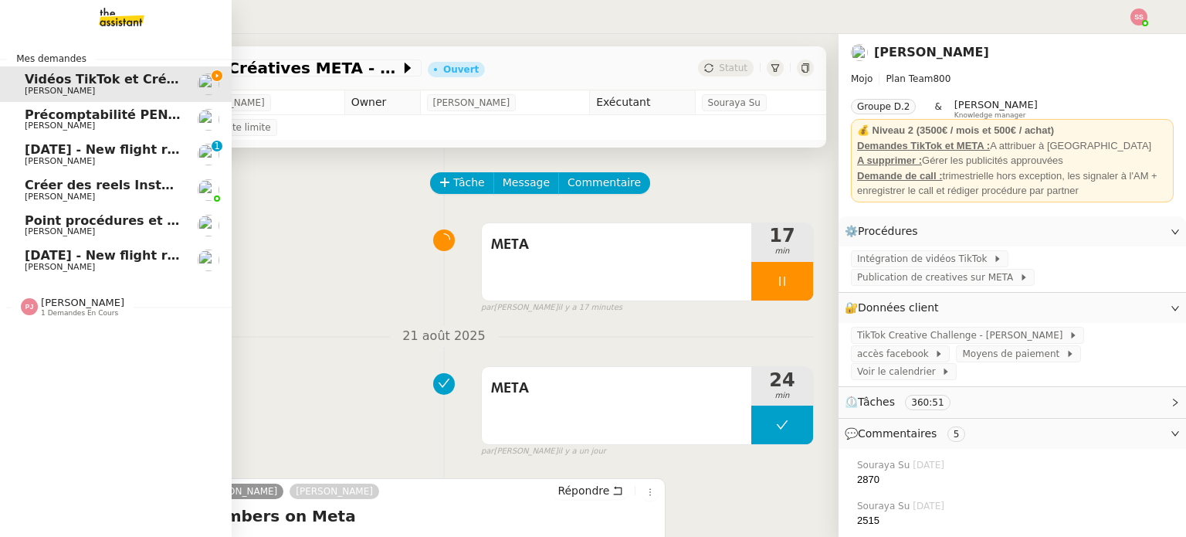
click at [83, 257] on span "[DATE] - New flight request - [PERSON_NAME]" at bounding box center [184, 255] width 319 height 15
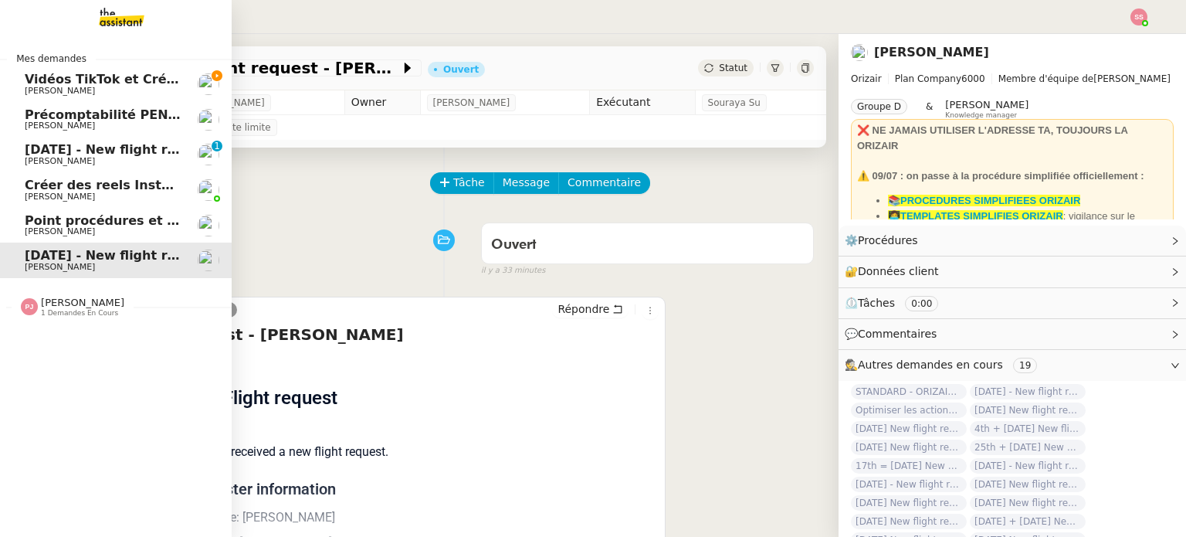
click at [88, 85] on span "Vidéos TikTok et Créatives META - août 2025" at bounding box center [180, 79] width 310 height 15
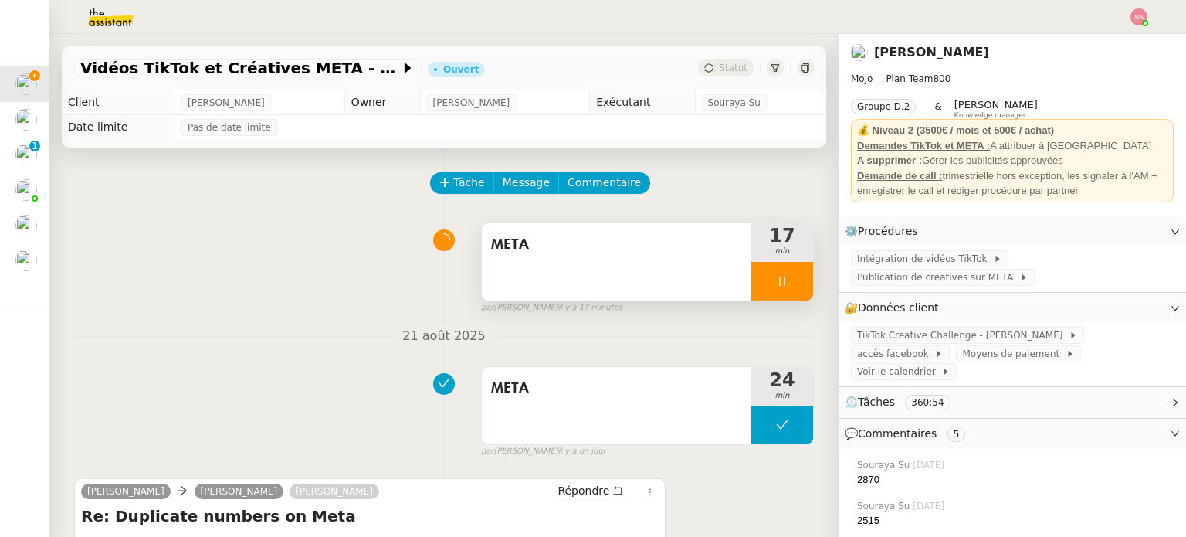
click at [757, 283] on div at bounding box center [782, 281] width 62 height 39
click at [782, 283] on button at bounding box center [797, 281] width 31 height 39
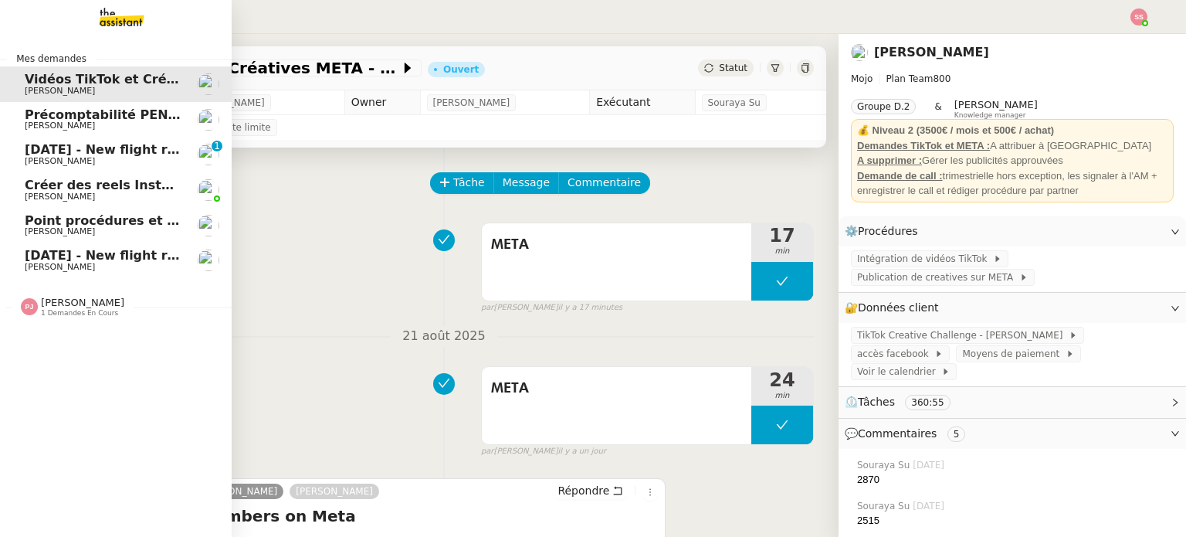
click at [81, 249] on span "[DATE] - New flight request - [PERSON_NAME]" at bounding box center [184, 255] width 319 height 15
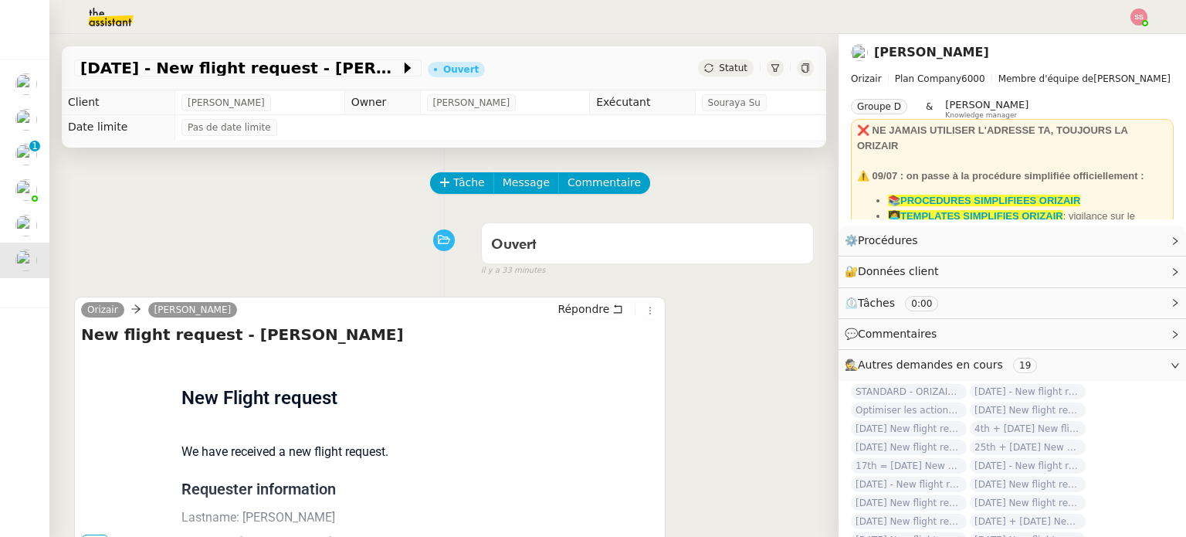
click at [445, 199] on div "Tâche Message Commentaire" at bounding box center [623, 190] width 382 height 37
click at [453, 191] on span "Tâche" at bounding box center [469, 183] width 32 height 18
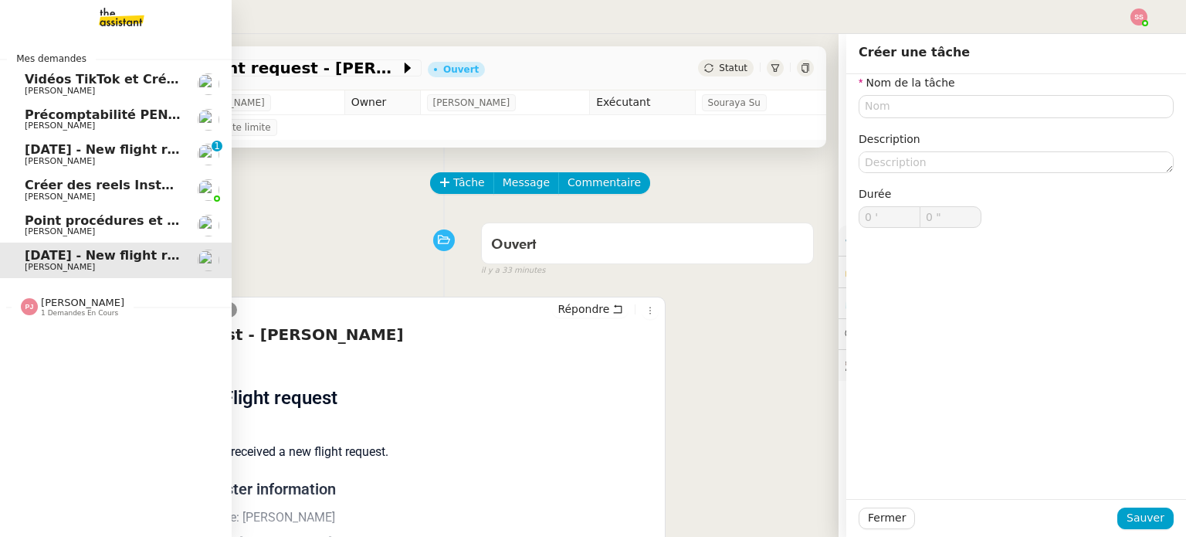
click at [85, 150] on span "[DATE] - New flight request - [PERSON_NAME]" at bounding box center [184, 149] width 319 height 15
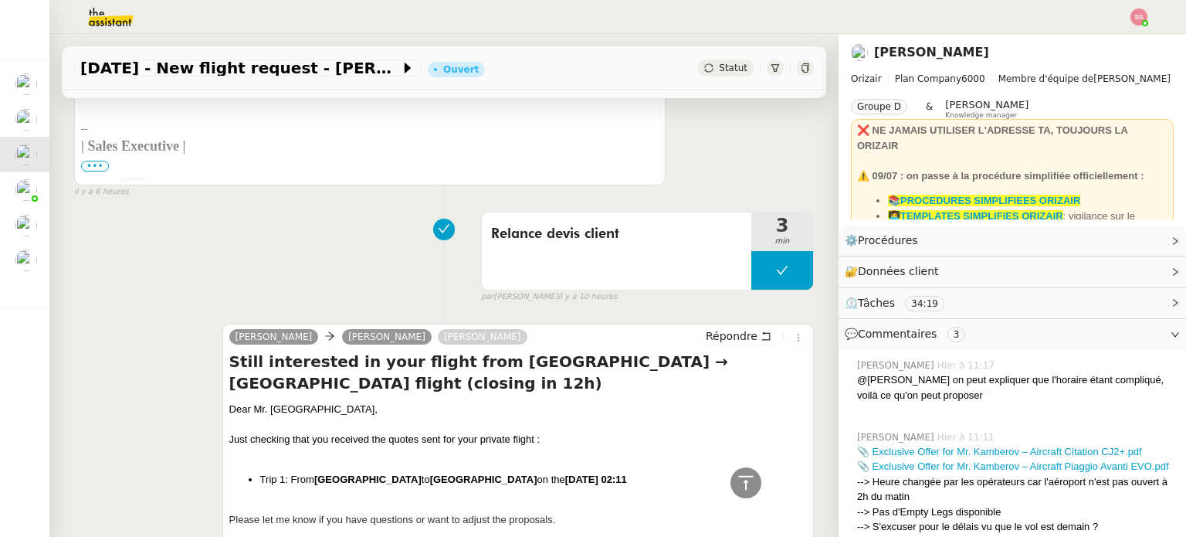
scroll to position [695, 0]
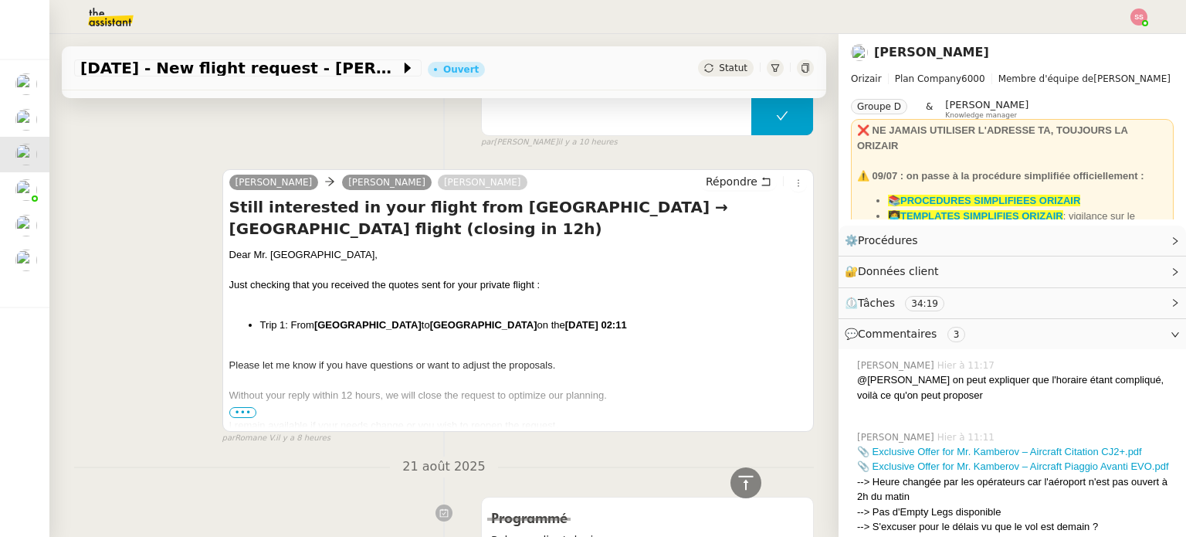
click at [236, 419] on div "I remain available if your needs change or you wish to reopen the request." at bounding box center [517, 425] width 577 height 15
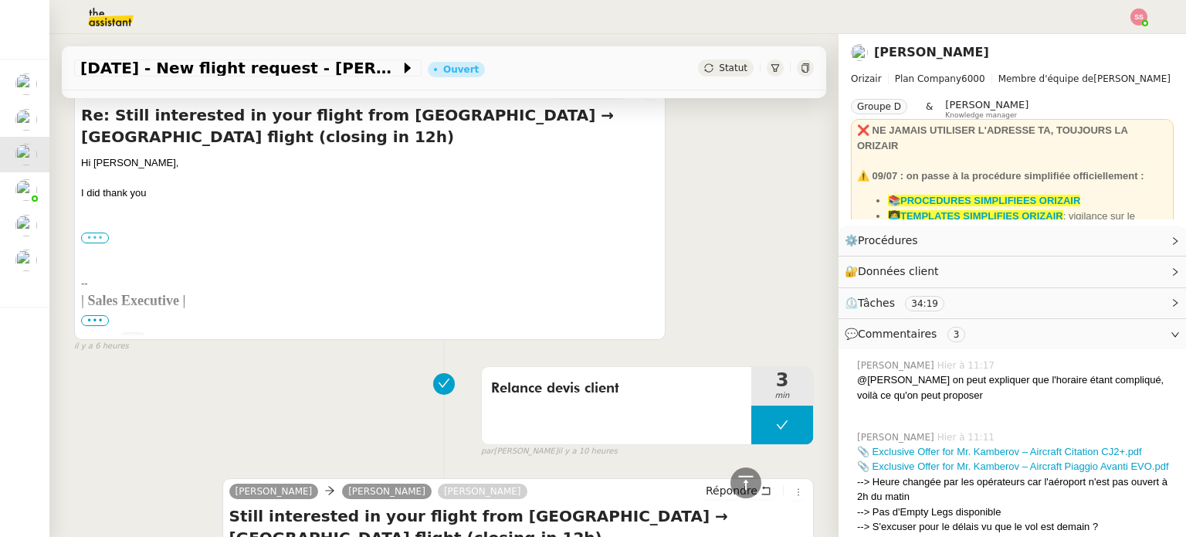
click at [91, 237] on label "•••" at bounding box center [95, 237] width 28 height 11
click at [0, 0] on input "•••" at bounding box center [0, 0] width 0 height 0
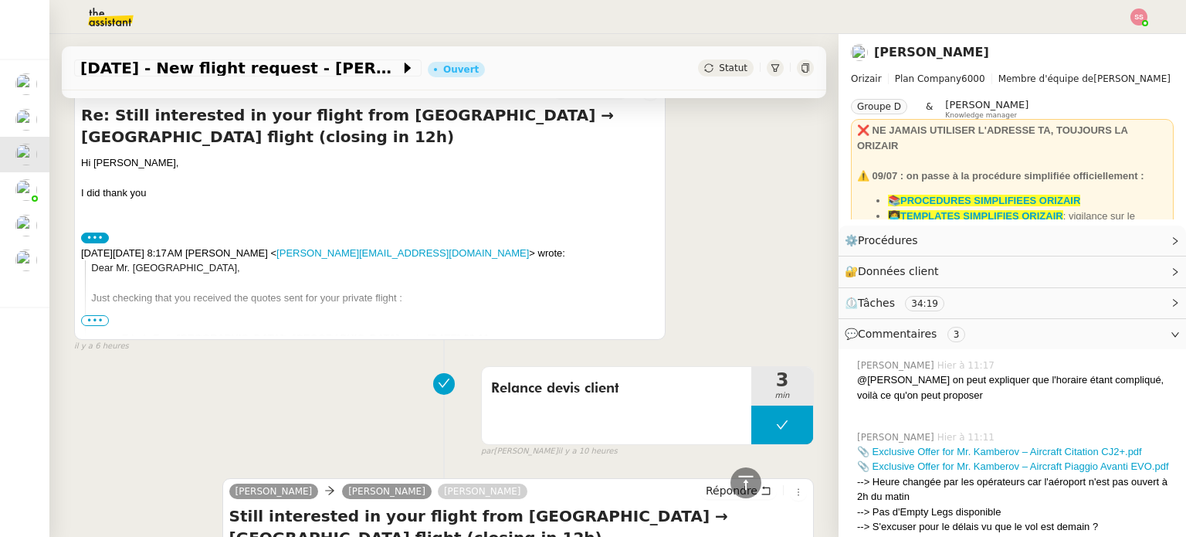
click at [92, 326] on span "•••" at bounding box center [95, 320] width 28 height 11
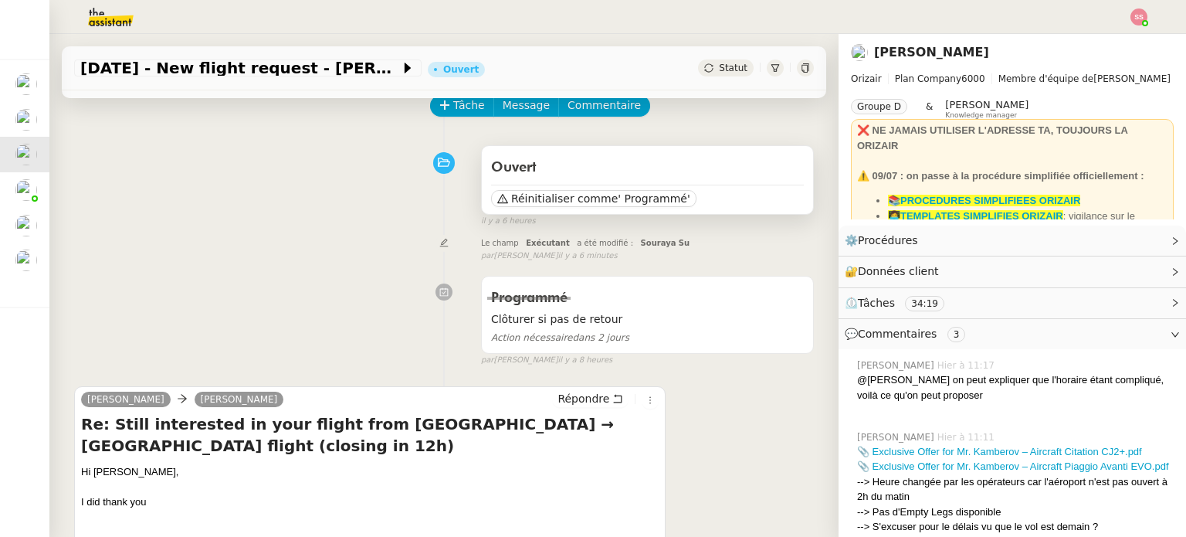
scroll to position [309, 0]
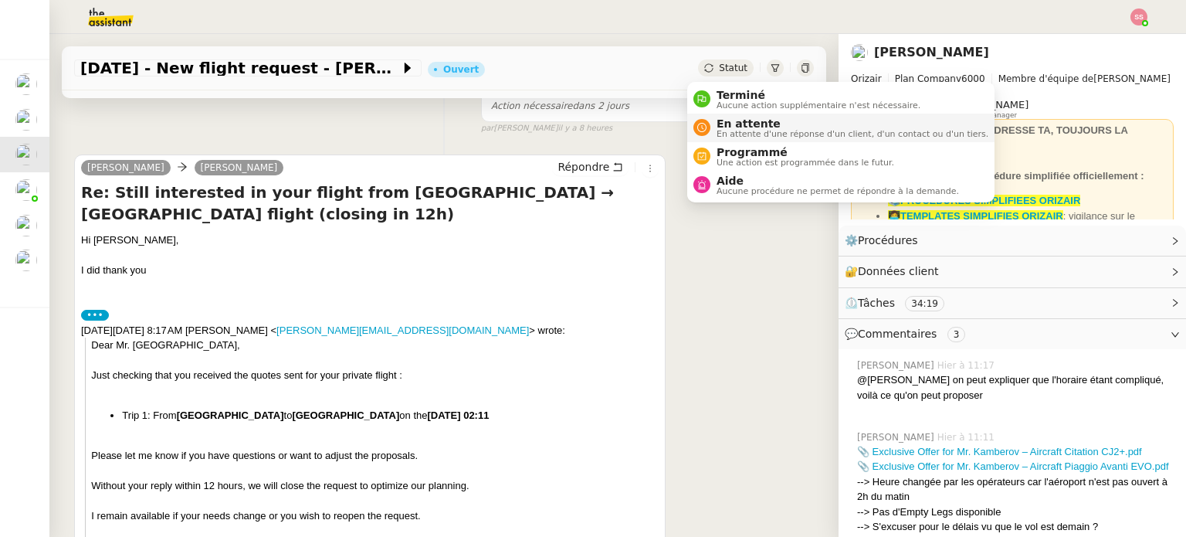
click at [729, 123] on span "En attente" at bounding box center [852, 123] width 272 height 12
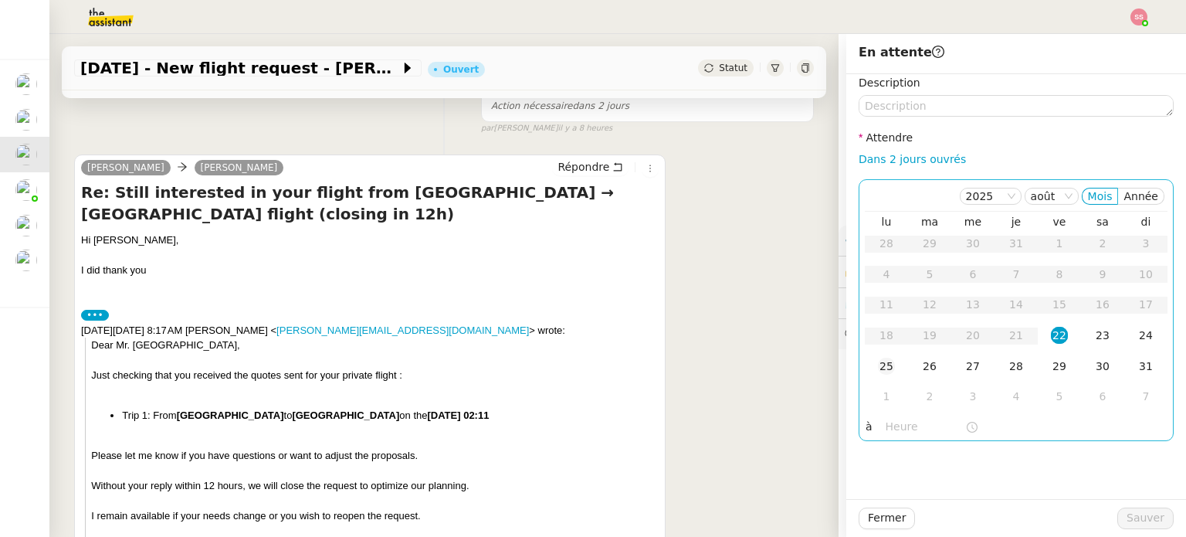
click at [880, 367] on div "25" at bounding box center [886, 365] width 17 height 17
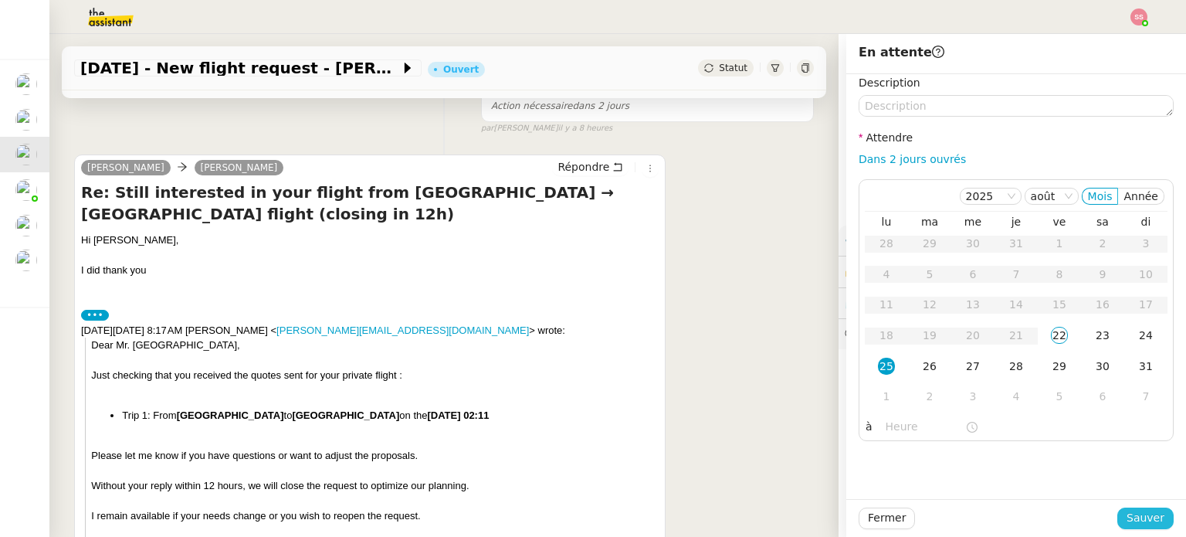
click at [1149, 512] on span "Sauver" at bounding box center [1145, 518] width 38 height 18
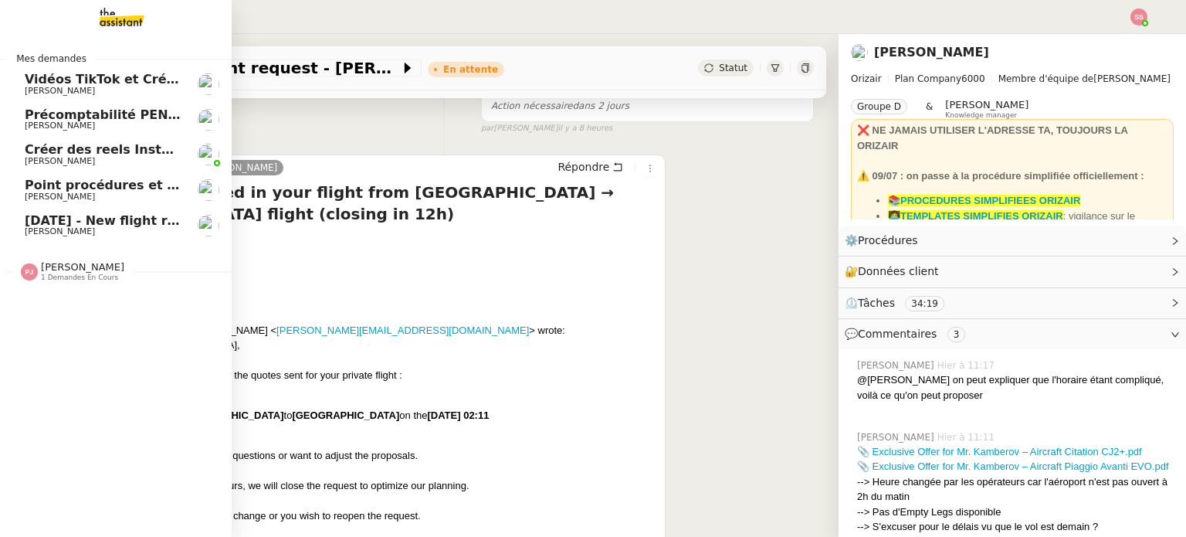
click at [96, 228] on span "[PERSON_NAME]" at bounding box center [103, 231] width 156 height 9
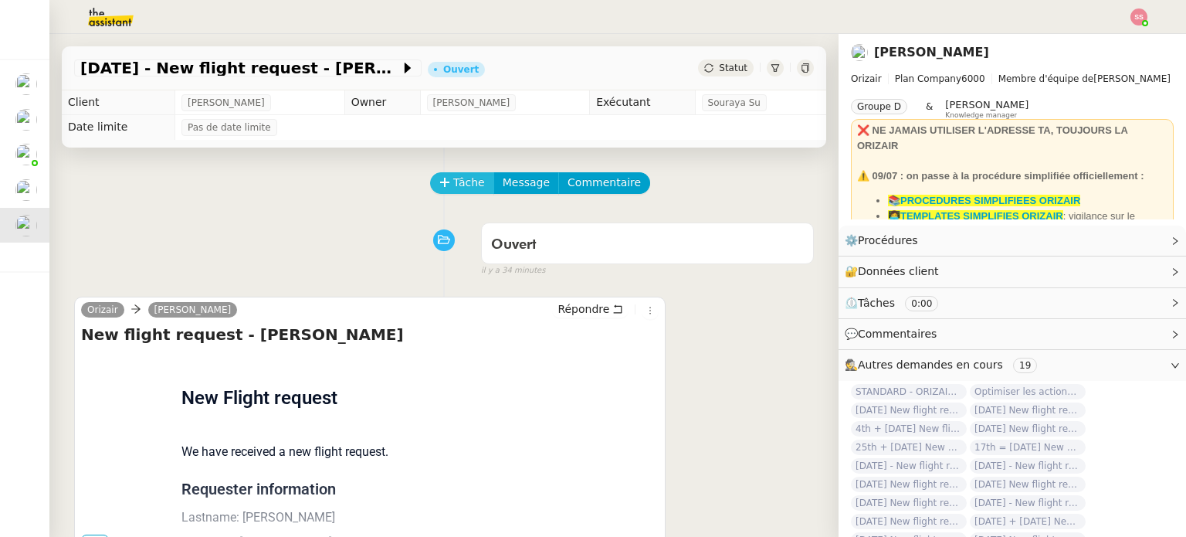
click at [438, 178] on button "Tâche" at bounding box center [462, 183] width 64 height 22
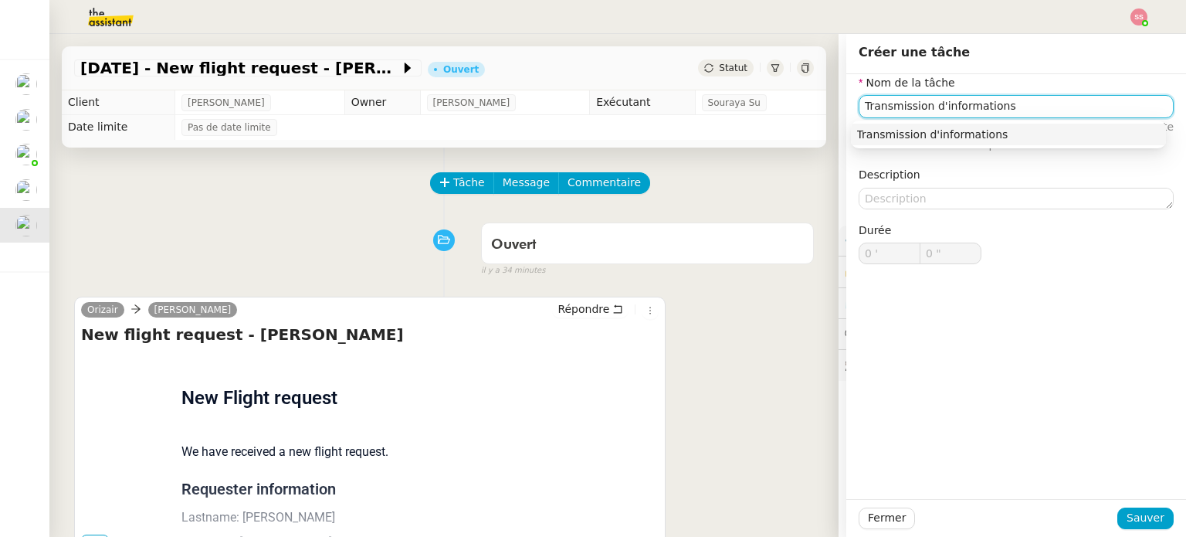
click at [1056, 130] on div "Transmission d'informations" at bounding box center [1008, 134] width 303 height 14
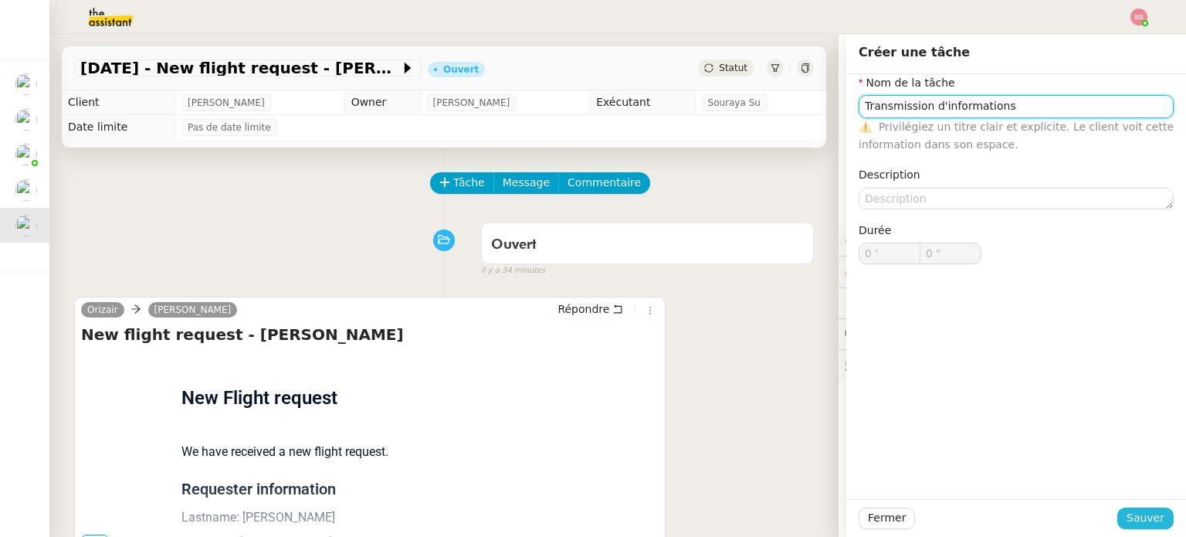
type input "Transmission d'informations"
click at [1139, 513] on span "Sauver" at bounding box center [1145, 518] width 38 height 18
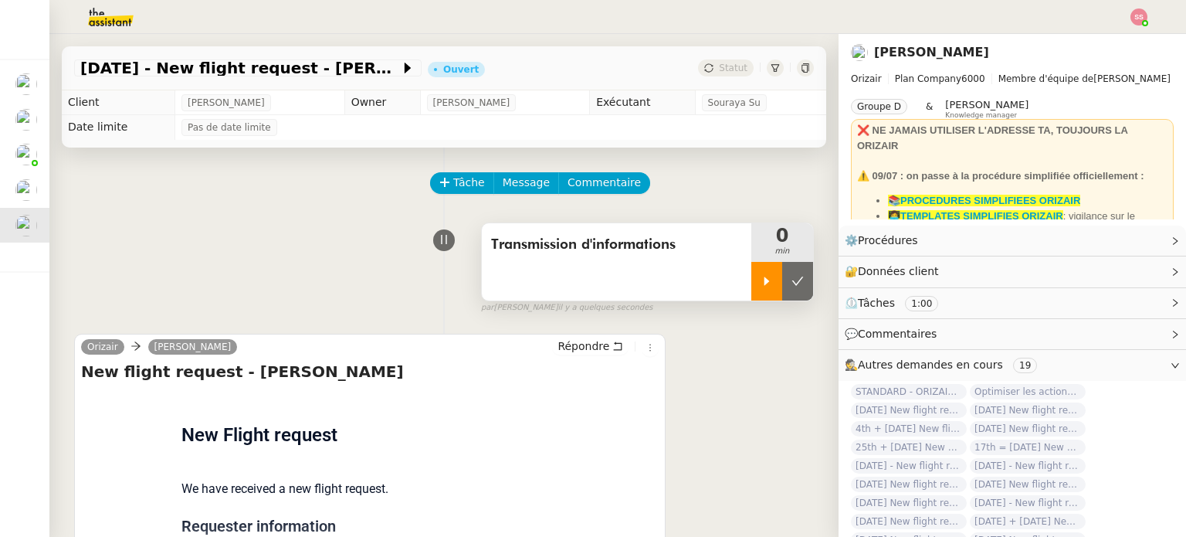
click at [751, 271] on div at bounding box center [766, 281] width 31 height 39
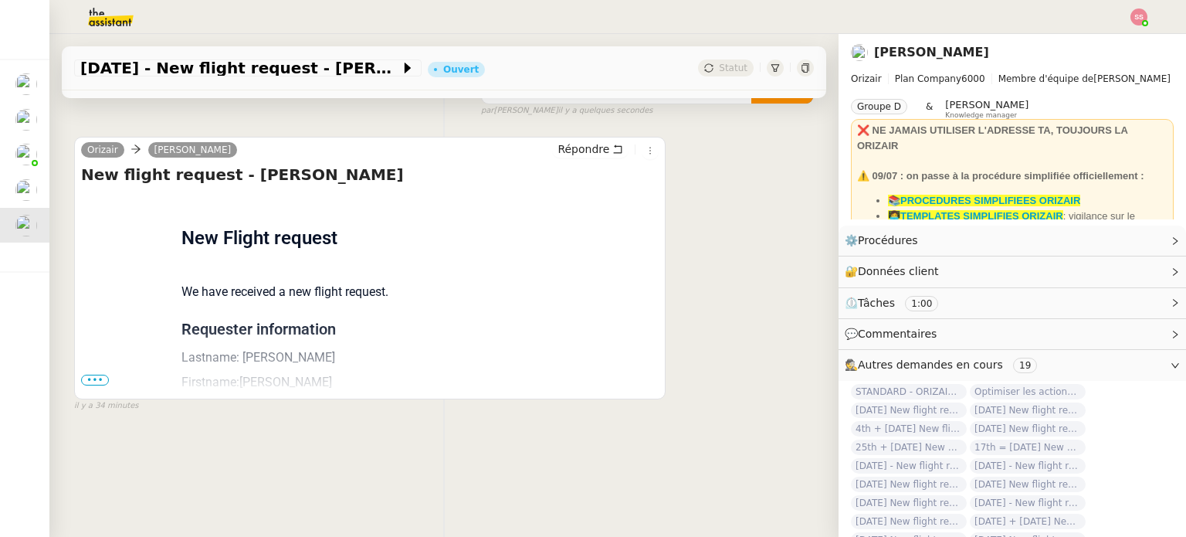
scroll to position [207, 0]
click at [105, 374] on span "•••" at bounding box center [95, 379] width 28 height 11
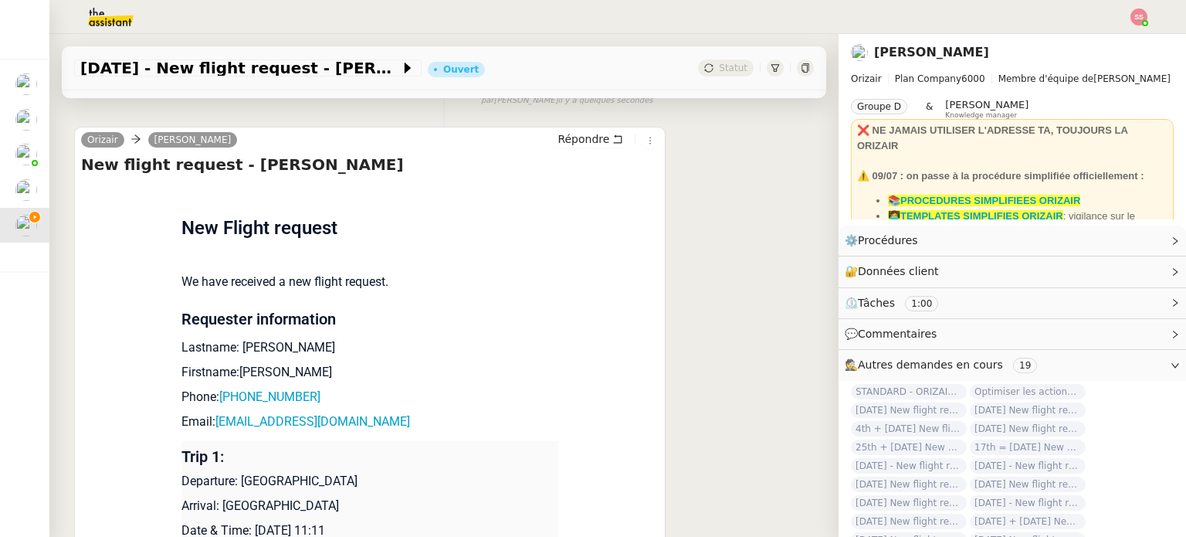
click at [101, 370] on div "Flight request created by [PERSON_NAME] New Flight request We have received a n…" at bounding box center [369, 437] width 577 height 508
drag, startPoint x: 437, startPoint y: 410, endPoint x: 211, endPoint y: 425, distance: 226.7
click at [211, 425] on td "New Flight request We have received a new flight request. Requester information…" at bounding box center [369, 437] width 377 height 508
copy link "[EMAIL_ADDRESS][DOMAIN_NAME]"
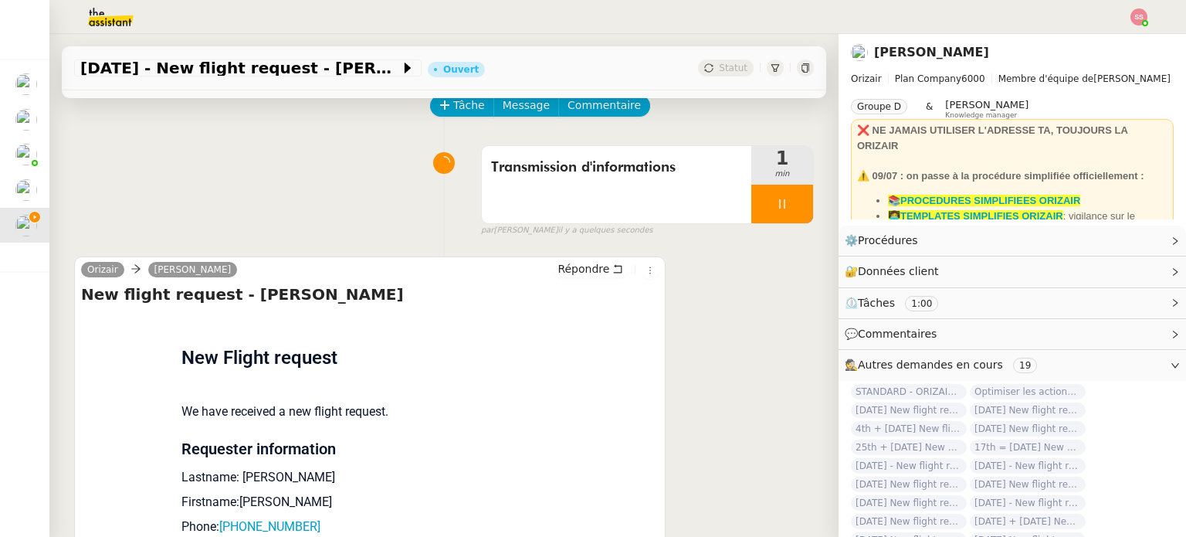
scroll to position [0, 0]
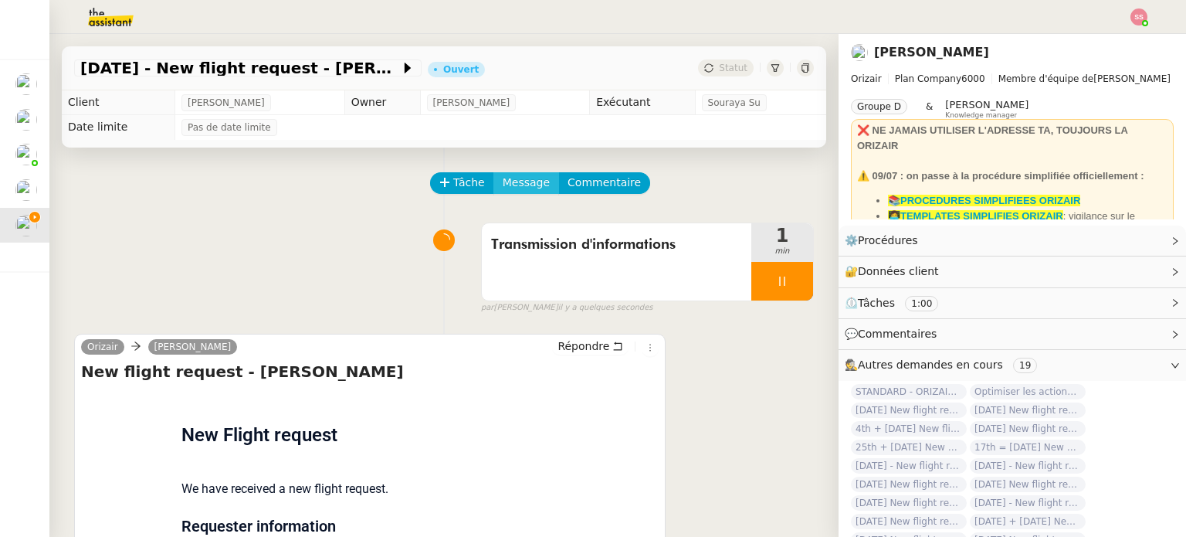
drag, startPoint x: 528, startPoint y: 182, endPoint x: 530, endPoint y: 190, distance: 8.1
click at [528, 182] on span "Message" at bounding box center [526, 183] width 47 height 18
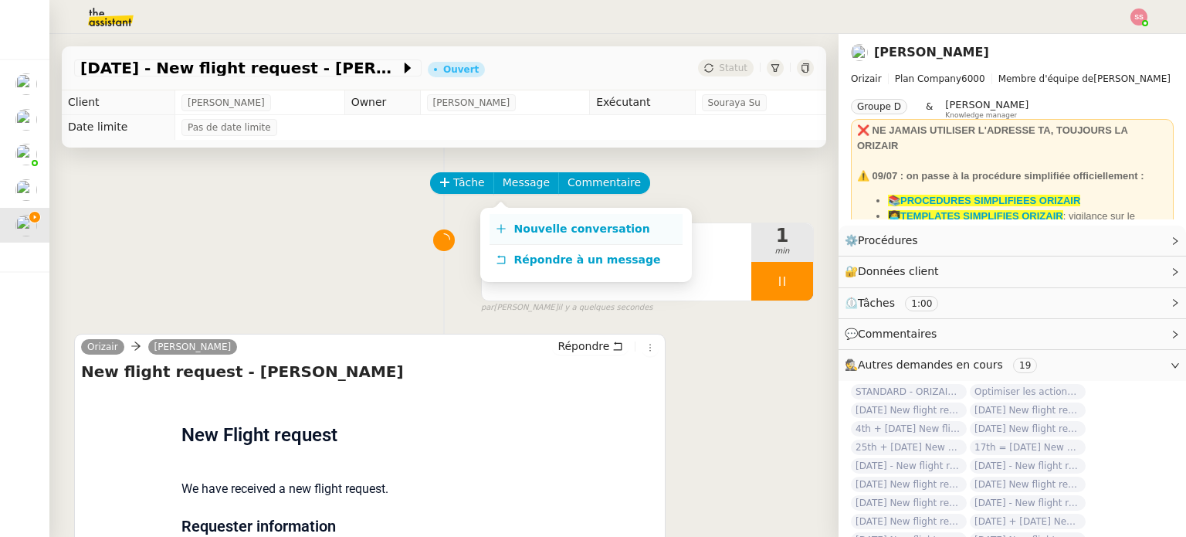
click at [542, 220] on link "Nouvelle conversation" at bounding box center [585, 229] width 193 height 31
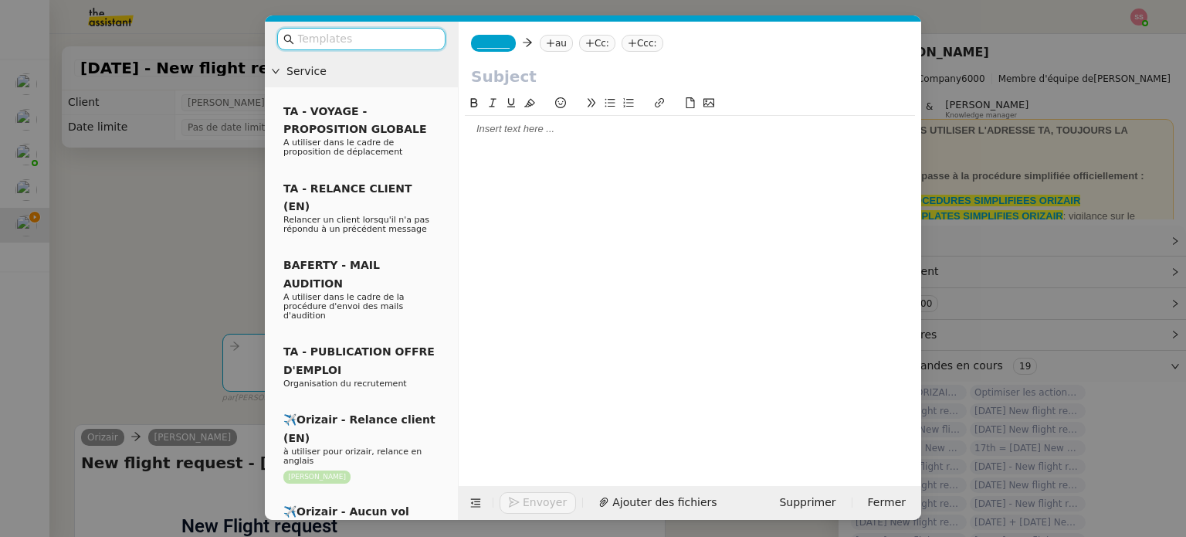
click at [551, 46] on nz-tag "au" at bounding box center [556, 43] width 33 height 17
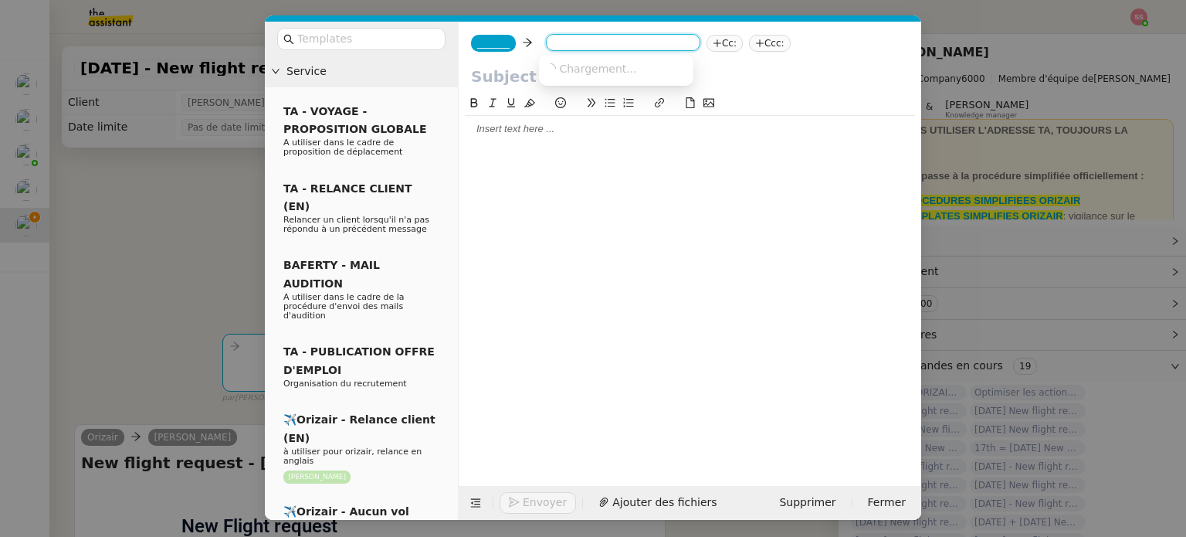
paste input "[EMAIL_ADDRESS][DOMAIN_NAME]"
type input "[EMAIL_ADDRESS][DOMAIN_NAME]"
click at [574, 71] on span "[EMAIL_ADDRESS][DOMAIN_NAME]" at bounding box center [639, 68] width 189 height 12
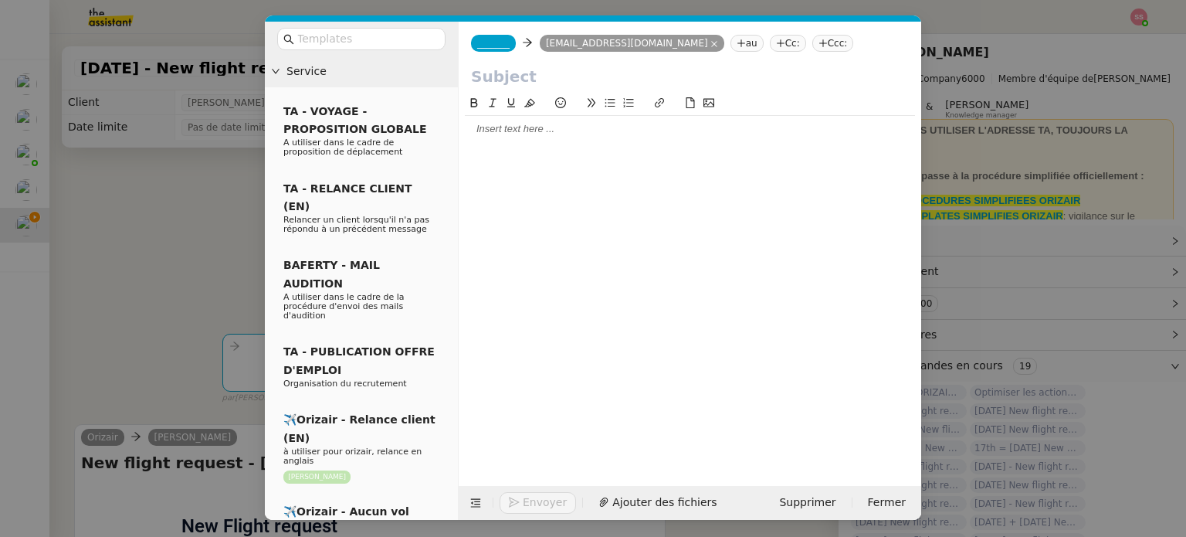
scroll to position [0, 0]
click at [497, 47] on span "_______" at bounding box center [493, 43] width 32 height 11
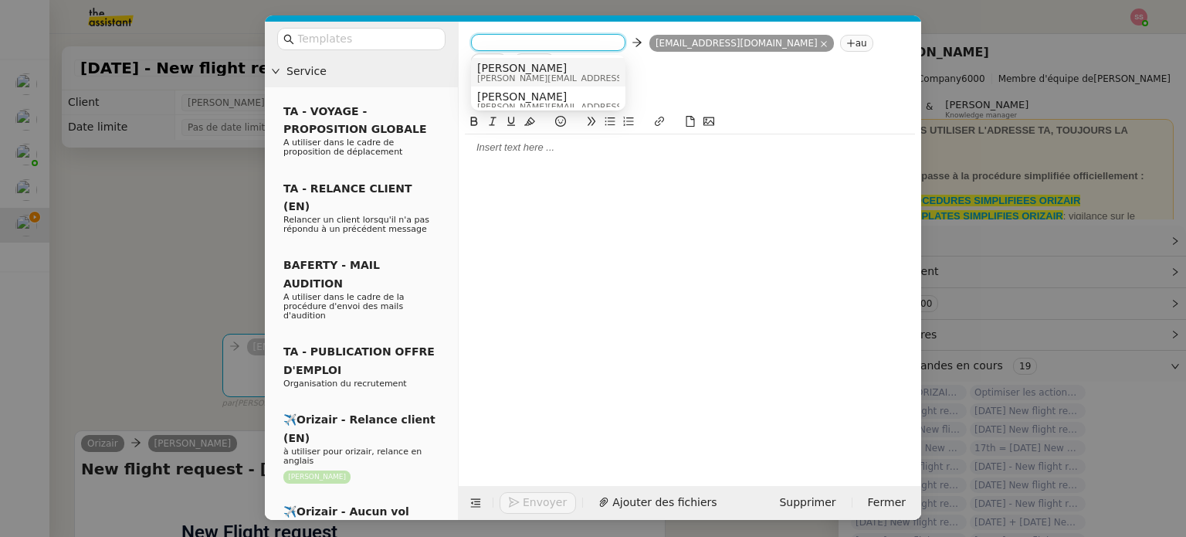
click at [503, 70] on span "[PERSON_NAME]" at bounding box center [586, 68] width 219 height 12
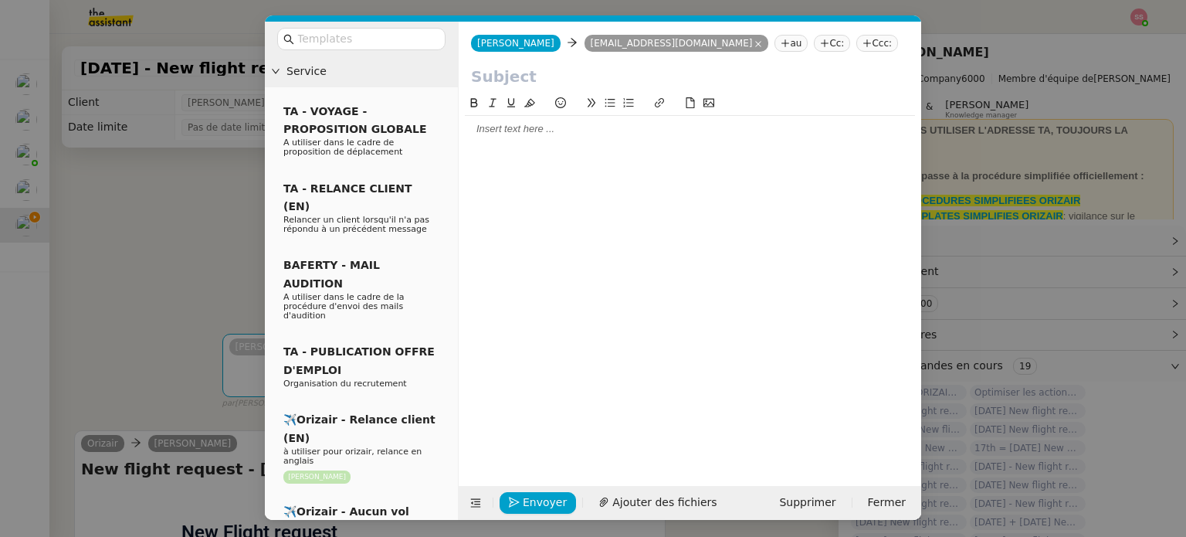
click at [856, 39] on nz-tag "Ccc:" at bounding box center [877, 43] width 42 height 17
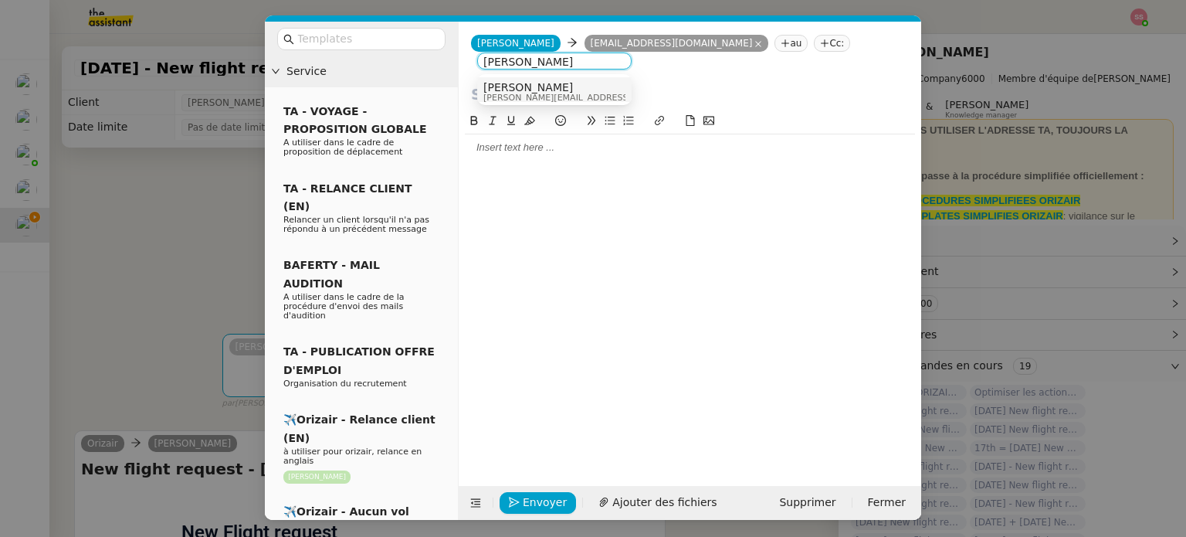
type input "[PERSON_NAME]"
click at [527, 83] on span "[PERSON_NAME]" at bounding box center [592, 87] width 219 height 12
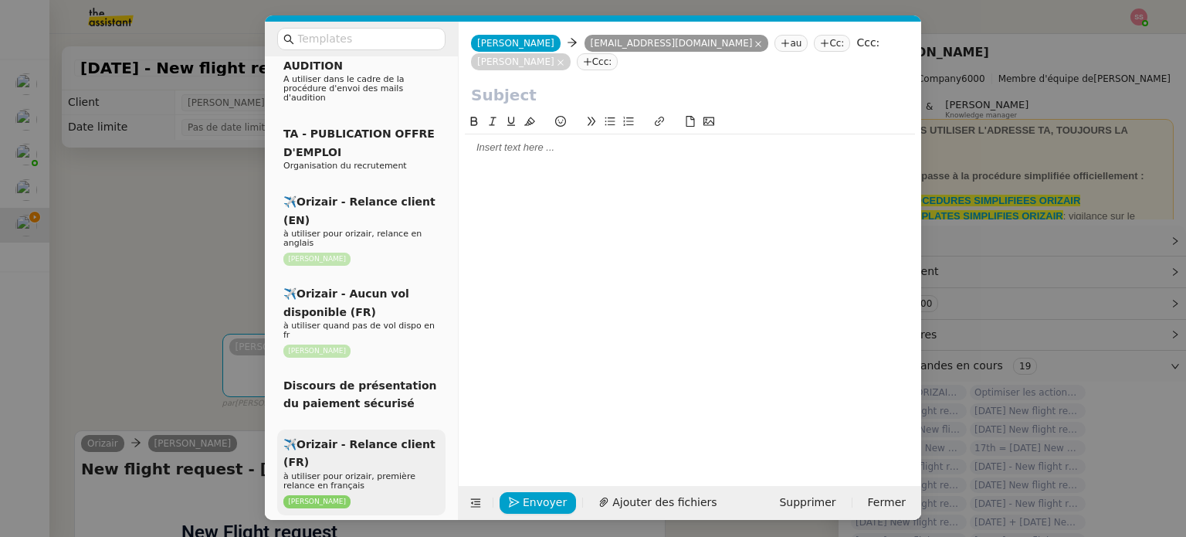
scroll to position [309, 0]
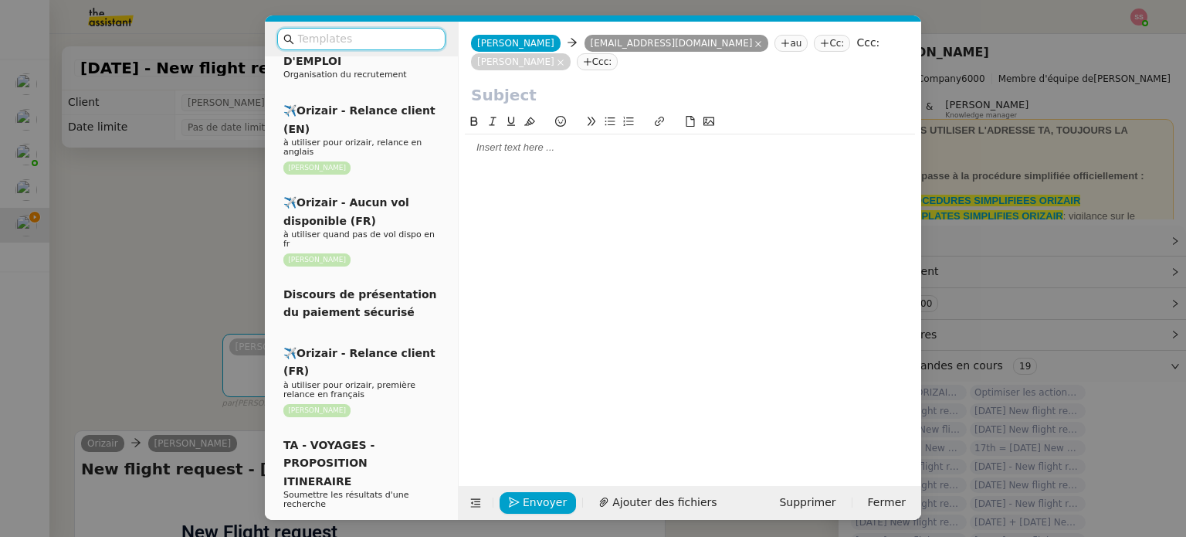
click at [313, 36] on input "text" at bounding box center [366, 39] width 139 height 18
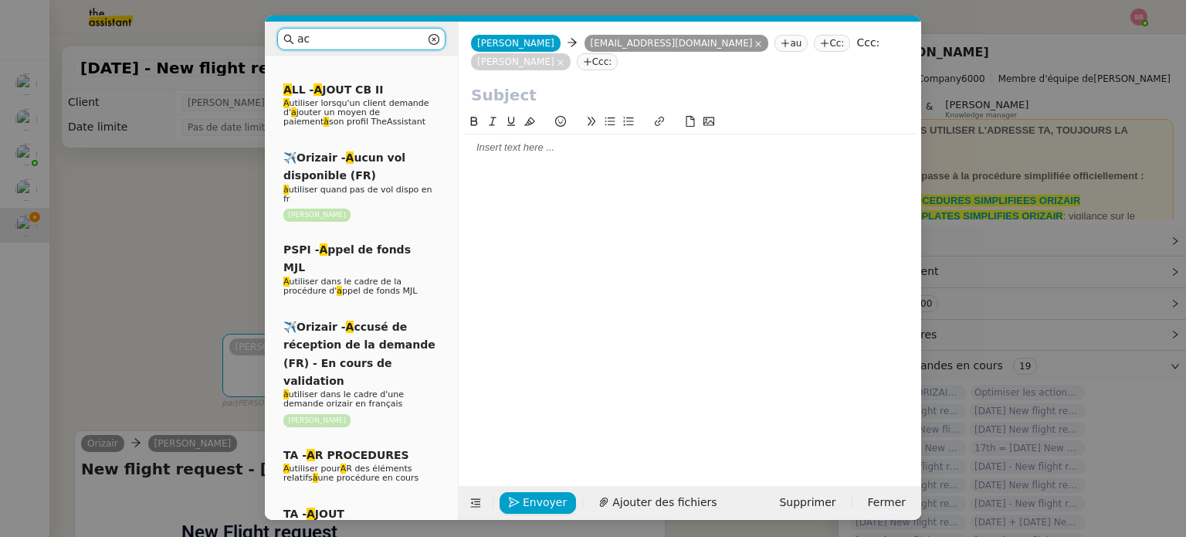
scroll to position [0, 0]
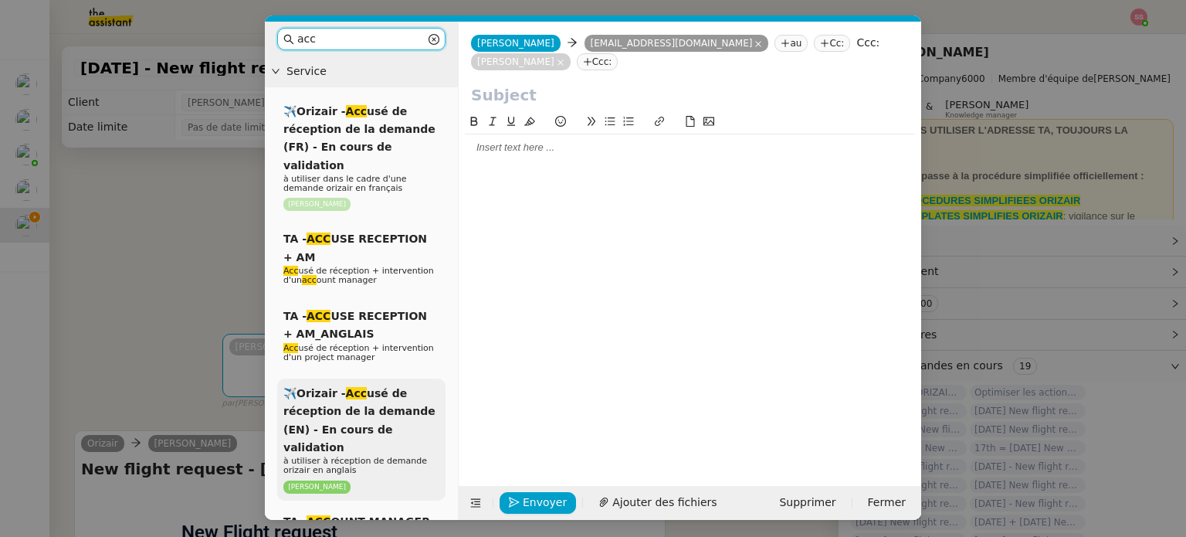
type input "acc"
click at [361, 382] on div "✈️Orizair - Acc usé de réception de la demande (EN) - En cours de validation à …" at bounding box center [361, 439] width 168 height 122
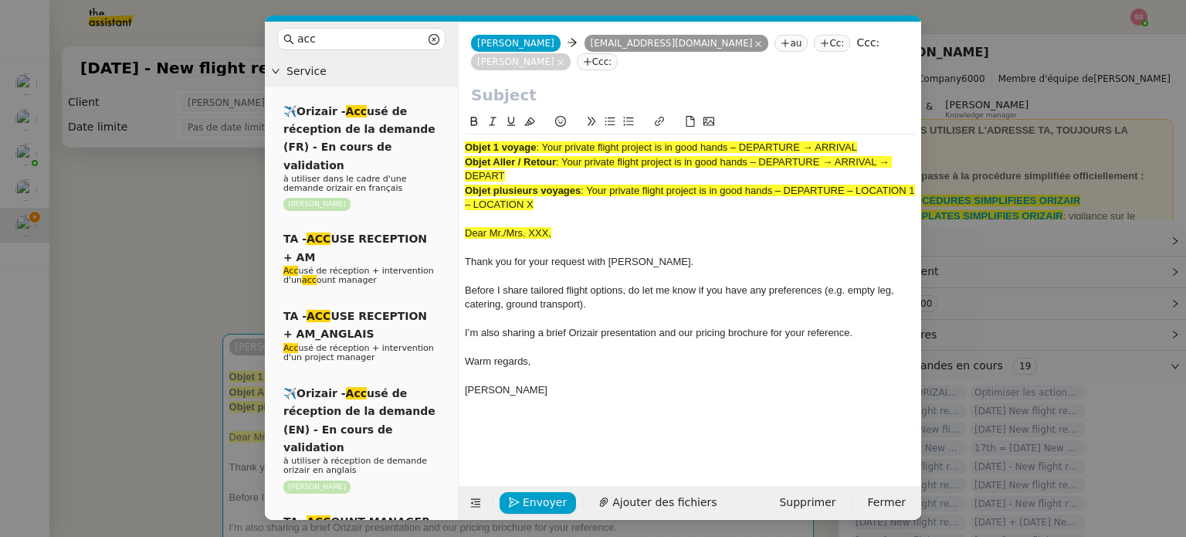
drag, startPoint x: 546, startPoint y: 147, endPoint x: 870, endPoint y: 144, distance: 324.2
click at [870, 144] on div "Objet 1 voyage : Your private flight project is in good hands – DEPARTURE → ARR…" at bounding box center [690, 147] width 450 height 14
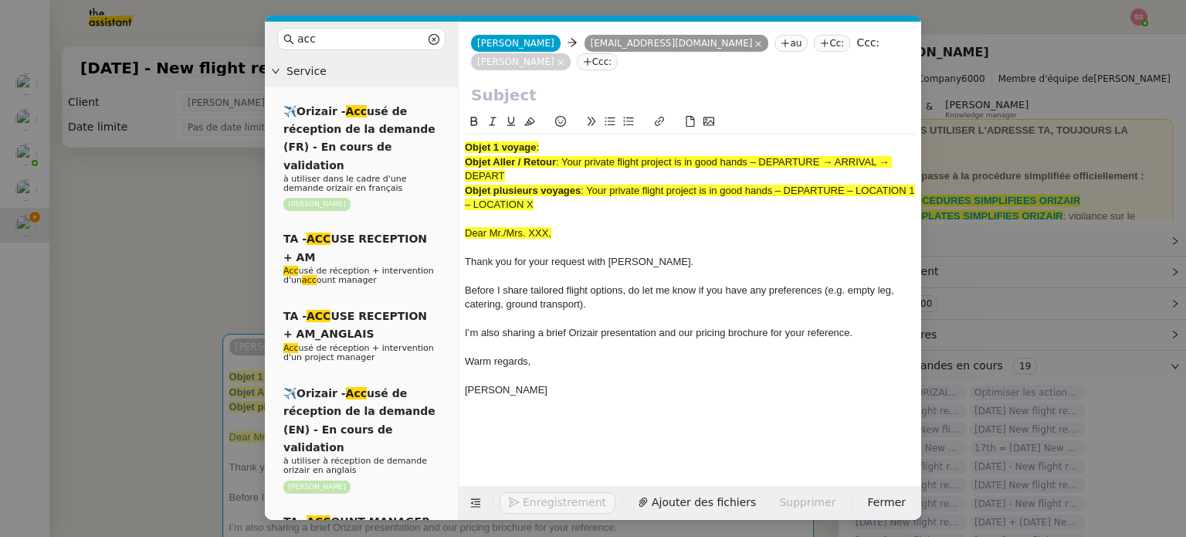
click at [655, 83] on div "[PERSON_NAME] [EMAIL_ADDRESS][DOMAIN_NAME] [EMAIL_ADDRESS][DOMAIN_NAME] au Cc: …" at bounding box center [690, 53] width 462 height 62
click at [562, 93] on input "text" at bounding box center [690, 94] width 438 height 23
paste input "Your private flight project is in good hands – DEPARTURE → ARRIVAL"
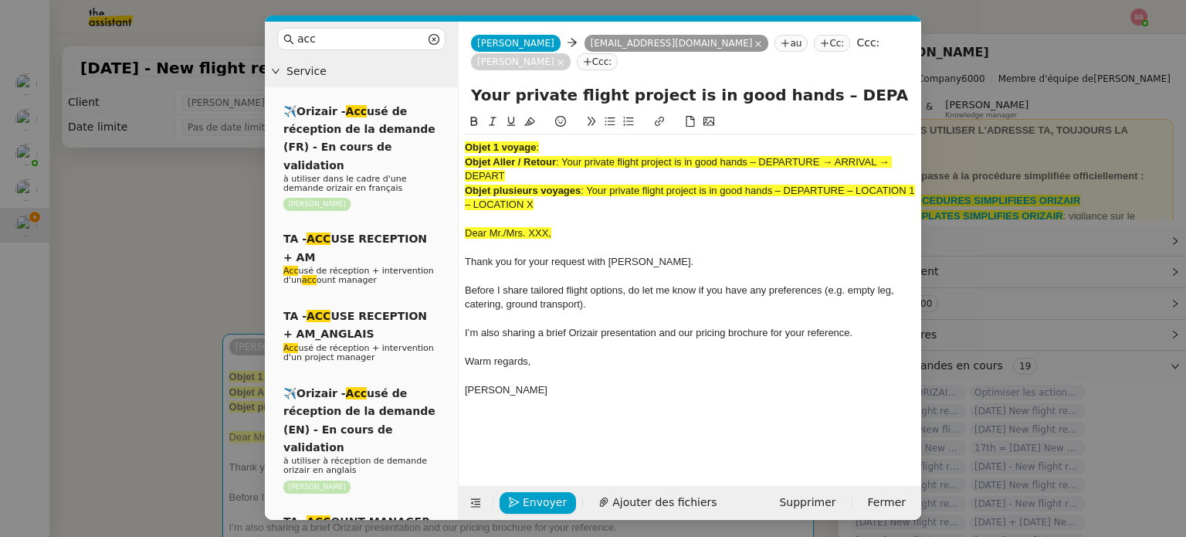
scroll to position [0, 66]
type input "Your private flight project is in good hands – DEPARTURE → ARRIVAL"
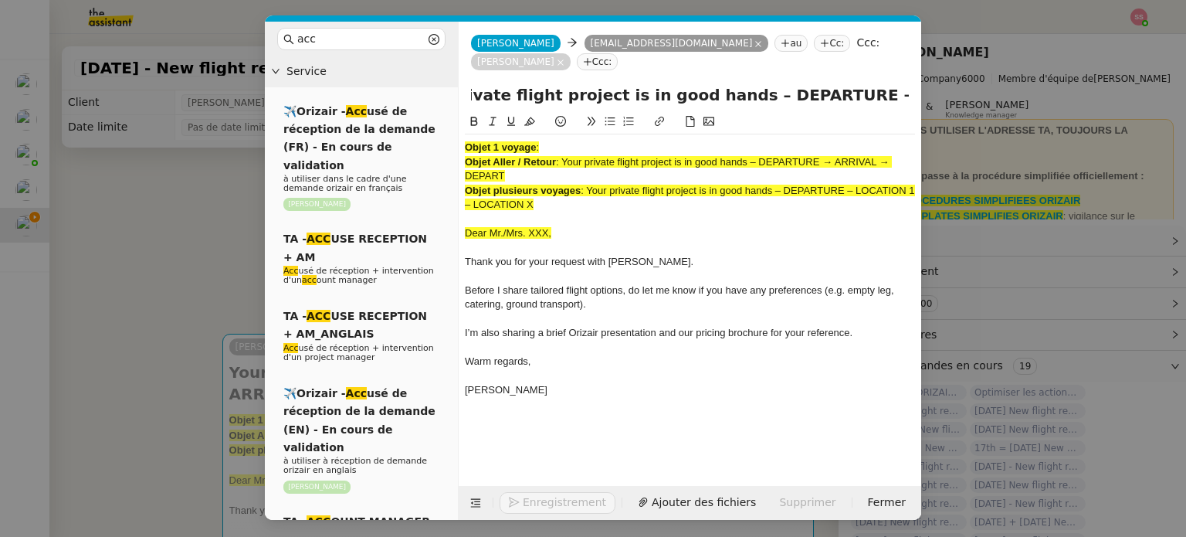
scroll to position [0, 0]
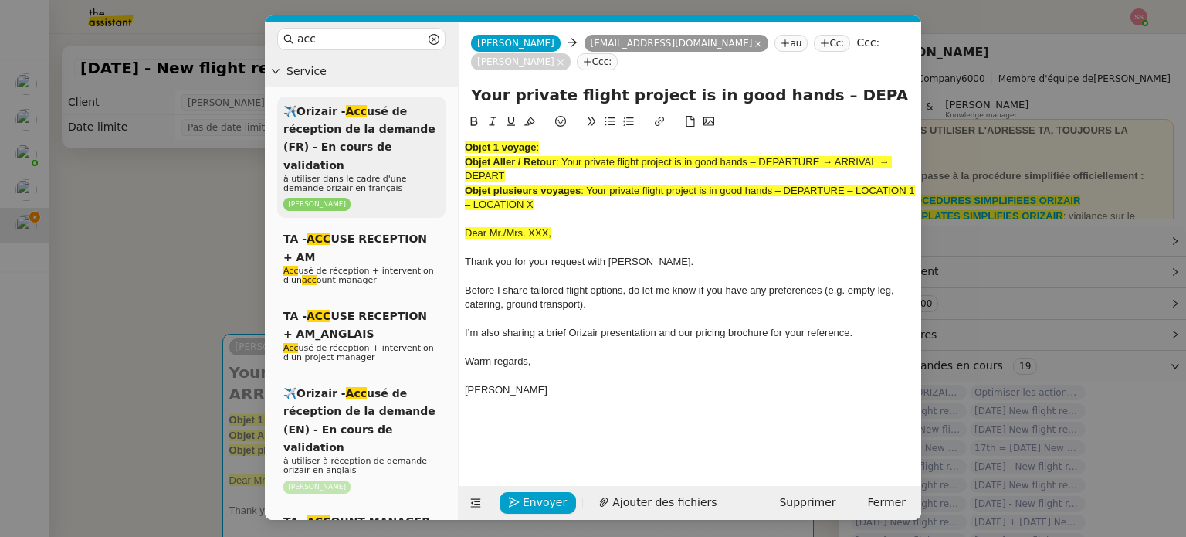
drag, startPoint x: 558, startPoint y: 211, endPoint x: 436, endPoint y: 122, distance: 150.9
click at [438, 122] on nz-layout "acc Service ✈️Orizair - Acc usé de réception de la demande (FR) - En cours de v…" at bounding box center [593, 271] width 656 height 498
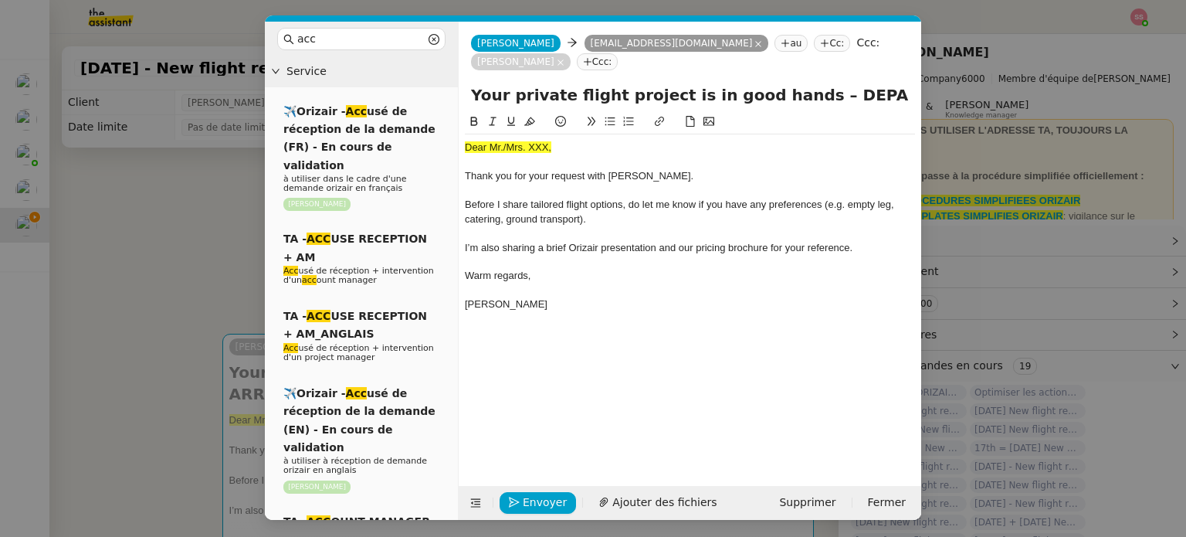
click at [105, 283] on nz-modal-container "acc Service ✈️Orizair - Acc usé de réception de la demande (FR) - En cours de v…" at bounding box center [593, 268] width 1186 height 537
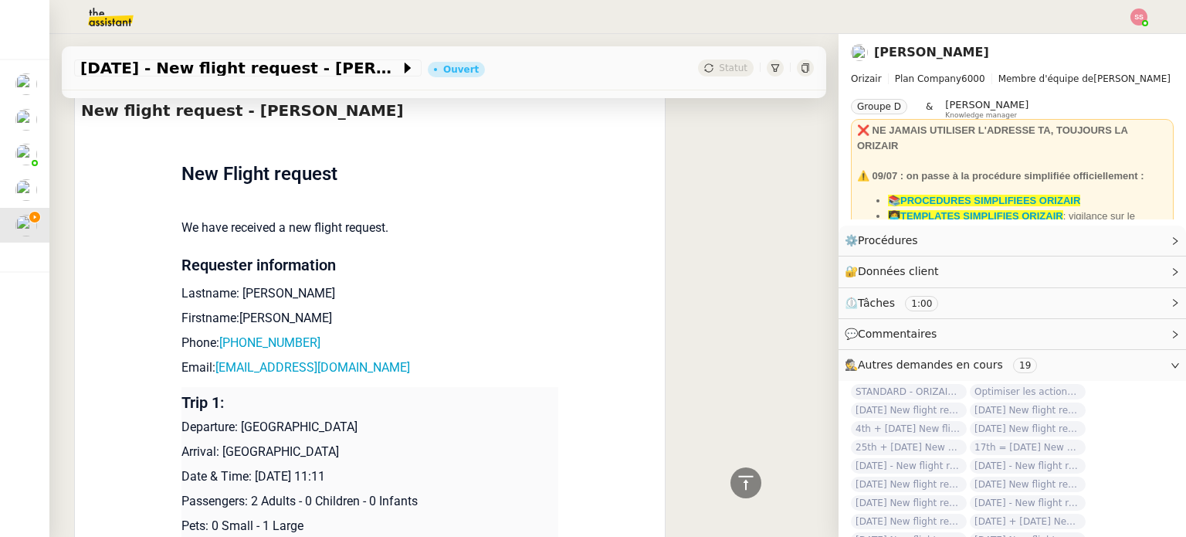
scroll to position [695, 0]
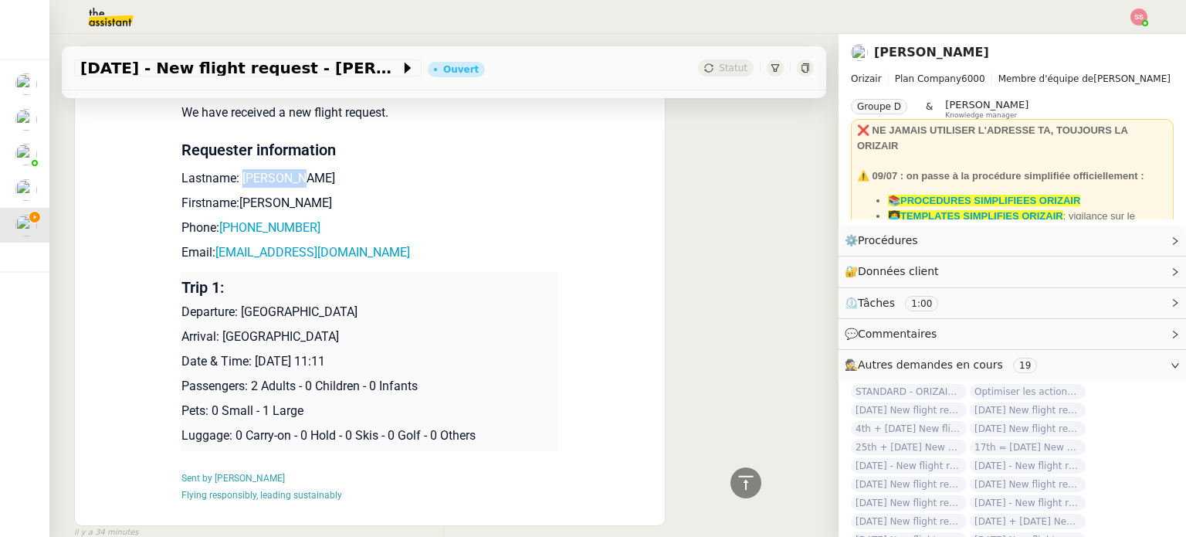
drag, startPoint x: 293, startPoint y: 157, endPoint x: 234, endPoint y: 161, distance: 59.6
click at [234, 169] on p "Lastname: [PERSON_NAME]" at bounding box center [369, 178] width 377 height 19
copy p "[PERSON_NAME]"
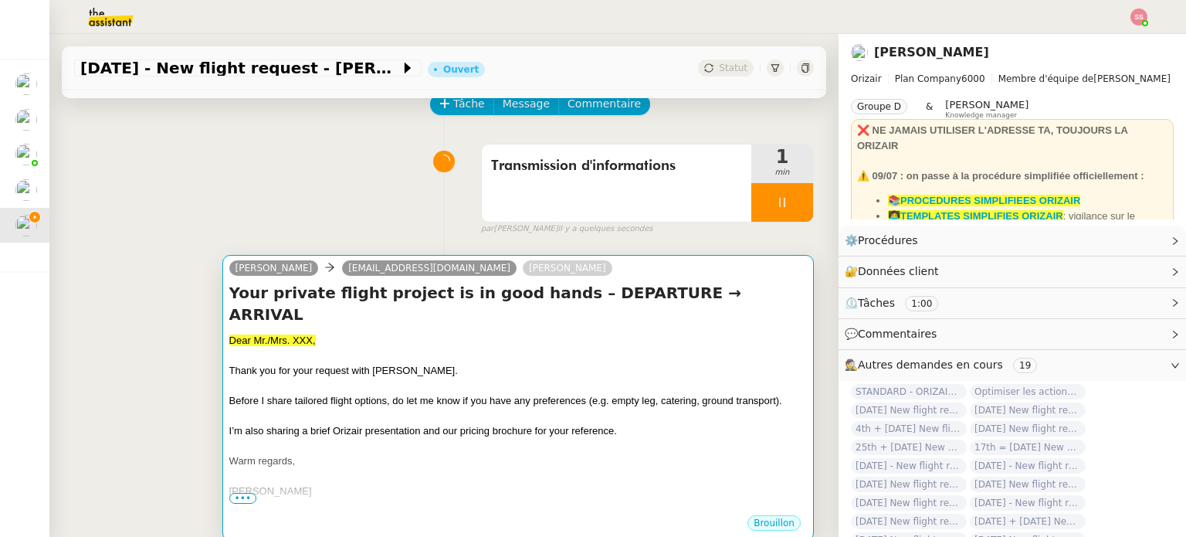
scroll to position [77, 0]
click at [449, 334] on div "Dear Mr./Mrs. XXX," at bounding box center [517, 341] width 577 height 15
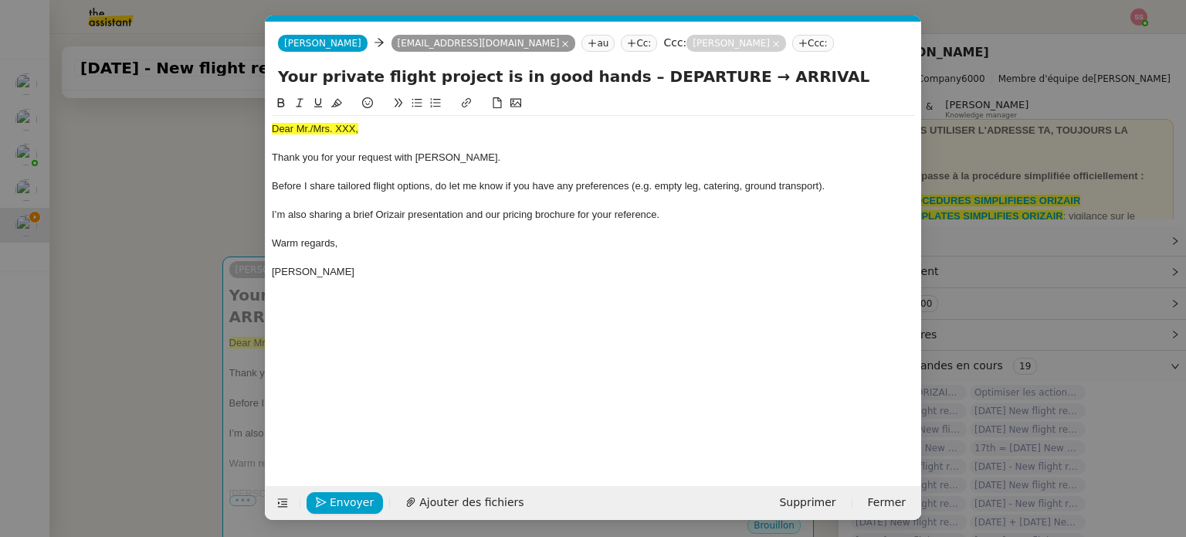
scroll to position [0, 47]
drag, startPoint x: 364, startPoint y: 127, endPoint x: 280, endPoint y: 127, distance: 83.4
click at [276, 127] on div "Dear Mr./Mrs. XXX," at bounding box center [593, 129] width 643 height 14
click at [361, 135] on div "Dear Mr./Mrs. XXX," at bounding box center [593, 129] width 643 height 14
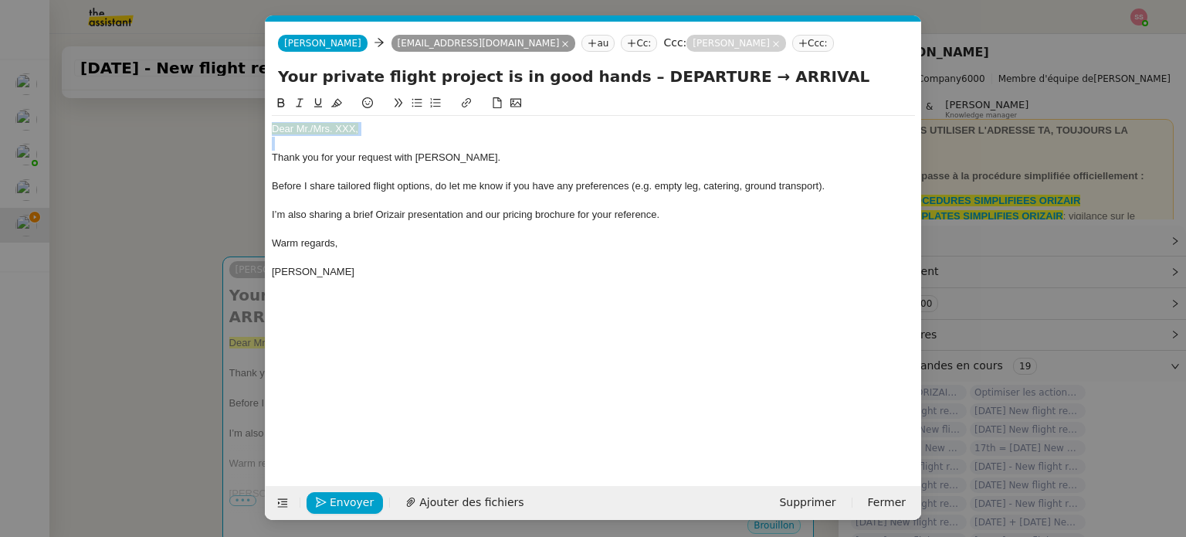
click at [361, 135] on div "Dear Mr./Mrs. XXX," at bounding box center [593, 129] width 643 height 14
click at [334, 99] on icon at bounding box center [336, 102] width 11 height 11
click at [377, 132] on div "Dear Mr./Mrs. XXX," at bounding box center [593, 129] width 643 height 14
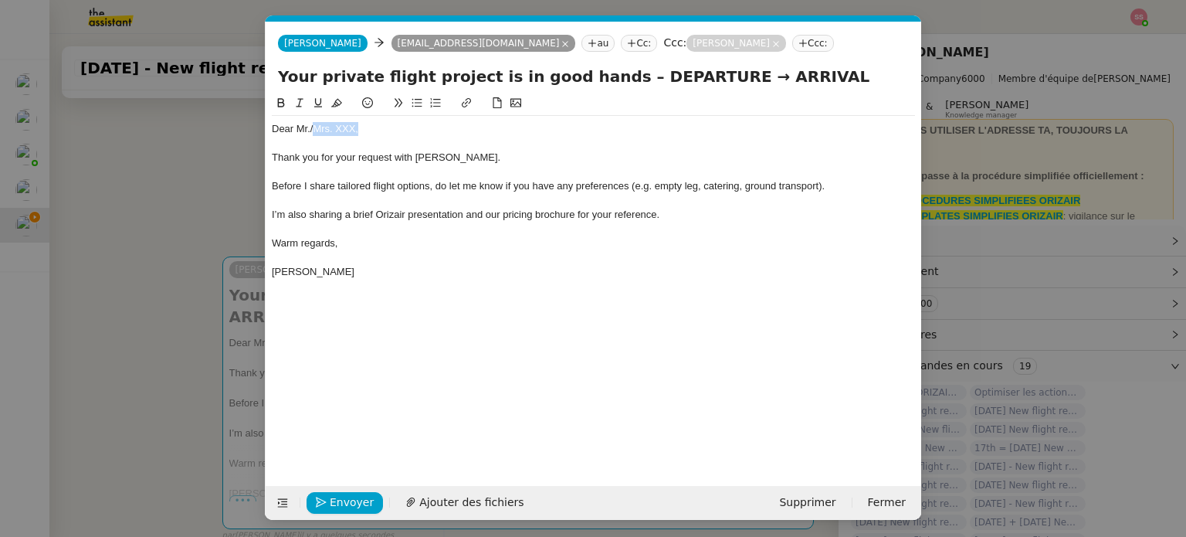
drag, startPoint x: 337, startPoint y: 128, endPoint x: 312, endPoint y: 126, distance: 24.8
click at [312, 126] on div "Dear Mr./Mrs. XXX," at bounding box center [593, 129] width 643 height 14
drag, startPoint x: 692, startPoint y: 74, endPoint x: 617, endPoint y: 73, distance: 74.9
click at [617, 73] on input "Your private flight project is in good hands – DEPARTURE → ARRIVAL" at bounding box center [593, 76] width 631 height 23
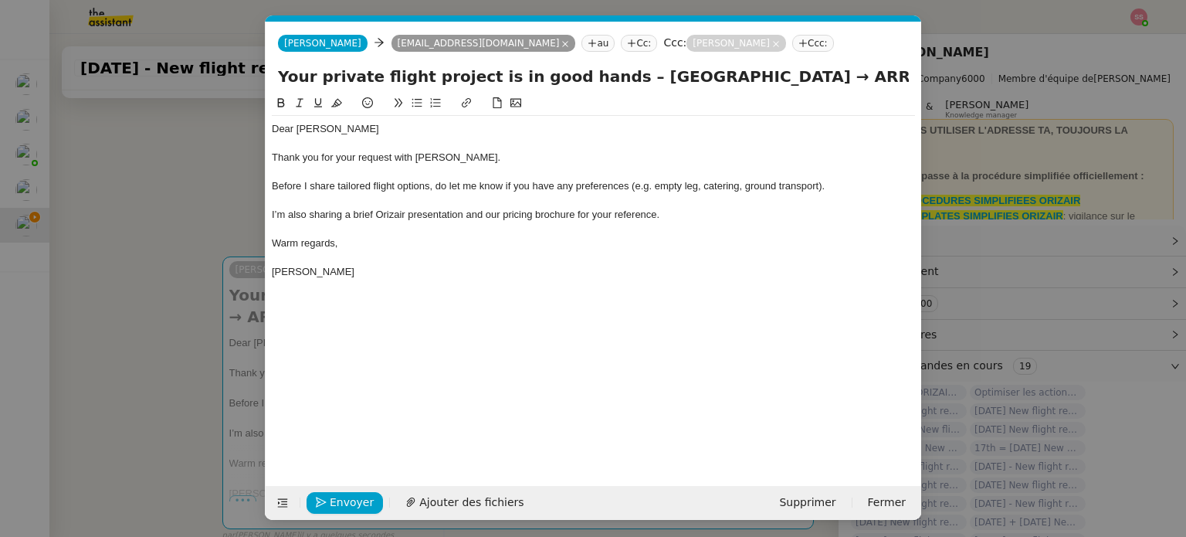
drag, startPoint x: 741, startPoint y: 76, endPoint x: 672, endPoint y: 76, distance: 68.7
click at [672, 76] on input "Your private flight project is in good hands – [GEOGRAPHIC_DATA] → ARRIVAL" at bounding box center [593, 76] width 631 height 23
type input "Your private flight project is in good hands – [GEOGRAPHIC_DATA] → [GEOGRAPHIC_…"
click at [462, 500] on span "Ajouter des fichiers" at bounding box center [471, 502] width 104 height 18
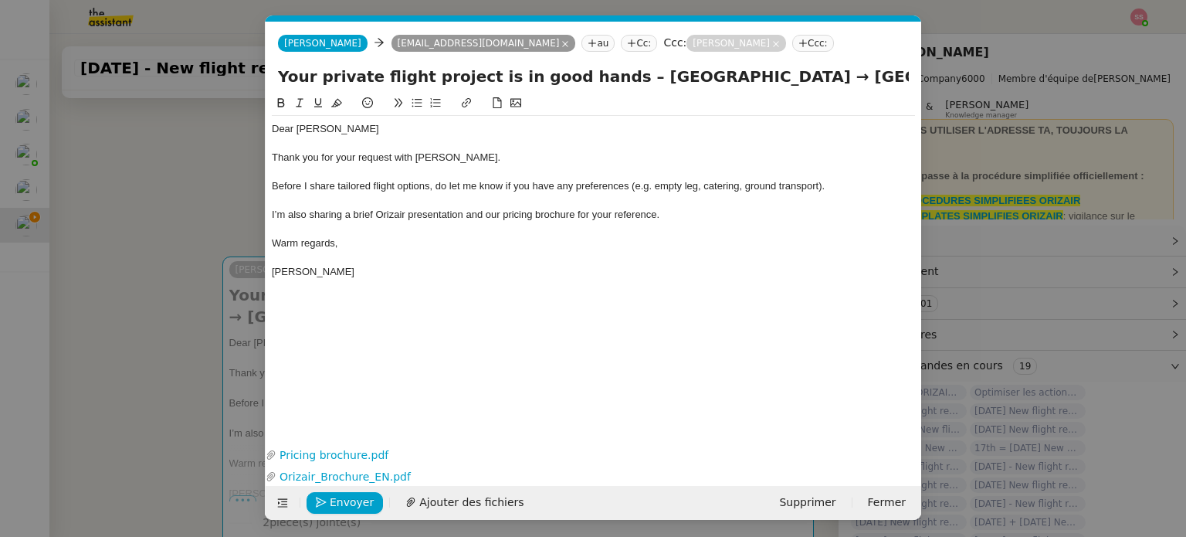
click at [207, 290] on nz-modal-container "acc Service ✈️Orizair - Acc usé de réception de la demande (FR) - En cours de v…" at bounding box center [593, 268] width 1186 height 537
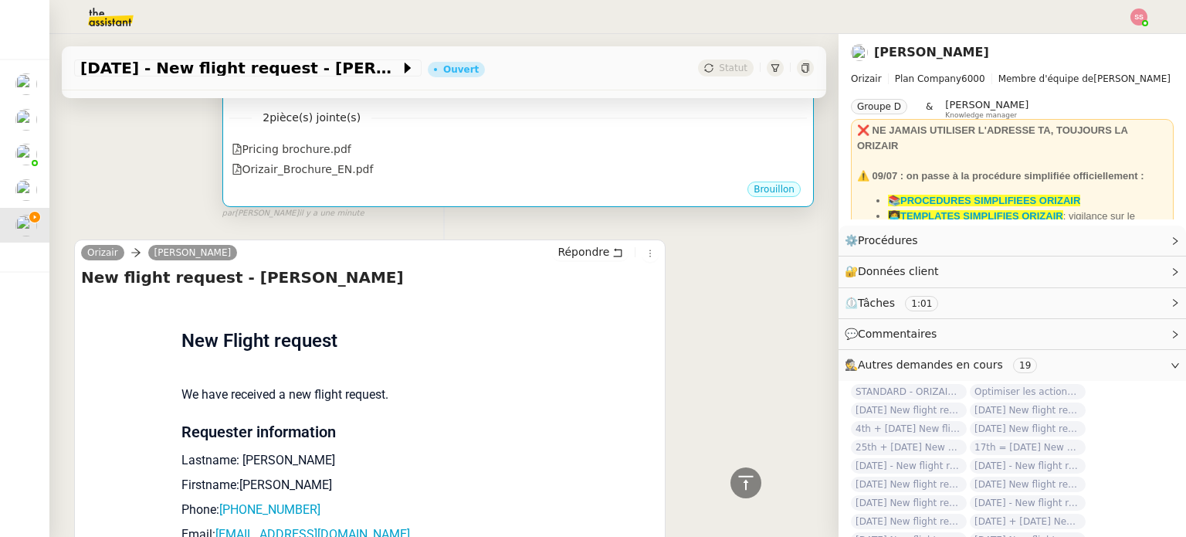
scroll to position [211, 0]
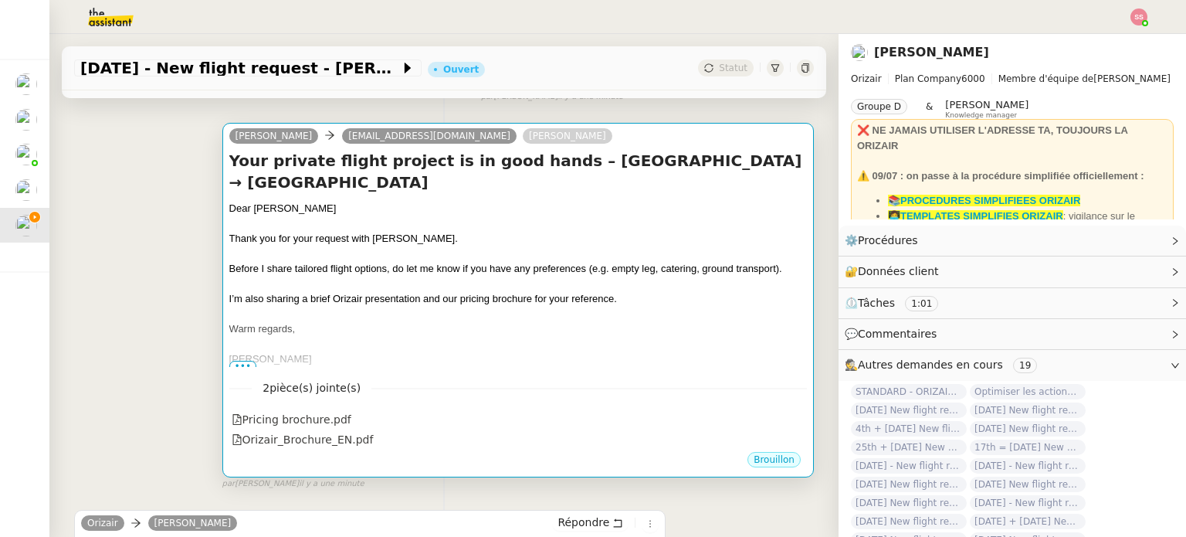
click at [401, 306] on div at bounding box center [517, 313] width 577 height 15
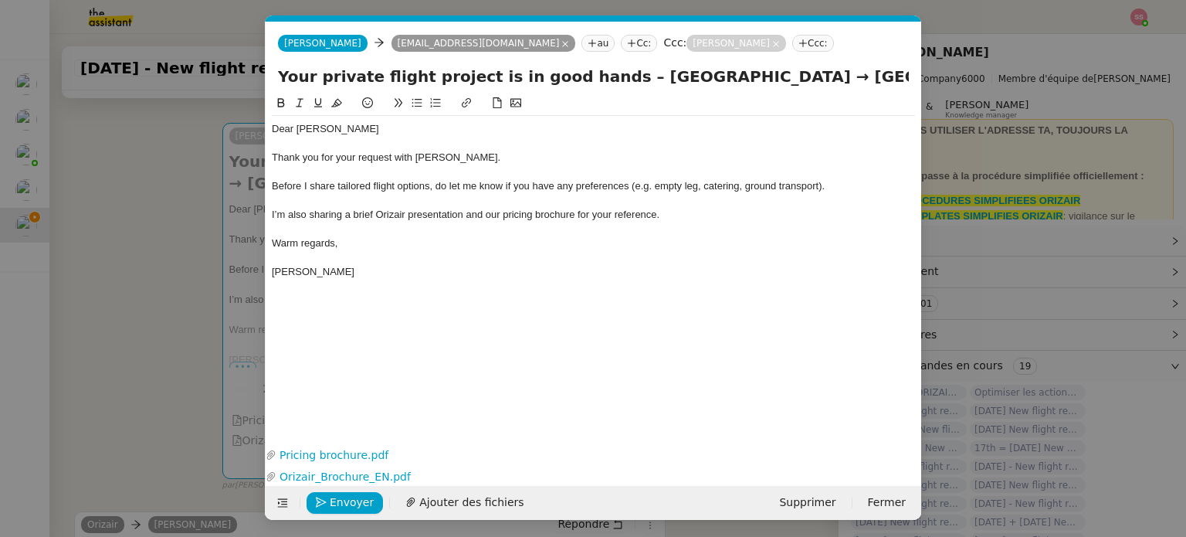
scroll to position [0, 47]
click at [365, 496] on span "Envoyer" at bounding box center [352, 502] width 44 height 18
click at [365, 496] on span "Confirmer l'envoi" at bounding box center [376, 502] width 93 height 18
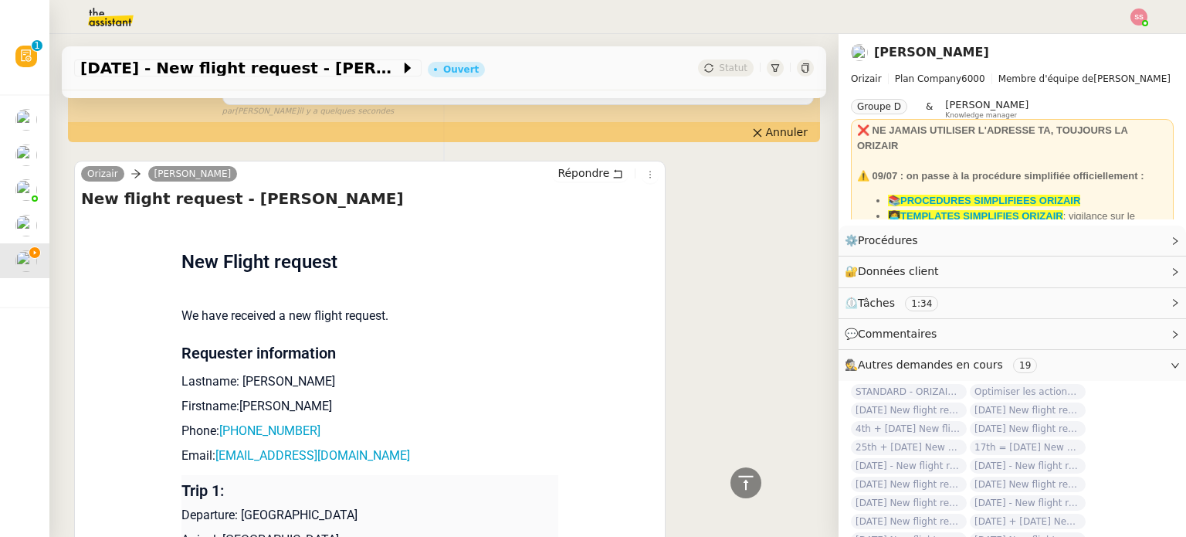
scroll to position [695, 0]
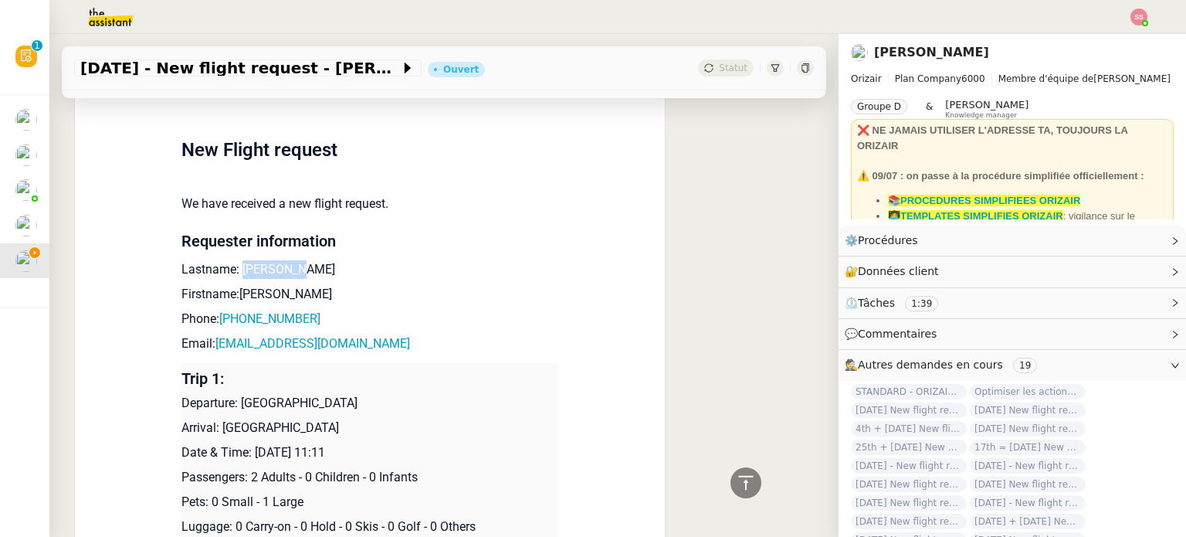
drag, startPoint x: 281, startPoint y: 246, endPoint x: 232, endPoint y: 249, distance: 49.5
click at [232, 260] on p "Lastname: [PERSON_NAME]" at bounding box center [369, 269] width 377 height 19
copy p "[PERSON_NAME]"
drag, startPoint x: 271, startPoint y: 276, endPoint x: 232, endPoint y: 273, distance: 39.6
click at [232, 285] on p "Firstname:[PERSON_NAME]" at bounding box center [369, 294] width 377 height 19
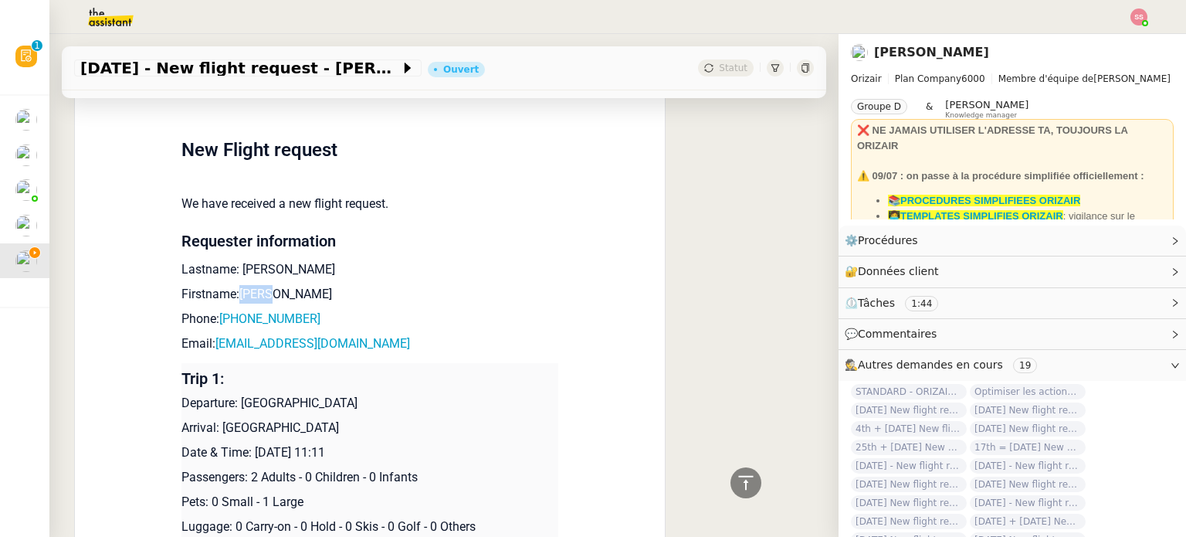
copy p "[PERSON_NAME]"
drag, startPoint x: 307, startPoint y: 296, endPoint x: 223, endPoint y: 300, distance: 84.2
click at [223, 310] on p "Phone: [PHONE_NUMBER]" at bounding box center [369, 319] width 377 height 19
copy link "447950893815"
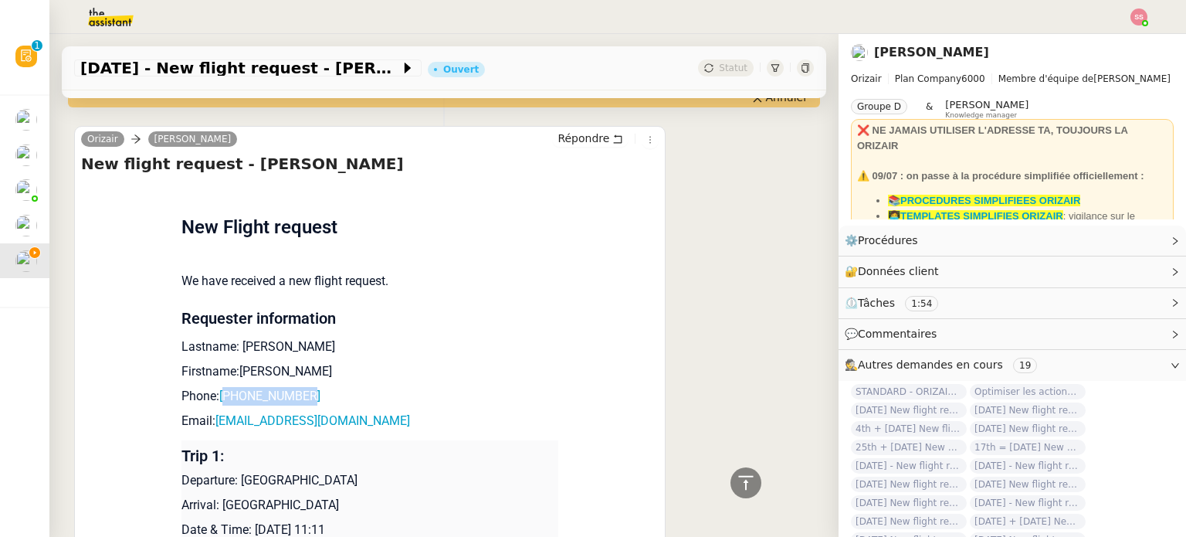
scroll to position [772, 0]
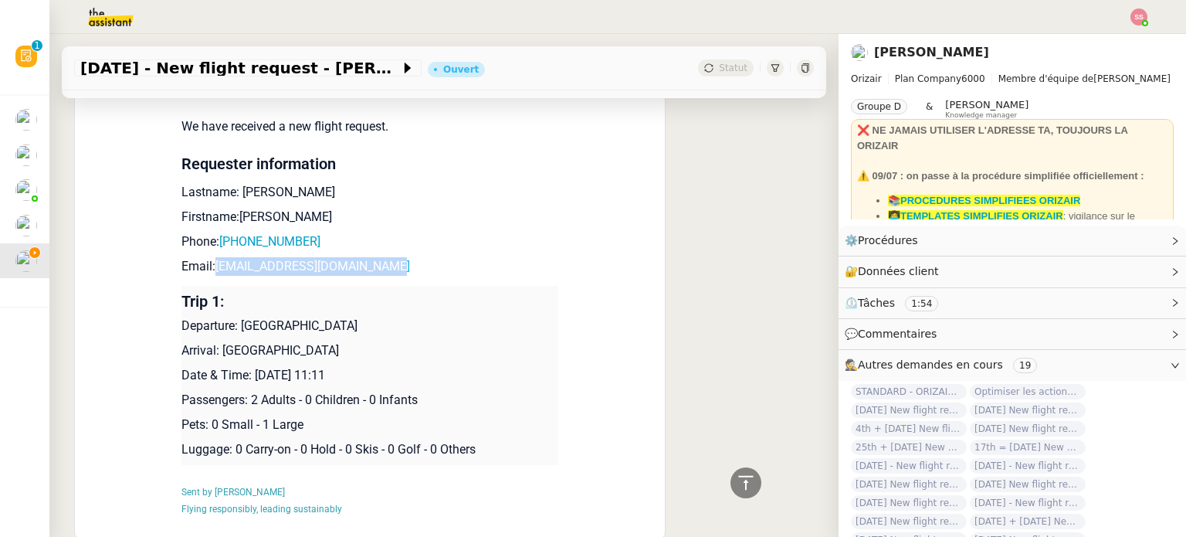
drag, startPoint x: 382, startPoint y: 252, endPoint x: 210, endPoint y: 243, distance: 172.4
click at [210, 257] on p "Email: [EMAIL_ADDRESS][DOMAIN_NAME]" at bounding box center [369, 266] width 377 height 19
copy link "[EMAIL_ADDRESS][DOMAIN_NAME]"
drag, startPoint x: 389, startPoint y: 307, endPoint x: 233, endPoint y: 311, distance: 156.0
click at [233, 317] on p "Departure: [GEOGRAPHIC_DATA]" at bounding box center [369, 326] width 377 height 19
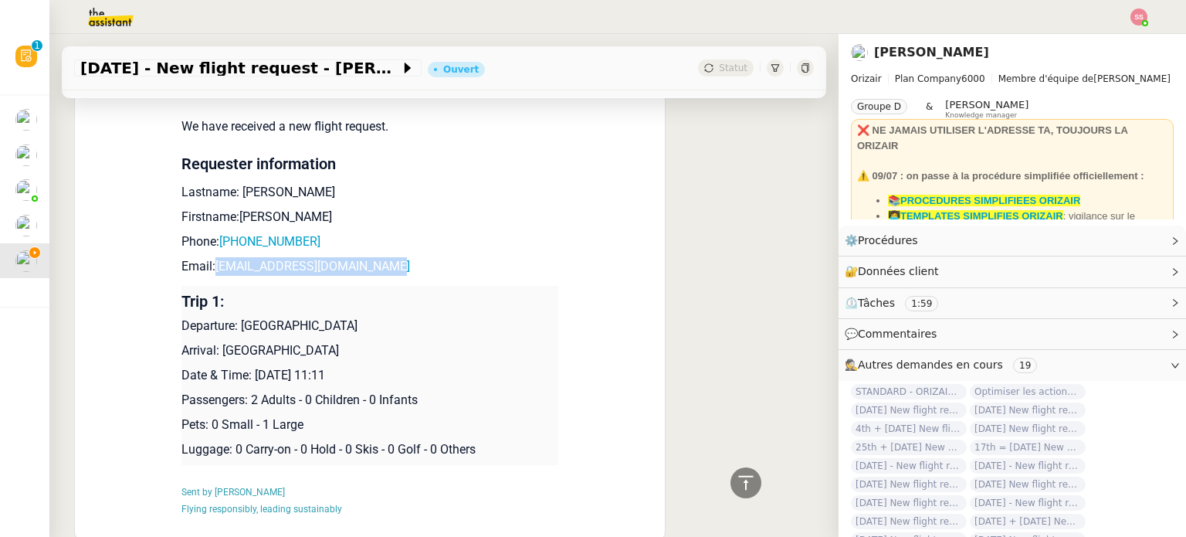
copy p "[GEOGRAPHIC_DATA]"
drag, startPoint x: 334, startPoint y: 336, endPoint x: 216, endPoint y: 335, distance: 118.1
click at [216, 341] on p "Arrival: [GEOGRAPHIC_DATA]" at bounding box center [369, 350] width 377 height 19
copy p "[GEOGRAPHIC_DATA]"
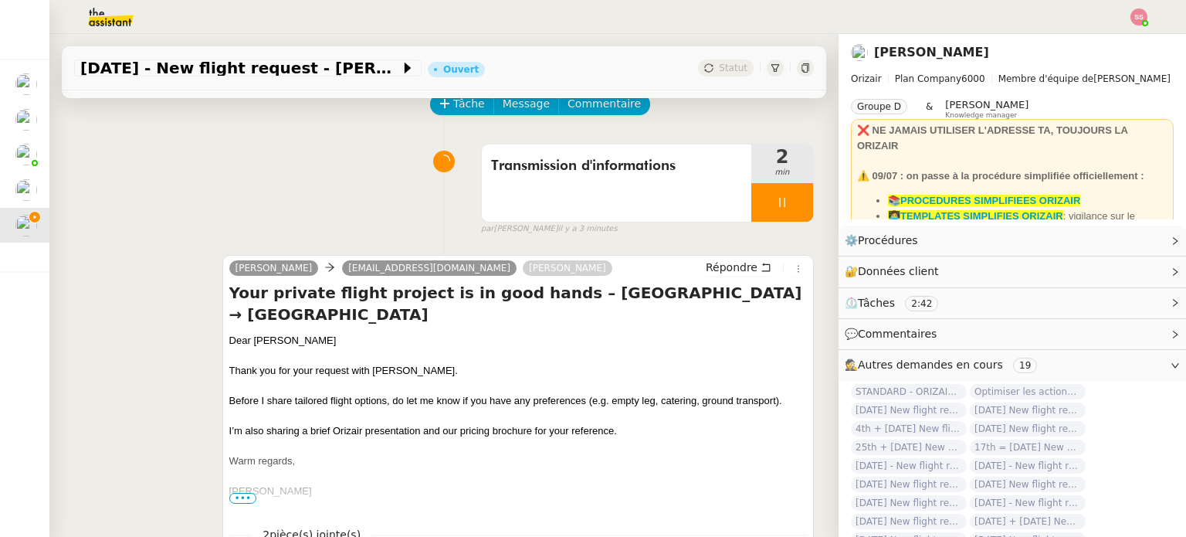
scroll to position [154, 0]
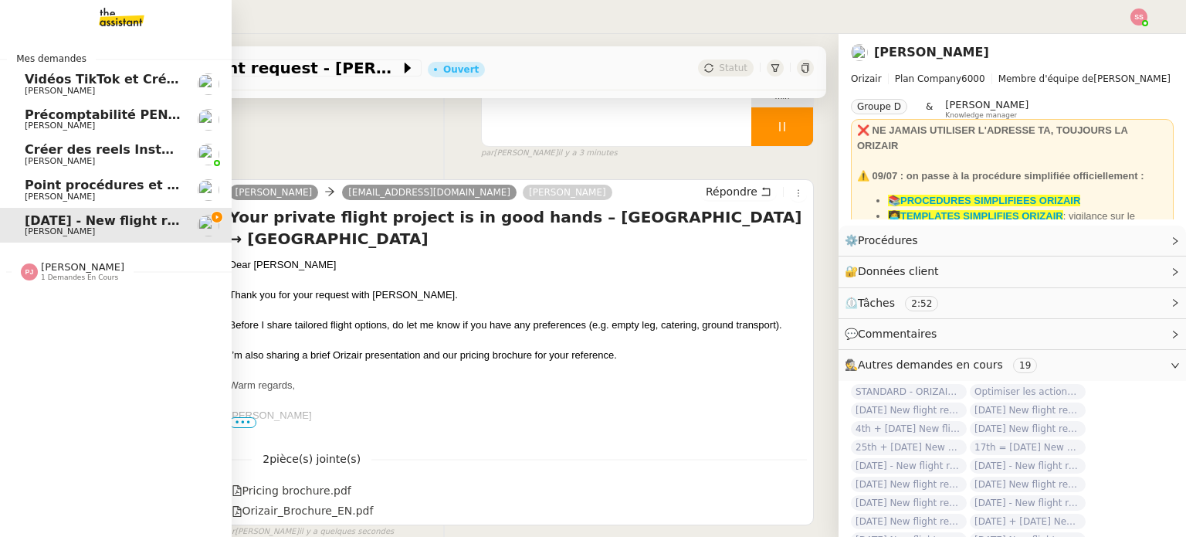
click at [60, 113] on span "Précomptabilité PENNYLANE - août 2025" at bounding box center [166, 114] width 283 height 15
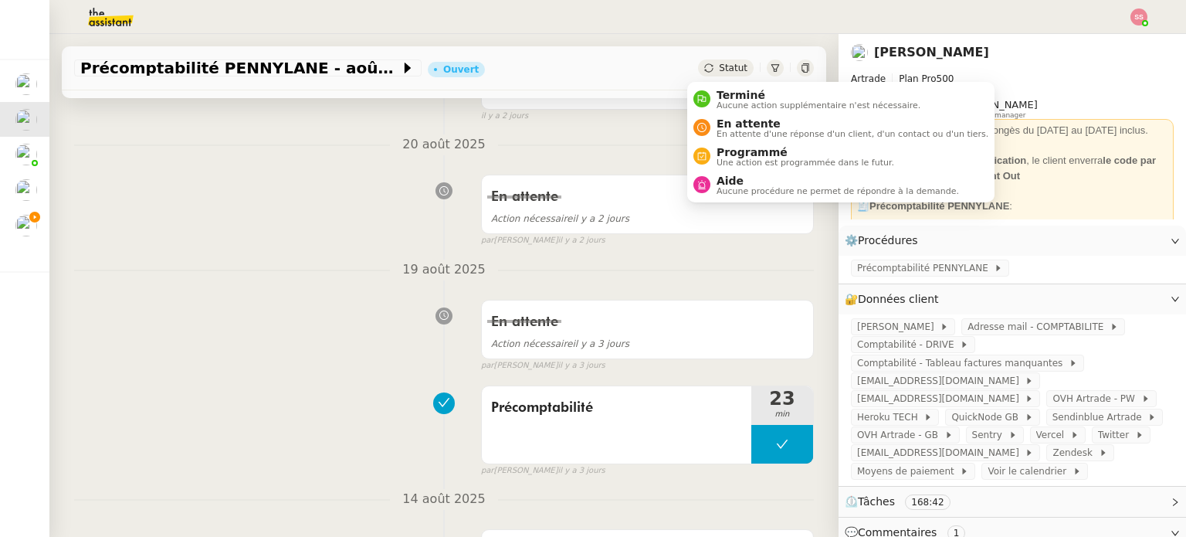
click at [703, 70] on div "Statut" at bounding box center [726, 67] width 56 height 17
click at [699, 120] on nz-avatar at bounding box center [701, 127] width 17 height 17
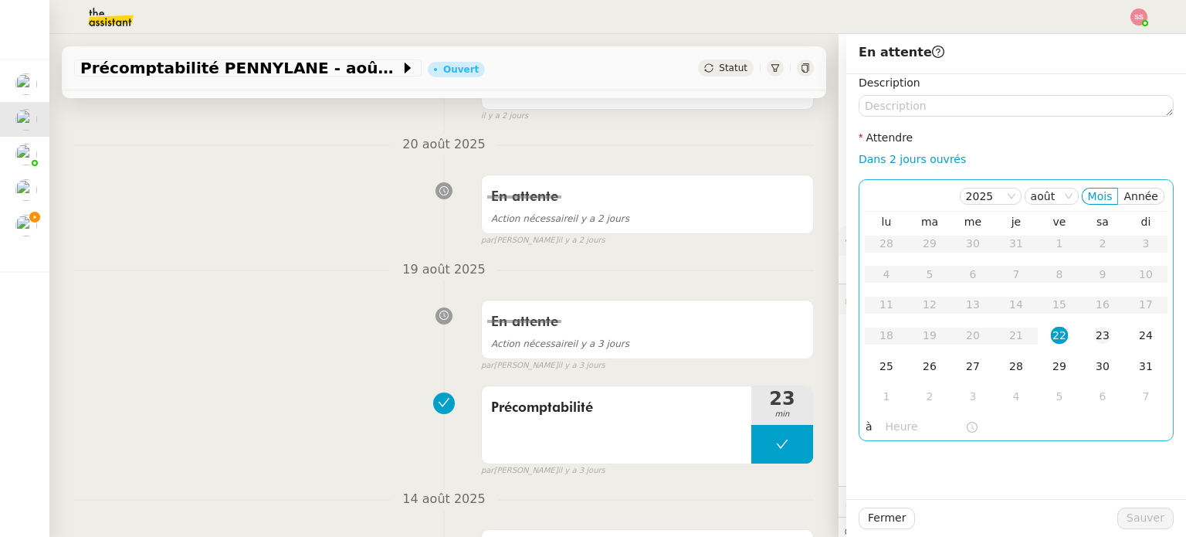
click at [1081, 331] on td "23" at bounding box center [1102, 335] width 43 height 31
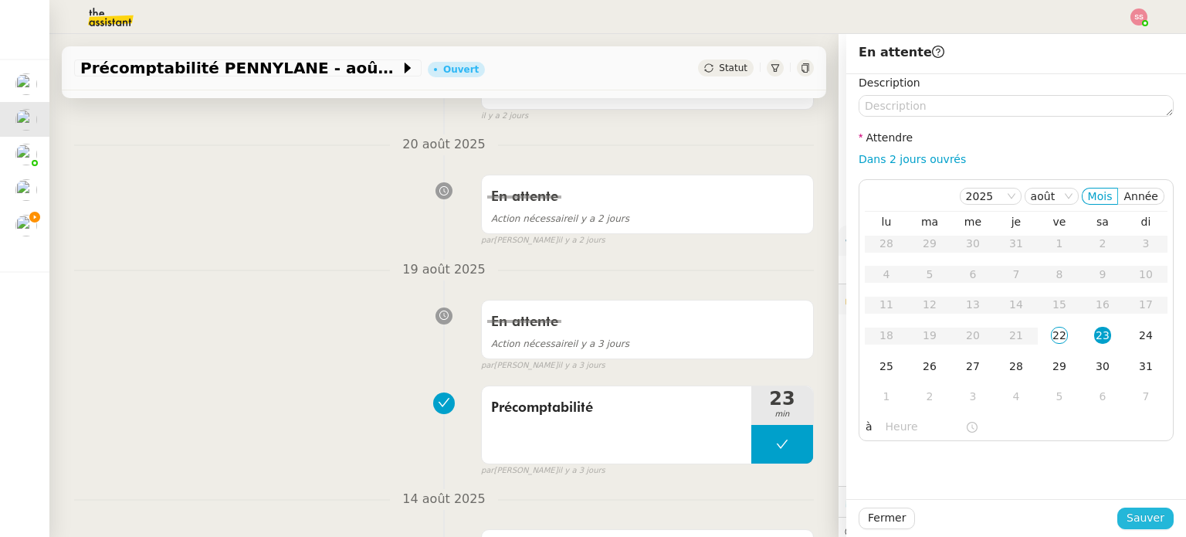
click at [1137, 509] on span "Sauver" at bounding box center [1145, 518] width 38 height 18
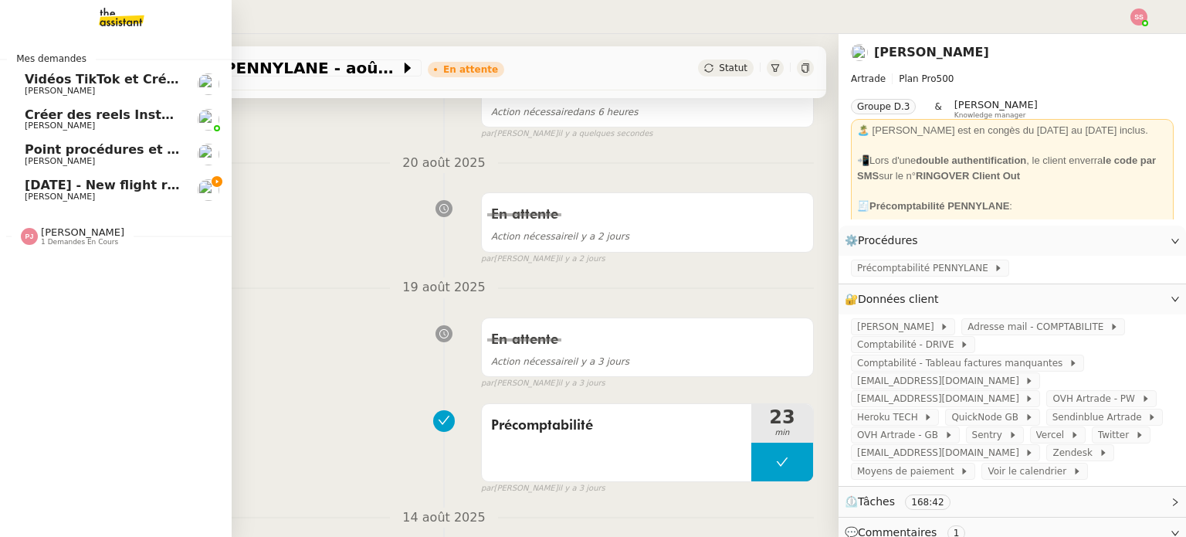
click at [93, 124] on span "[PERSON_NAME]" at bounding box center [103, 125] width 156 height 9
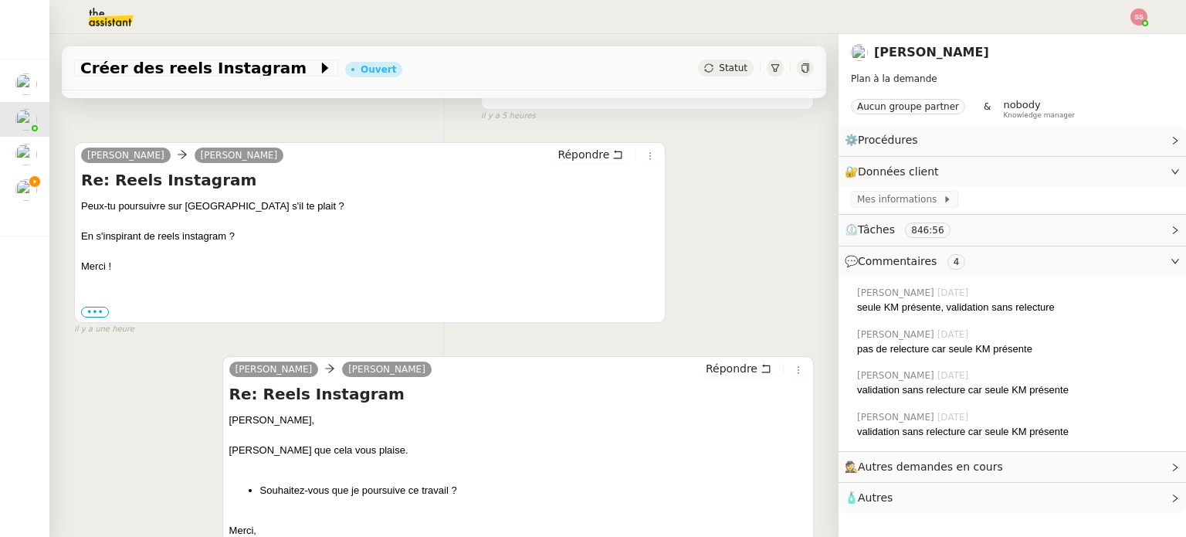
click at [719, 68] on span "Statut" at bounding box center [733, 68] width 29 height 11
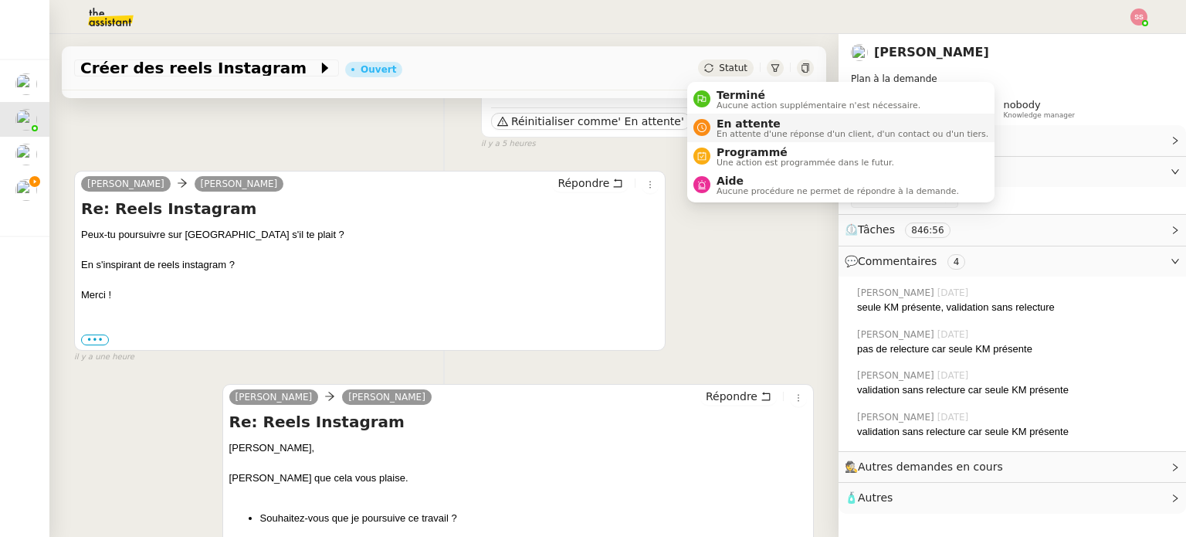
click at [728, 120] on span "En attente" at bounding box center [852, 123] width 272 height 12
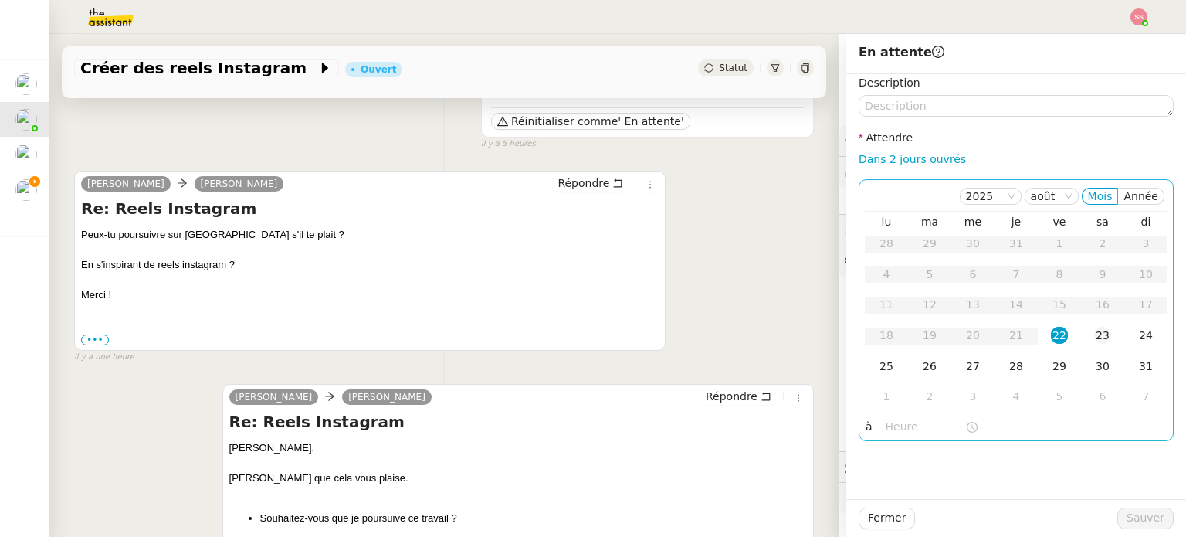
click at [1082, 336] on td "23" at bounding box center [1102, 335] width 43 height 31
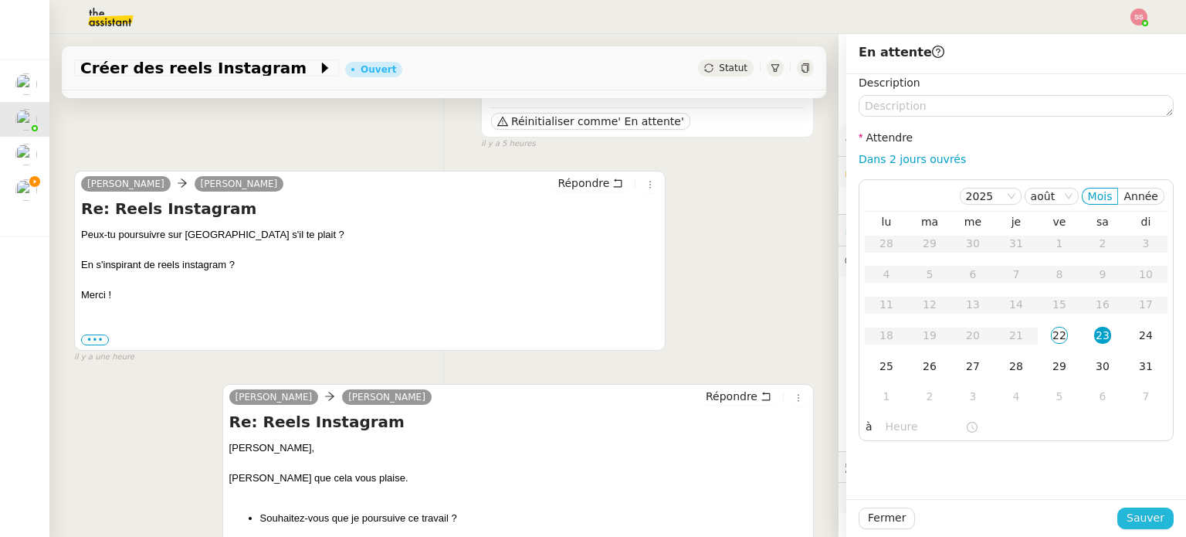
click at [1126, 512] on span "Sauver" at bounding box center [1145, 518] width 38 height 18
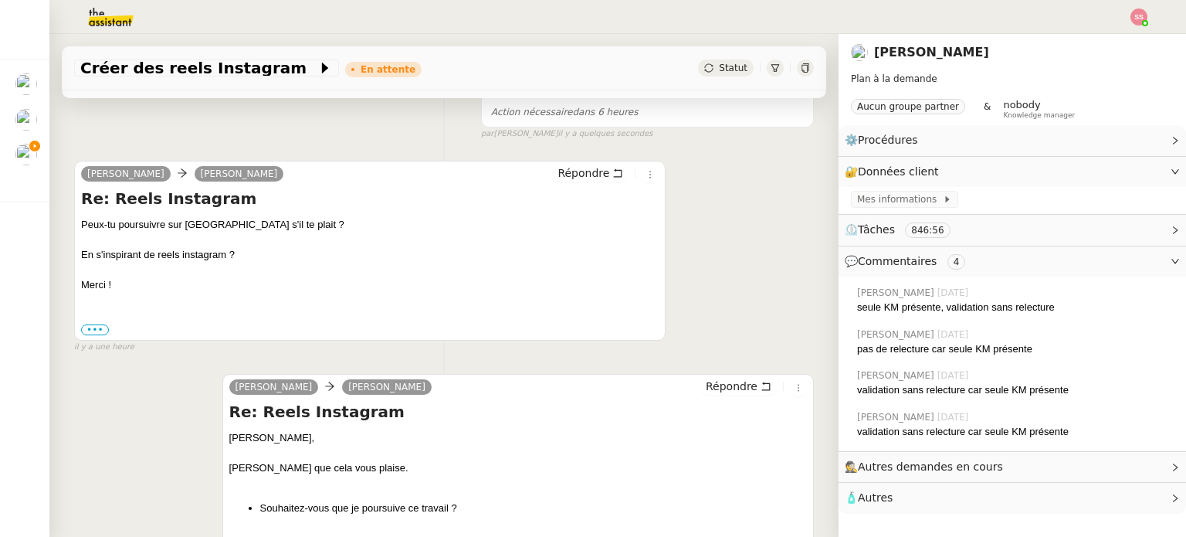
click at [1136, 15] on img at bounding box center [1138, 16] width 17 height 17
click at [1102, 39] on li "Suivi" at bounding box center [1097, 44] width 100 height 22
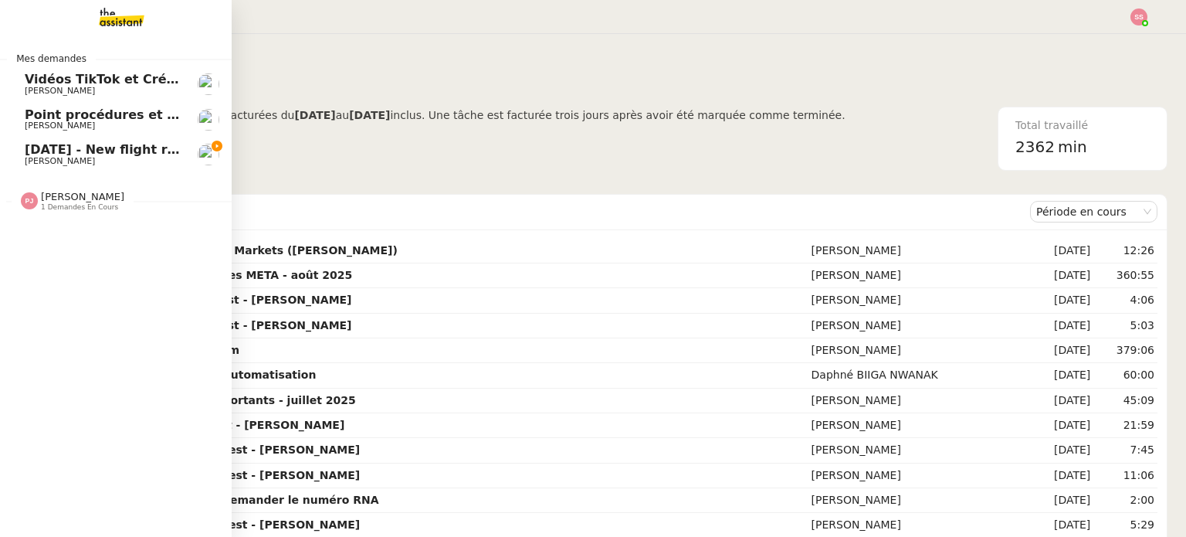
click at [117, 154] on span "[DATE] - New flight request - [PERSON_NAME]" at bounding box center [184, 149] width 319 height 15
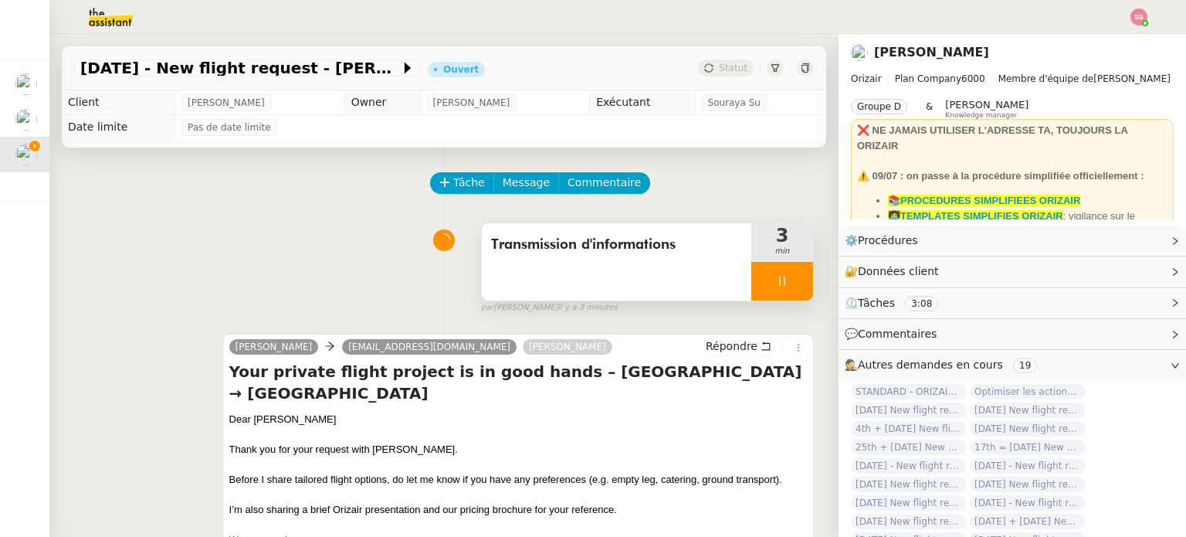
click at [783, 280] on div at bounding box center [782, 281] width 62 height 39
click at [791, 280] on icon at bounding box center [797, 281] width 12 height 12
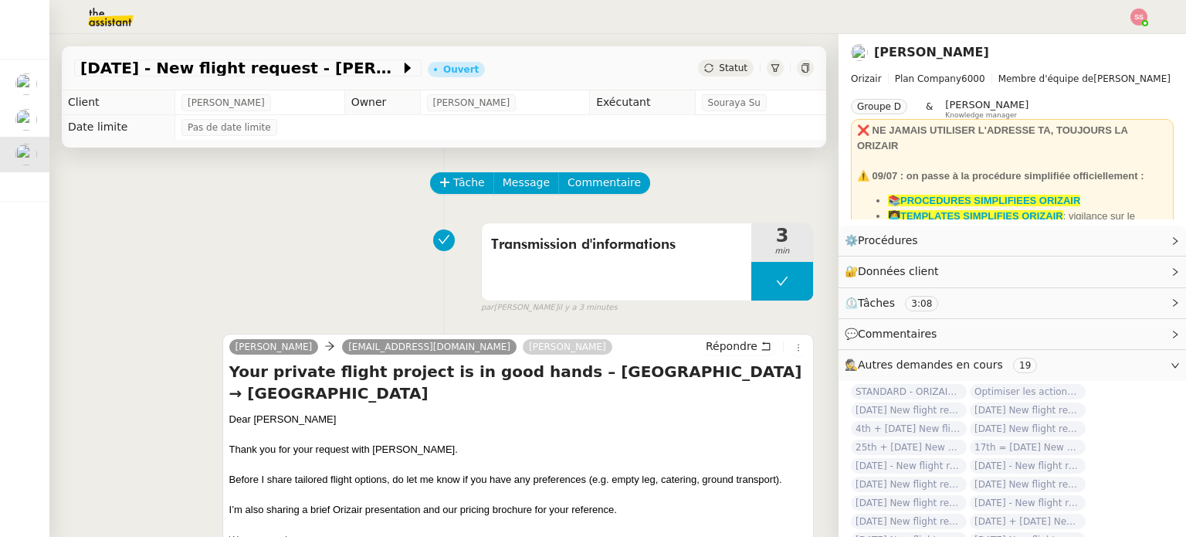
click at [720, 63] on span "Statut" at bounding box center [733, 68] width 29 height 11
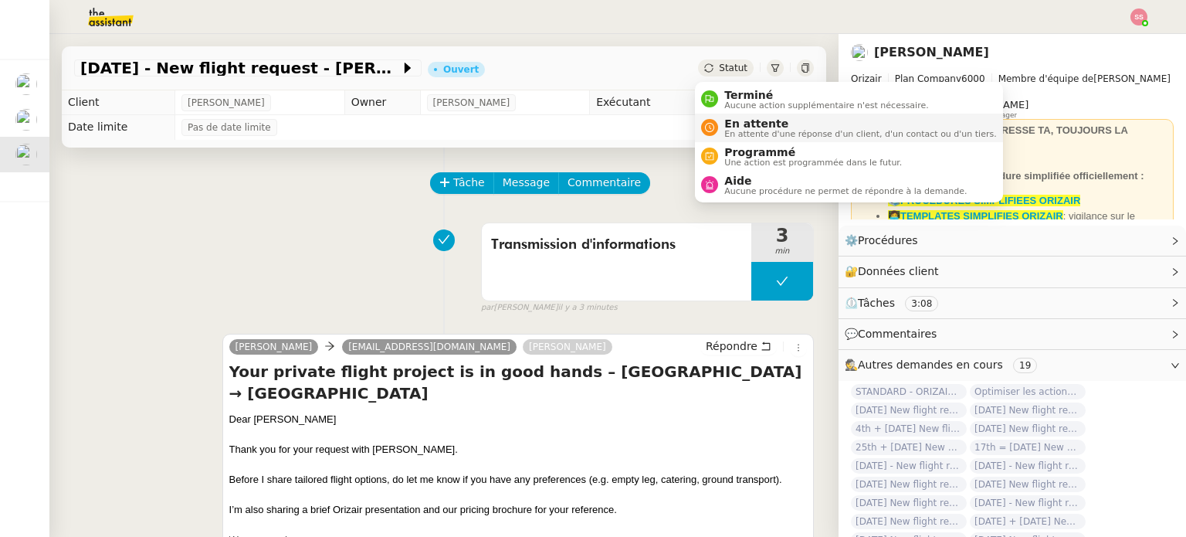
click at [722, 129] on div "En attente En attente d'une réponse d'un client, d'un contact ou d'un tiers." at bounding box center [857, 127] width 278 height 21
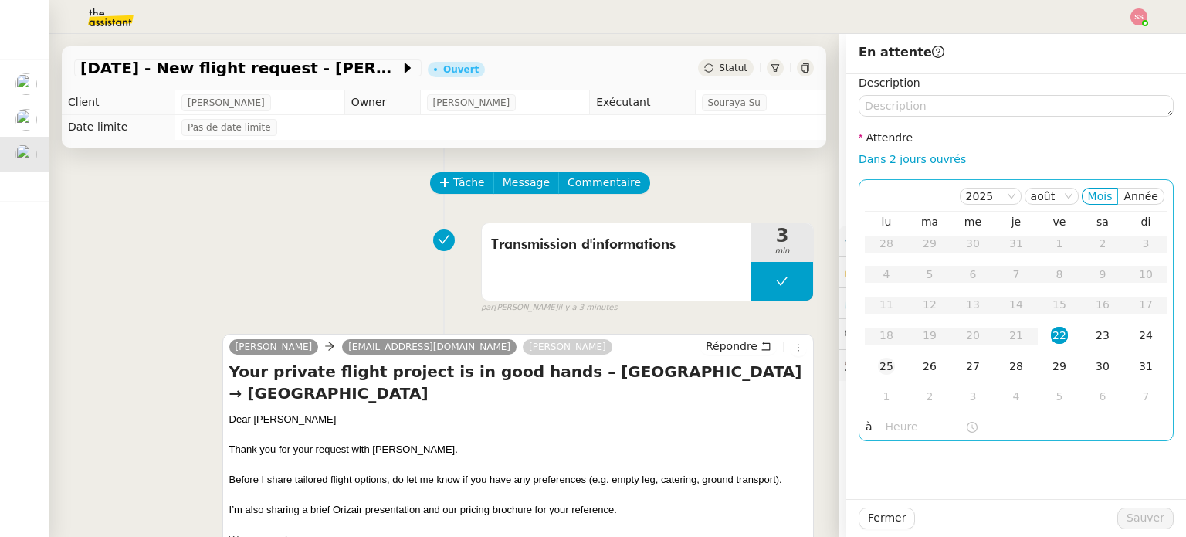
click at [884, 370] on div "25" at bounding box center [886, 365] width 17 height 17
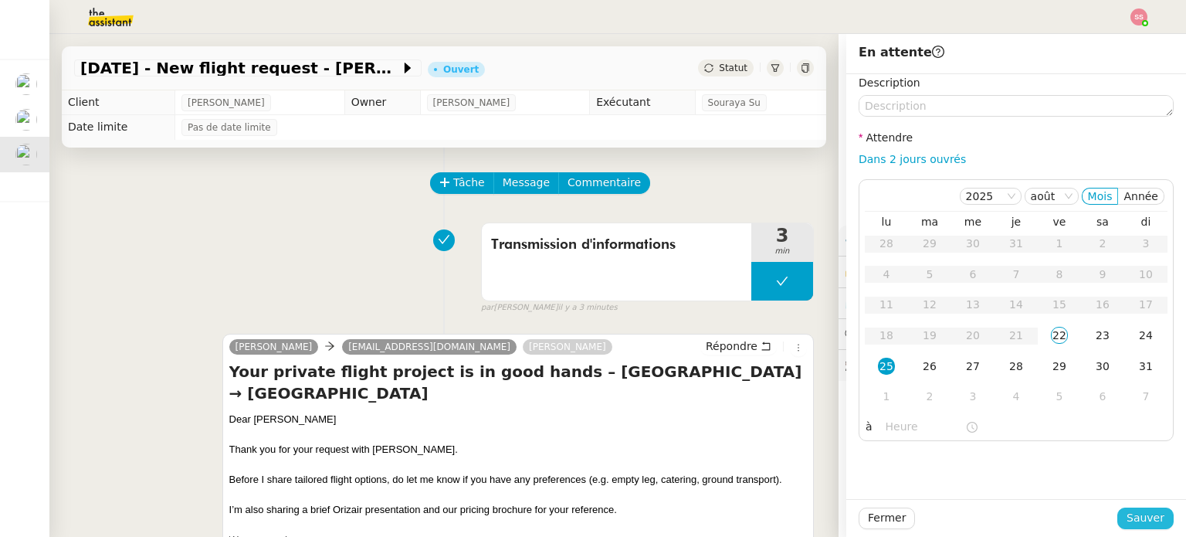
click at [1159, 515] on button "Sauver" at bounding box center [1145, 518] width 56 height 22
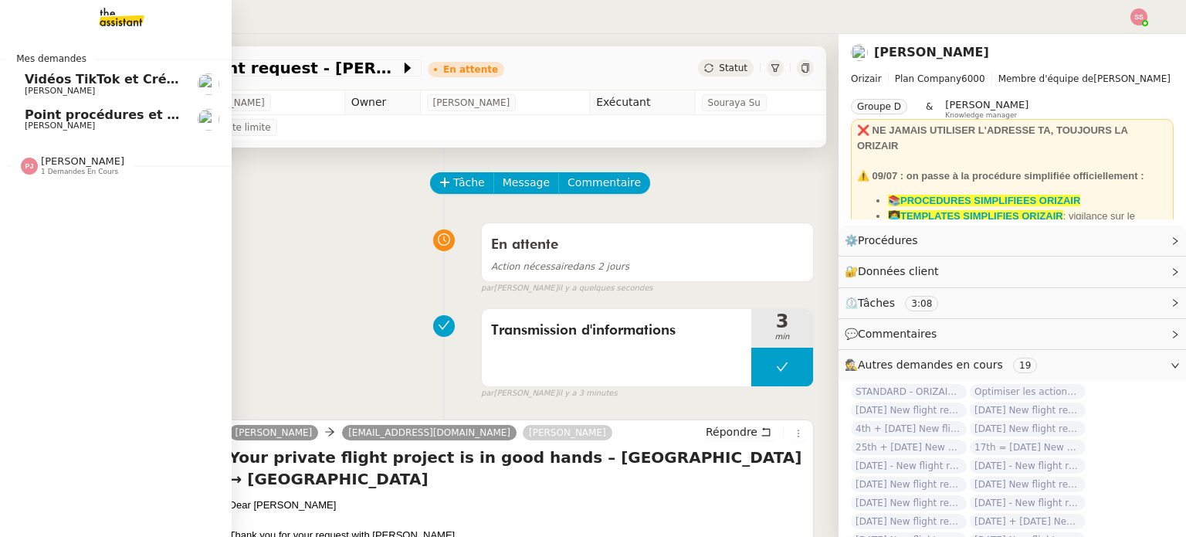
click at [77, 92] on span "[PERSON_NAME]" at bounding box center [60, 91] width 70 height 10
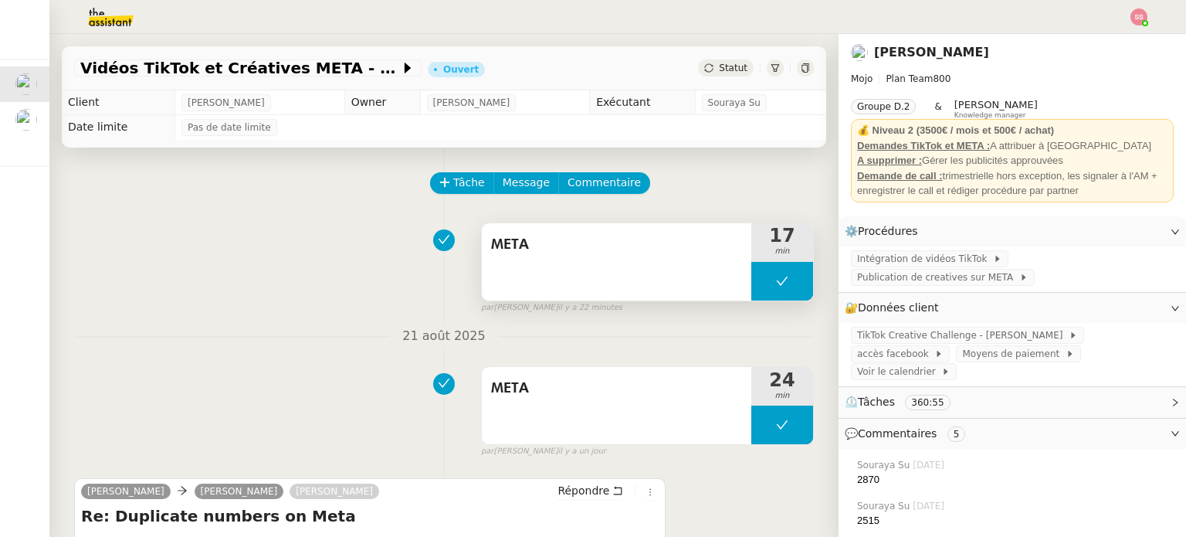
click at [776, 279] on icon at bounding box center [782, 281] width 12 height 12
click at [763, 284] on icon at bounding box center [766, 281] width 12 height 12
click at [1146, 20] on div at bounding box center [1138, 16] width 17 height 17
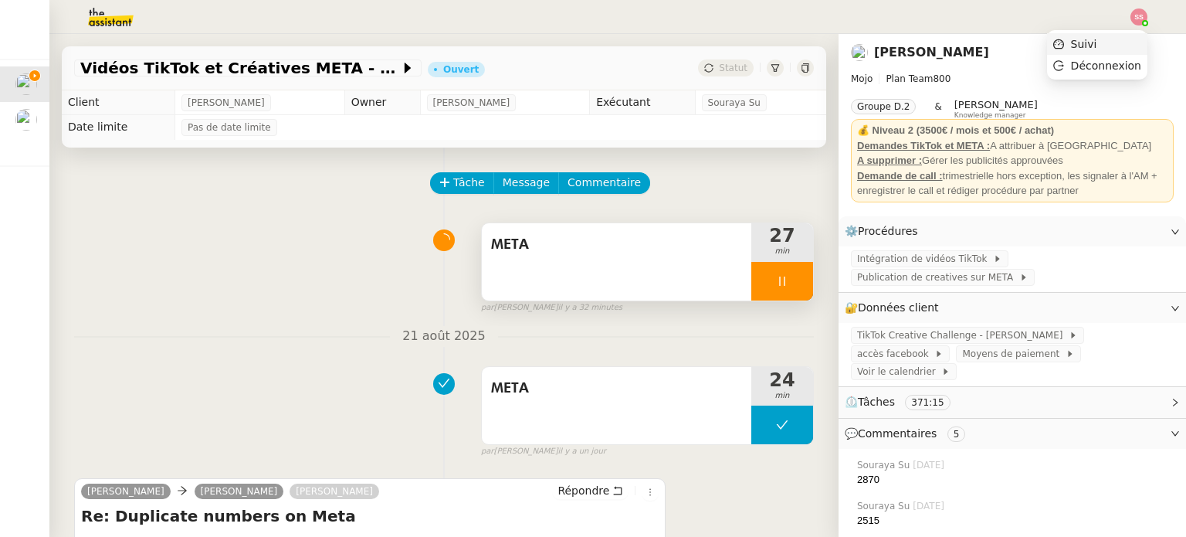
click at [1112, 45] on li "Suivi" at bounding box center [1097, 44] width 100 height 22
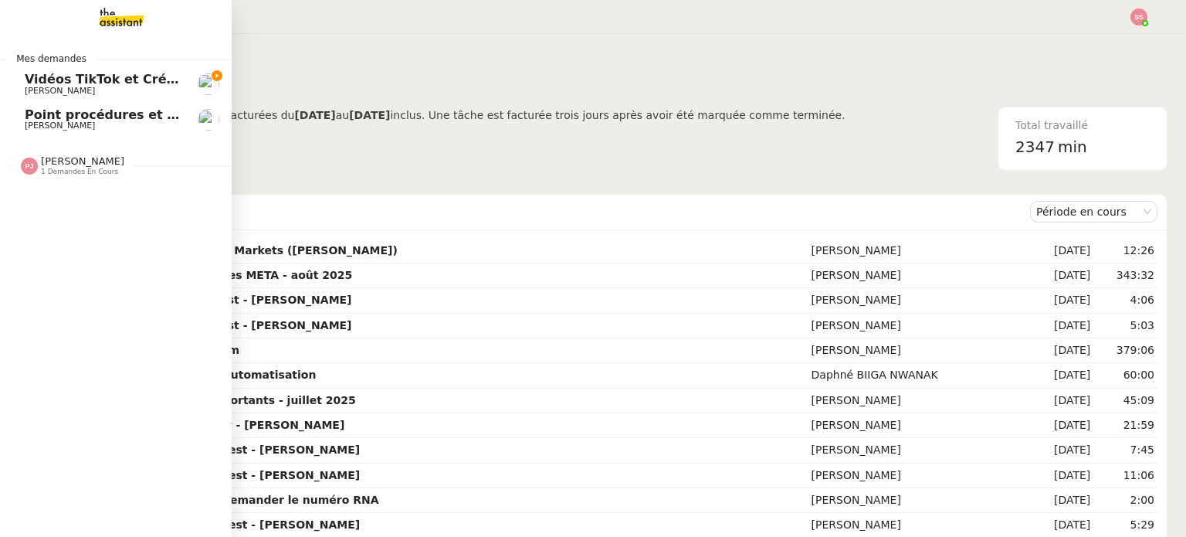
click at [144, 76] on span "Vidéos TikTok et Créatives META - août 2025" at bounding box center [180, 79] width 310 height 15
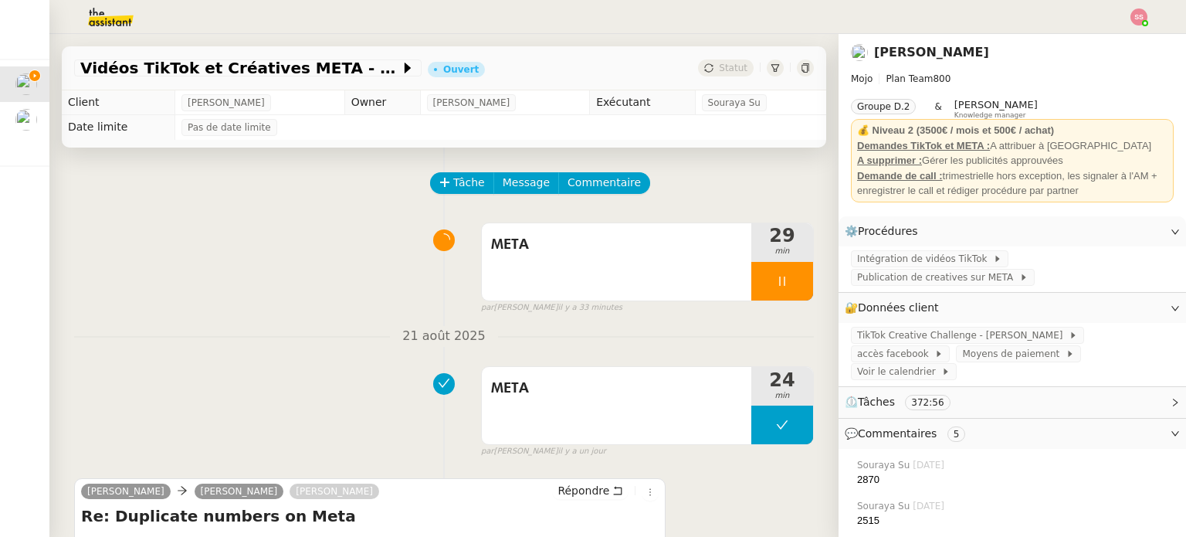
click at [1142, 16] on img at bounding box center [1138, 16] width 17 height 17
click at [1093, 46] on span "Suivi" at bounding box center [1084, 44] width 26 height 12
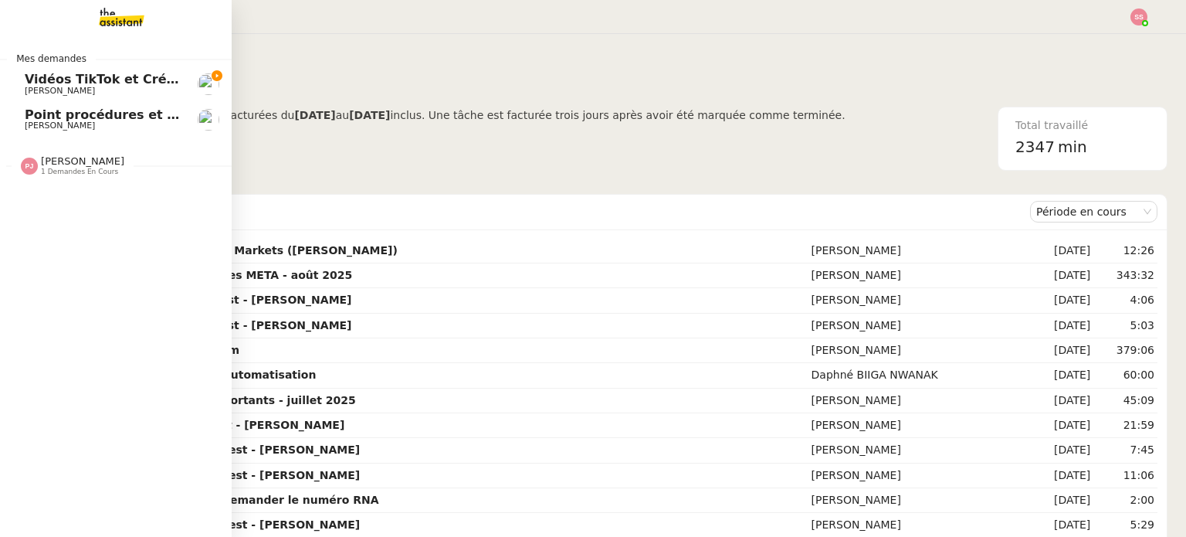
click at [35, 86] on span "[PERSON_NAME]" at bounding box center [60, 91] width 70 height 10
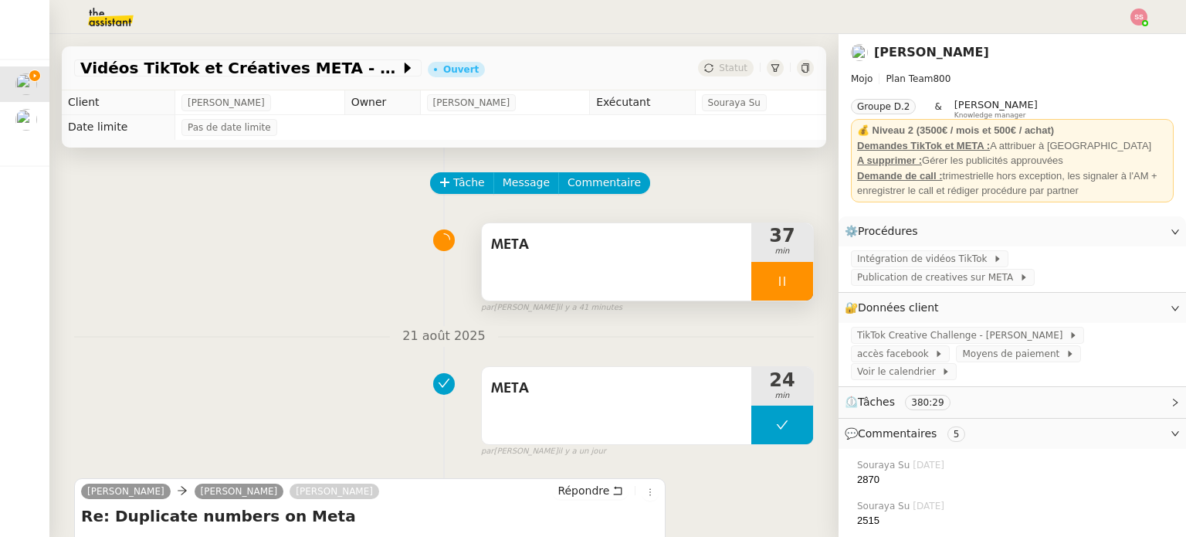
click at [787, 282] on div at bounding box center [782, 281] width 62 height 39
click at [791, 283] on icon at bounding box center [797, 281] width 12 height 12
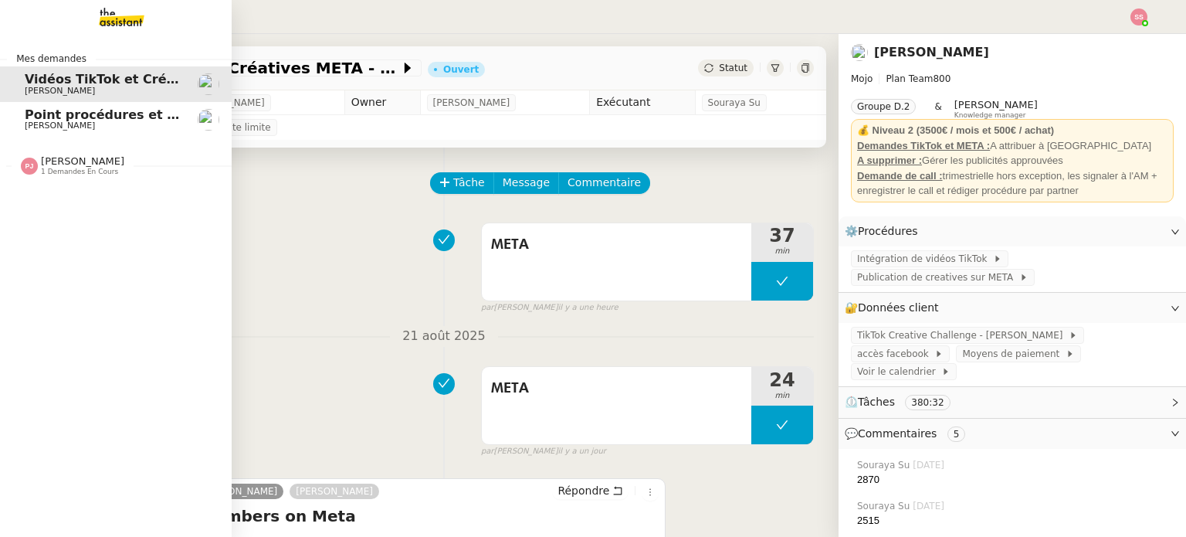
click at [56, 76] on span "Vidéos TikTok et Créatives META - août 2025" at bounding box center [180, 79] width 310 height 15
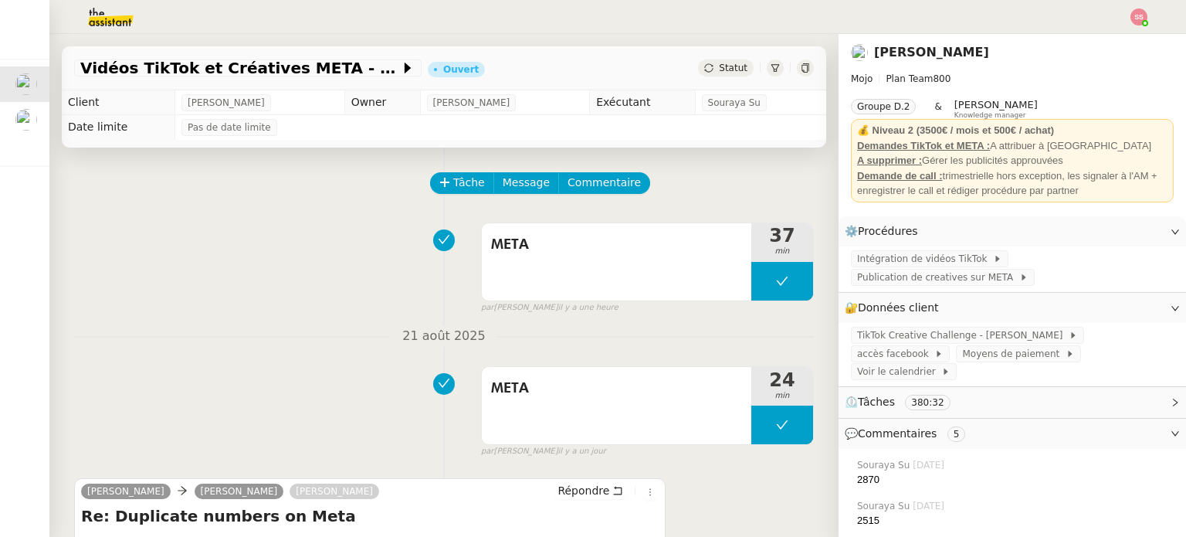
click at [725, 70] on span "Statut" at bounding box center [733, 68] width 29 height 11
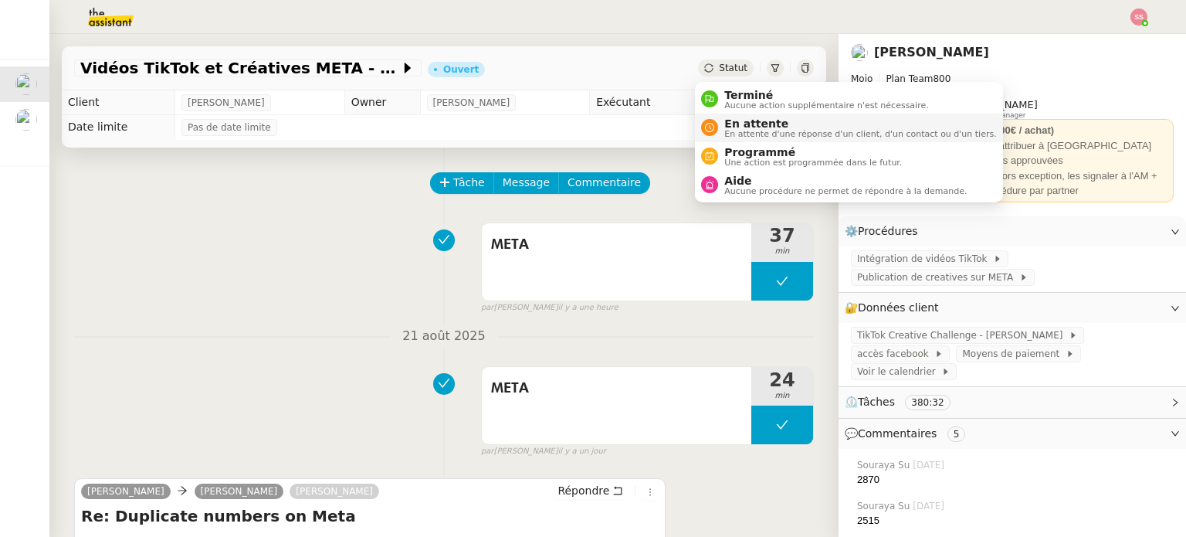
drag, startPoint x: 742, startPoint y: 119, endPoint x: 770, endPoint y: 139, distance: 34.9
click at [742, 120] on span "En attente" at bounding box center [860, 123] width 272 height 12
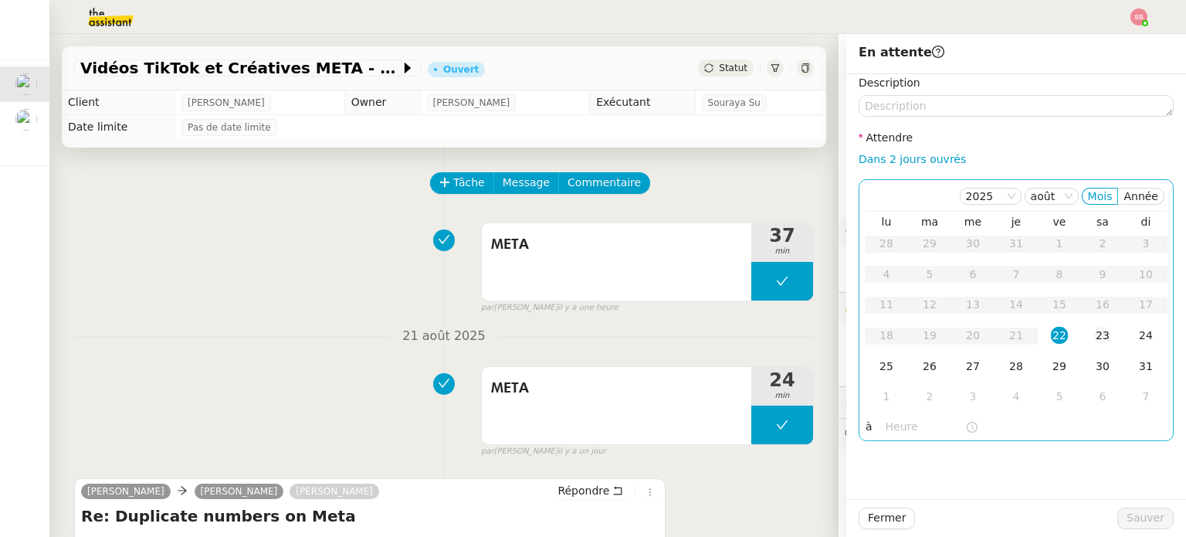
click at [1085, 347] on td "23" at bounding box center [1102, 335] width 43 height 31
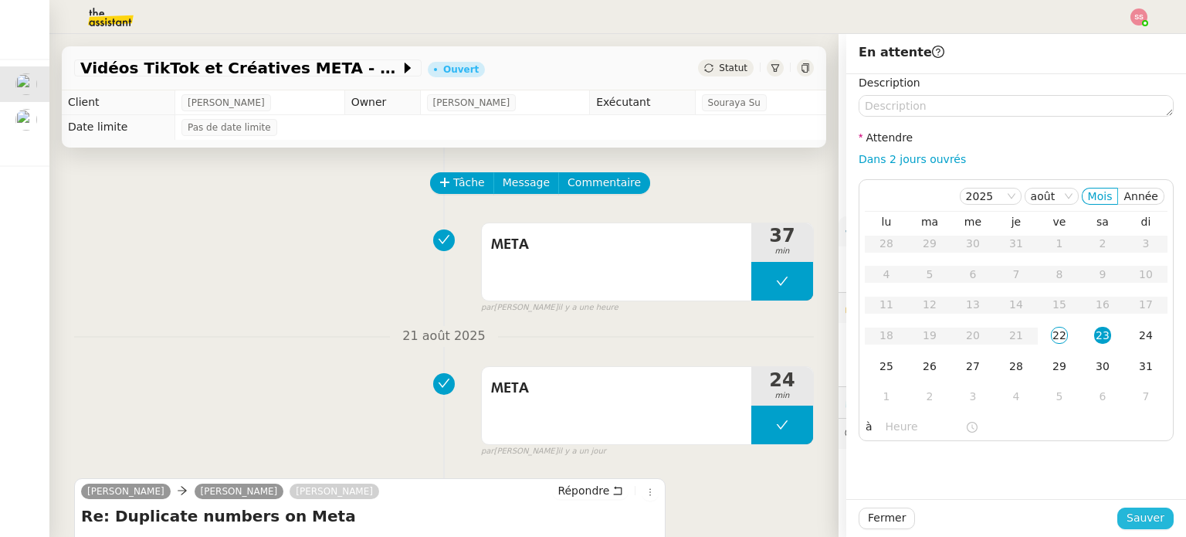
click at [1149, 512] on span "Sauver" at bounding box center [1145, 518] width 38 height 18
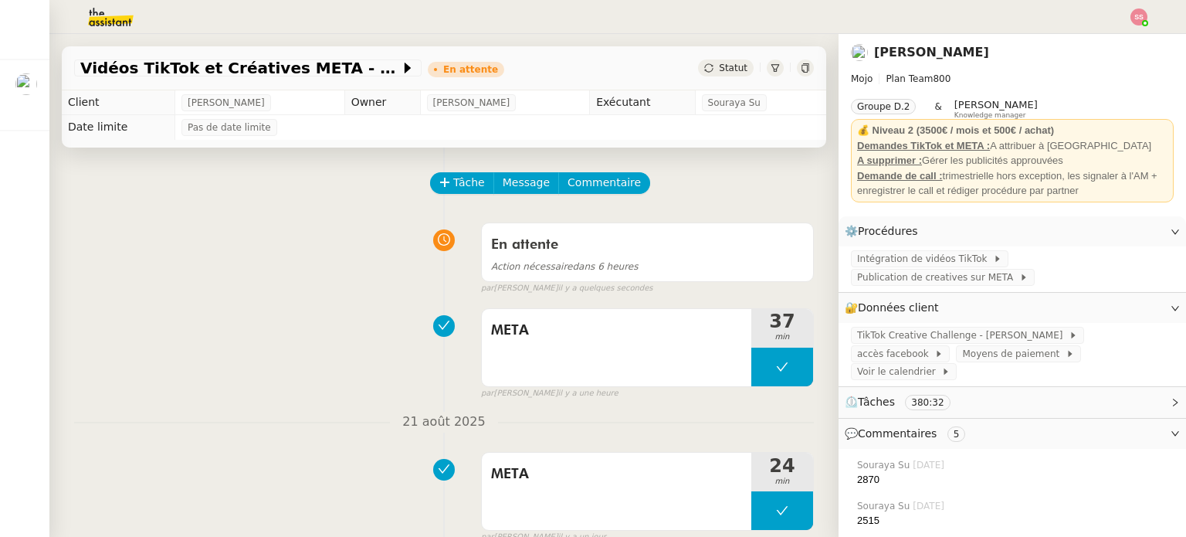
click at [1146, 17] on img at bounding box center [1138, 16] width 17 height 17
click at [1118, 35] on li "Suivi" at bounding box center [1097, 44] width 100 height 22
